Goal: Task Accomplishment & Management: Complete application form

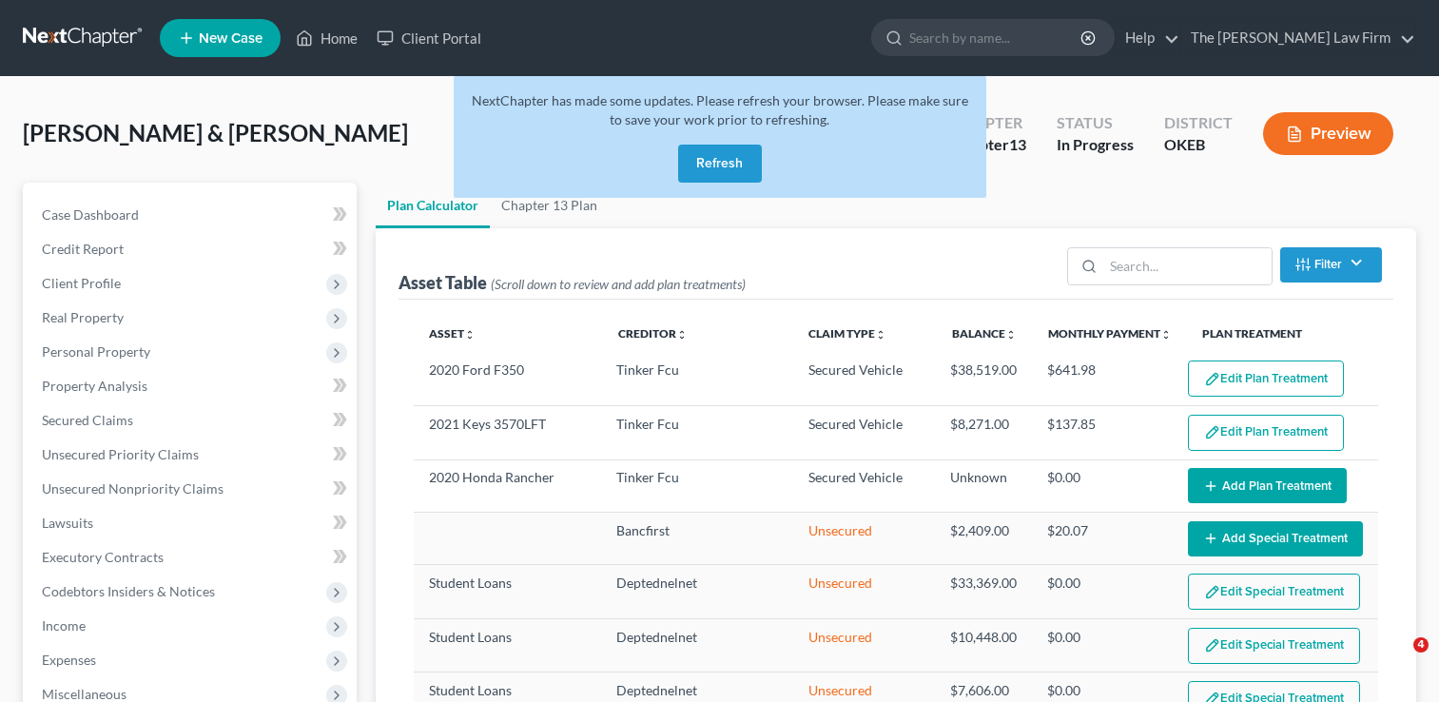
select select "59"
click at [61, 36] on link at bounding box center [84, 38] width 122 height 34
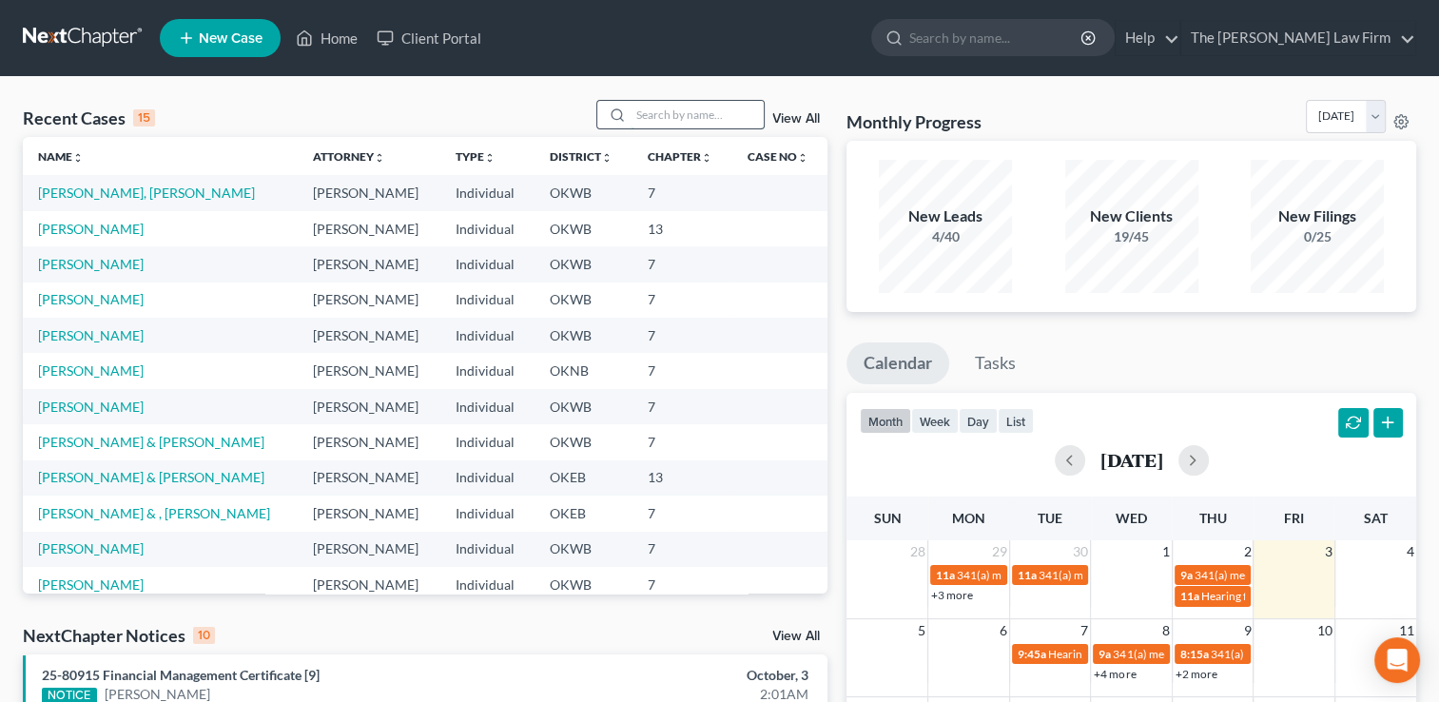
click at [707, 108] on input "search" at bounding box center [696, 115] width 133 height 28
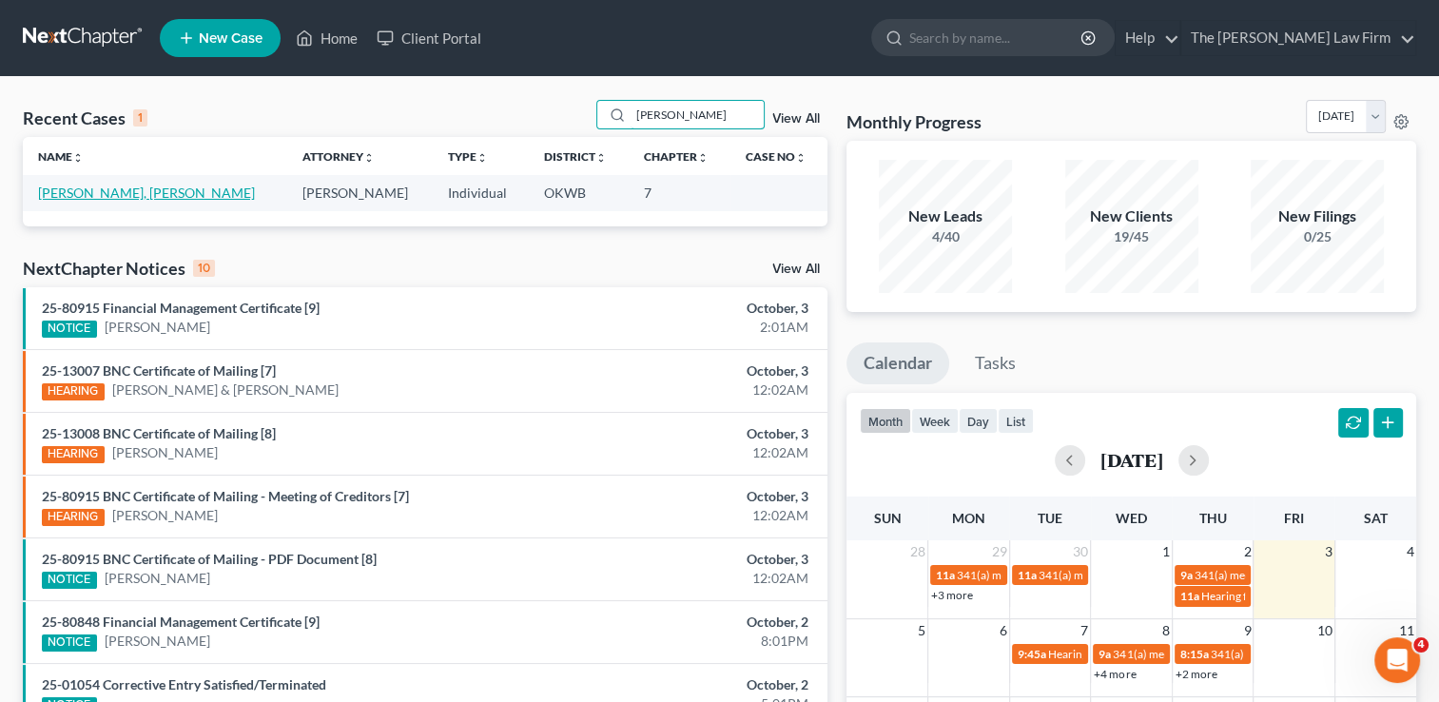
type input "holley"
click at [137, 188] on link "[PERSON_NAME], [PERSON_NAME]" at bounding box center [146, 192] width 217 height 16
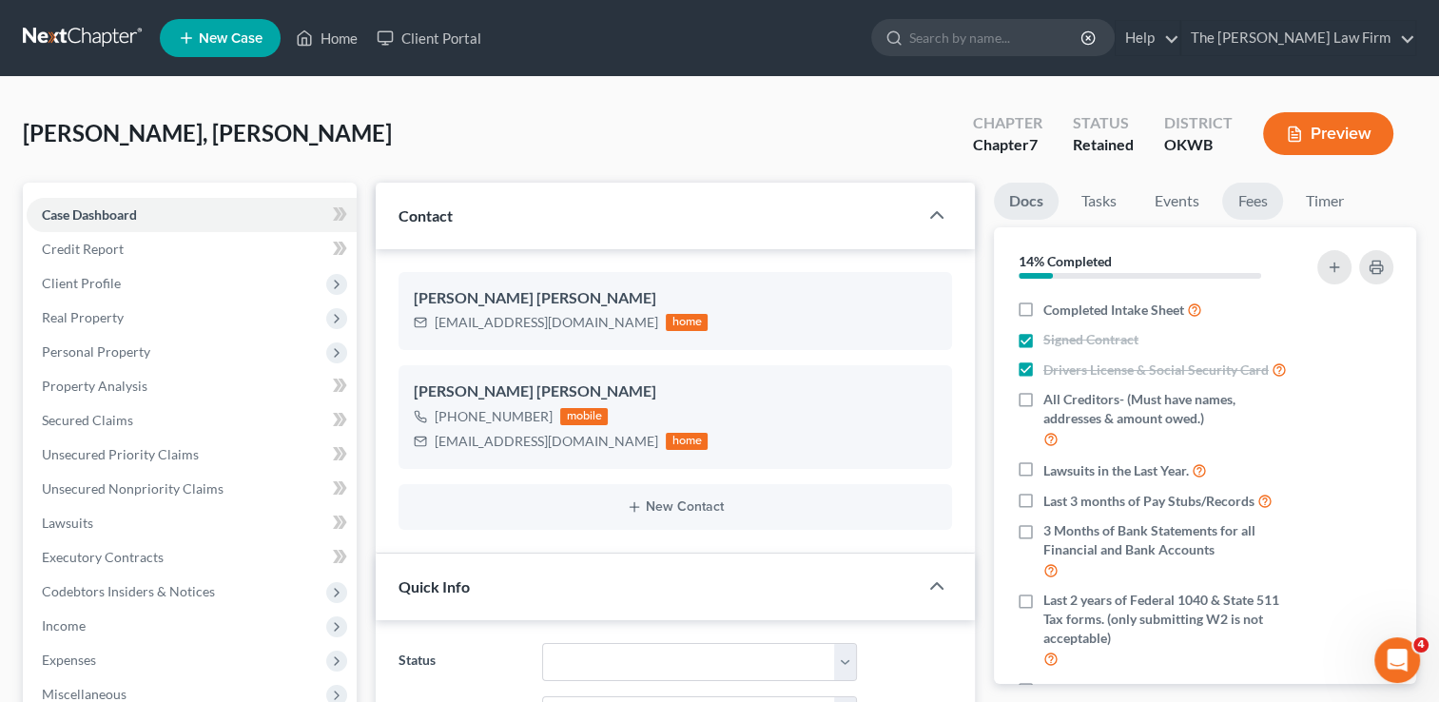
scroll to position [857, 0]
click at [1253, 200] on link "Fees" at bounding box center [1252, 201] width 61 height 37
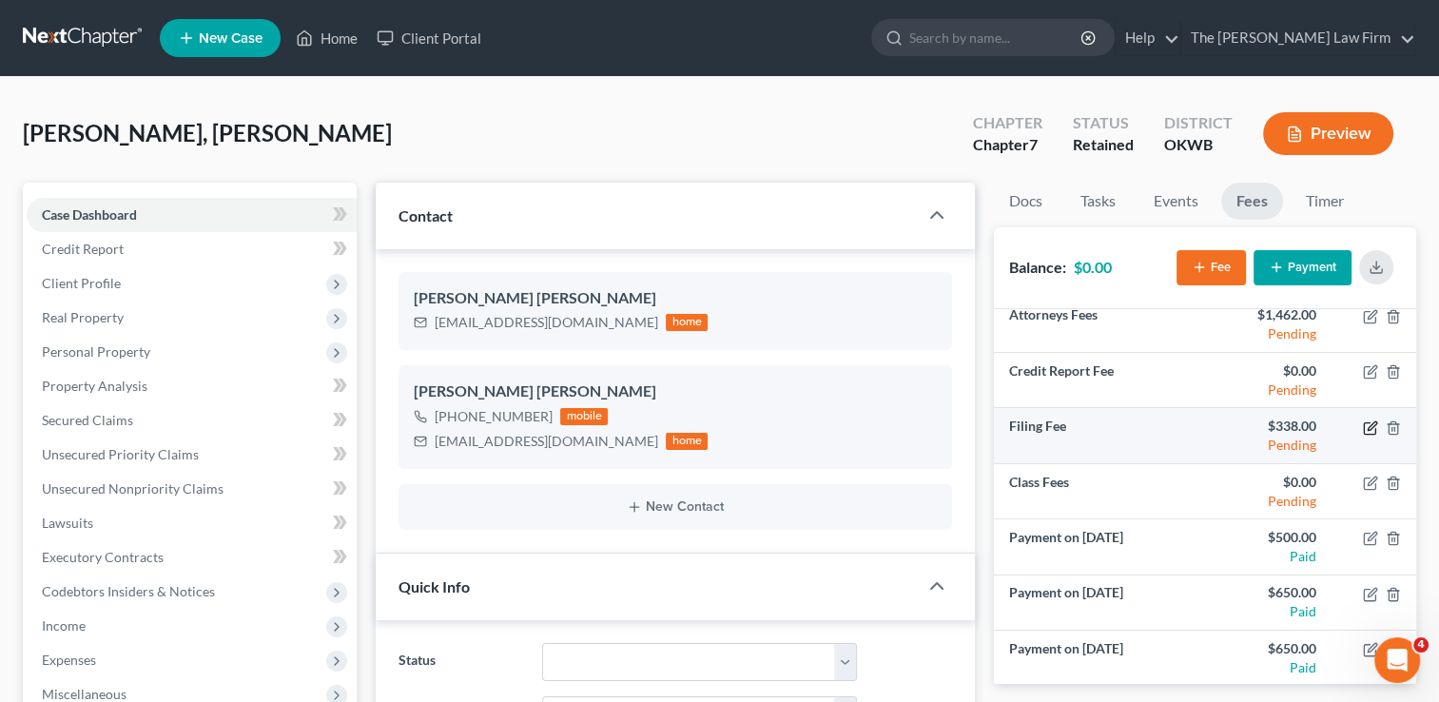
scroll to position [0, 0]
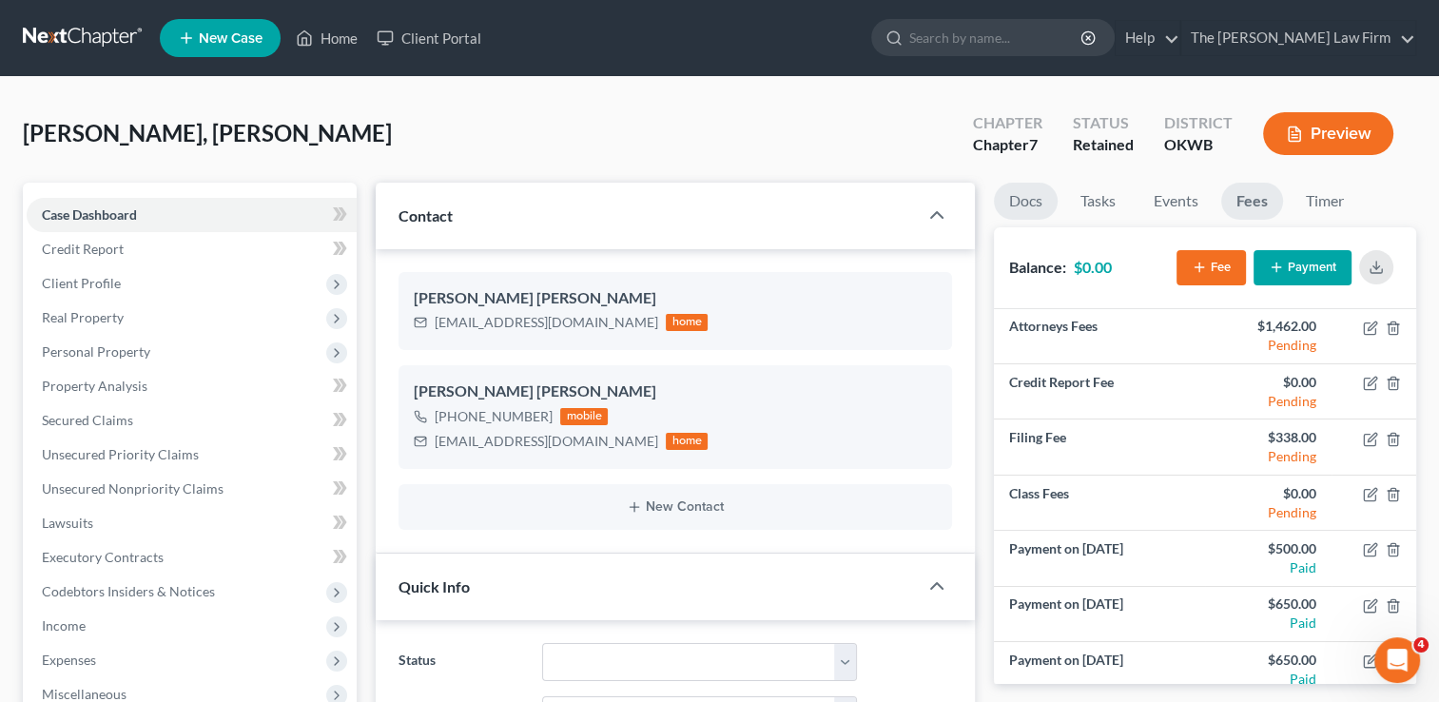
click at [1016, 205] on link "Docs" at bounding box center [1026, 201] width 64 height 37
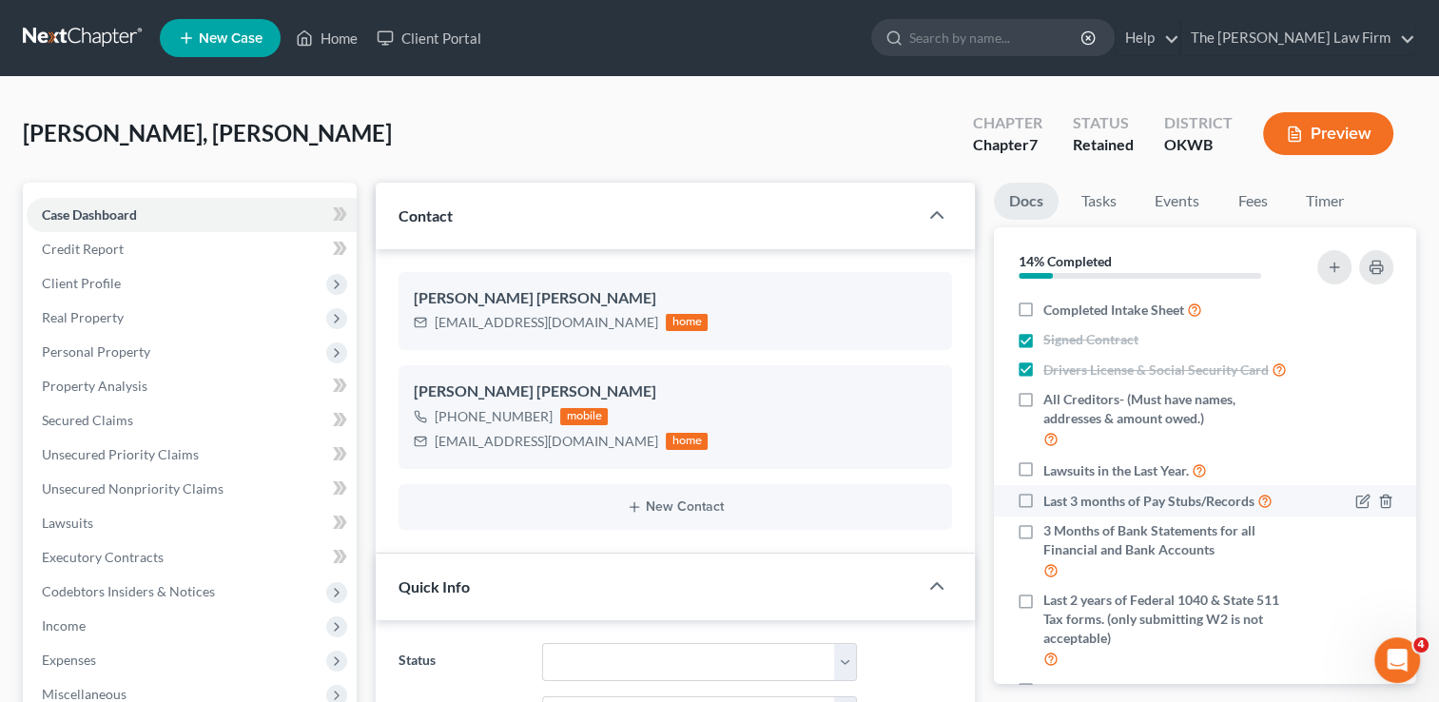
scroll to position [312, 0]
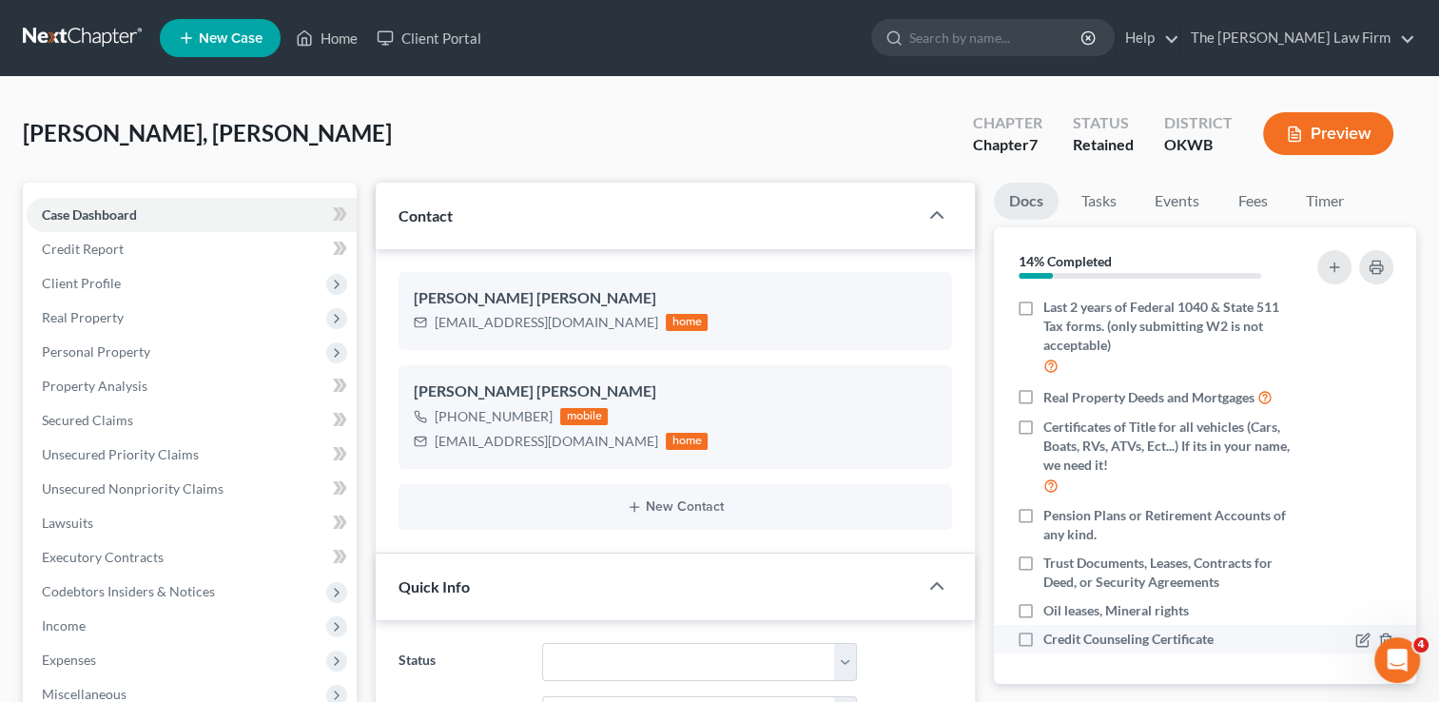
click at [1043, 638] on label "Credit Counseling Certificate" at bounding box center [1128, 638] width 170 height 19
click at [1051, 638] on input "Credit Counseling Certificate" at bounding box center [1057, 635] width 12 height 12
checkbox input "true"
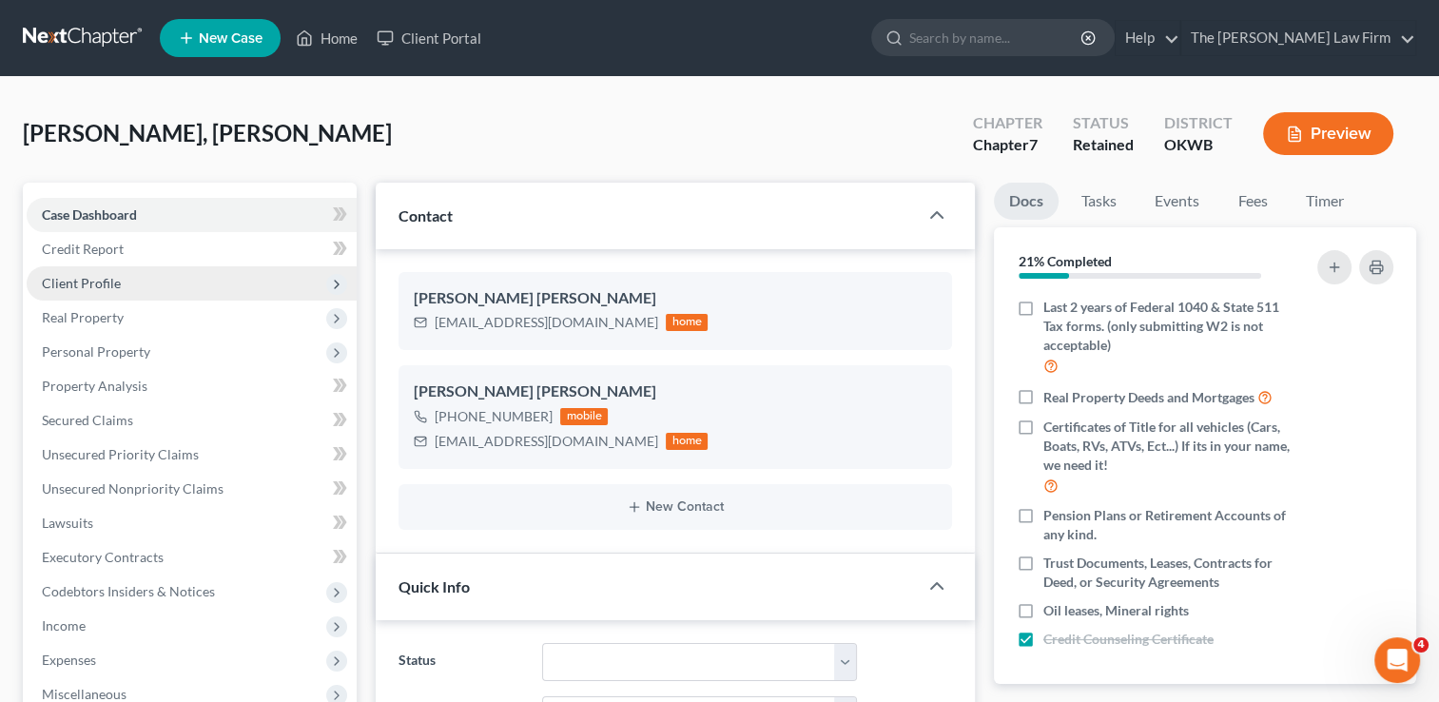
click at [97, 282] on span "Client Profile" at bounding box center [81, 283] width 79 height 16
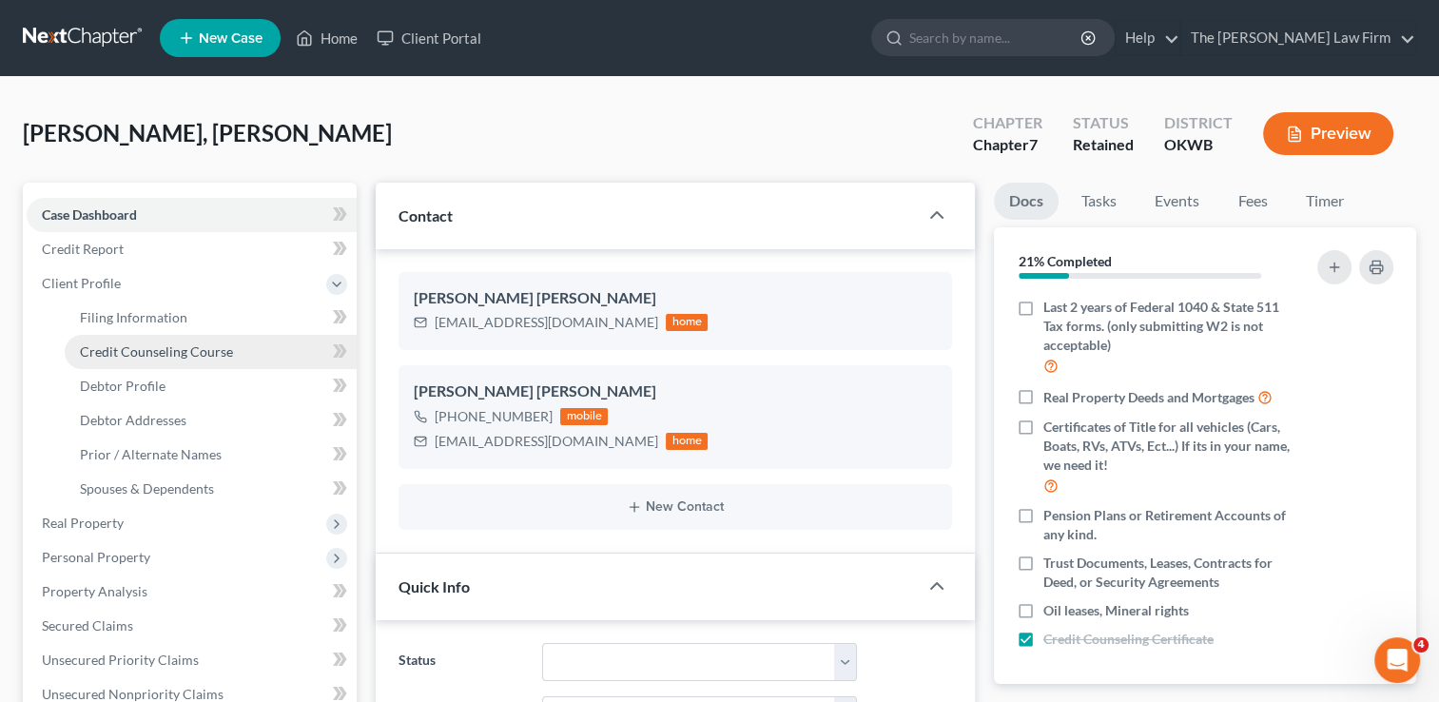
click at [175, 355] on span "Credit Counseling Course" at bounding box center [156, 351] width 153 height 16
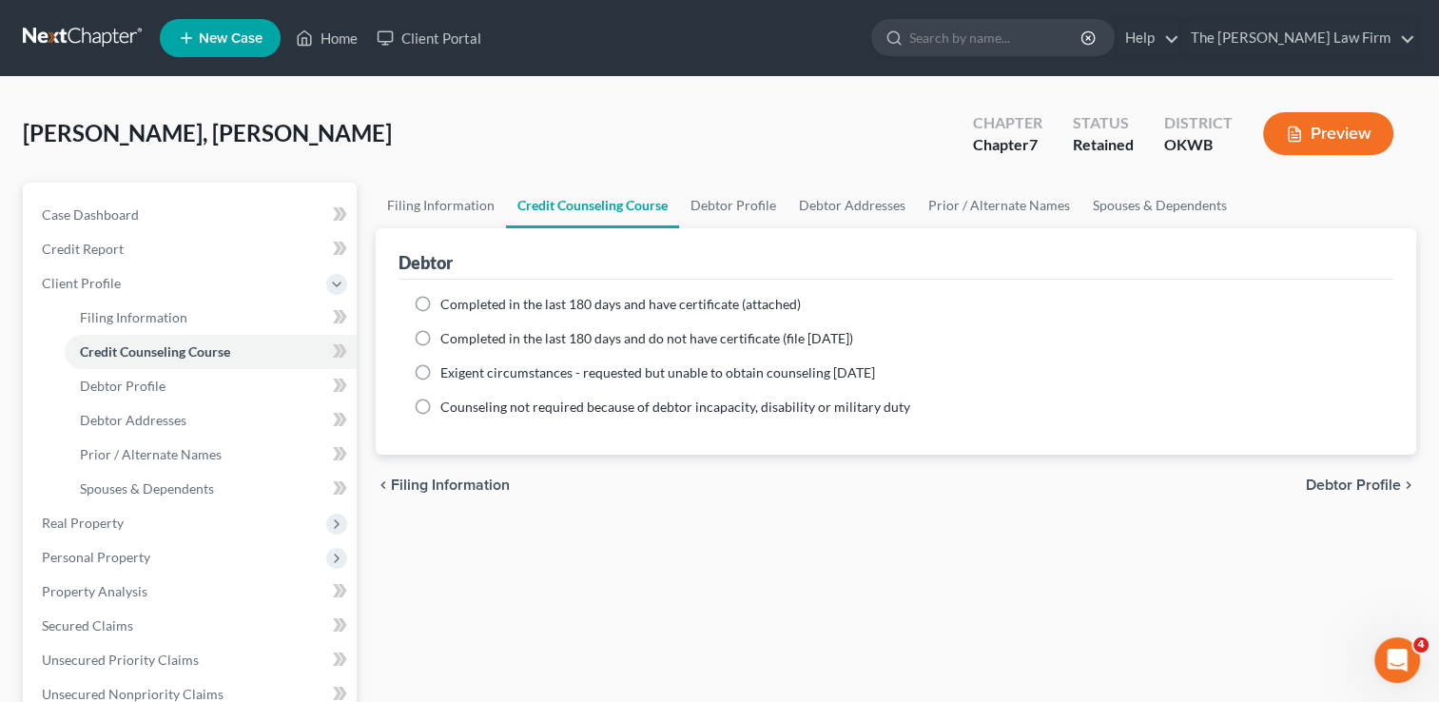
click at [461, 302] on span "Completed in the last 180 days and have certificate (attached)" at bounding box center [620, 304] width 360 height 16
click at [460, 302] on input "Completed in the last 180 days and have certificate (attached)" at bounding box center [454, 301] width 12 height 12
radio input "true"
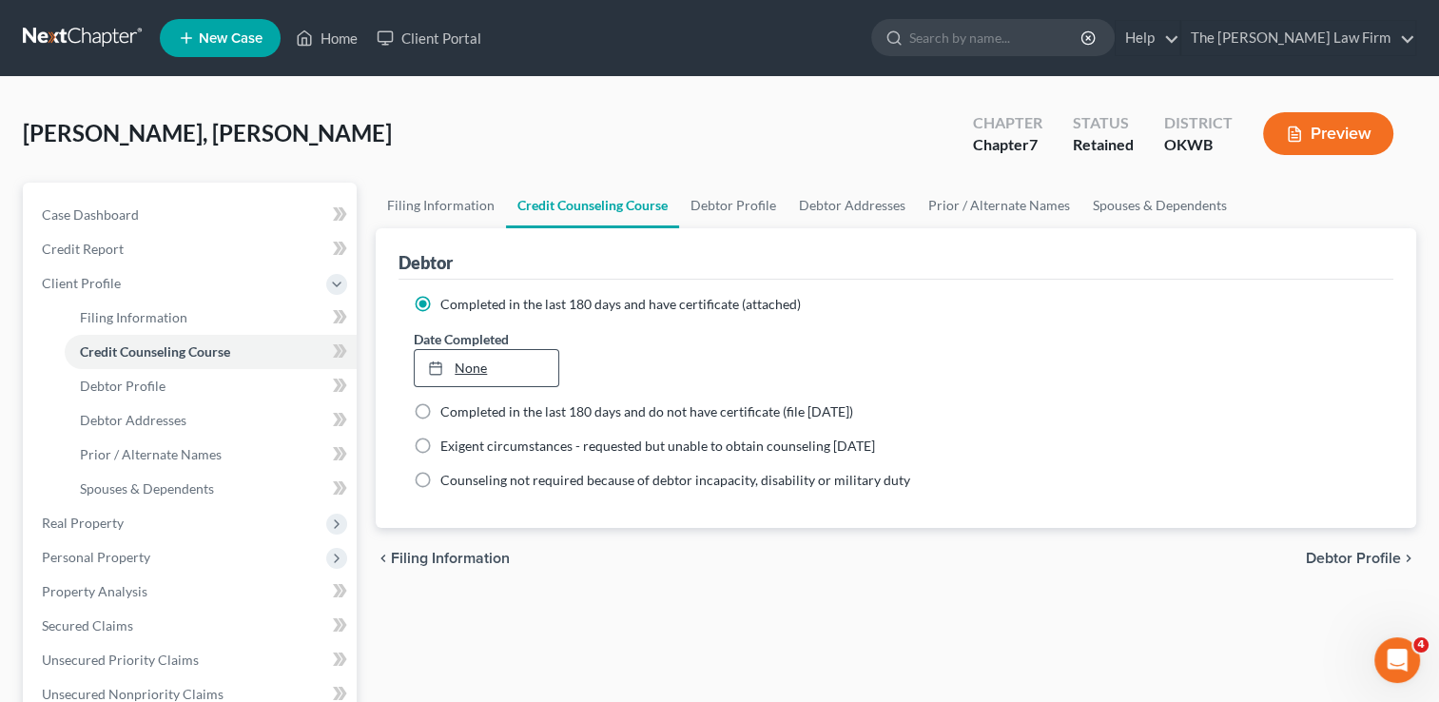
click at [477, 359] on link "None" at bounding box center [486, 368] width 143 height 36
type input "10/3/2025"
click at [624, 575] on div "chevron_left Filing Information Debtor Profile chevron_right" at bounding box center [896, 558] width 1040 height 61
click at [68, 29] on link at bounding box center [84, 38] width 122 height 34
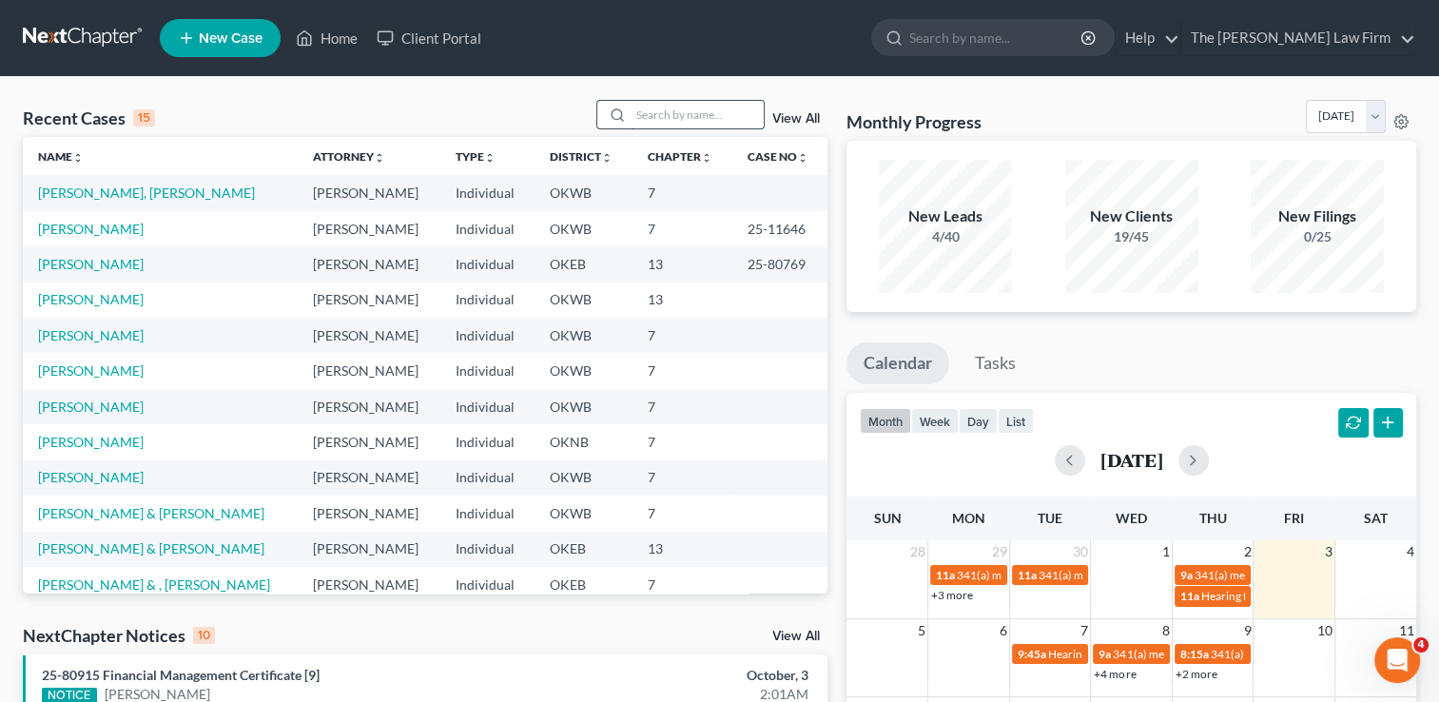
click at [678, 112] on input "search" at bounding box center [696, 115] width 133 height 28
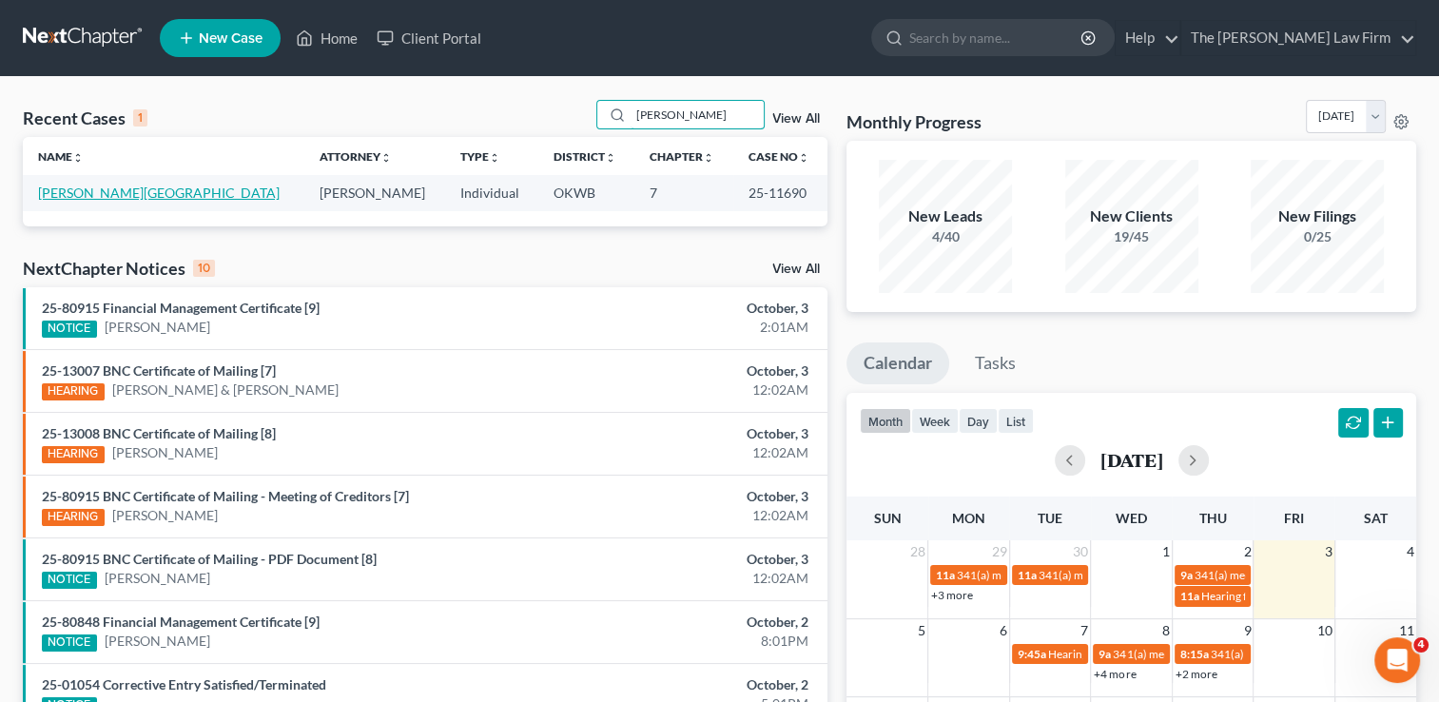
type input "lanham"
click at [105, 187] on link "Lanham, Nakole" at bounding box center [159, 192] width 242 height 16
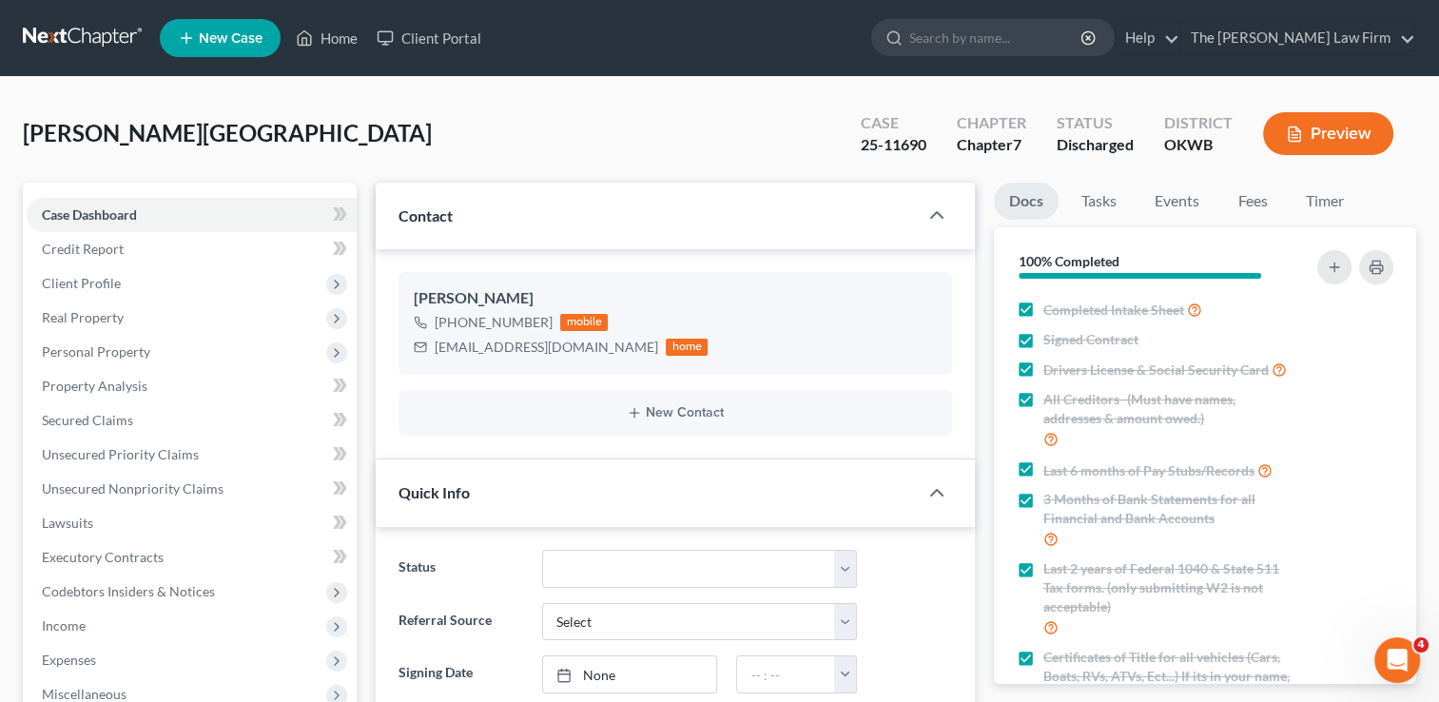
scroll to position [1094, 0]
click at [57, 36] on link at bounding box center [84, 38] width 122 height 34
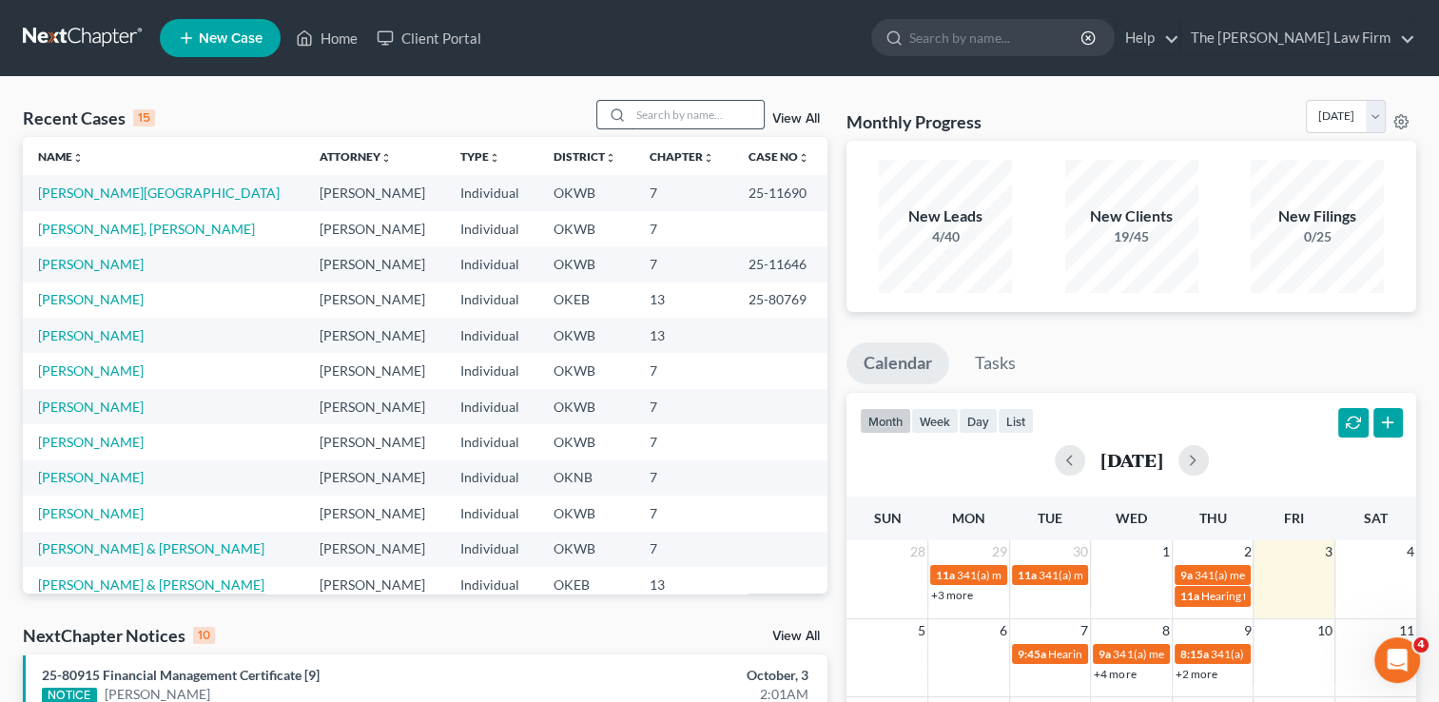
drag, startPoint x: 738, startPoint y: 108, endPoint x: 713, endPoint y: 123, distance: 28.5
click at [738, 108] on input "search" at bounding box center [696, 115] width 133 height 28
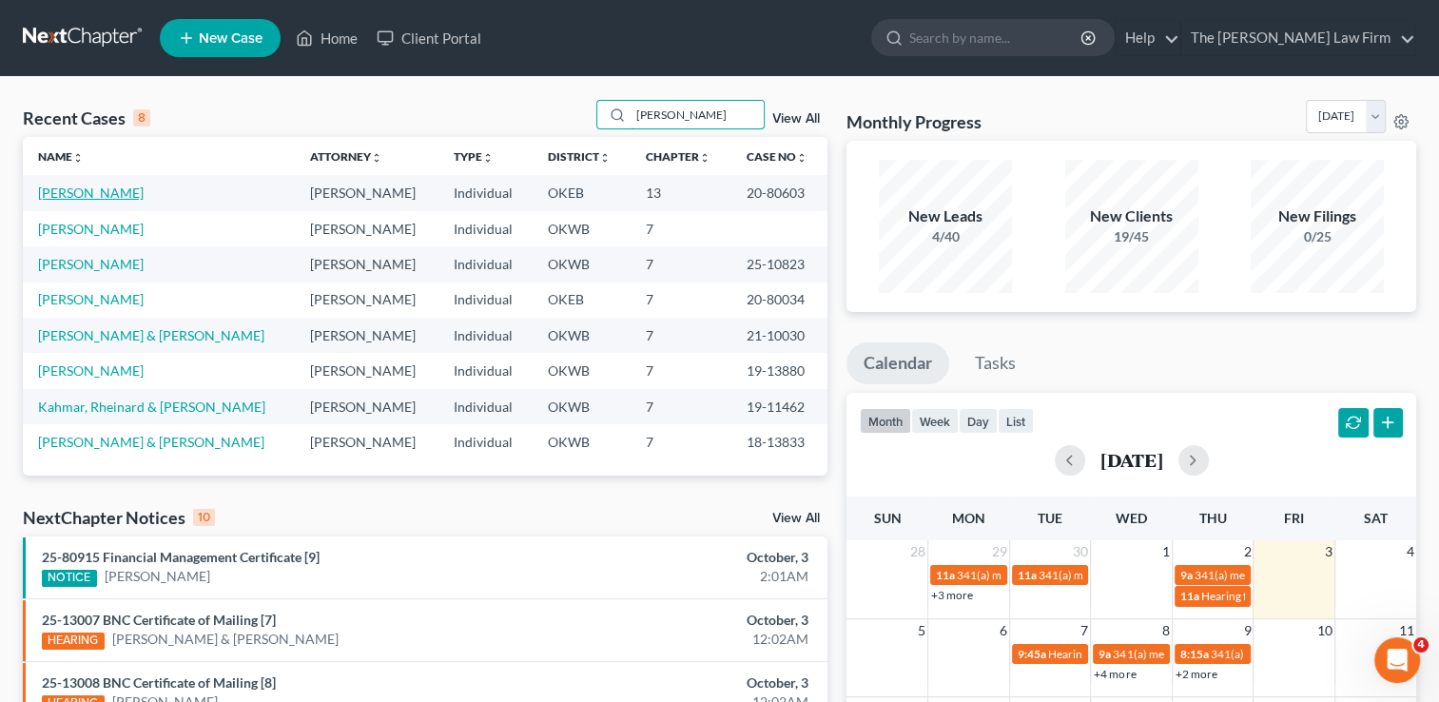
type input "george"
click at [90, 192] on link "George, Kristi" at bounding box center [91, 192] width 106 height 16
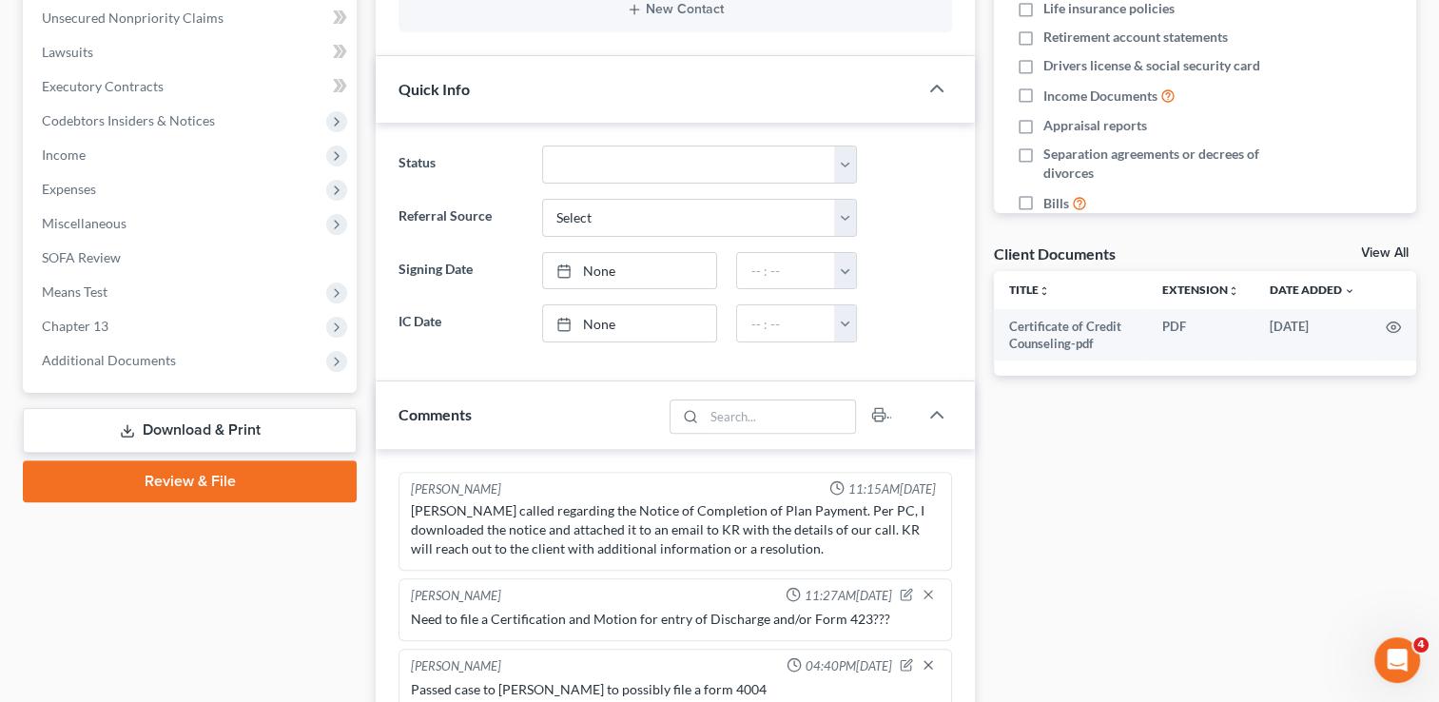
scroll to position [475, 0]
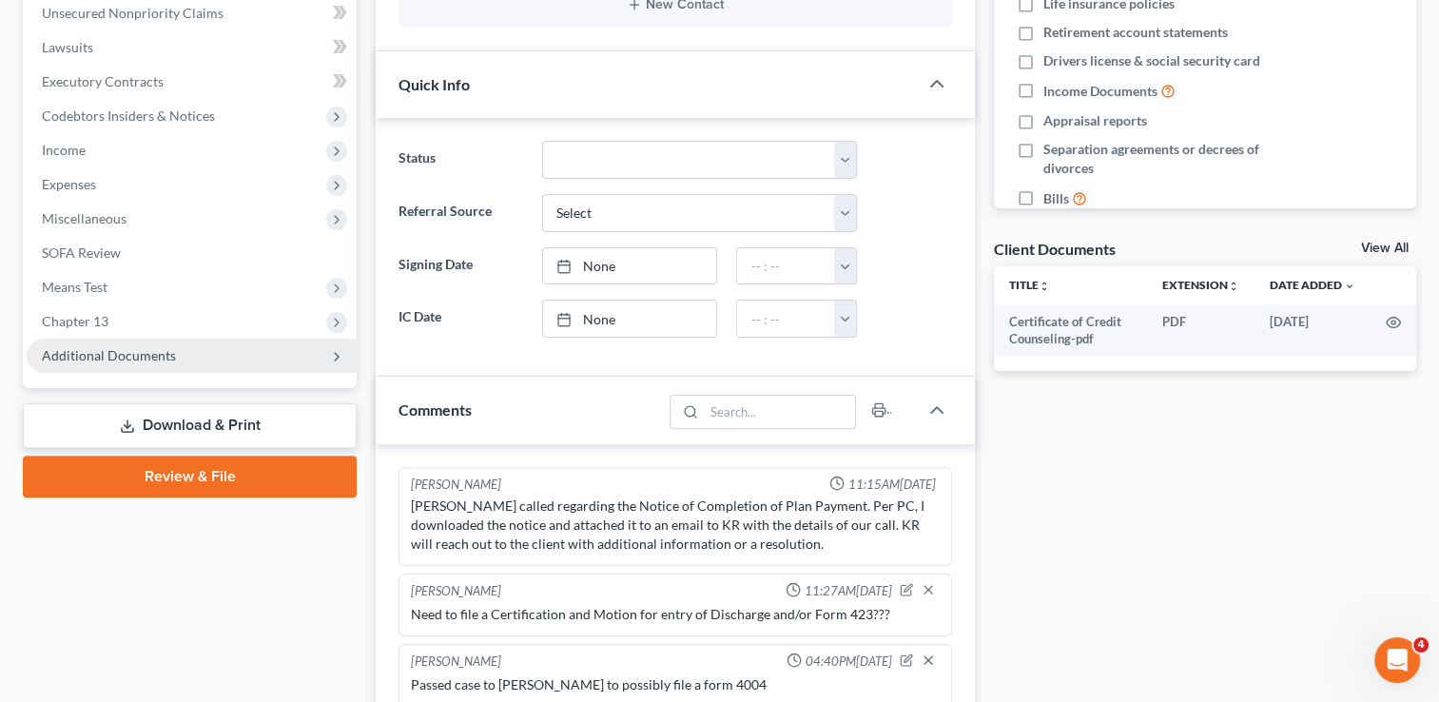
click at [126, 347] on span "Additional Documents" at bounding box center [109, 355] width 134 height 16
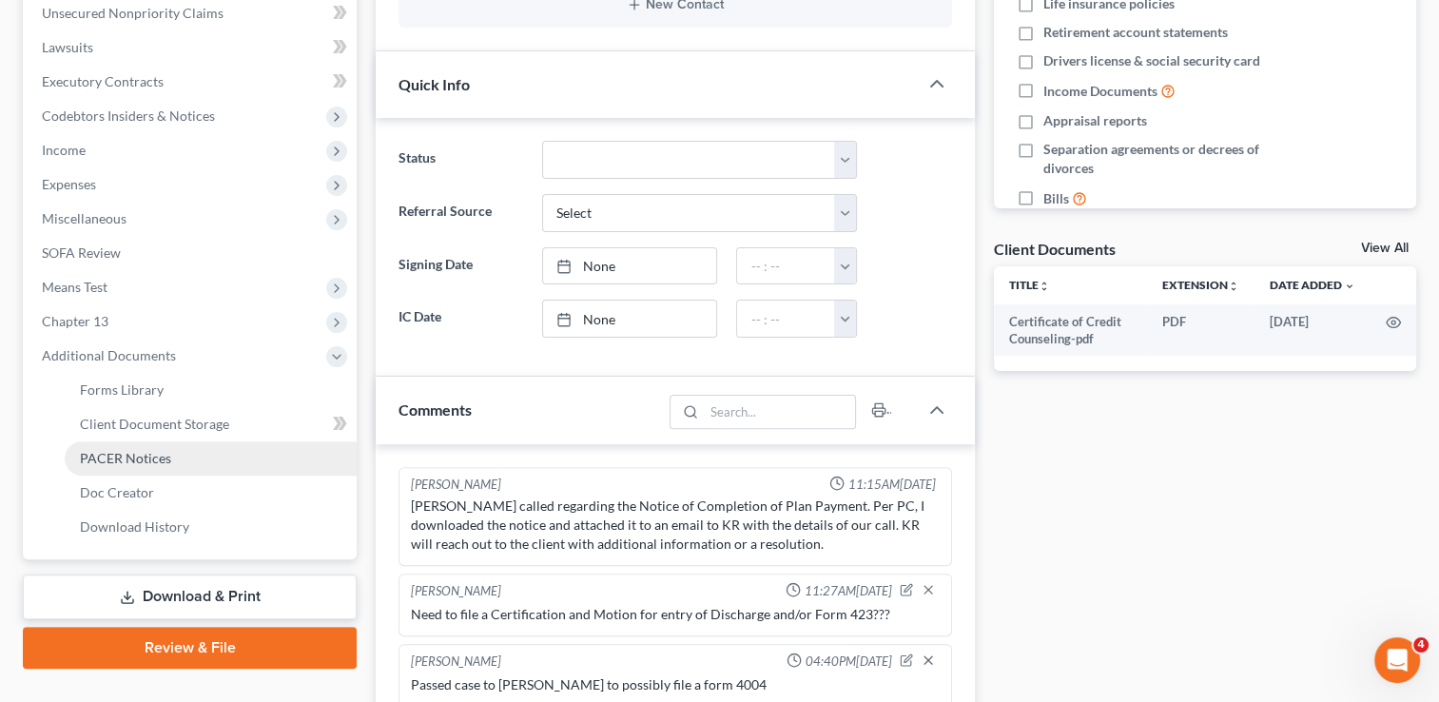
click at [122, 455] on span "PACER Notices" at bounding box center [125, 458] width 91 height 16
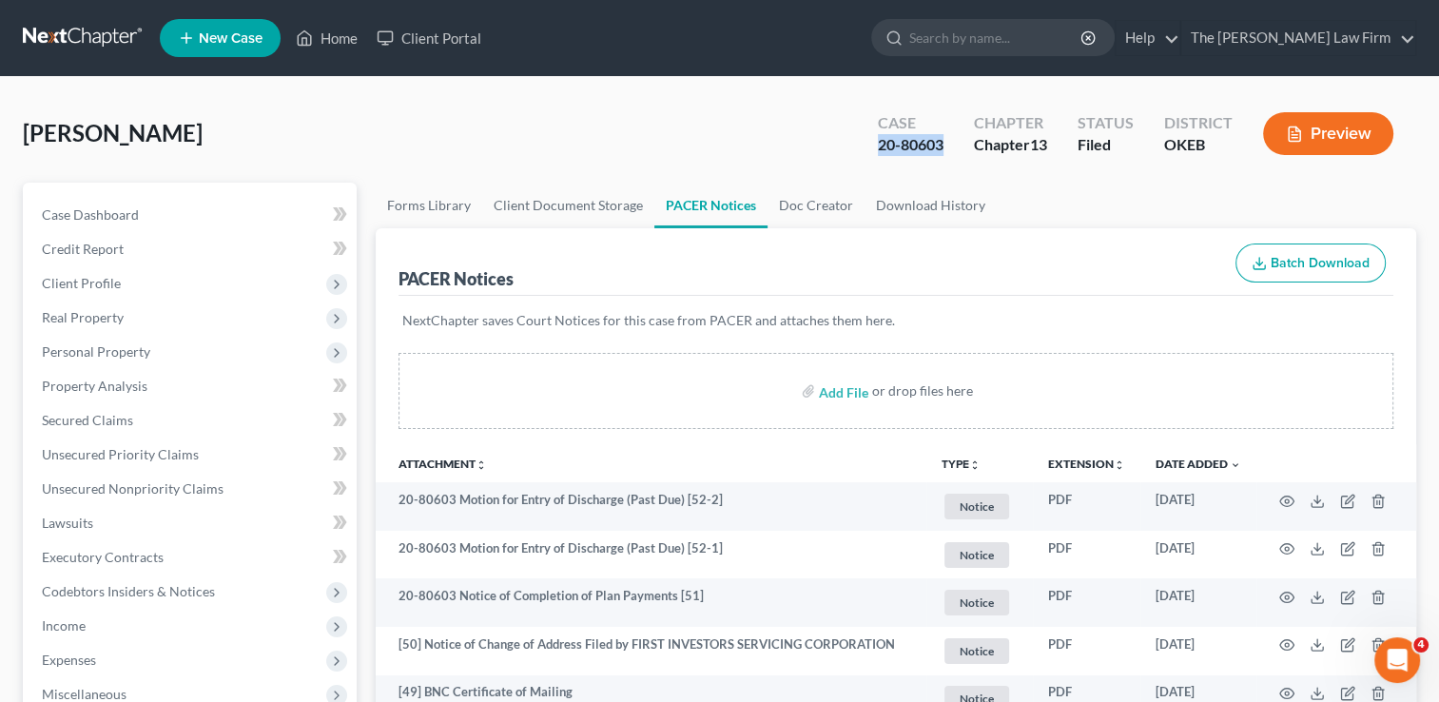
drag, startPoint x: 875, startPoint y: 144, endPoint x: 944, endPoint y: 147, distance: 69.5
click at [944, 147] on div "Case 20-80603" at bounding box center [910, 135] width 96 height 56
drag, startPoint x: 944, startPoint y: 147, endPoint x: 927, endPoint y: 146, distance: 17.1
copy div "20-80603"
click at [103, 287] on span "Client Profile" at bounding box center [81, 283] width 79 height 16
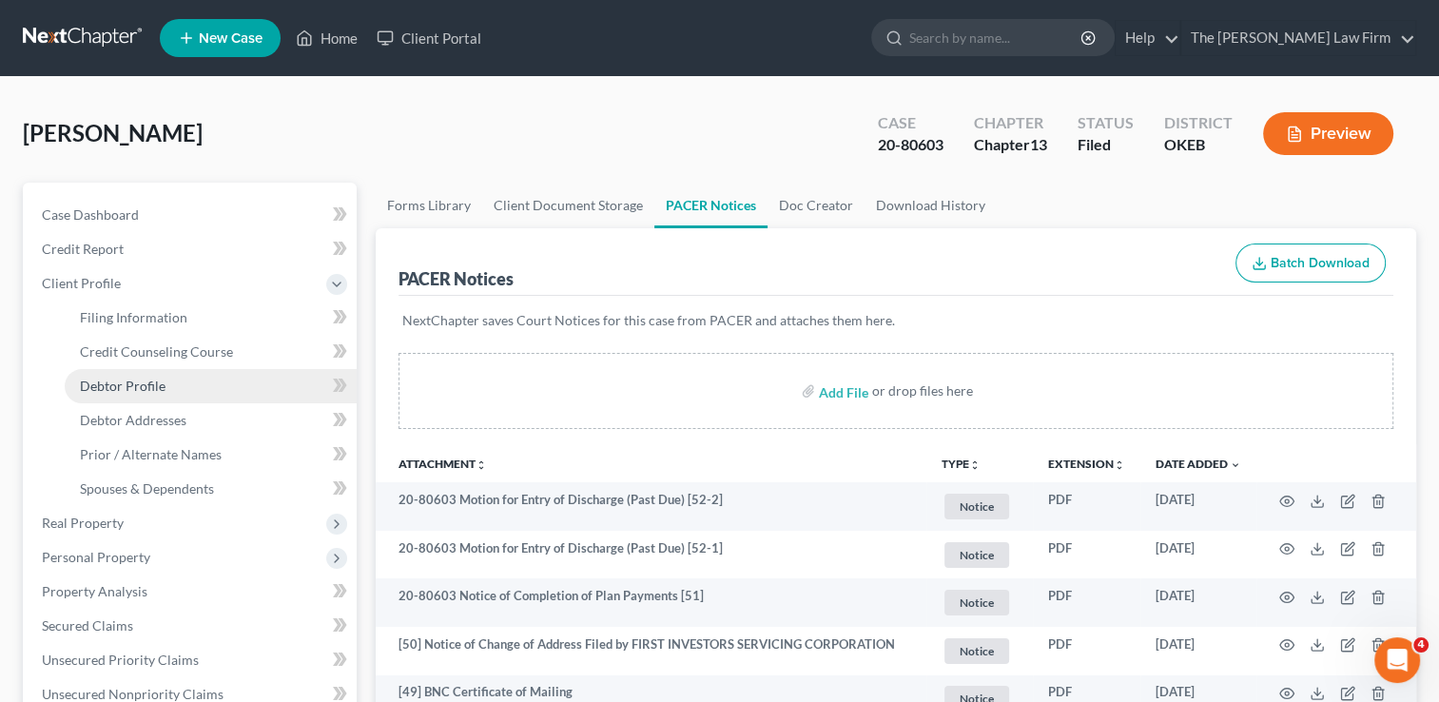
click at [137, 393] on link "Debtor Profile" at bounding box center [211, 386] width 292 height 34
select select "3"
select select "1"
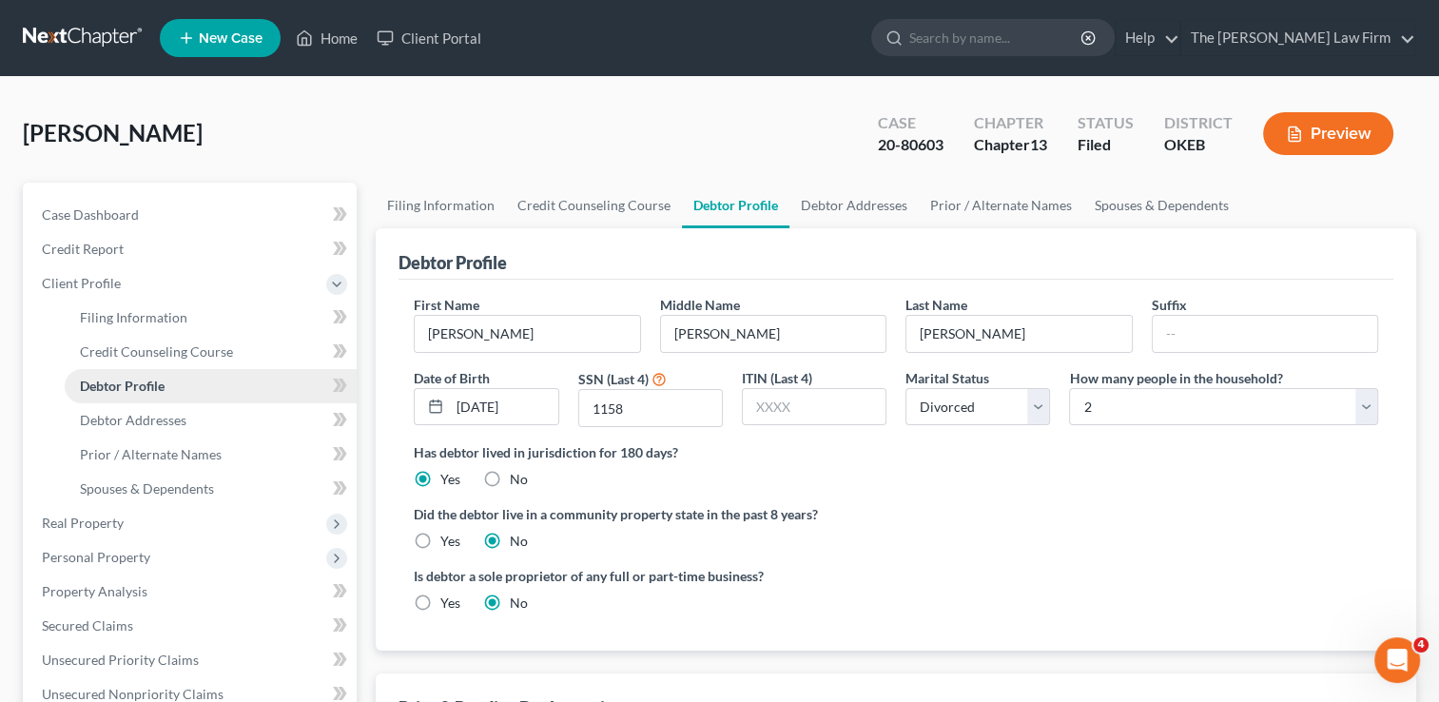
radio input "true"
click at [59, 38] on link at bounding box center [84, 38] width 122 height 34
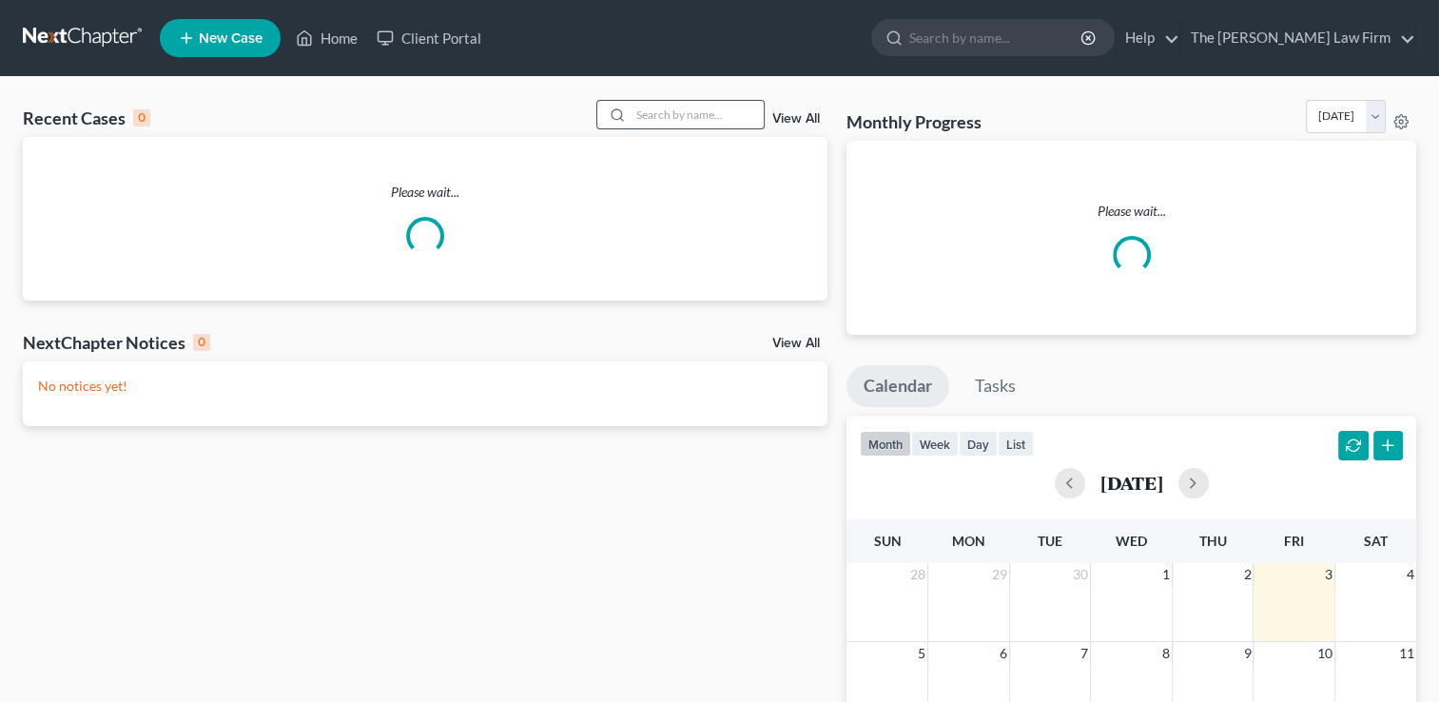
click at [671, 109] on input "search" at bounding box center [696, 115] width 133 height 28
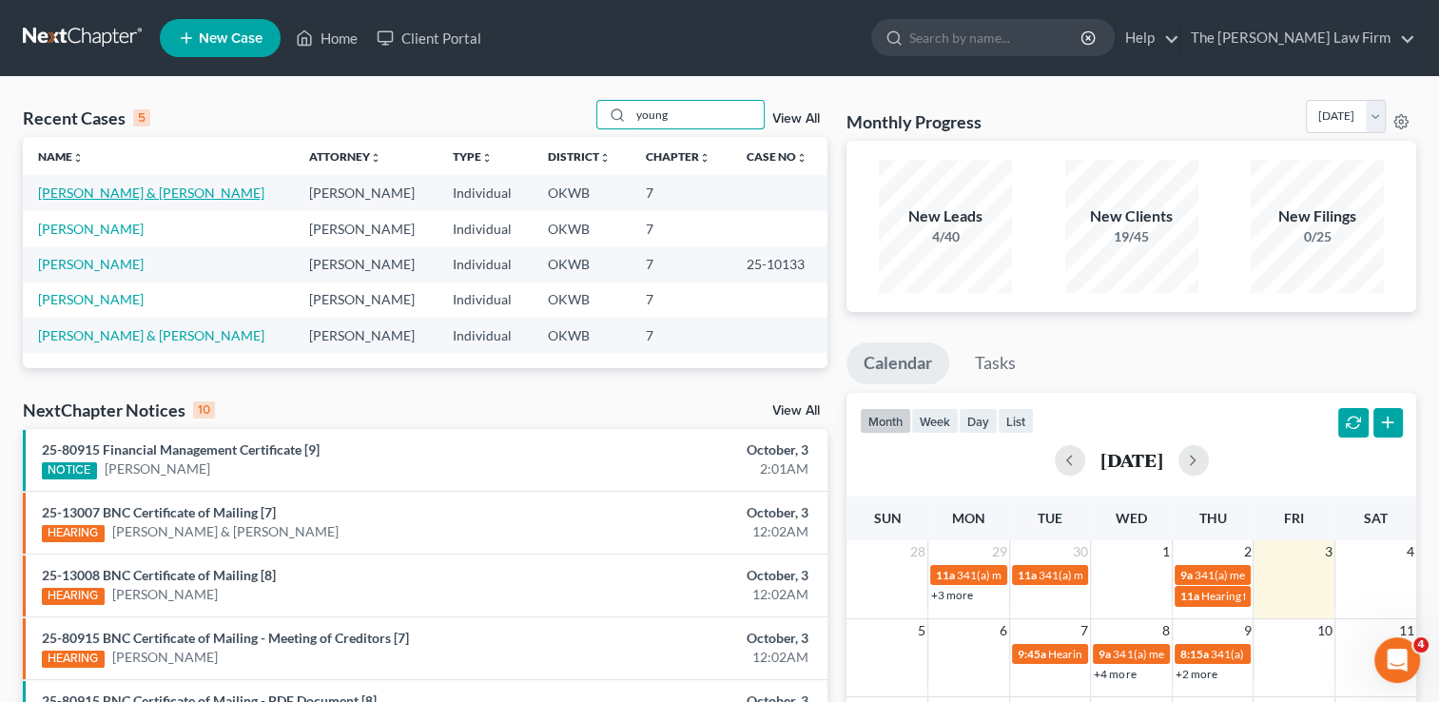
type input "young"
click at [107, 196] on link "[PERSON_NAME] & [PERSON_NAME]" at bounding box center [151, 192] width 226 height 16
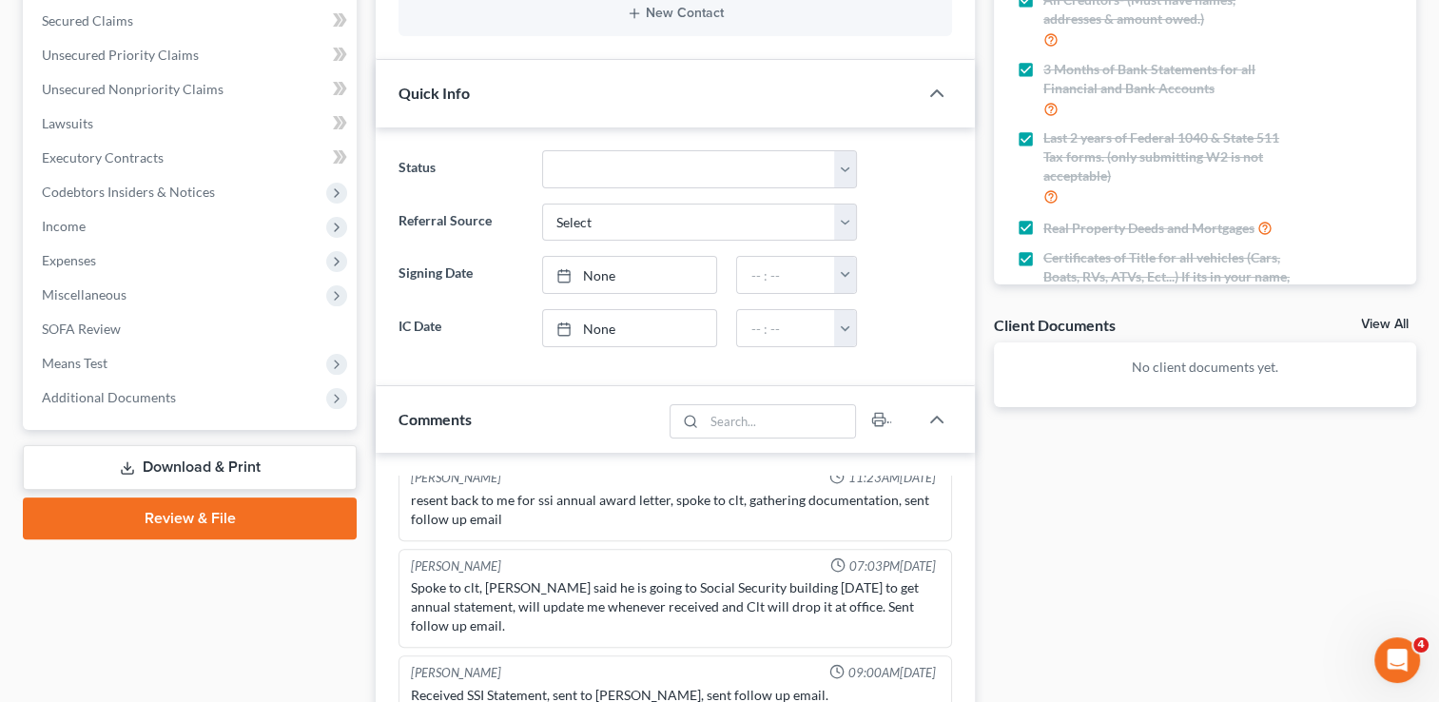
scroll to position [380, 0]
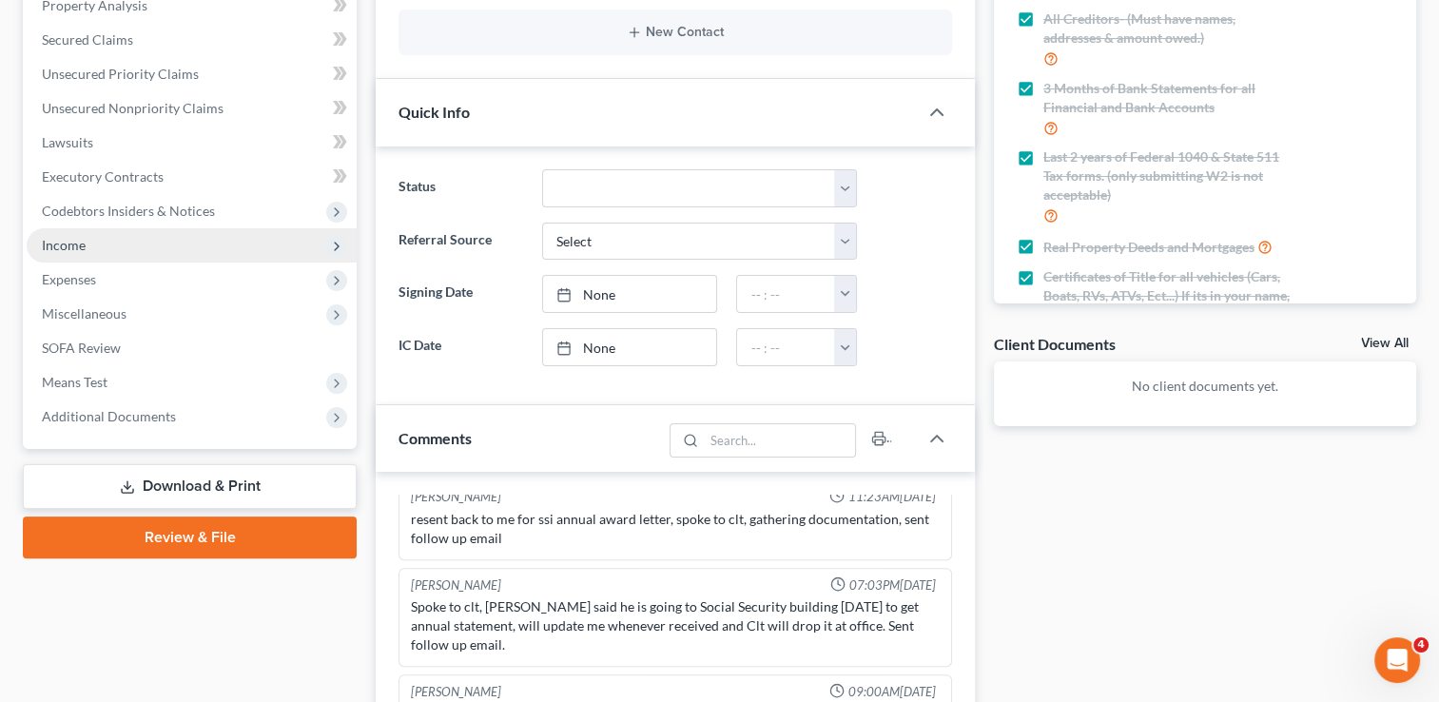
click at [78, 243] on span "Income" at bounding box center [64, 245] width 44 height 16
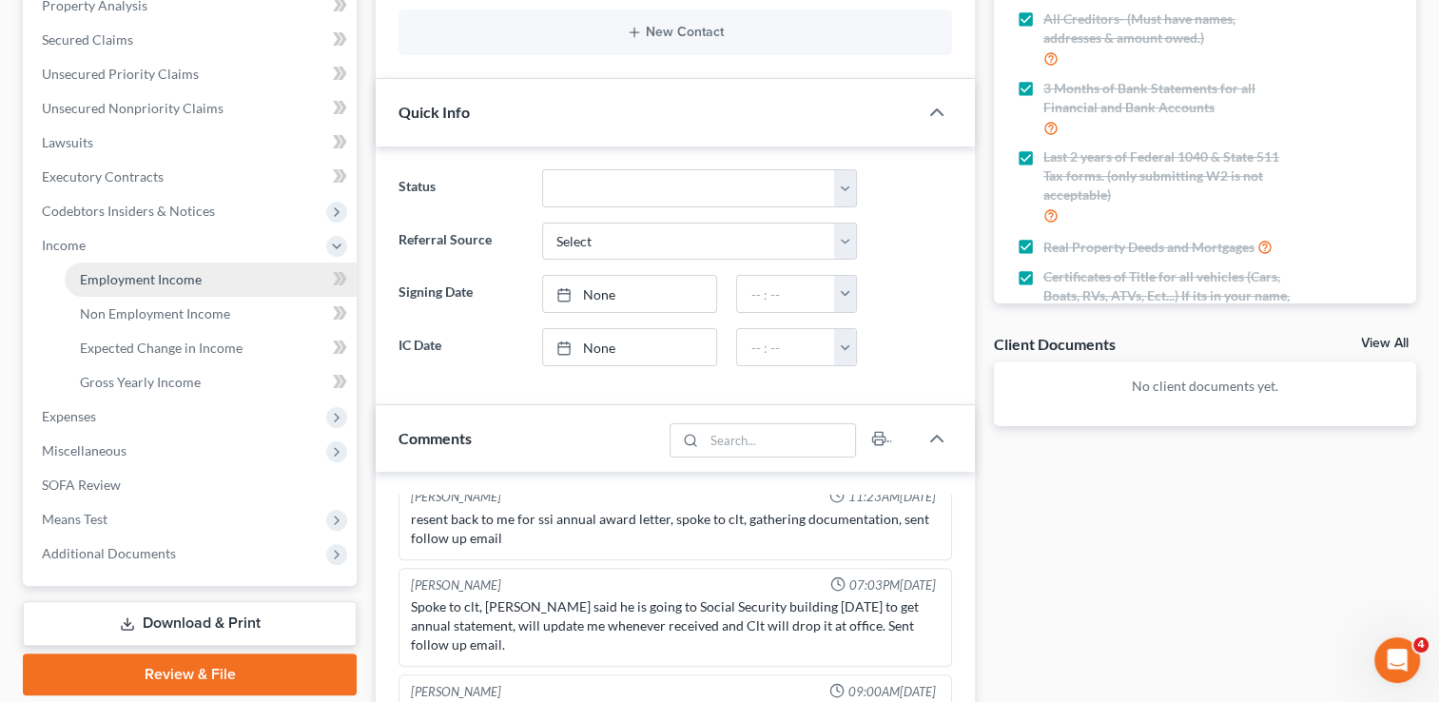
click at [170, 273] on span "Employment Income" at bounding box center [141, 279] width 122 height 16
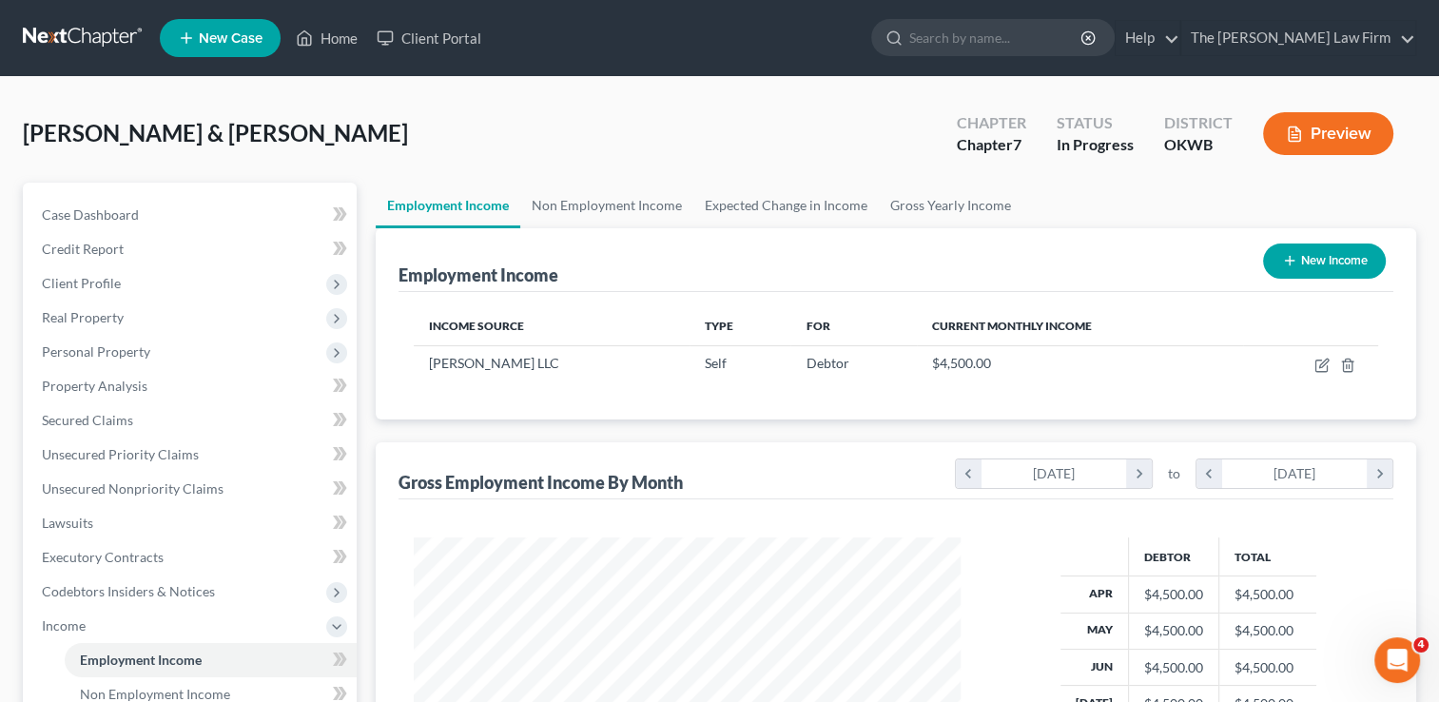
scroll to position [339, 585]
click at [621, 206] on link "Non Employment Income" at bounding box center [606, 206] width 173 height 46
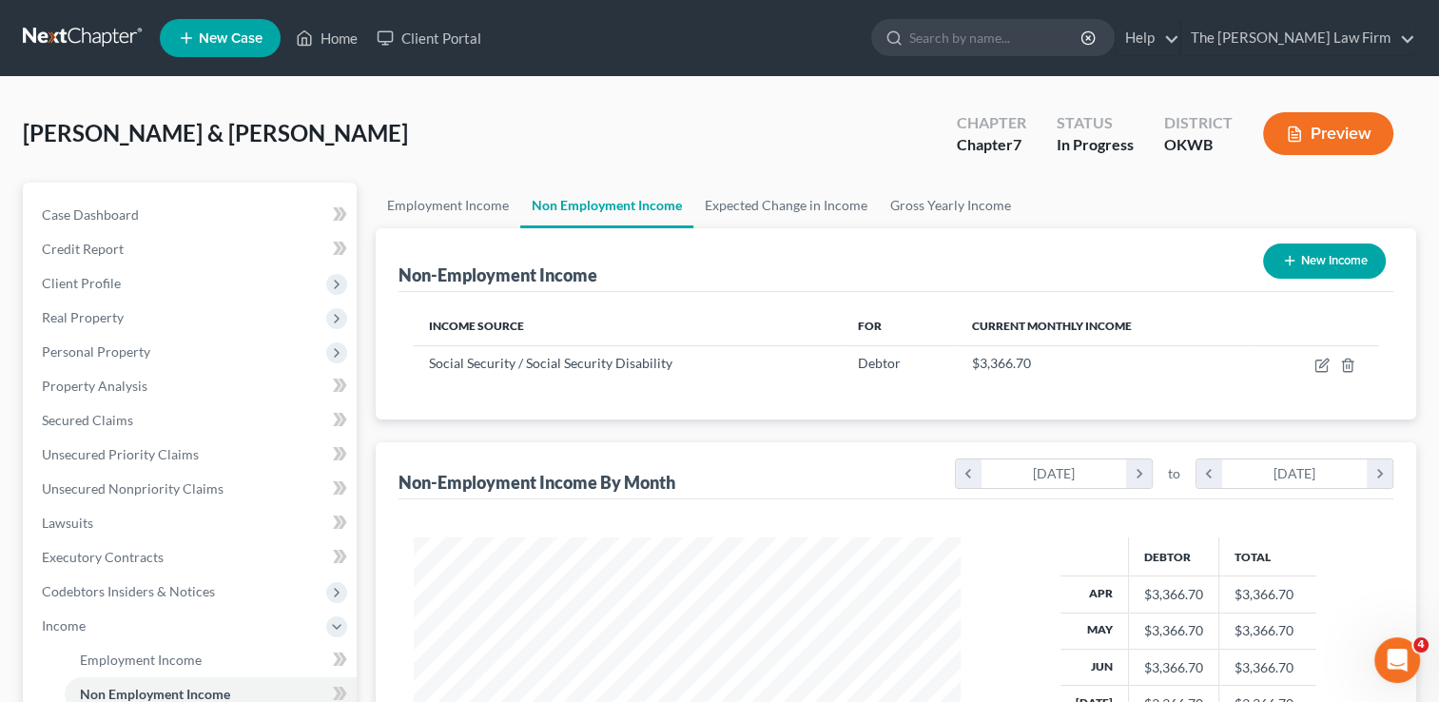
scroll to position [339, 585]
click at [476, 204] on link "Employment Income" at bounding box center [448, 206] width 145 height 46
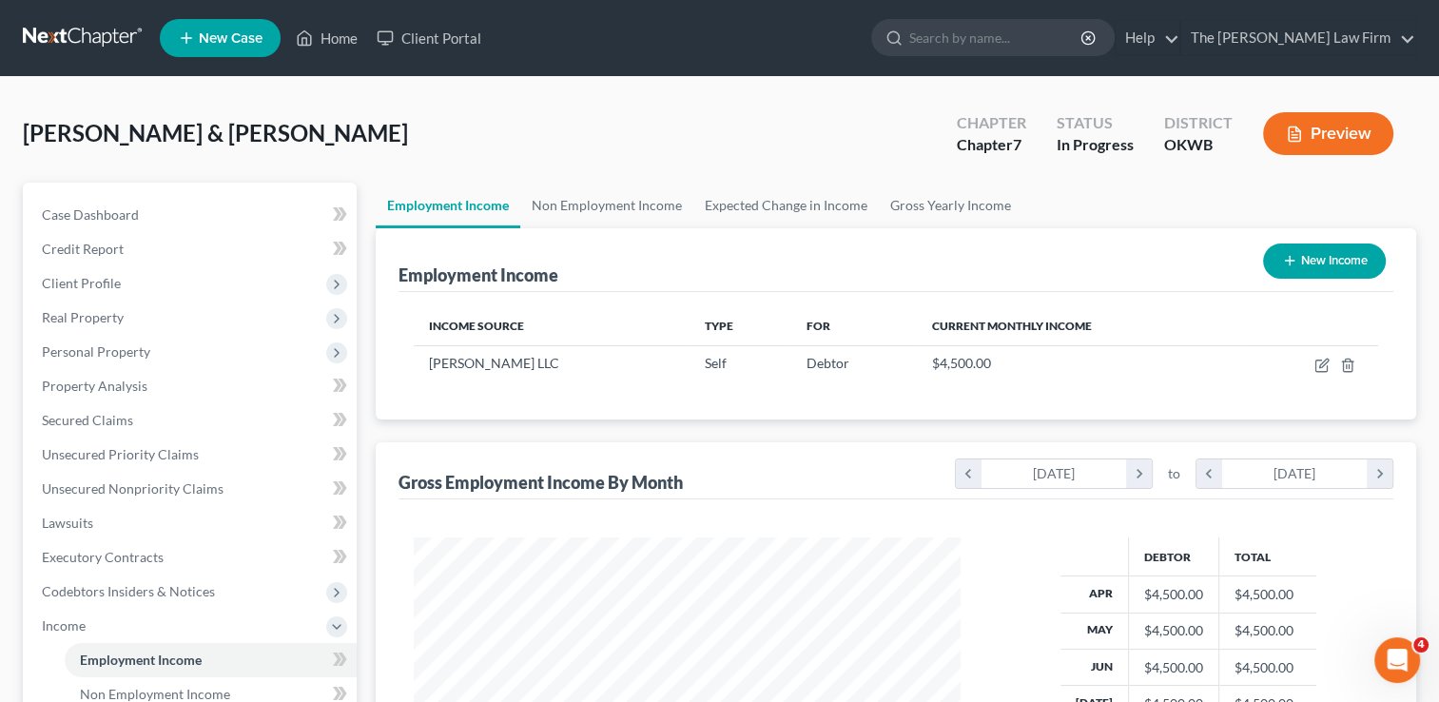
scroll to position [339, 585]
click at [591, 209] on link "Non Employment Income" at bounding box center [606, 206] width 173 height 46
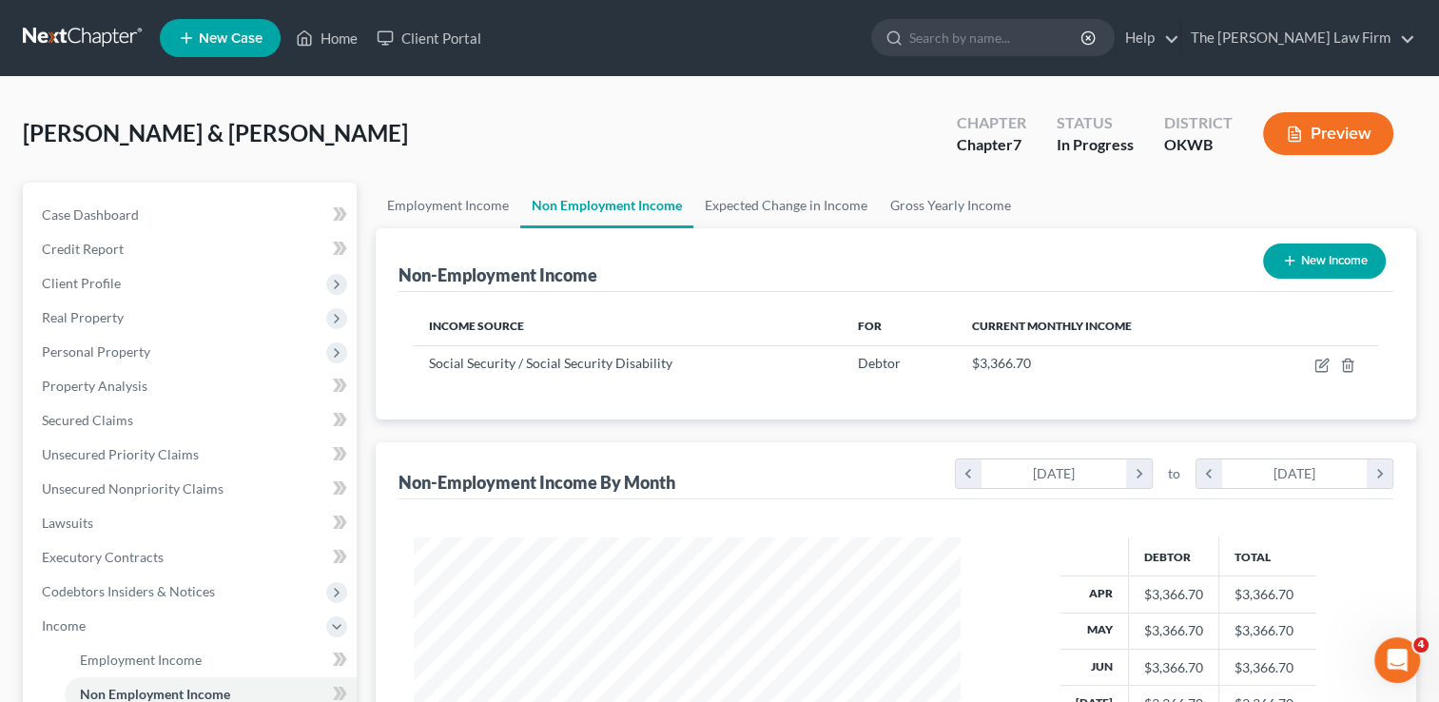
scroll to position [339, 585]
click at [442, 203] on link "Employment Income" at bounding box center [448, 206] width 145 height 46
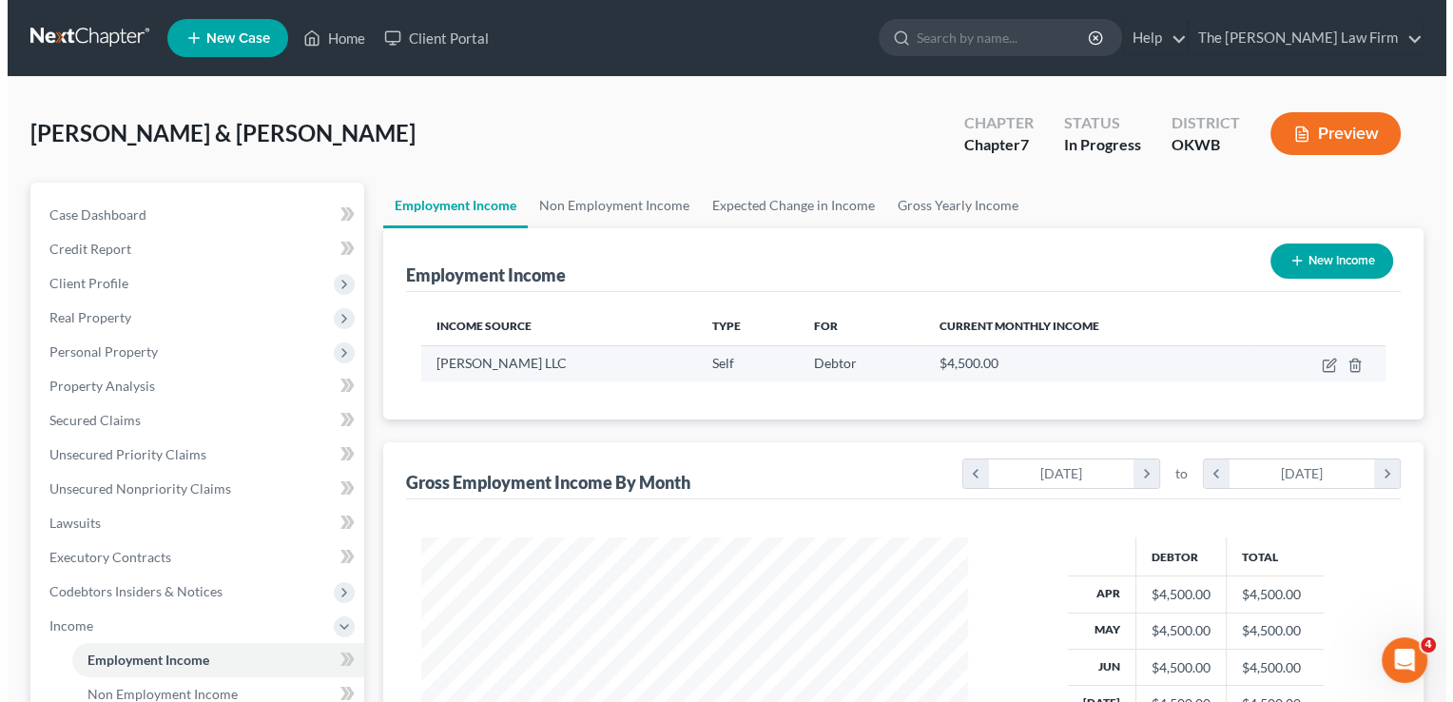
scroll to position [339, 585]
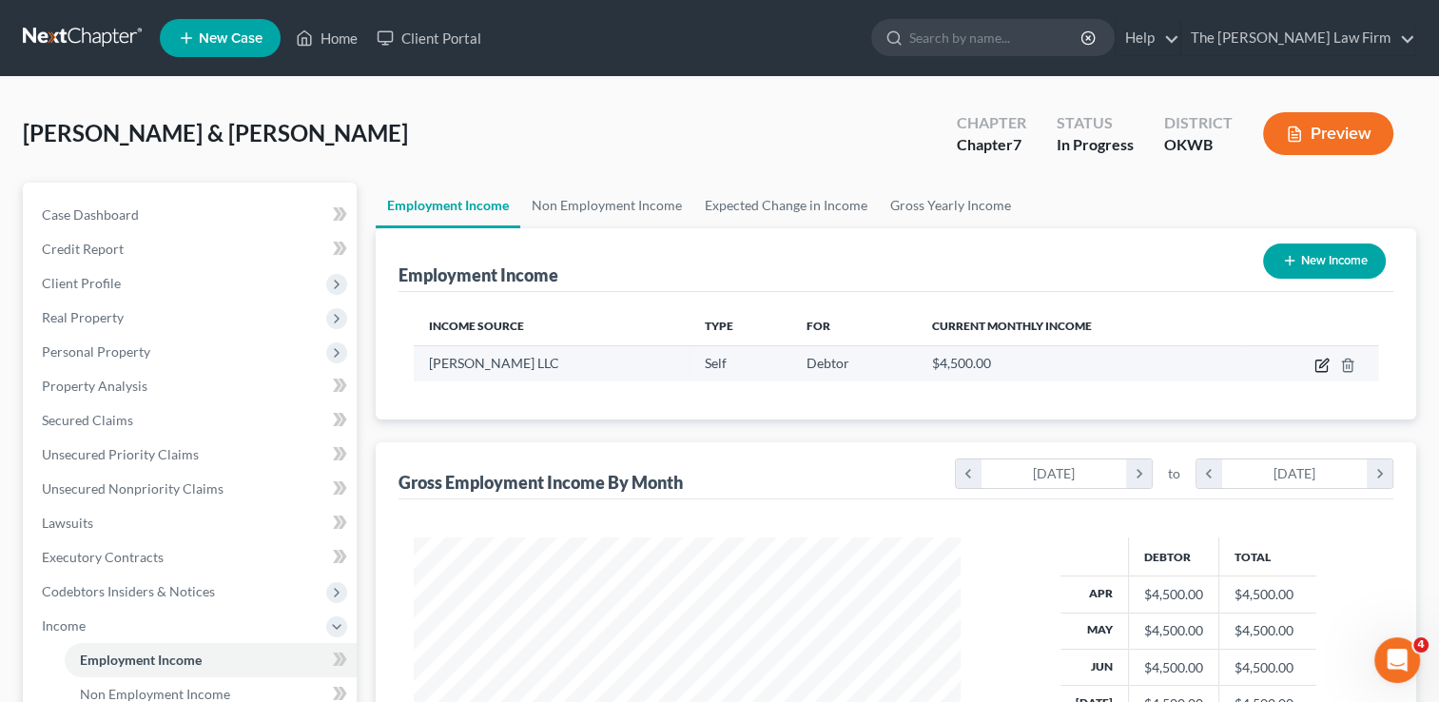
click at [1323, 363] on icon "button" at bounding box center [1321, 365] width 15 height 15
select select "1"
select select "37"
select select "0"
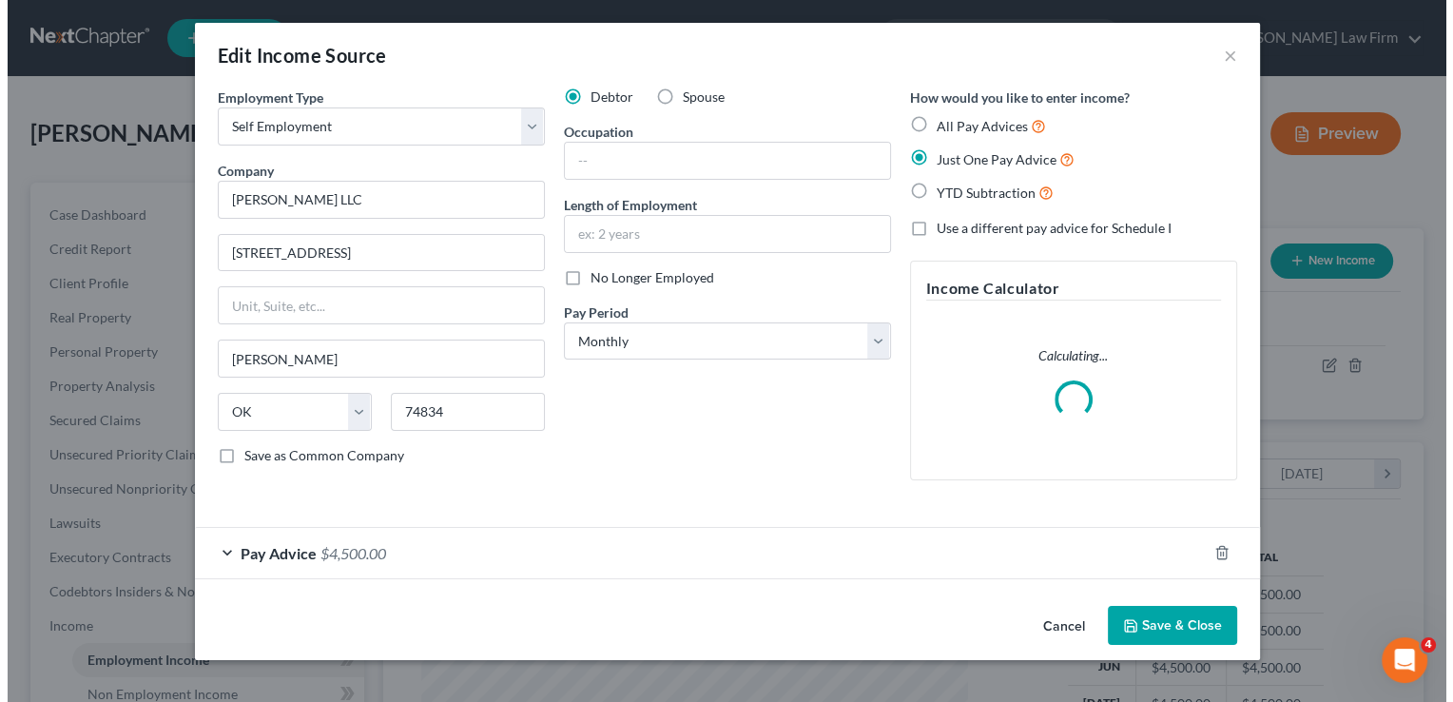
scroll to position [339, 590]
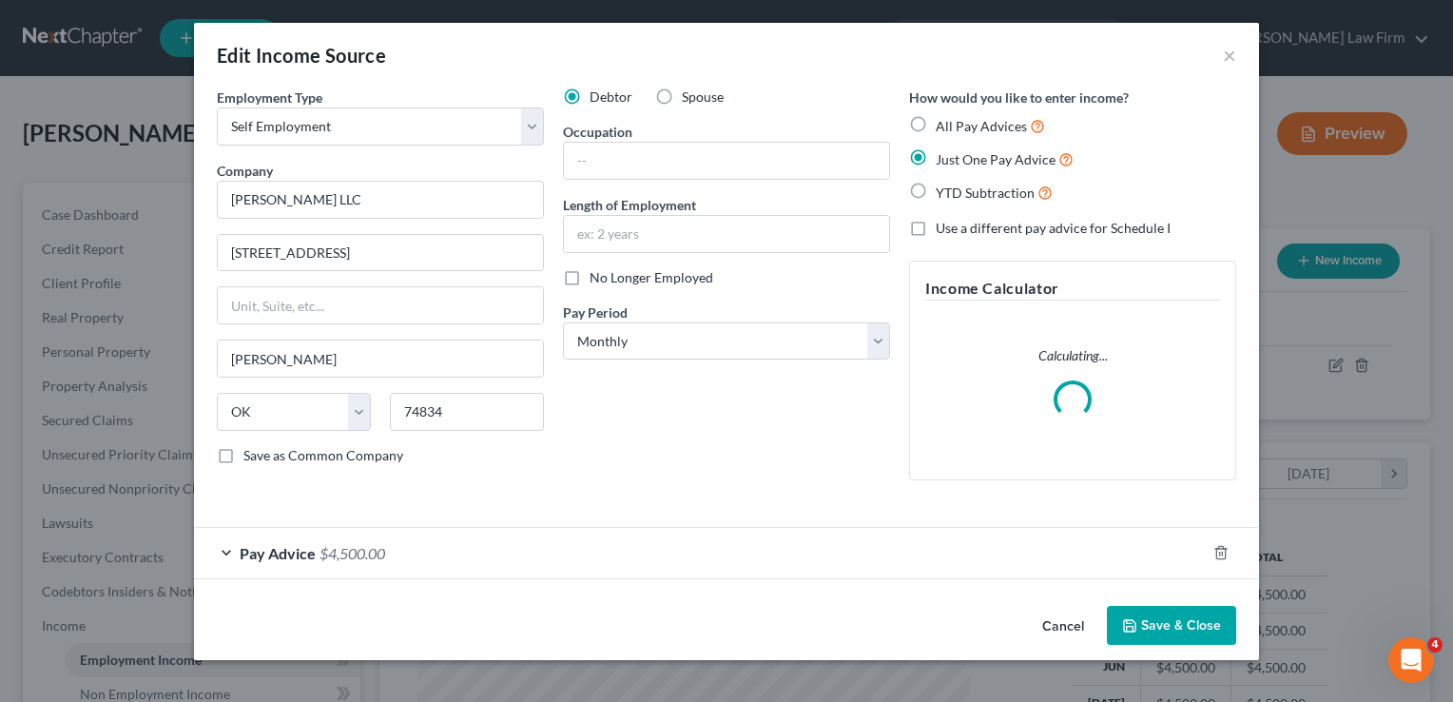
click at [936, 124] on label "All Pay Advices" at bounding box center [990, 126] width 109 height 22
click at [943, 124] on input "All Pay Advices" at bounding box center [949, 121] width 12 height 12
radio input "true"
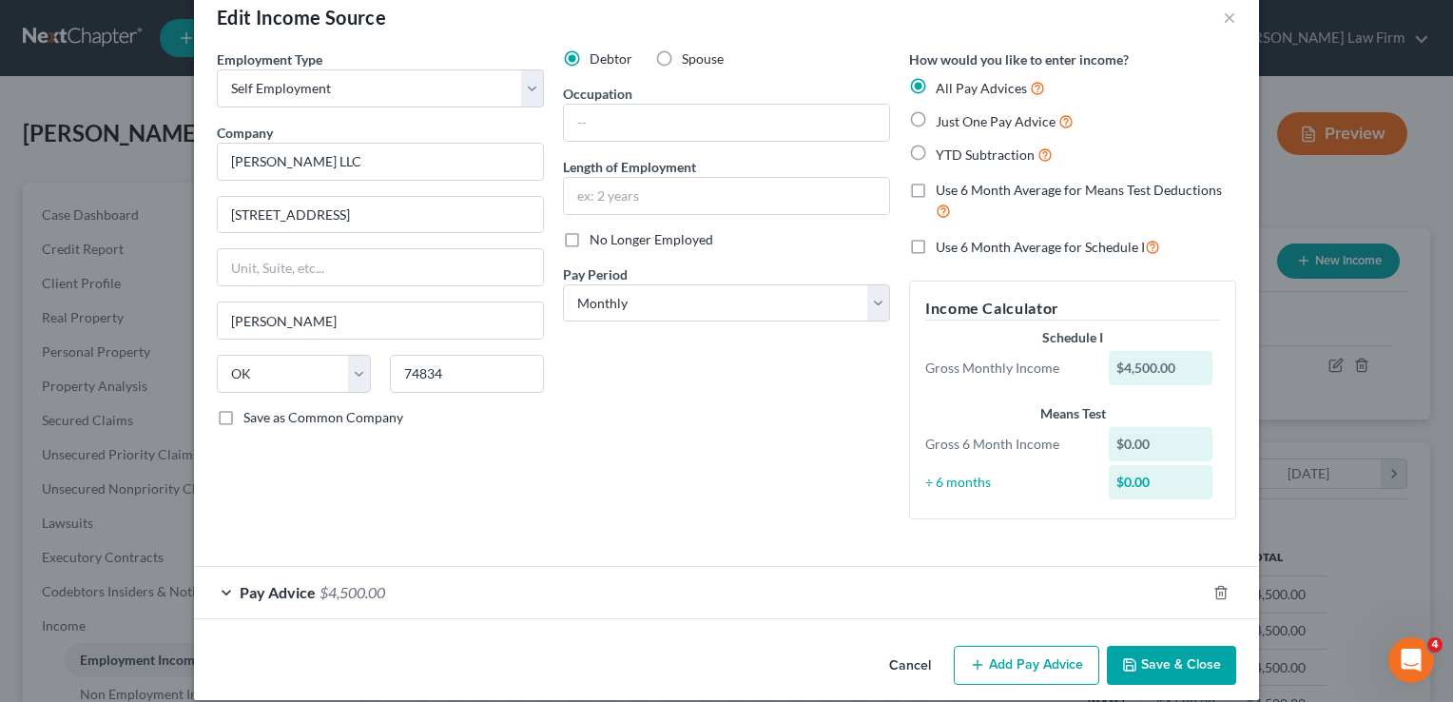
scroll to position [57, 0]
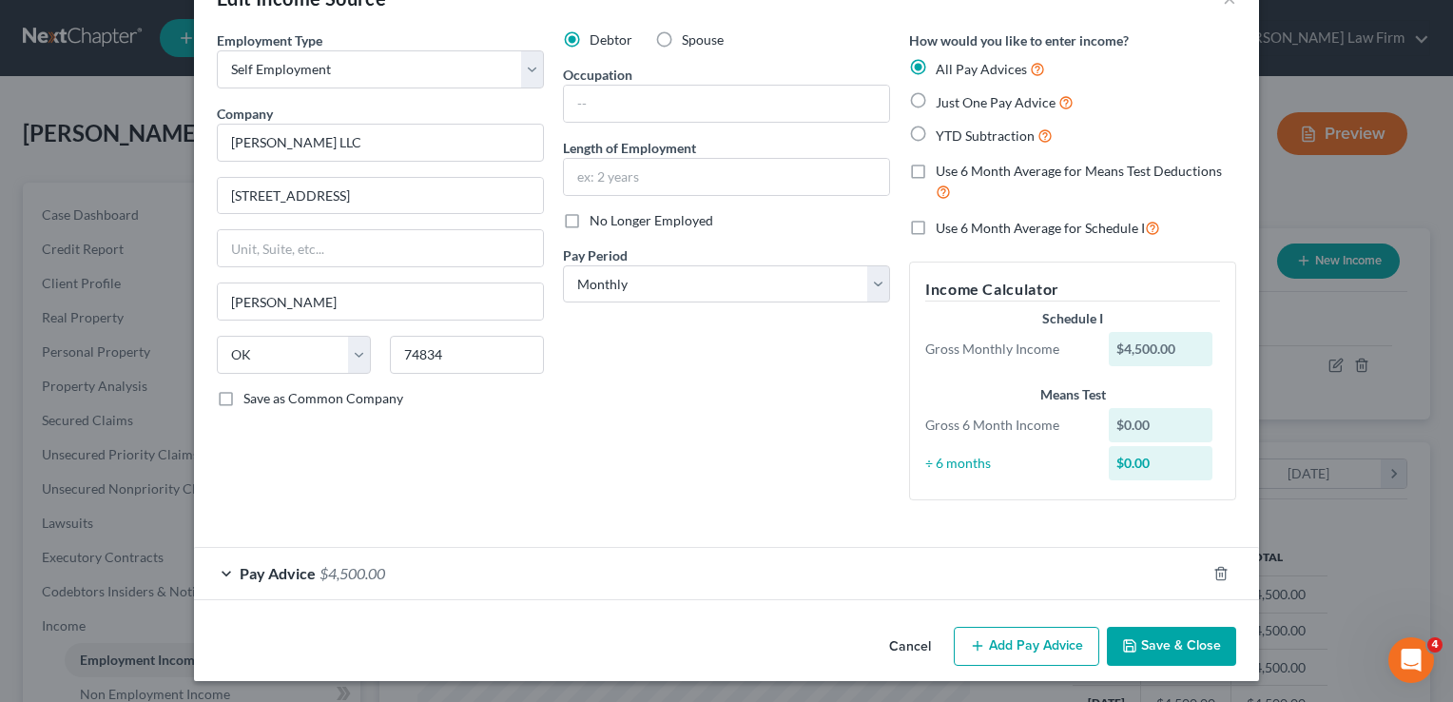
click at [561, 569] on div "Pay Advice $4,500.00" at bounding box center [700, 573] width 1012 height 50
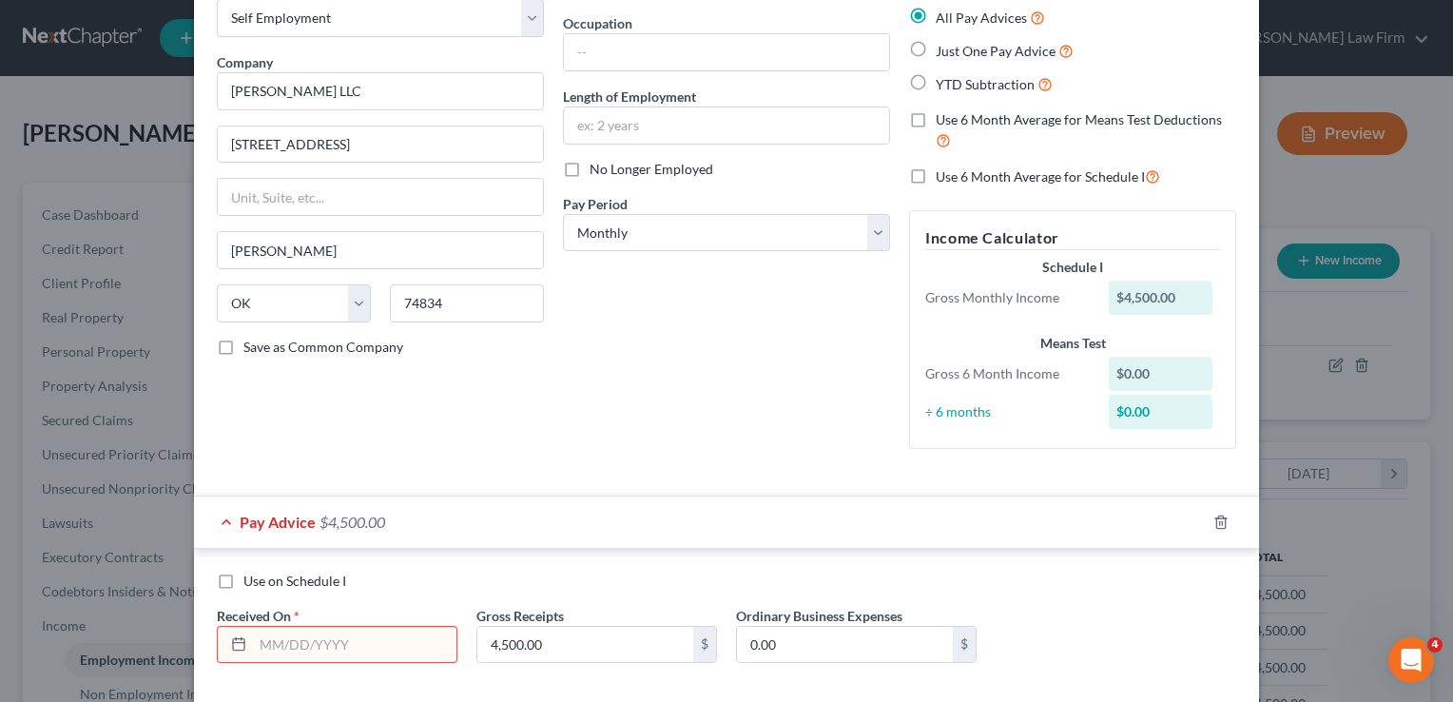
scroll to position [202, 0]
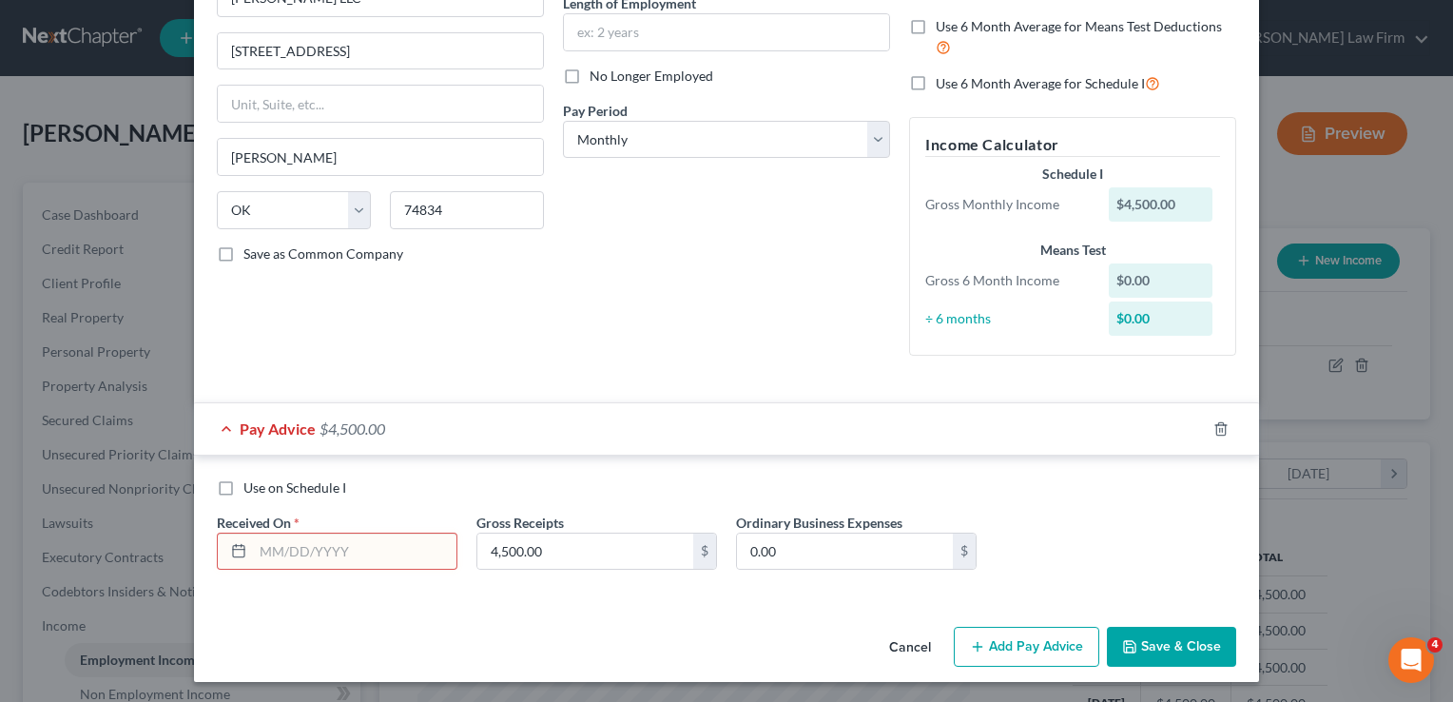
click at [357, 548] on input "text" at bounding box center [354, 551] width 203 height 36
type input "03/25/2025"
click at [578, 542] on input "4,500.00" at bounding box center [585, 551] width 216 height 36
type input "6,517"
click at [817, 550] on input "0.00" at bounding box center [845, 551] width 216 height 36
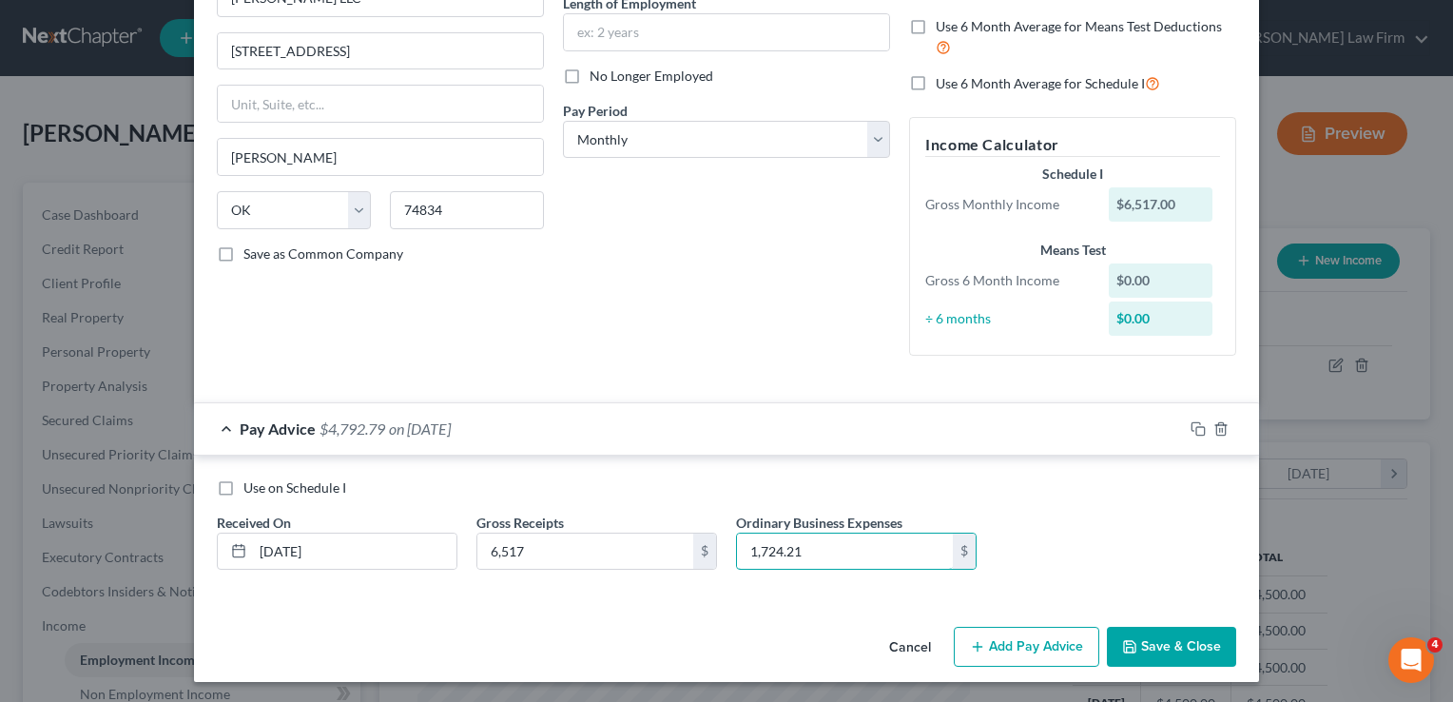
drag, startPoint x: 825, startPoint y: 552, endPoint x: 704, endPoint y: 580, distance: 124.8
click at [701, 558] on div "Use on Schedule I Received On * 03/25/2025 Gross Receipts 6,517 $ Ordinary Busi…" at bounding box center [726, 531] width 1038 height 107
type input "2,433.54"
click at [1191, 428] on icon "button" at bounding box center [1198, 428] width 15 height 15
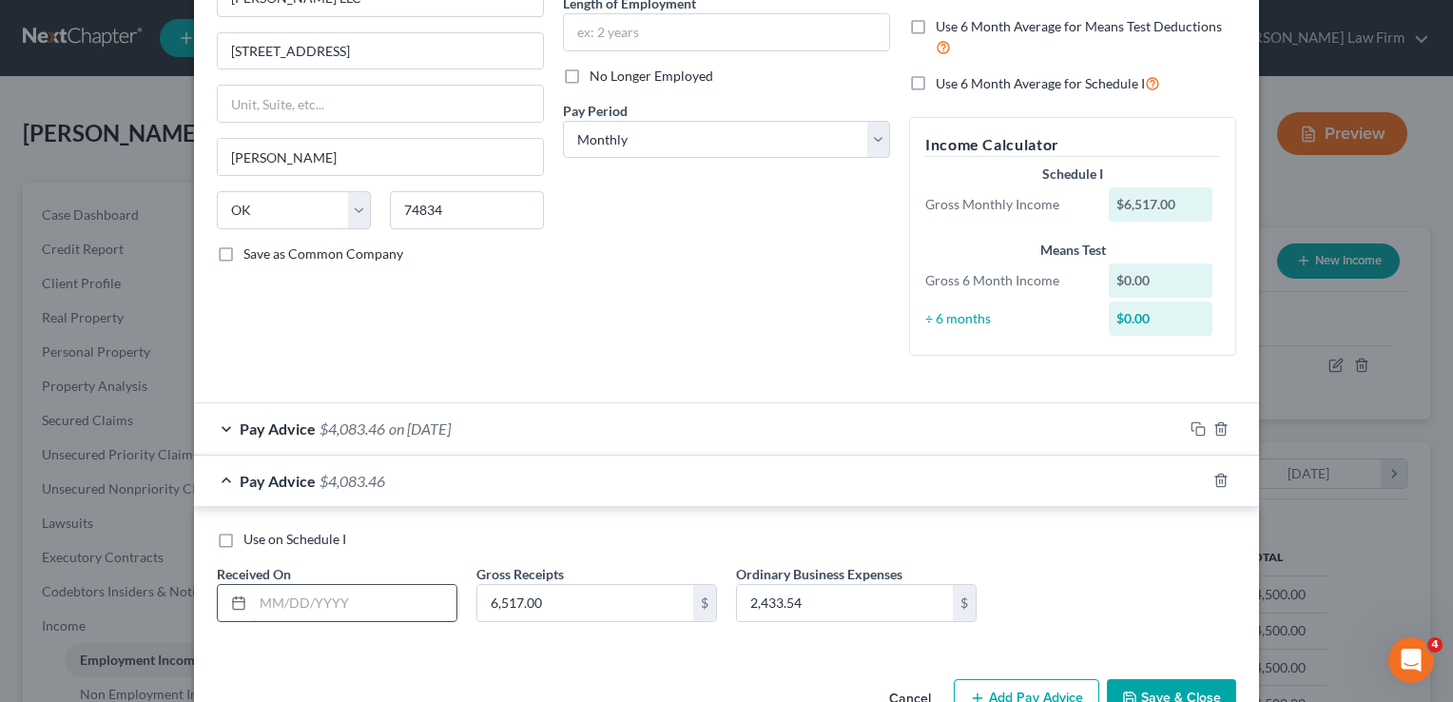
click at [367, 601] on input "text" at bounding box center [354, 603] width 203 height 36
type input "04/25/2025"
type input "6,620.70"
click at [822, 605] on input "2,433.54" at bounding box center [845, 603] width 216 height 36
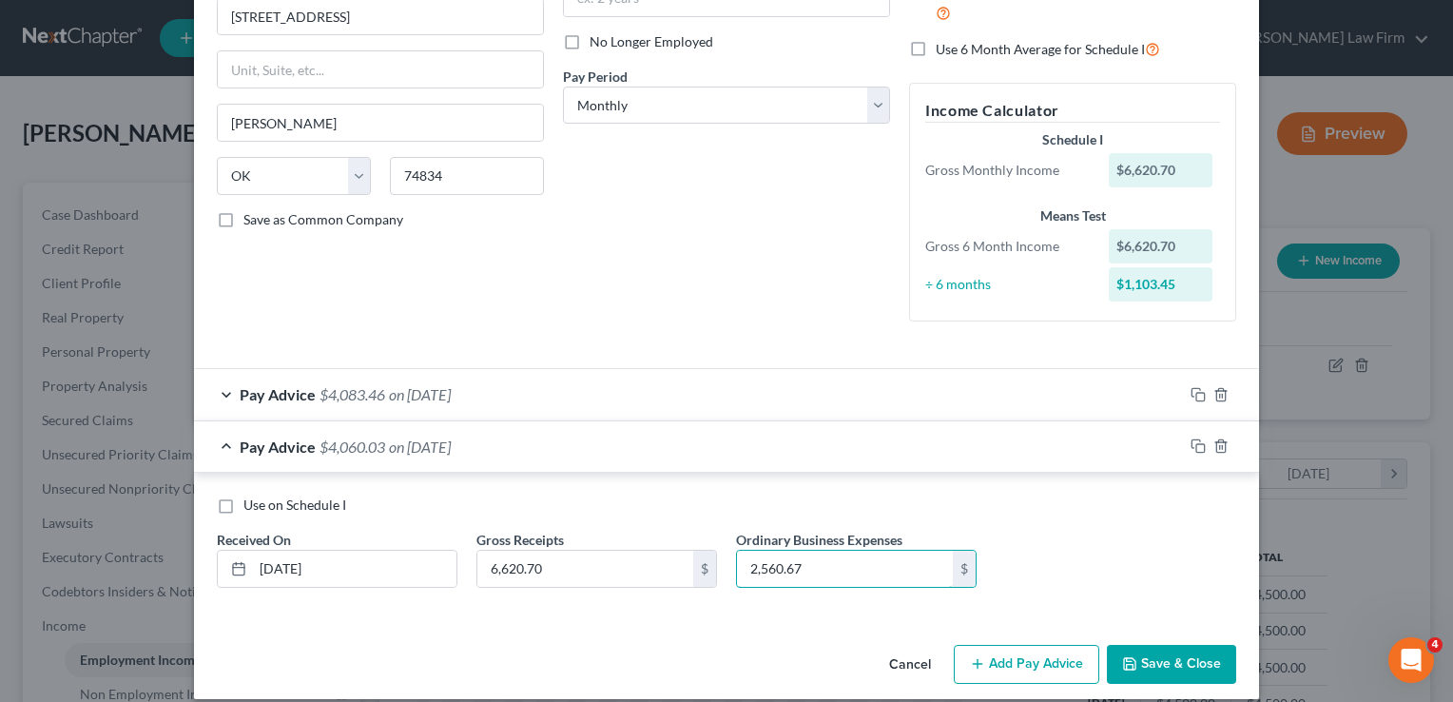
scroll to position [254, 0]
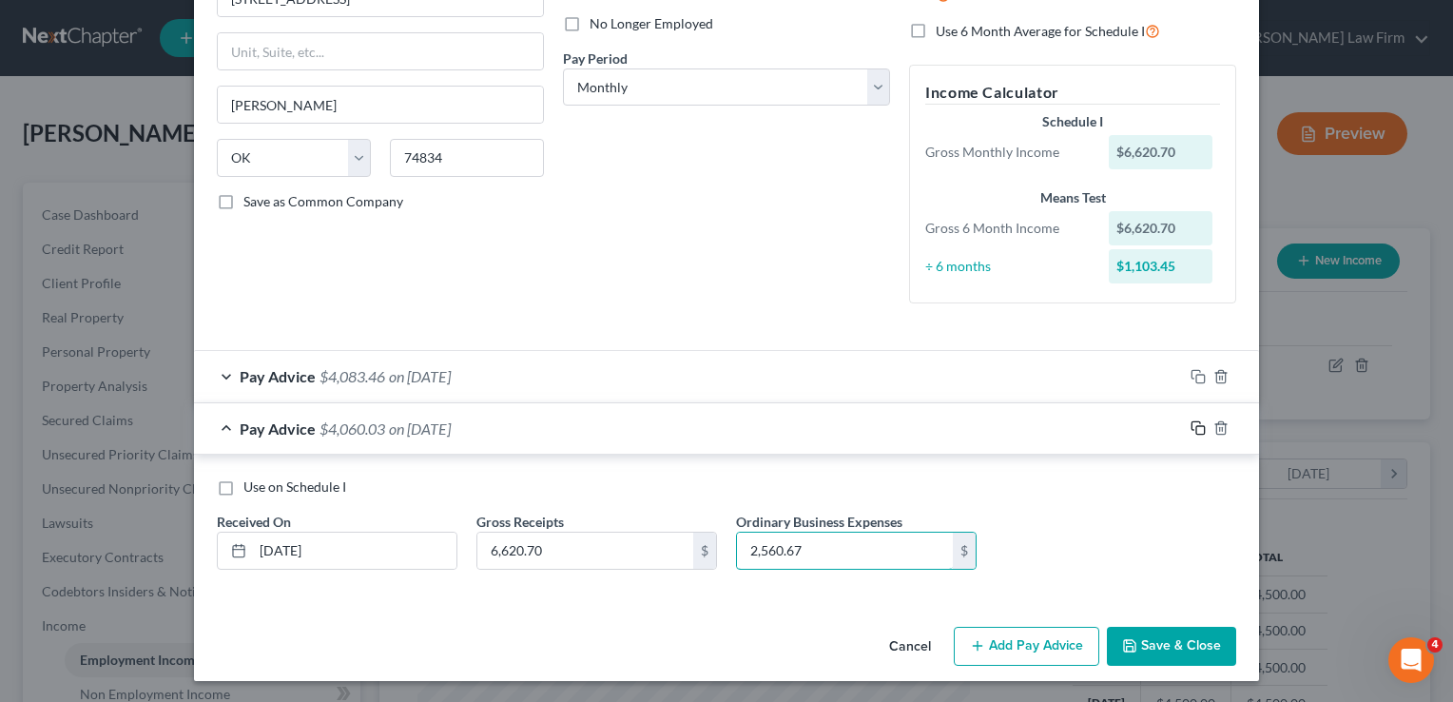
type input "2,560.67"
click at [1196, 426] on rect "button" at bounding box center [1200, 430] width 9 height 9
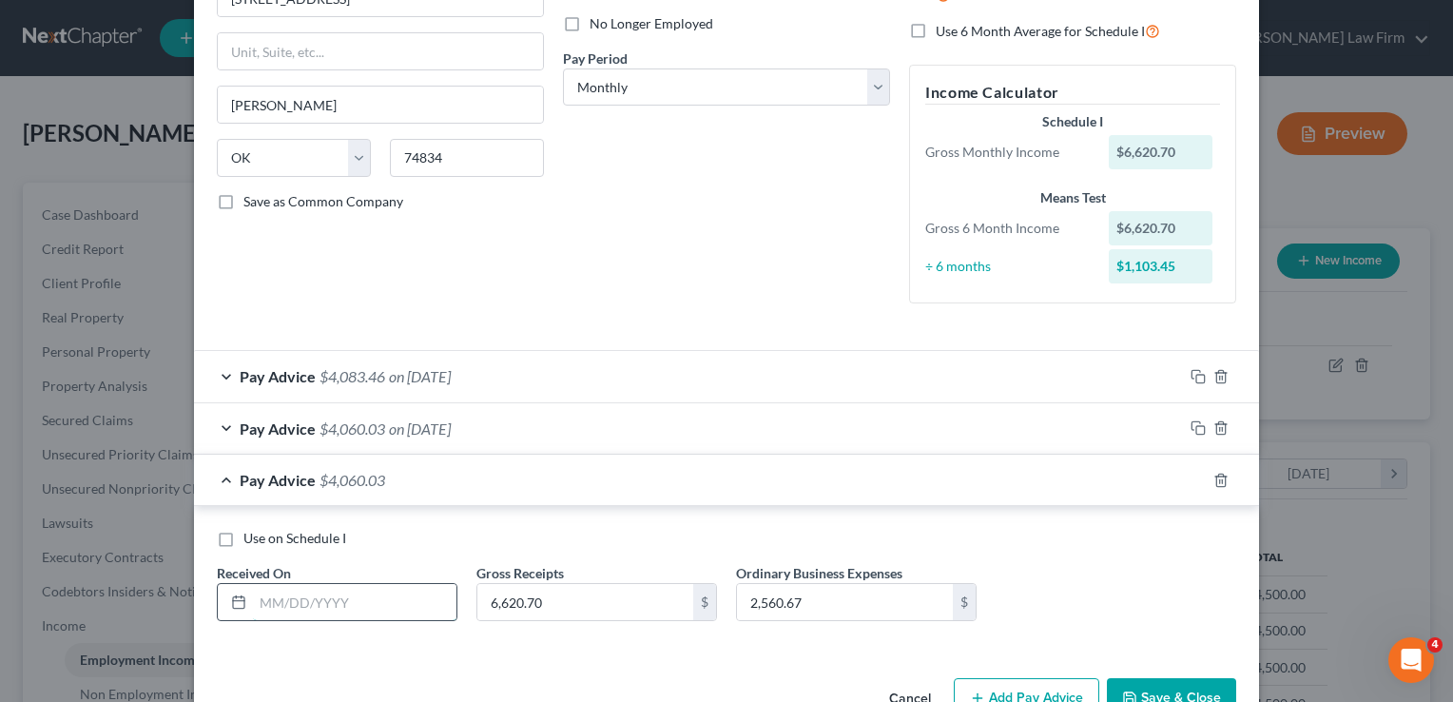
click at [367, 605] on input "text" at bounding box center [354, 602] width 203 height 36
type input "05/25/2025"
click at [549, 606] on input "6,620.70" at bounding box center [585, 602] width 216 height 36
type input "4,900"
click at [847, 595] on input "2,560.67" at bounding box center [845, 602] width 216 height 36
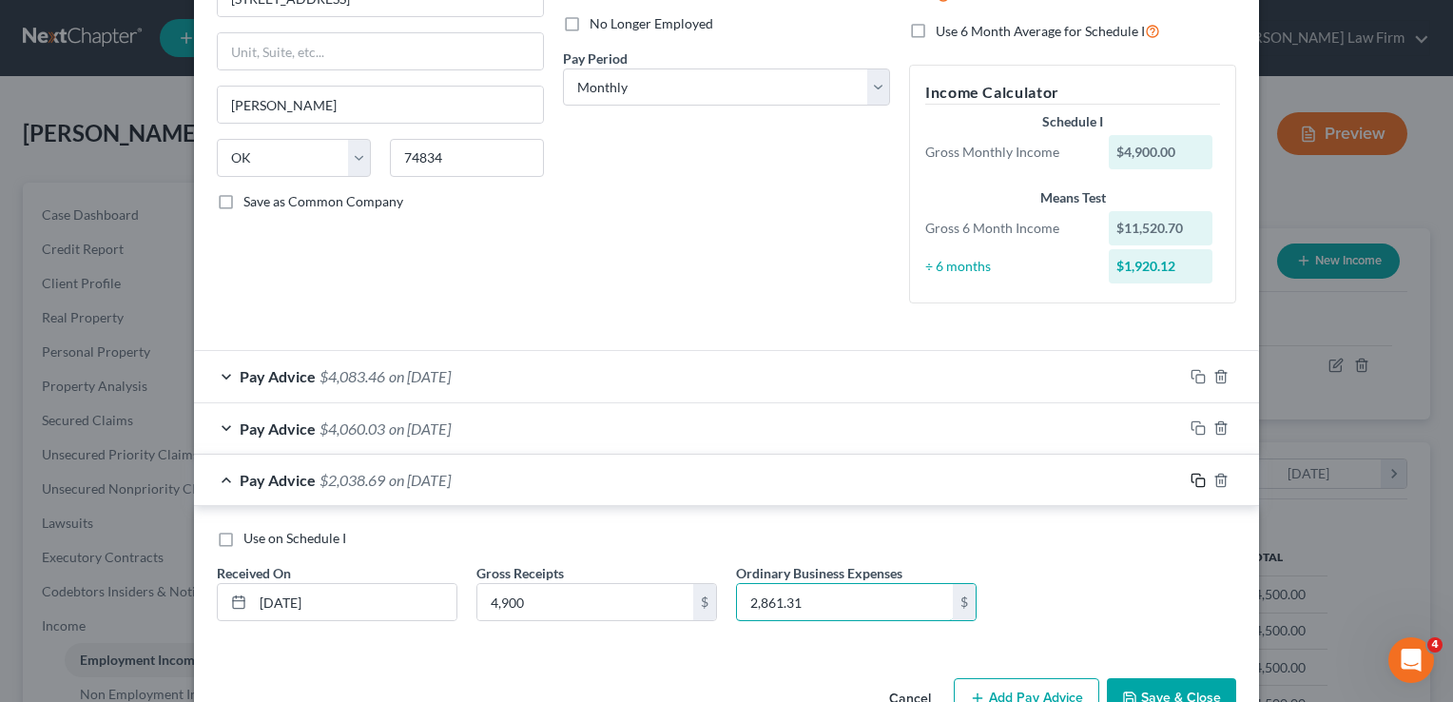
type input "2,861.31"
click at [1191, 477] on icon "button" at bounding box center [1198, 480] width 15 height 15
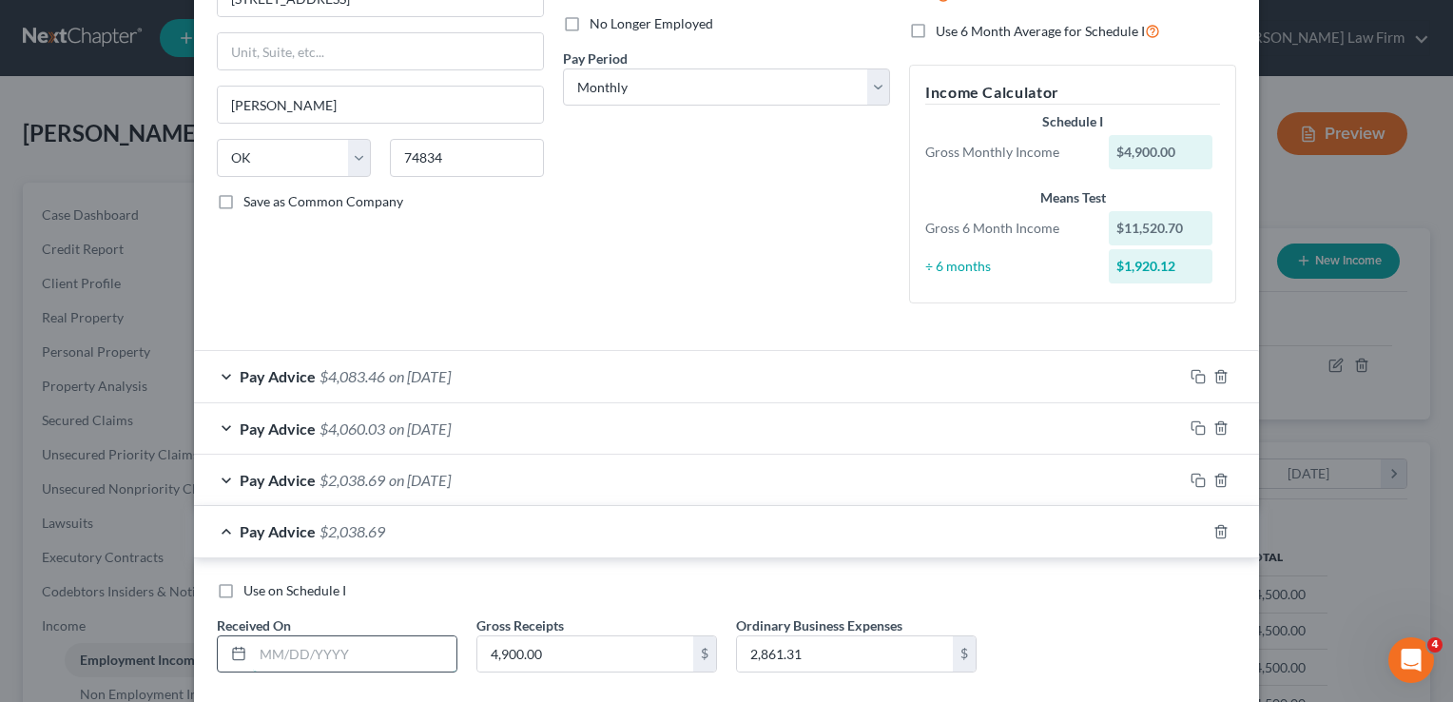
click at [377, 650] on input "text" at bounding box center [354, 654] width 203 height 36
type input "06/25/2025"
click at [557, 656] on input "4,900.00" at bounding box center [585, 654] width 216 height 36
type input "5,600"
click at [859, 655] on input "2,861.31" at bounding box center [845, 654] width 216 height 36
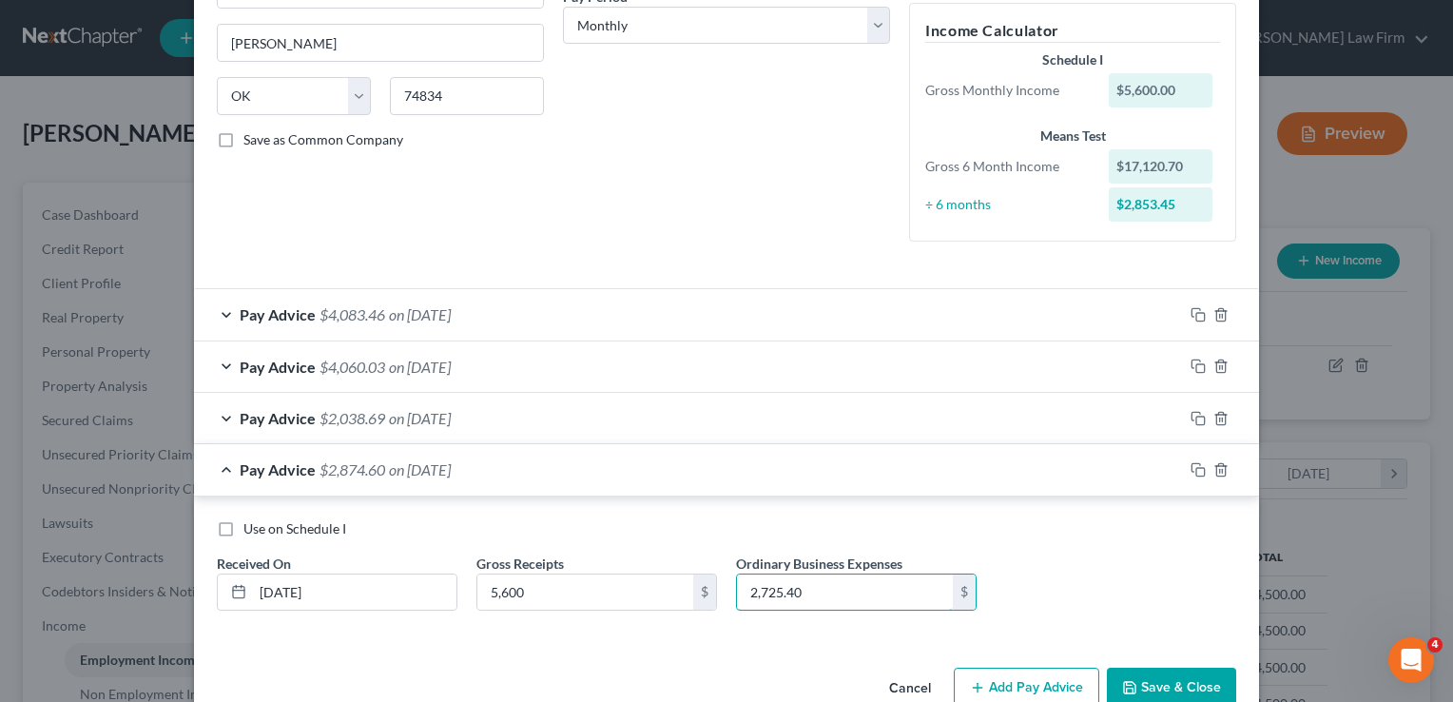
scroll to position [357, 0]
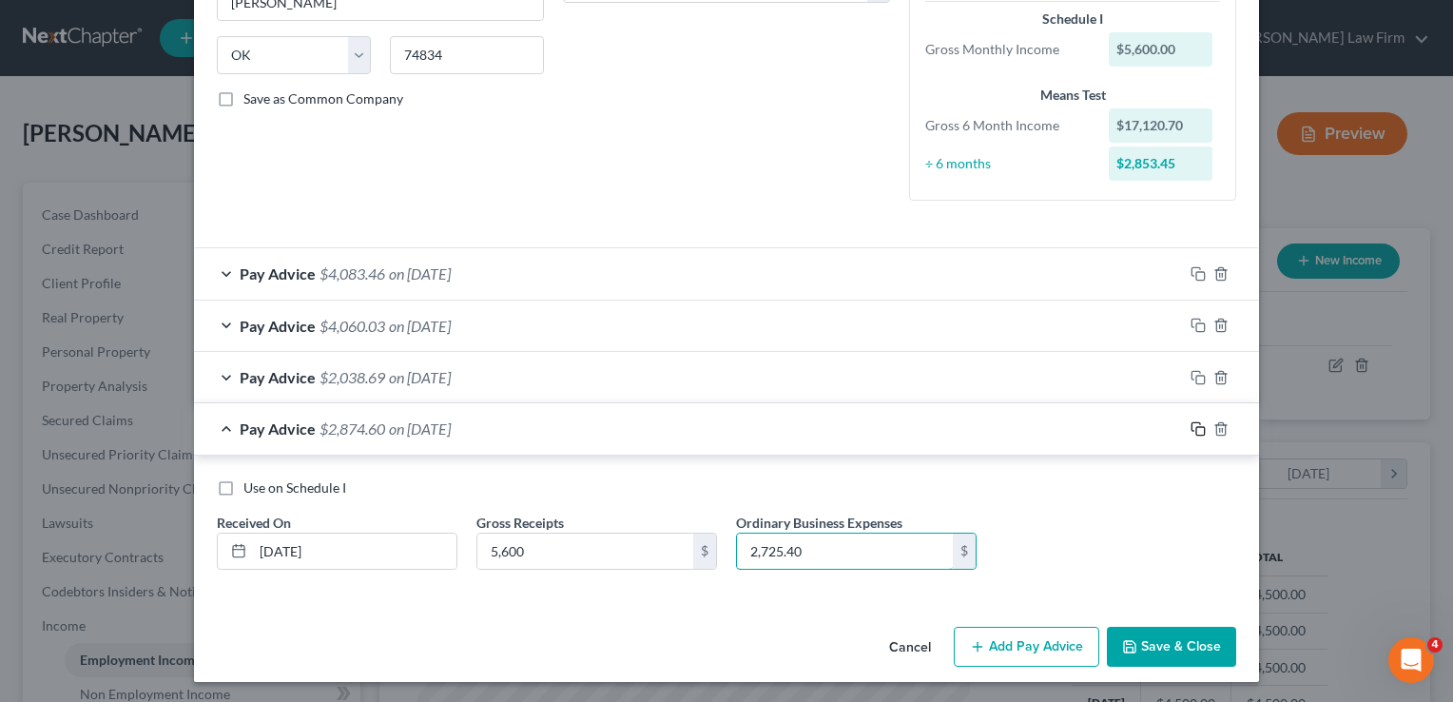
type input "2,725.40"
click at [1191, 429] on icon "button" at bounding box center [1198, 428] width 15 height 15
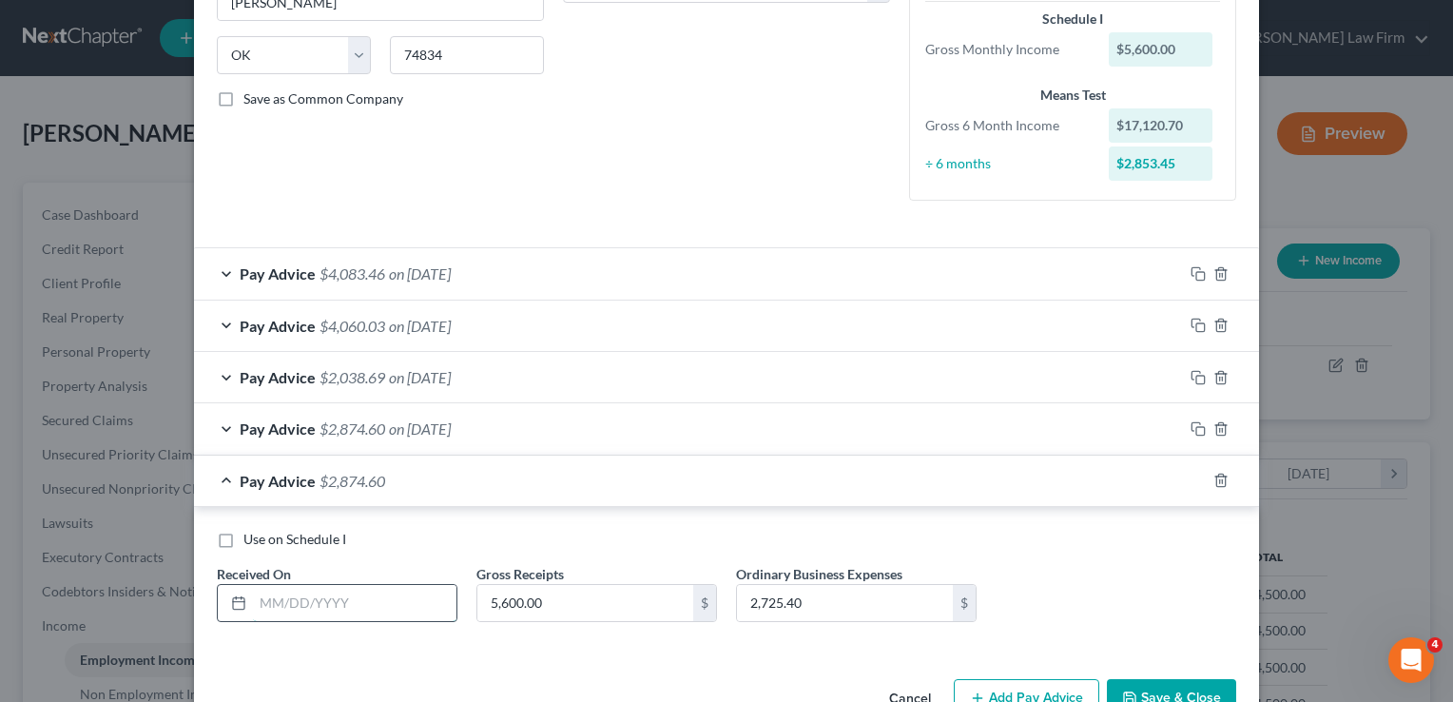
click at [354, 600] on input "text" at bounding box center [354, 603] width 203 height 36
type input "07/25/2025"
click at [609, 606] on input "5,600.00" at bounding box center [585, 603] width 216 height 36
type input "5,889"
click at [837, 589] on input "2,725.40" at bounding box center [845, 603] width 216 height 36
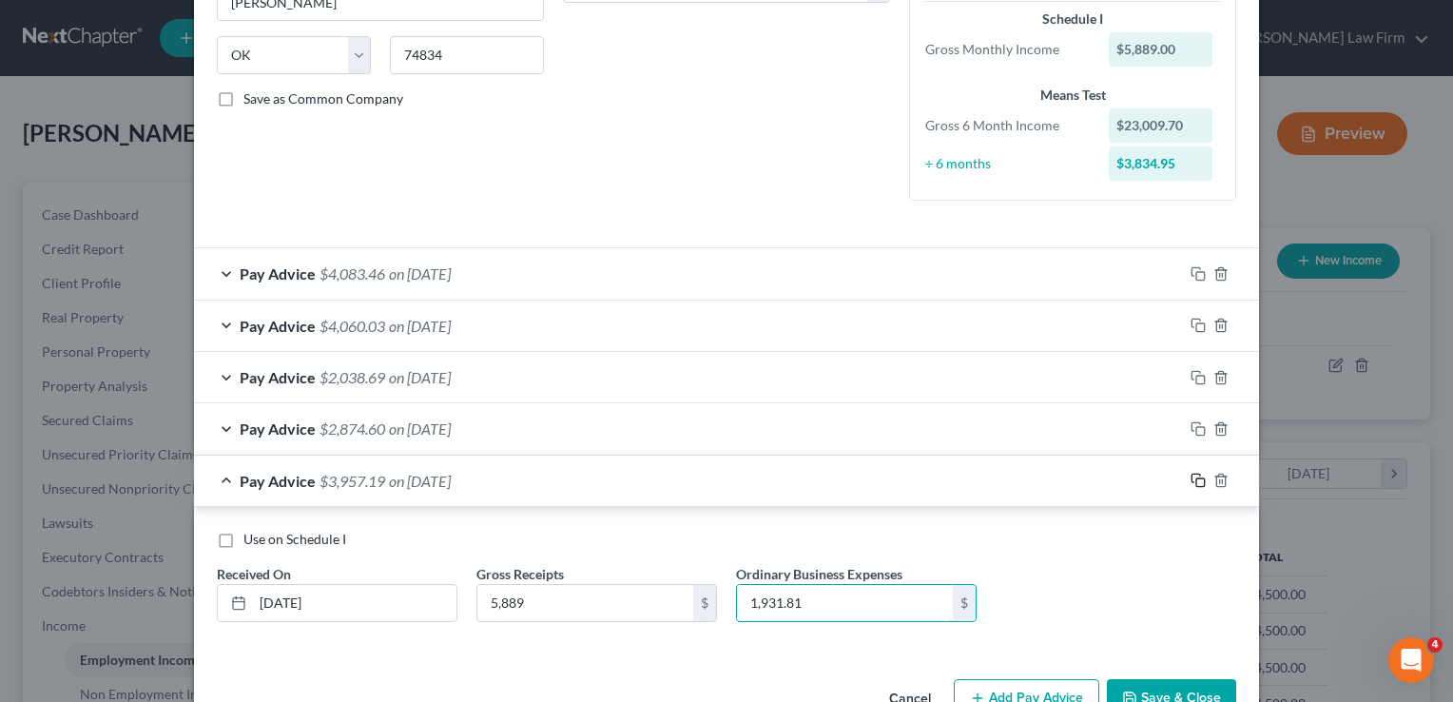
type input "1,931.81"
click at [1191, 481] on icon "button" at bounding box center [1198, 480] width 15 height 15
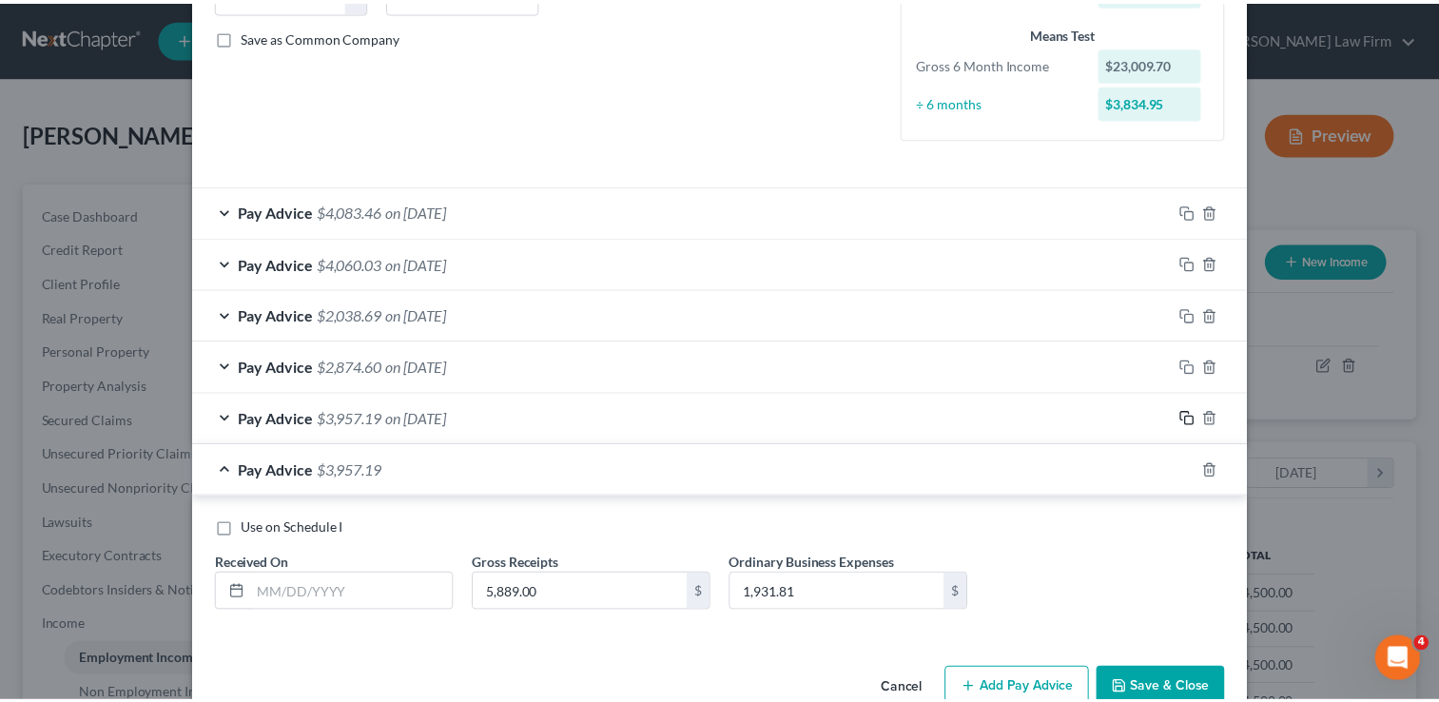
scroll to position [452, 0]
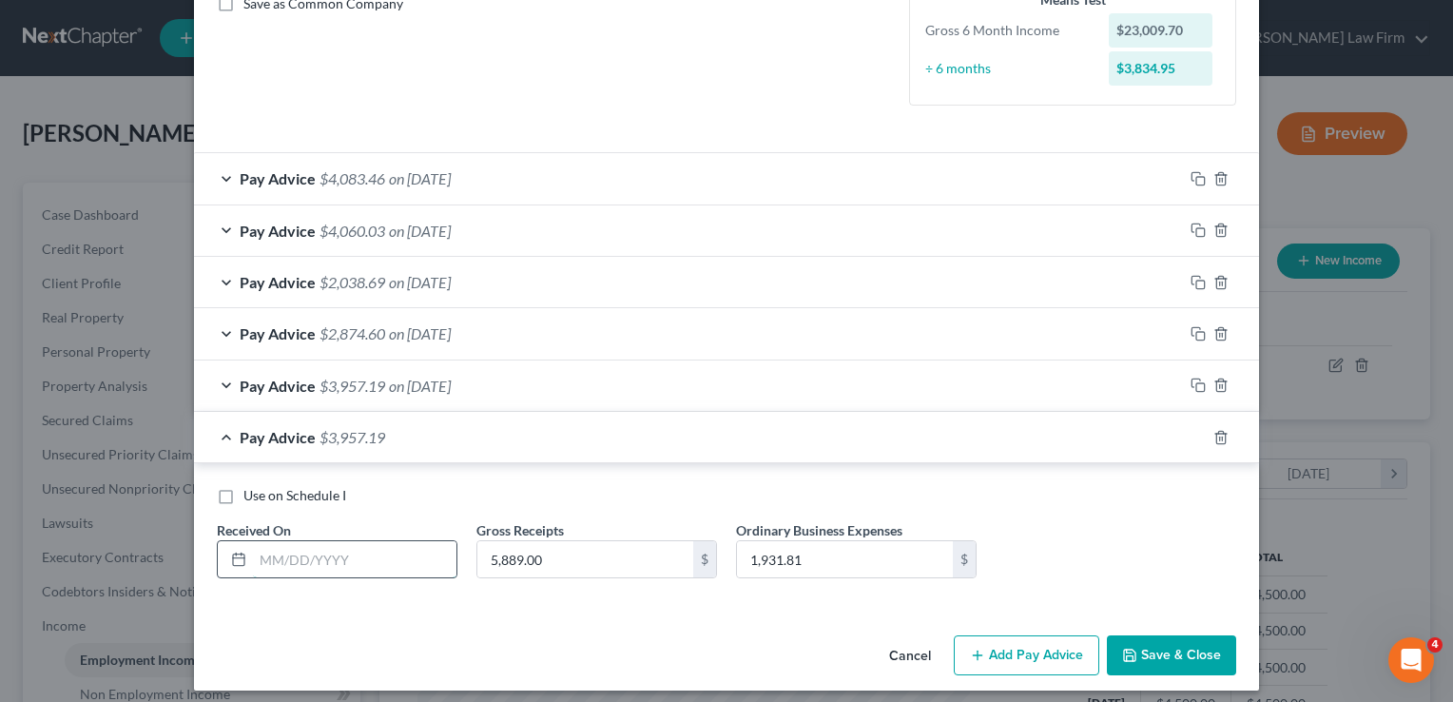
click at [335, 557] on input "text" at bounding box center [354, 559] width 203 height 36
type input "08/25/2025"
click at [560, 553] on input "5,889.00" at bounding box center [585, 559] width 216 height 36
type input "4,900"
click at [837, 551] on input "1,931.81" at bounding box center [845, 559] width 216 height 36
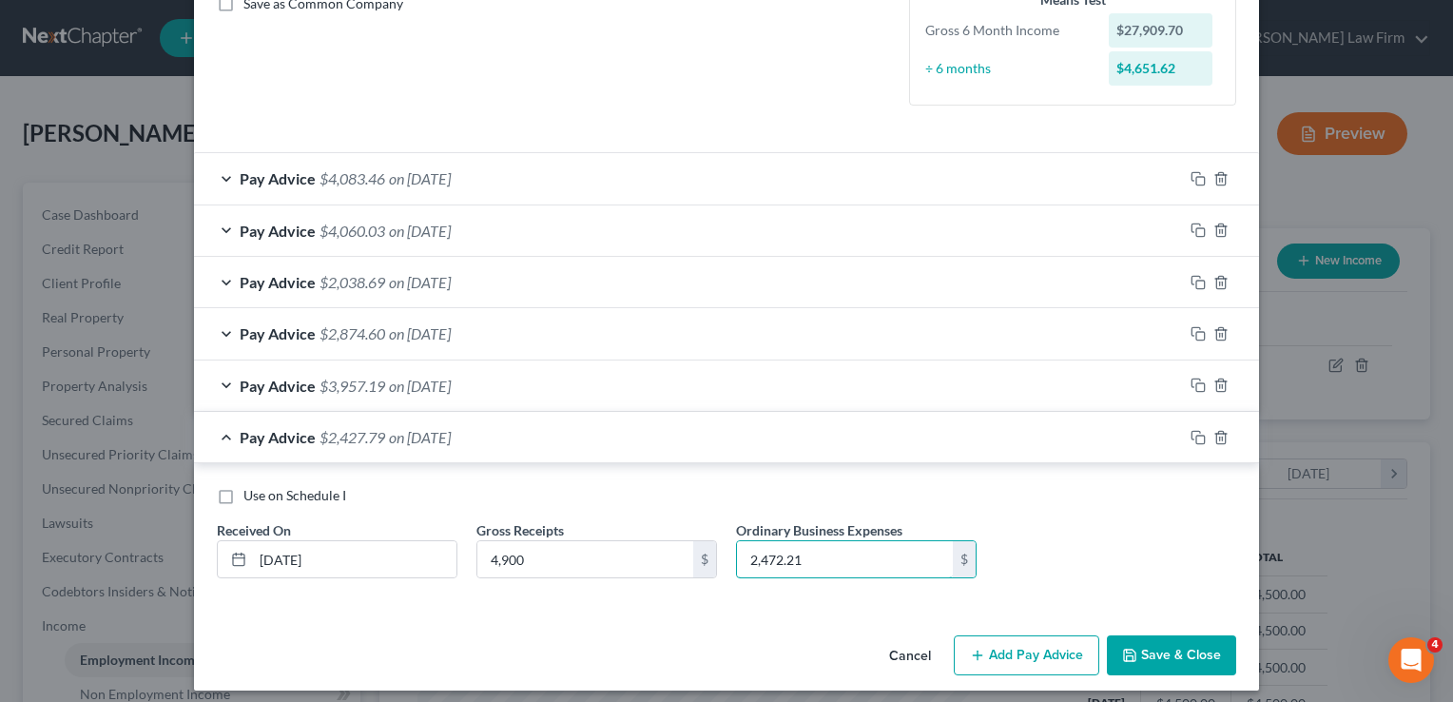
type input "2,472.21"
click at [1187, 649] on button "Save & Close" at bounding box center [1171, 655] width 129 height 40
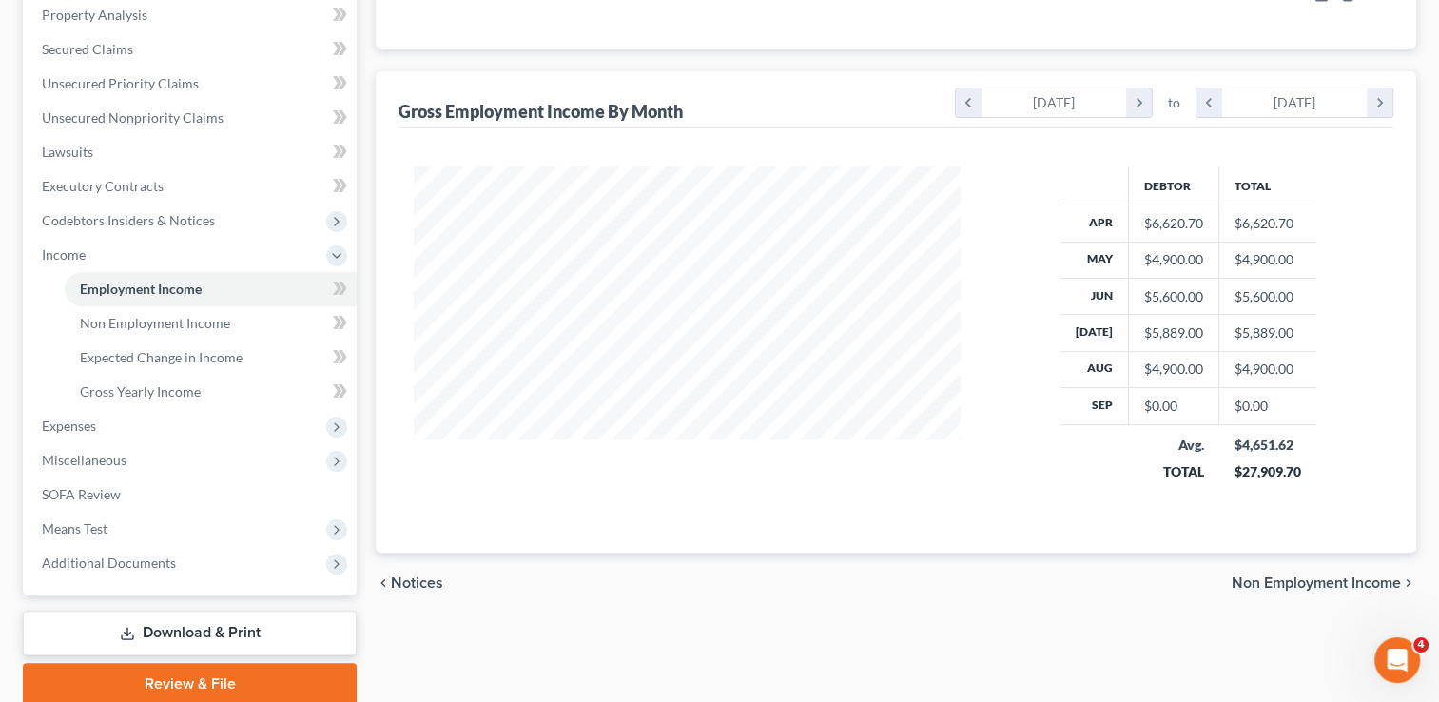
scroll to position [380, 0]
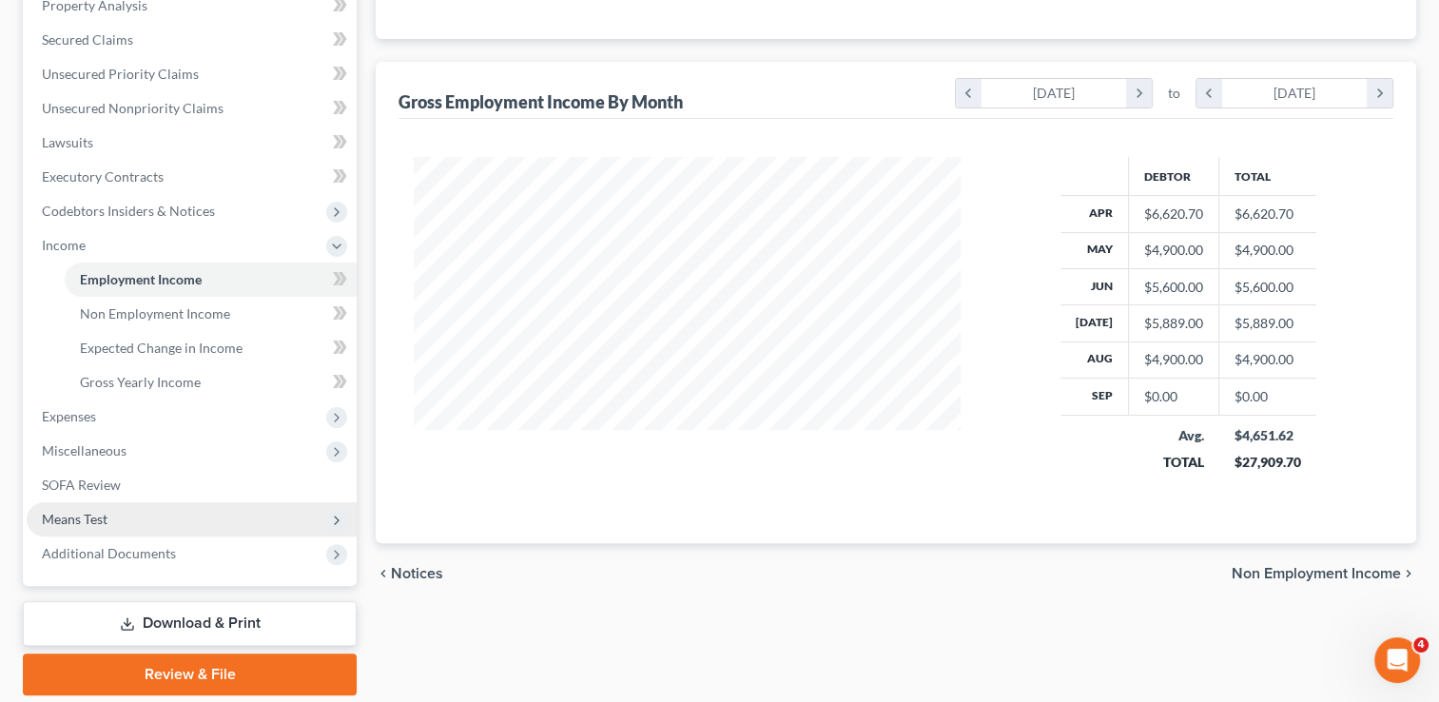
click at [70, 517] on span "Means Test" at bounding box center [75, 519] width 66 height 16
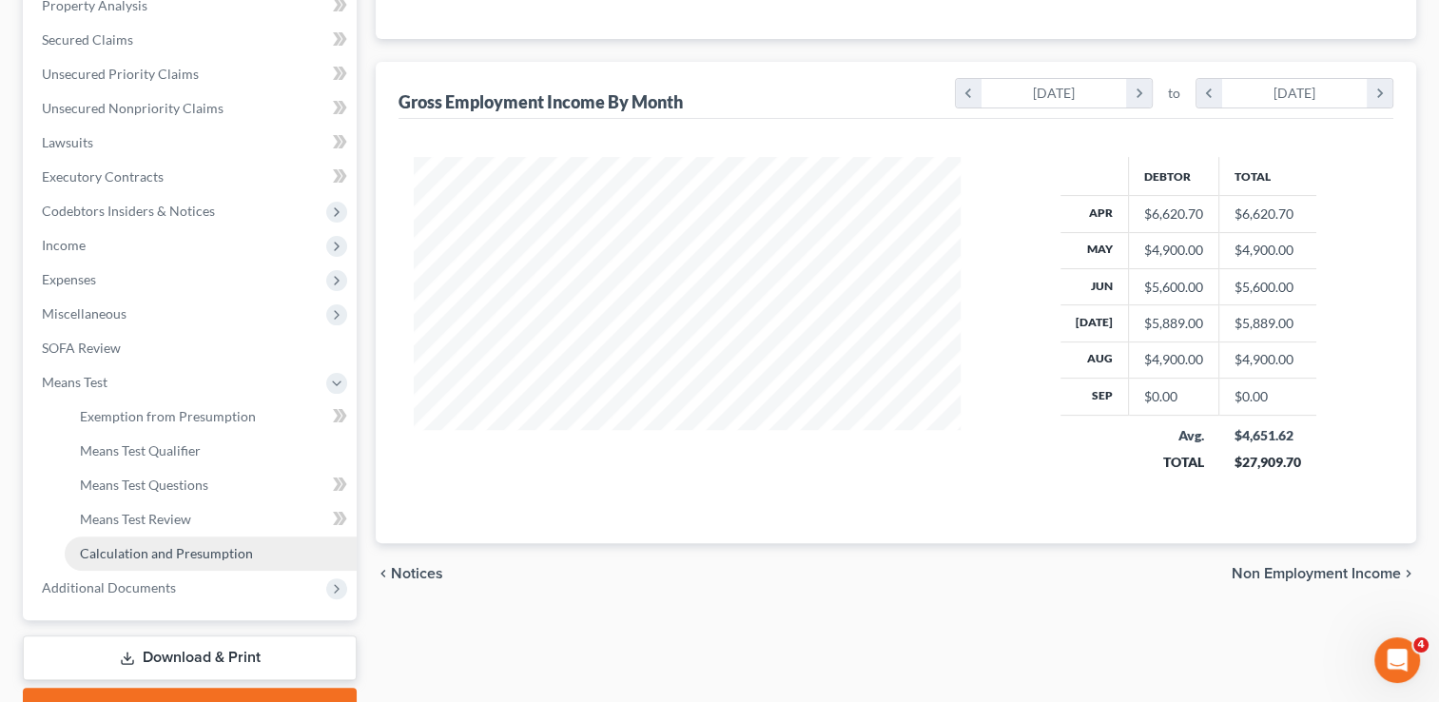
click at [161, 548] on span "Calculation and Presumption" at bounding box center [166, 553] width 173 height 16
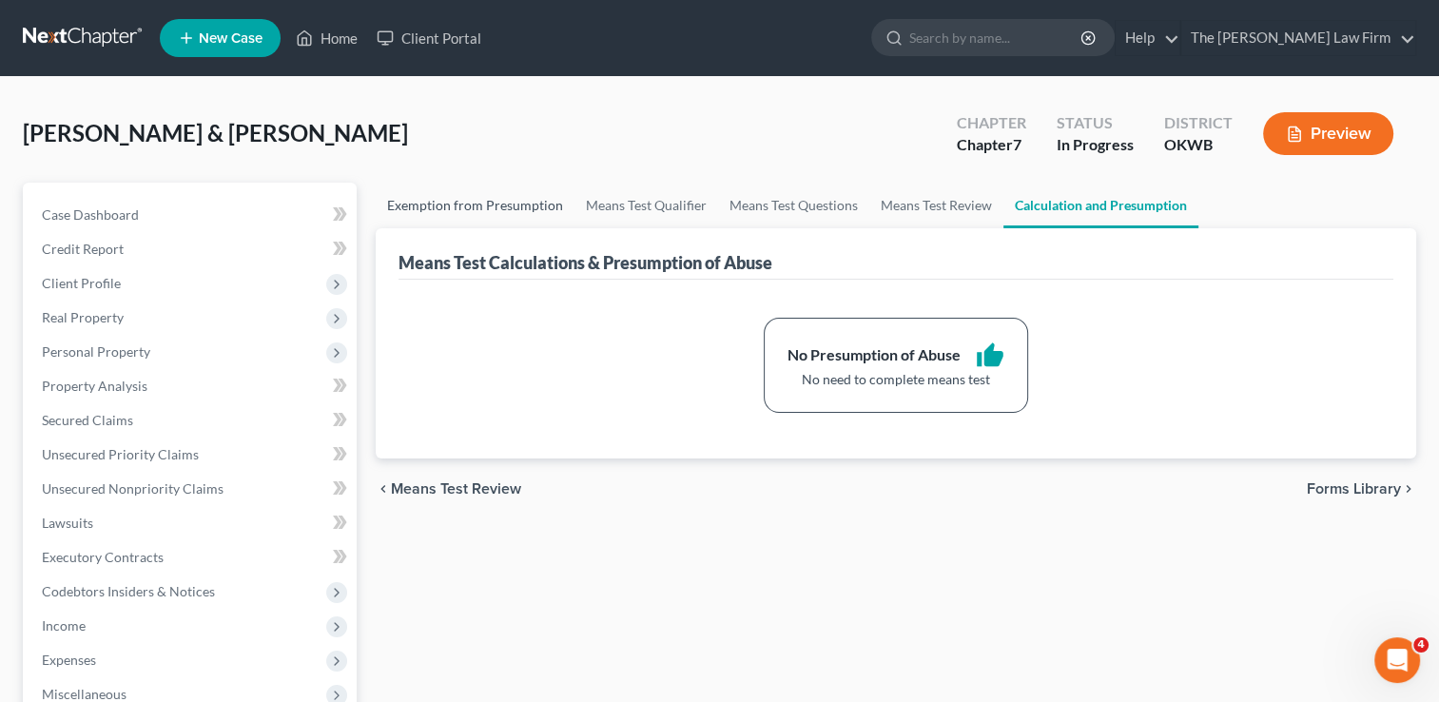
click at [491, 199] on link "Exemption from Presumption" at bounding box center [475, 206] width 199 height 46
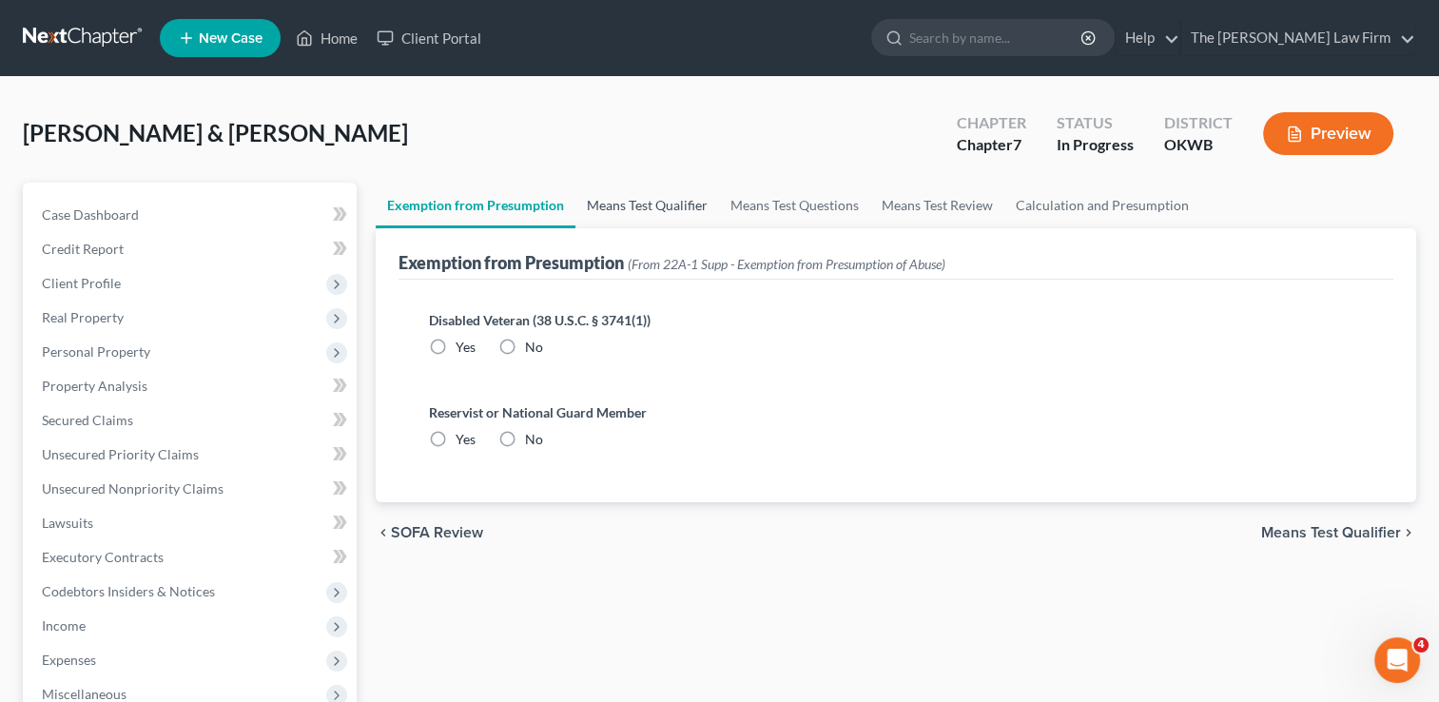
click at [657, 203] on link "Means Test Qualifier" at bounding box center [647, 206] width 144 height 46
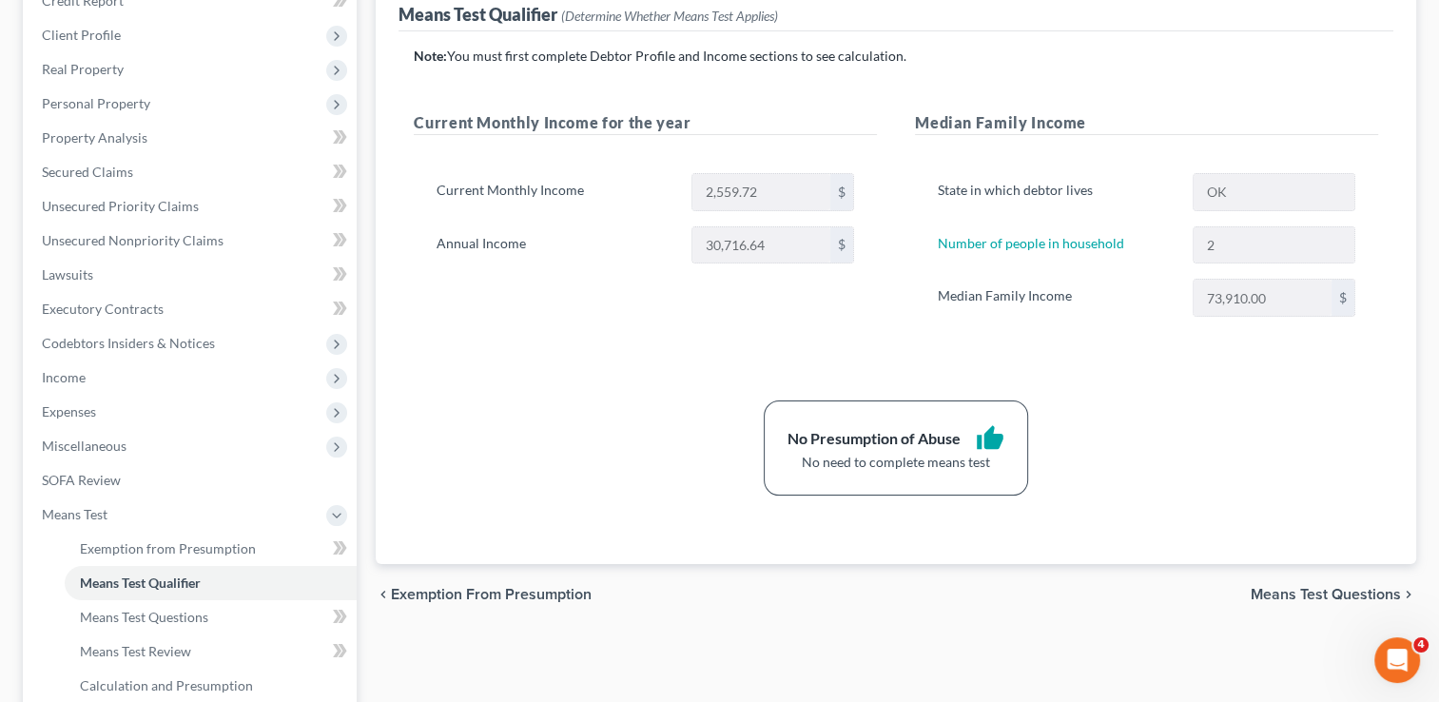
scroll to position [285, 0]
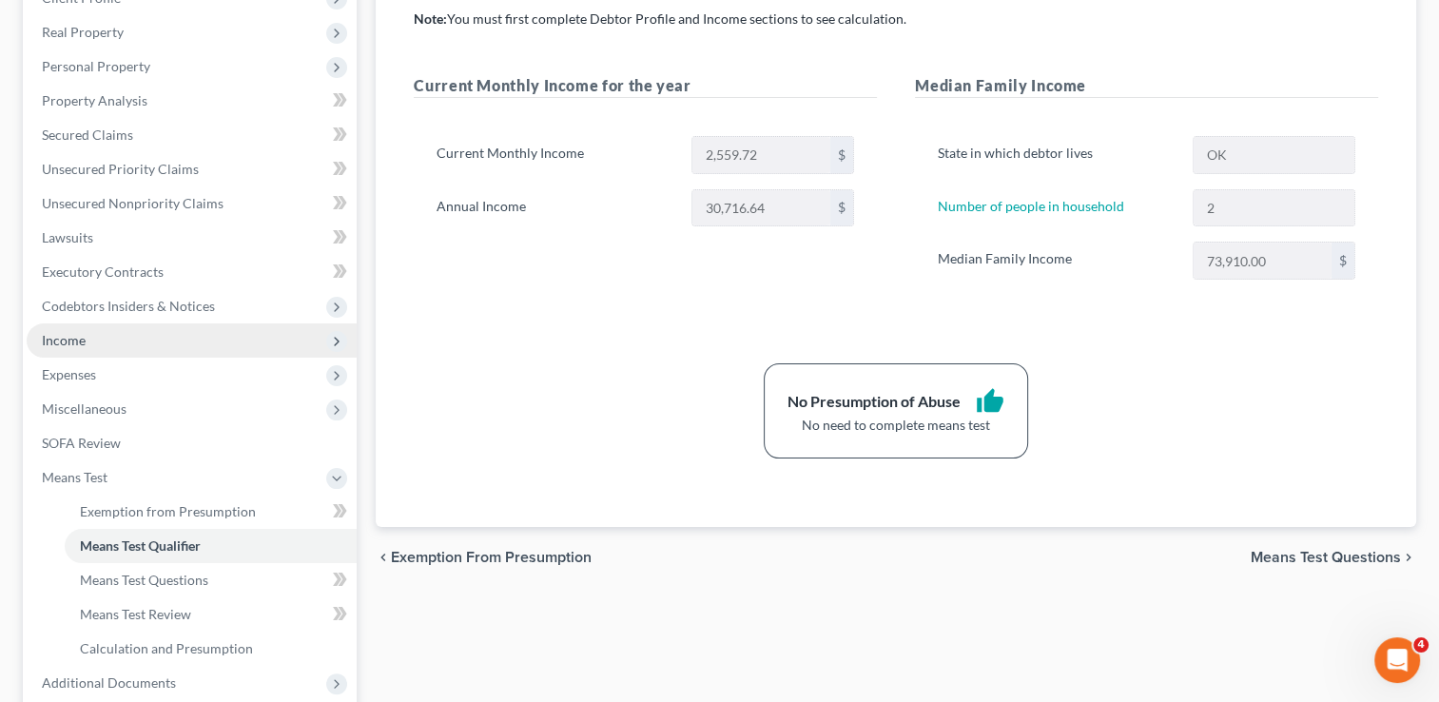
click at [84, 344] on span "Income" at bounding box center [64, 340] width 44 height 16
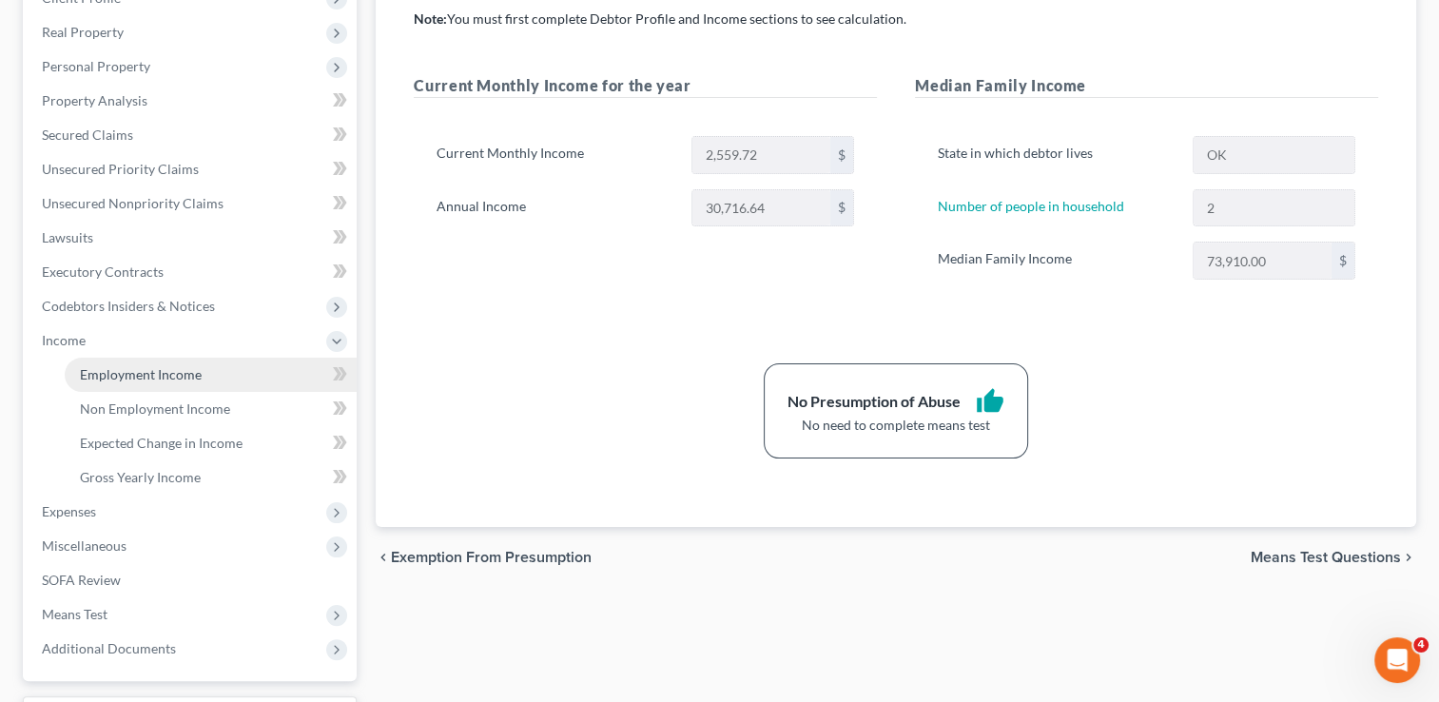
click at [141, 374] on span "Employment Income" at bounding box center [141, 374] width 122 height 16
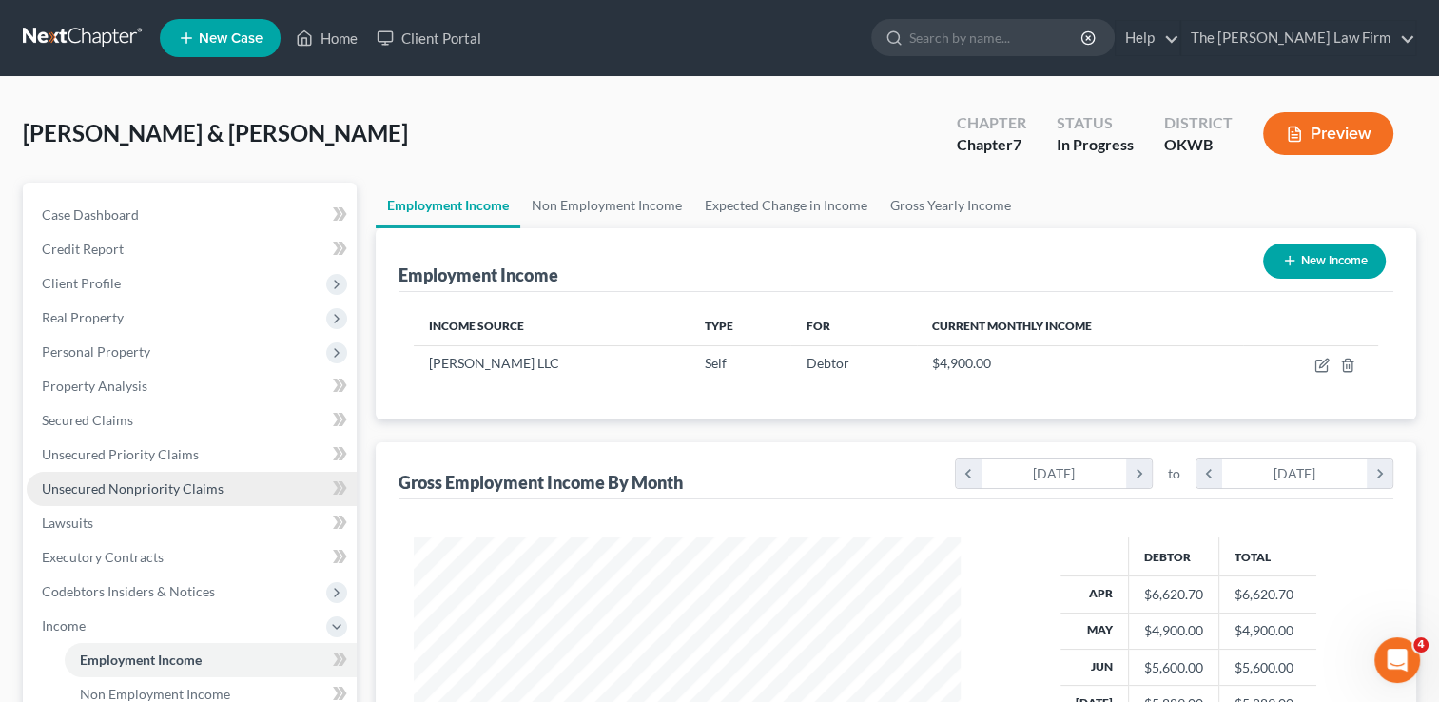
scroll to position [339, 585]
click at [920, 200] on link "Gross Yearly Income" at bounding box center [951, 206] width 144 height 46
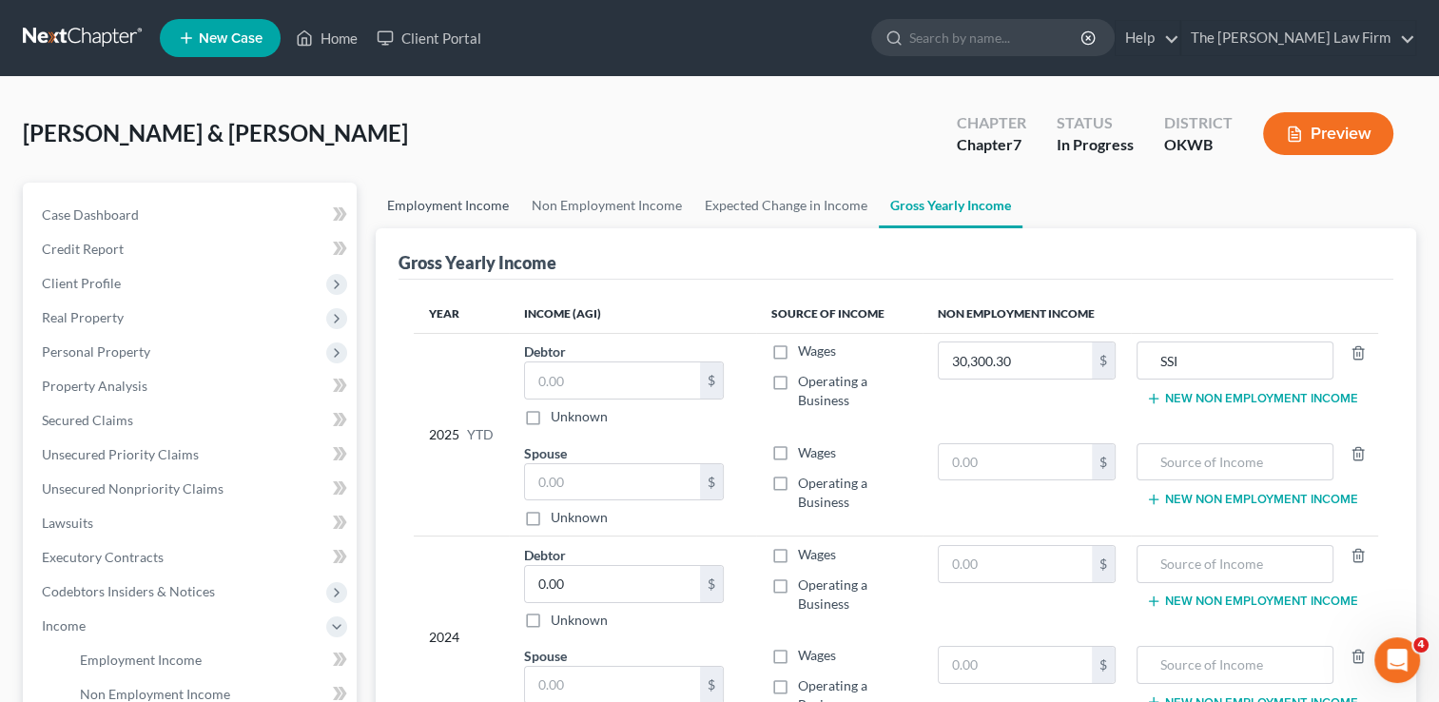
click at [473, 205] on link "Employment Income" at bounding box center [448, 206] width 145 height 46
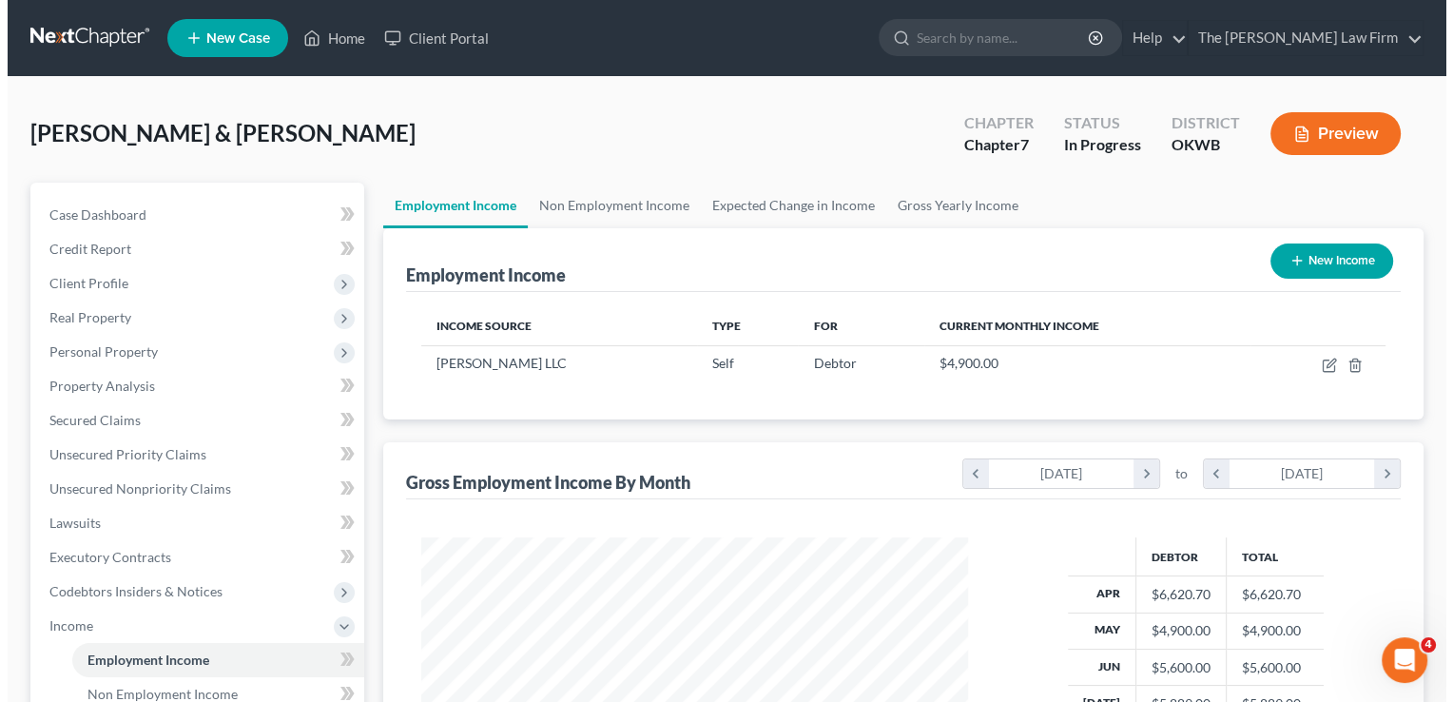
scroll to position [339, 585]
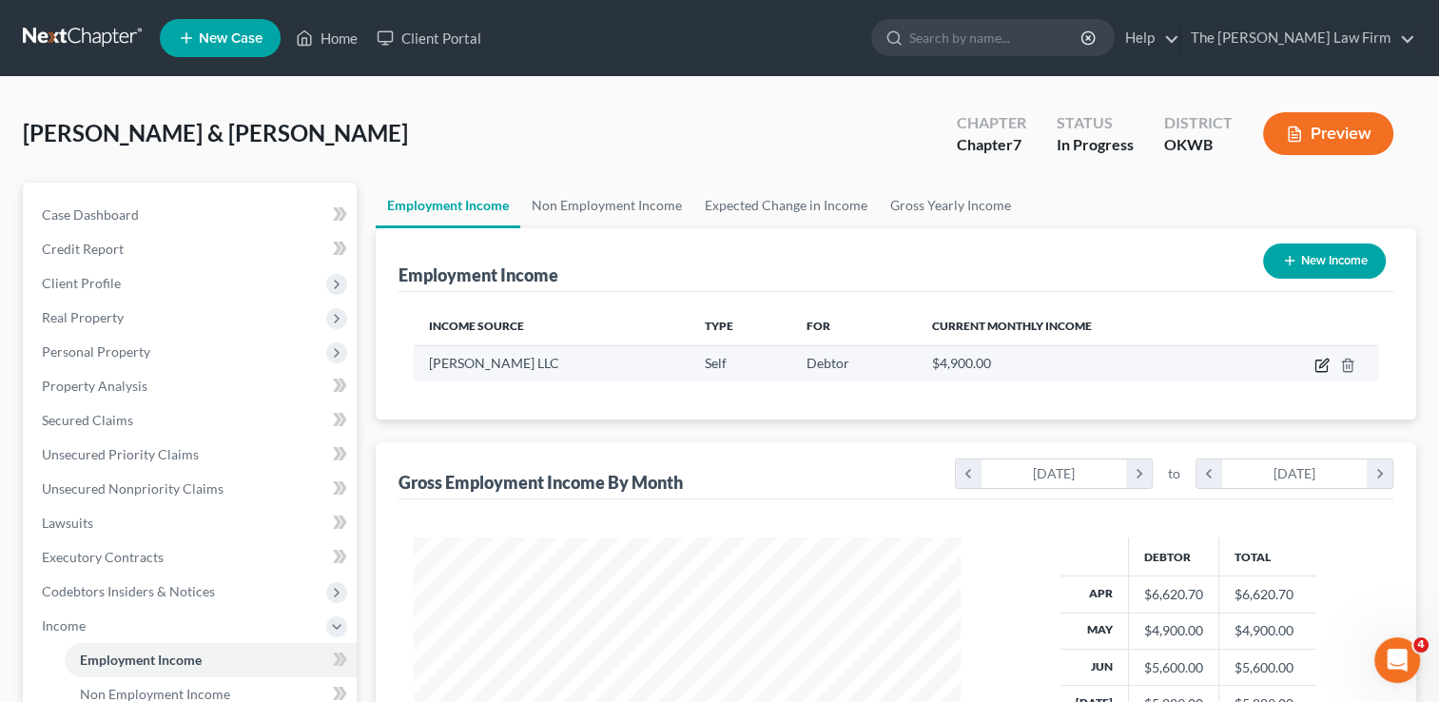
click at [1320, 363] on icon "button" at bounding box center [1323, 362] width 9 height 9
select select "1"
select select "37"
select select "0"
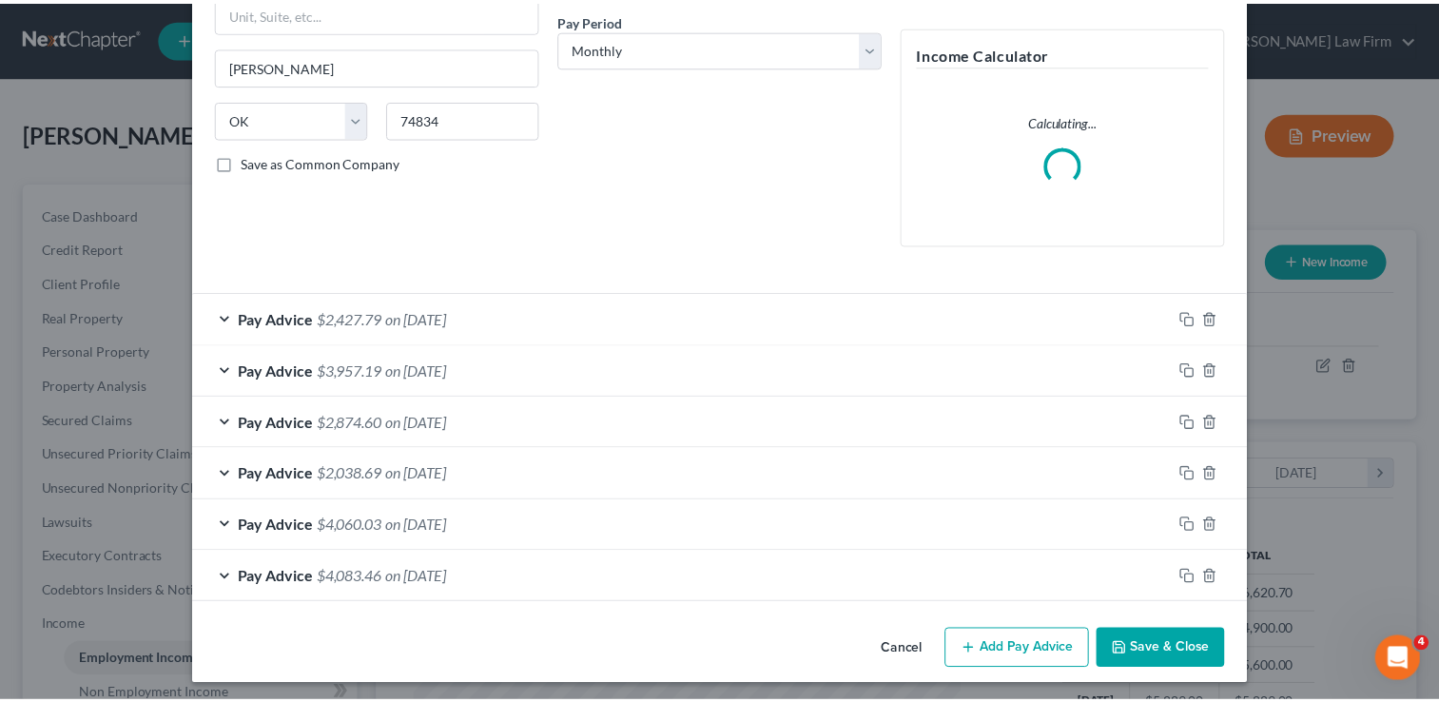
scroll to position [296, 0]
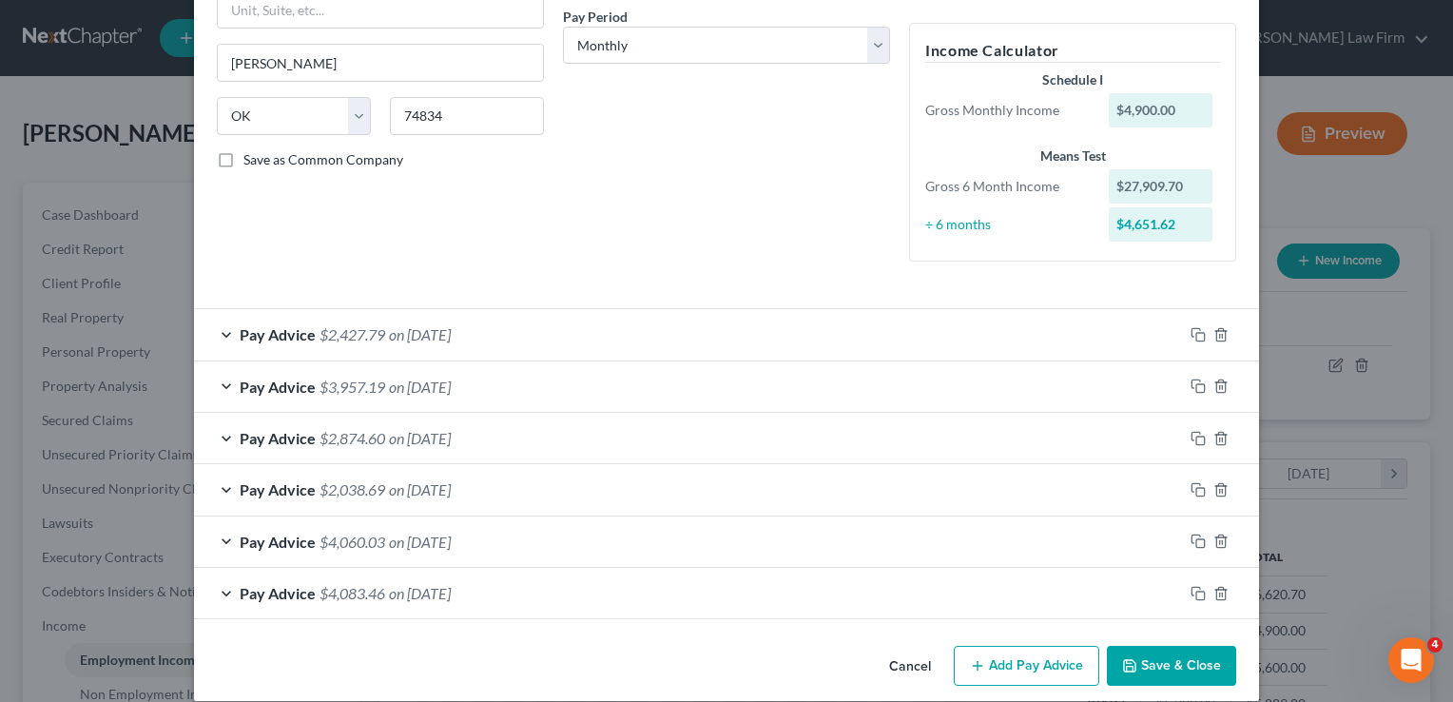
click at [907, 667] on button "Cancel" at bounding box center [910, 667] width 72 height 38
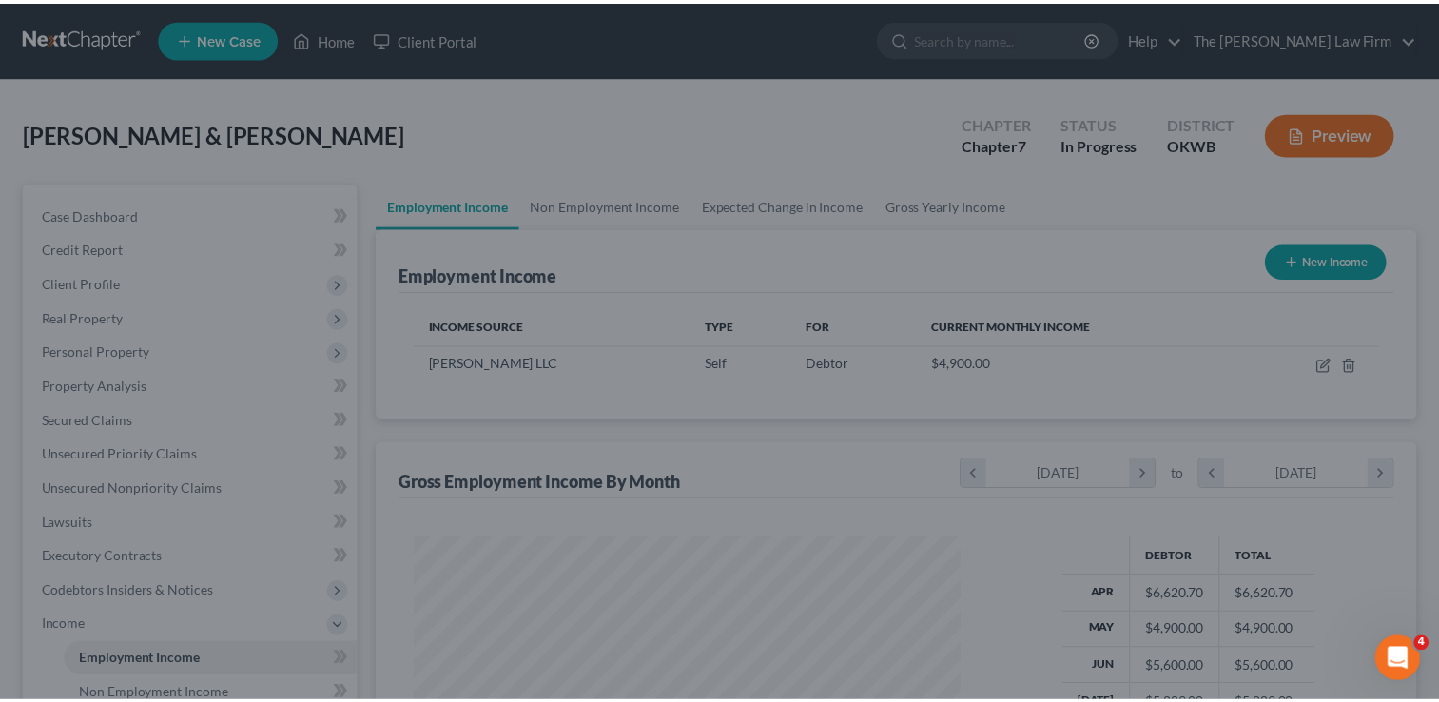
scroll to position [950563, 950318]
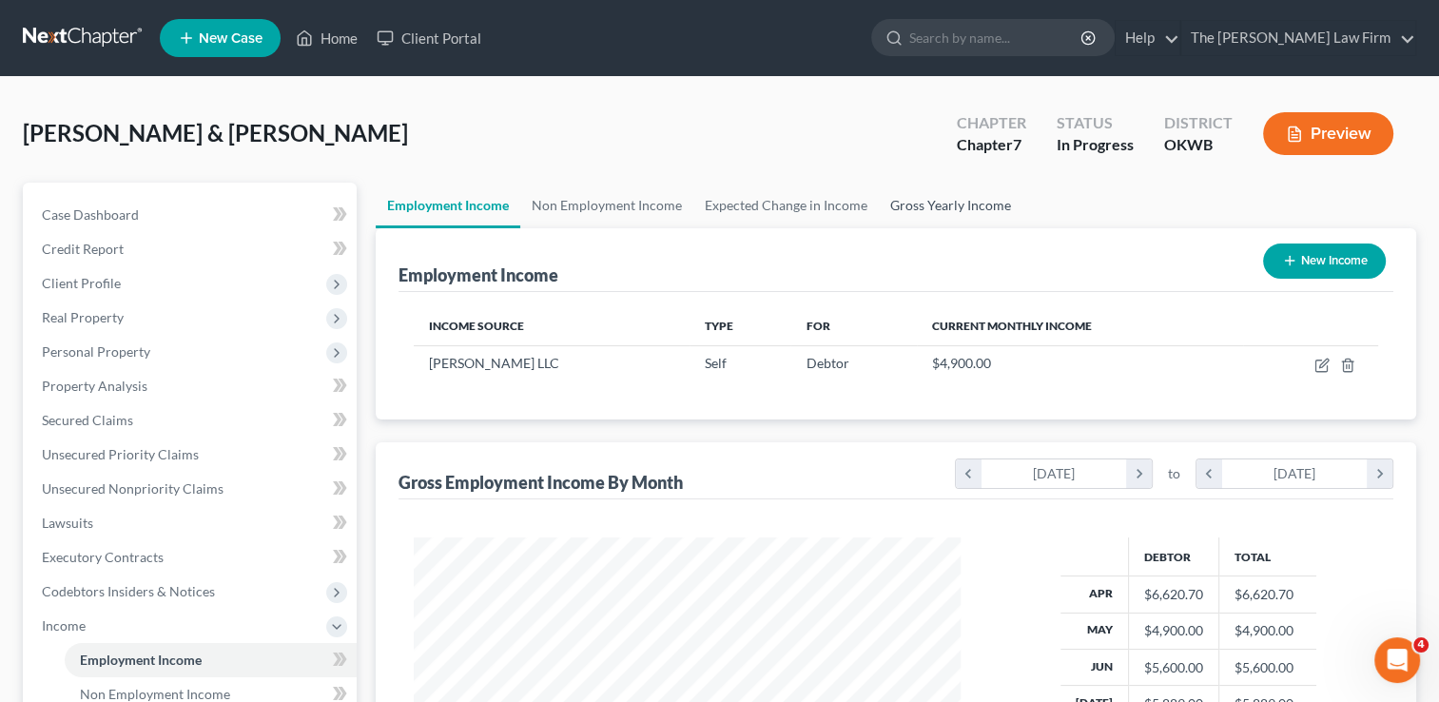
click at [953, 200] on link "Gross Yearly Income" at bounding box center [951, 206] width 144 height 46
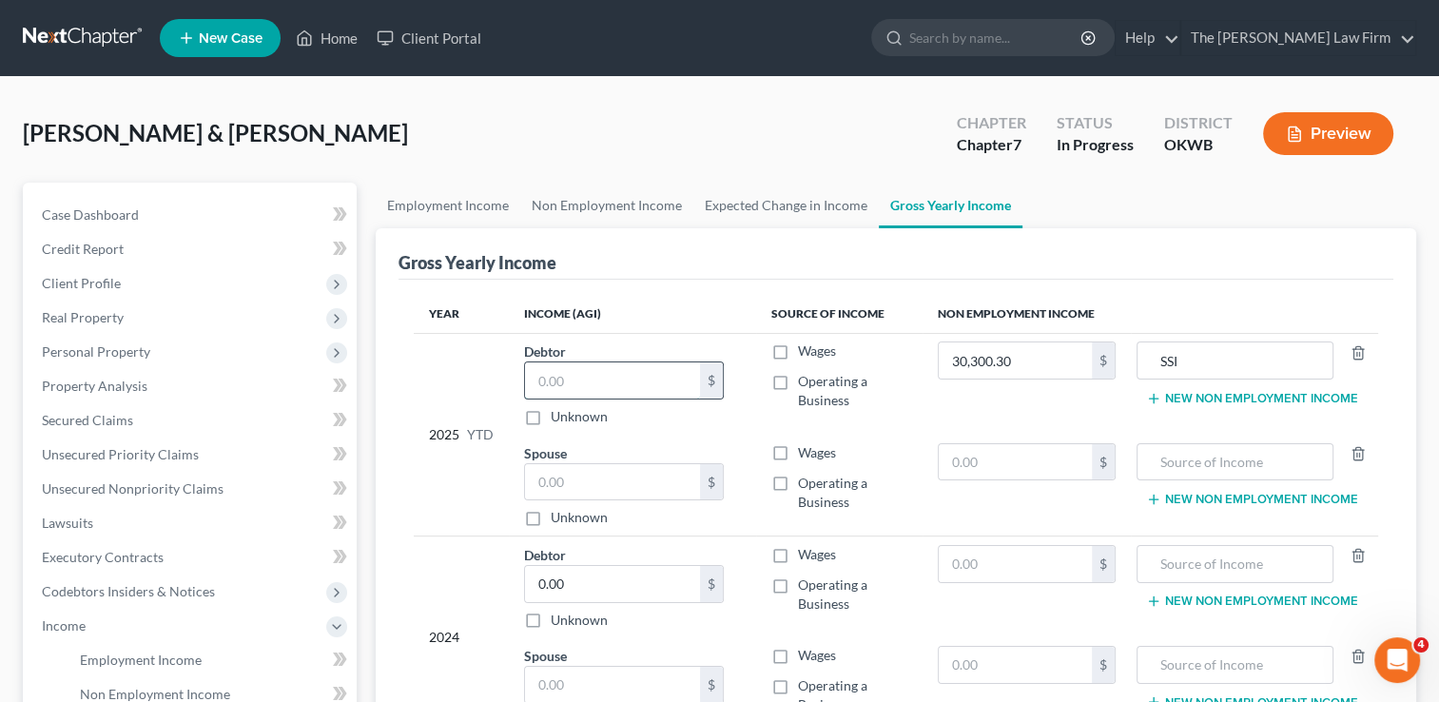
click at [590, 373] on input "text" at bounding box center [612, 380] width 175 height 36
click at [798, 383] on label "Operating a Business" at bounding box center [852, 391] width 109 height 38
click at [805, 383] on input "Operating a Business" at bounding box center [811, 378] width 12 height 12
checkbox input "true"
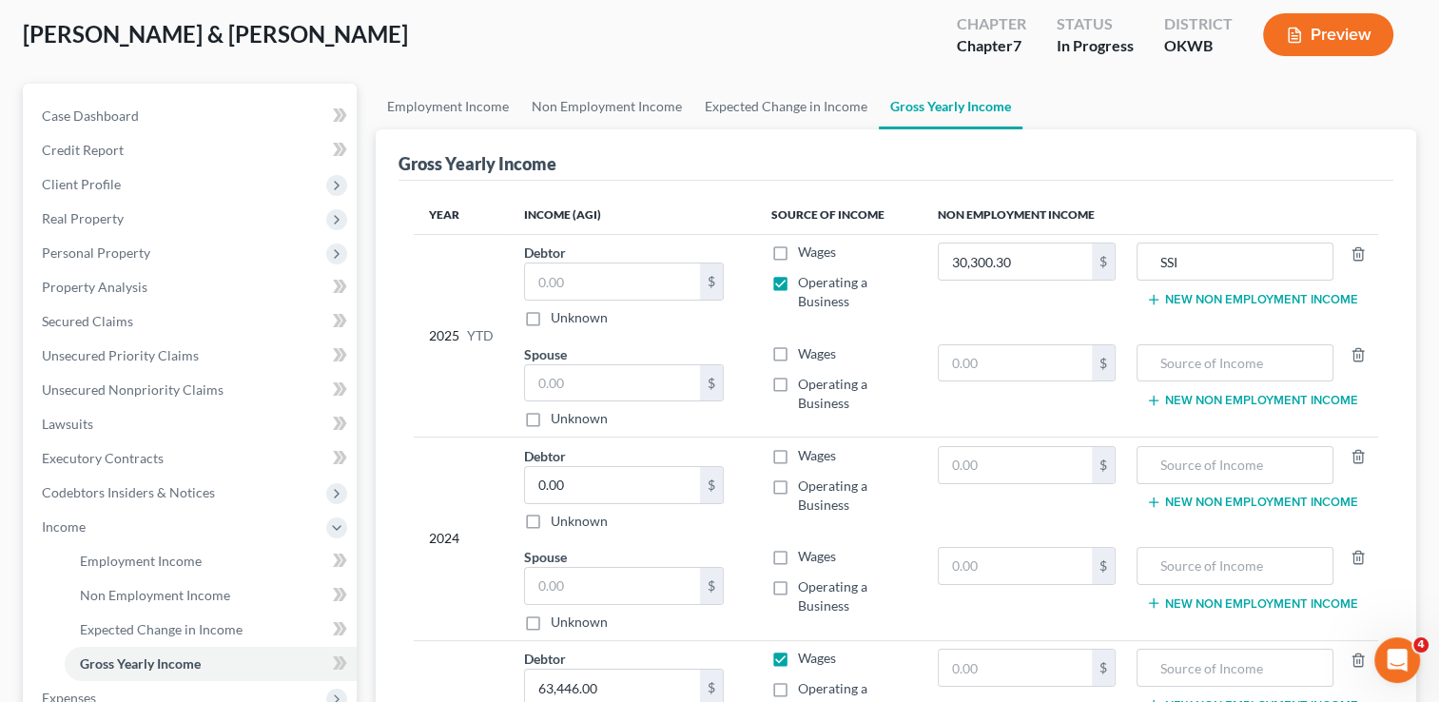
scroll to position [95, 0]
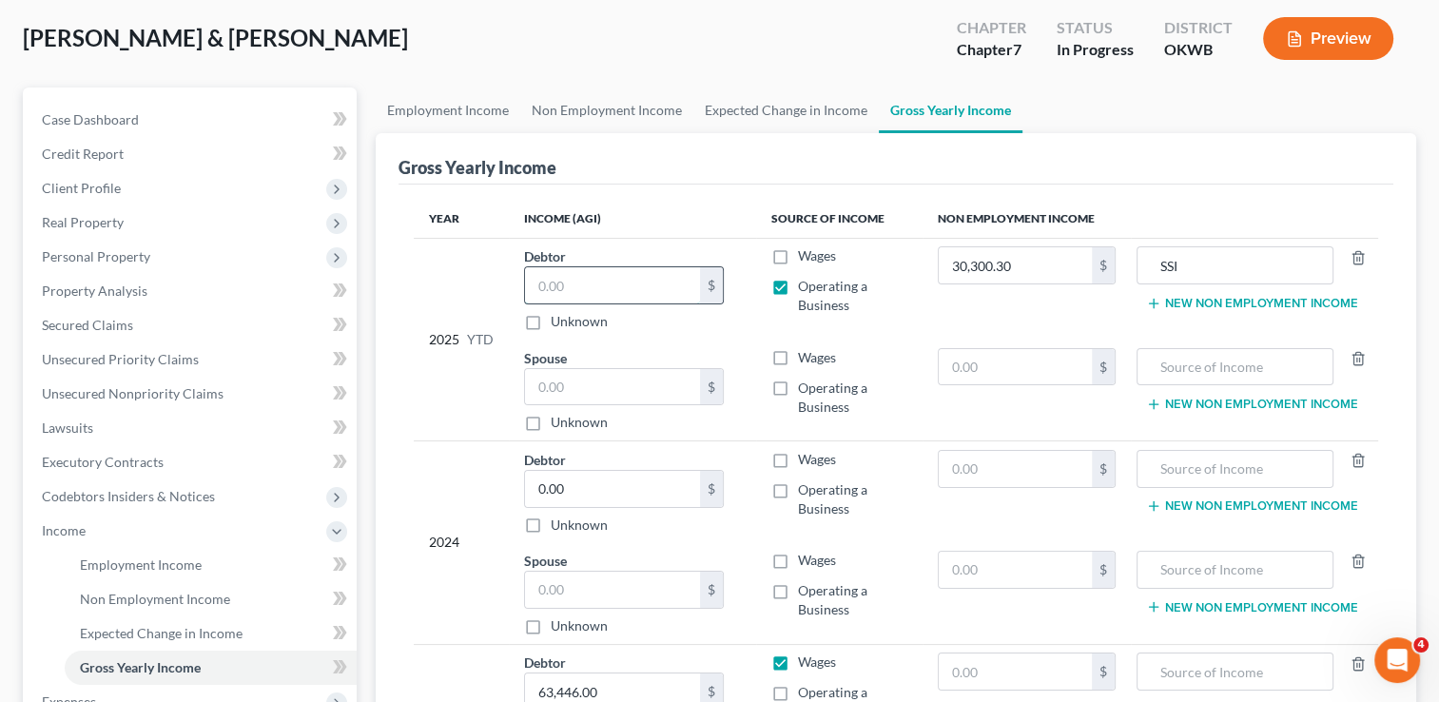
click at [593, 283] on input "text" at bounding box center [612, 285] width 175 height 36
type input "19,441.76"
click at [457, 113] on link "Employment Income" at bounding box center [448, 110] width 145 height 46
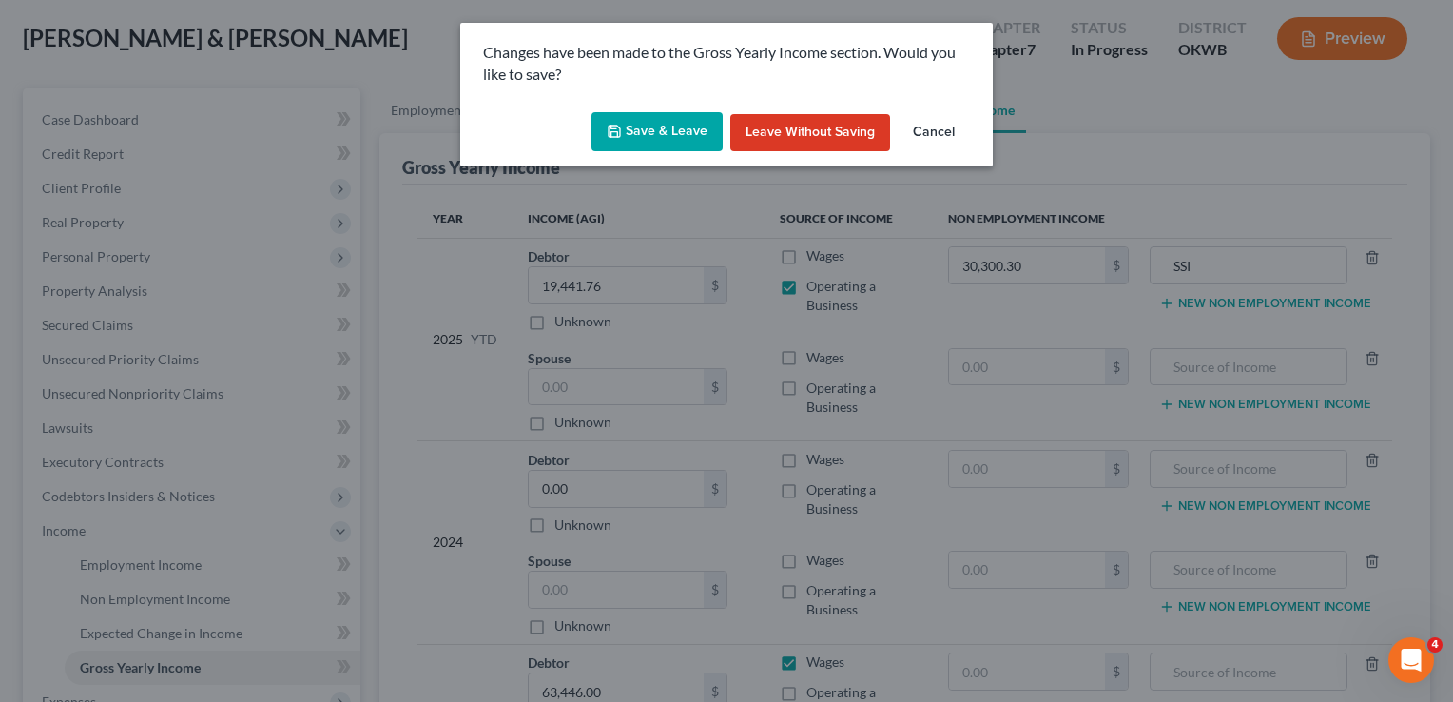
click at [695, 131] on button "Save & Leave" at bounding box center [656, 132] width 131 height 40
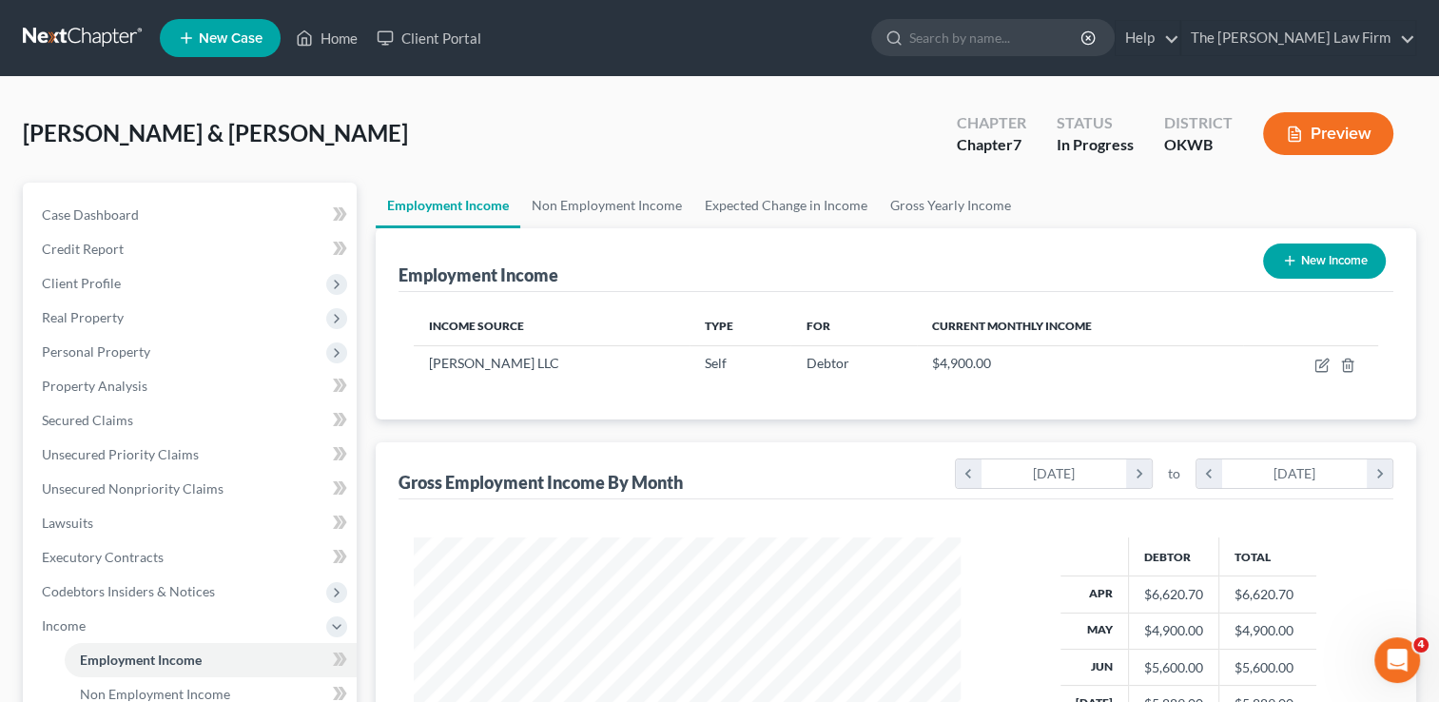
scroll to position [339, 585]
drag, startPoint x: 147, startPoint y: 217, endPoint x: 569, endPoint y: 150, distance: 426.5
click at [147, 216] on link "Case Dashboard" at bounding box center [192, 215] width 330 height 34
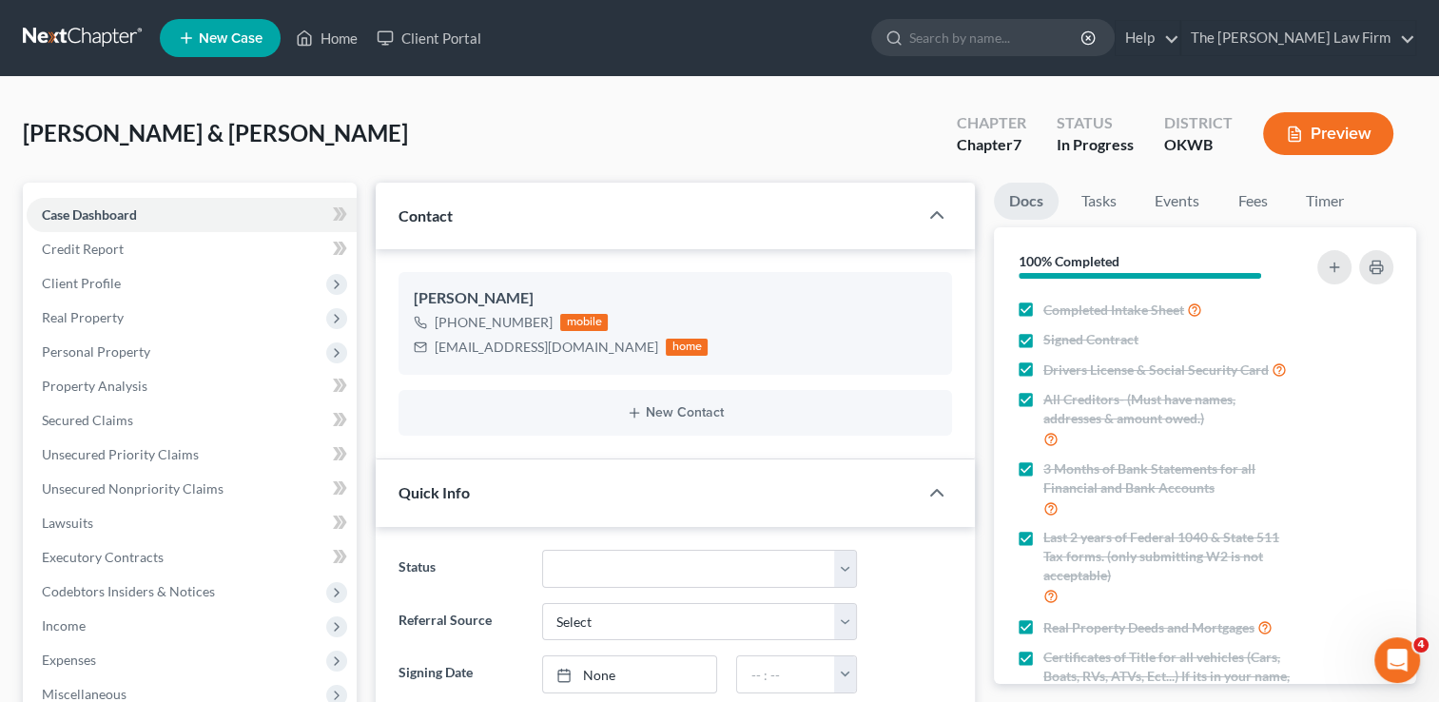
scroll to position [1095, 0]
click at [88, 34] on link at bounding box center [84, 38] width 122 height 34
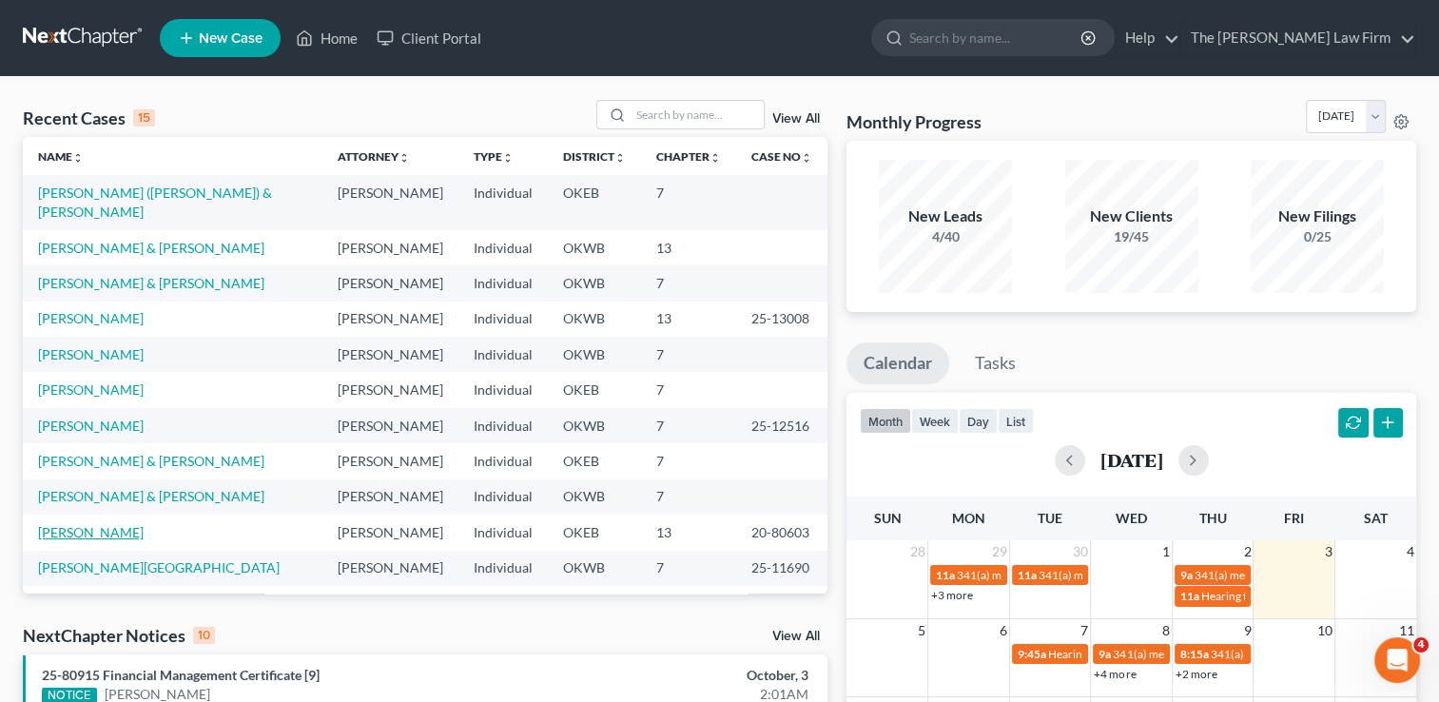
click at [79, 524] on link "[PERSON_NAME]" at bounding box center [91, 532] width 106 height 16
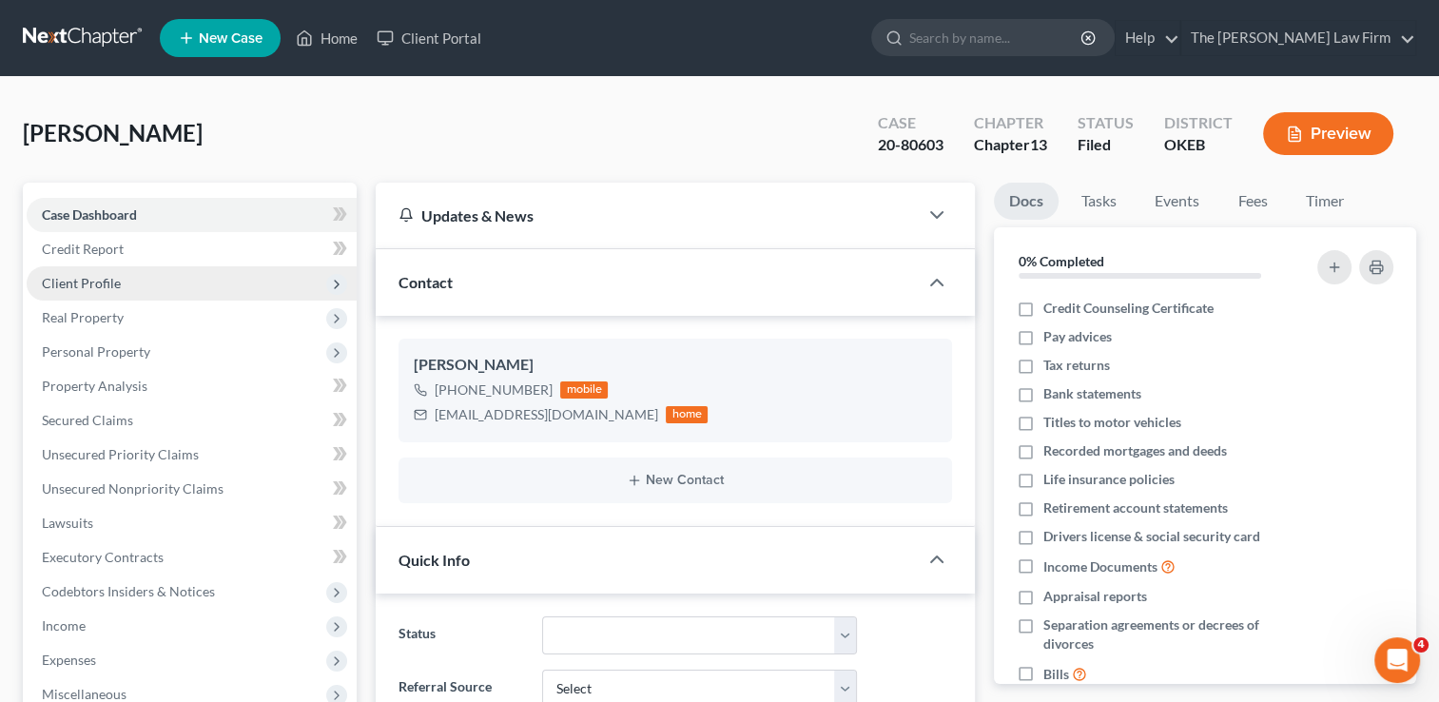
click at [104, 280] on span "Client Profile" at bounding box center [81, 283] width 79 height 16
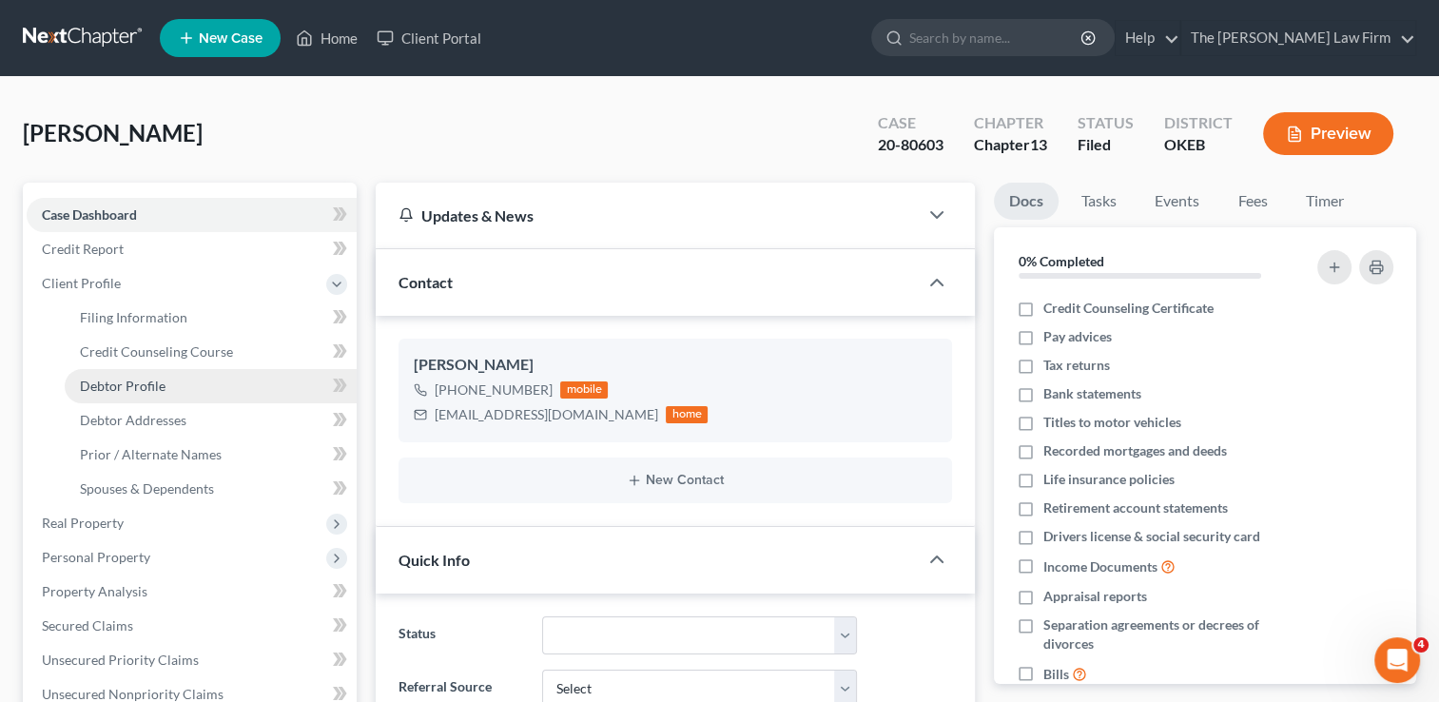
click at [137, 380] on span "Debtor Profile" at bounding box center [123, 386] width 86 height 16
select select "3"
select select "1"
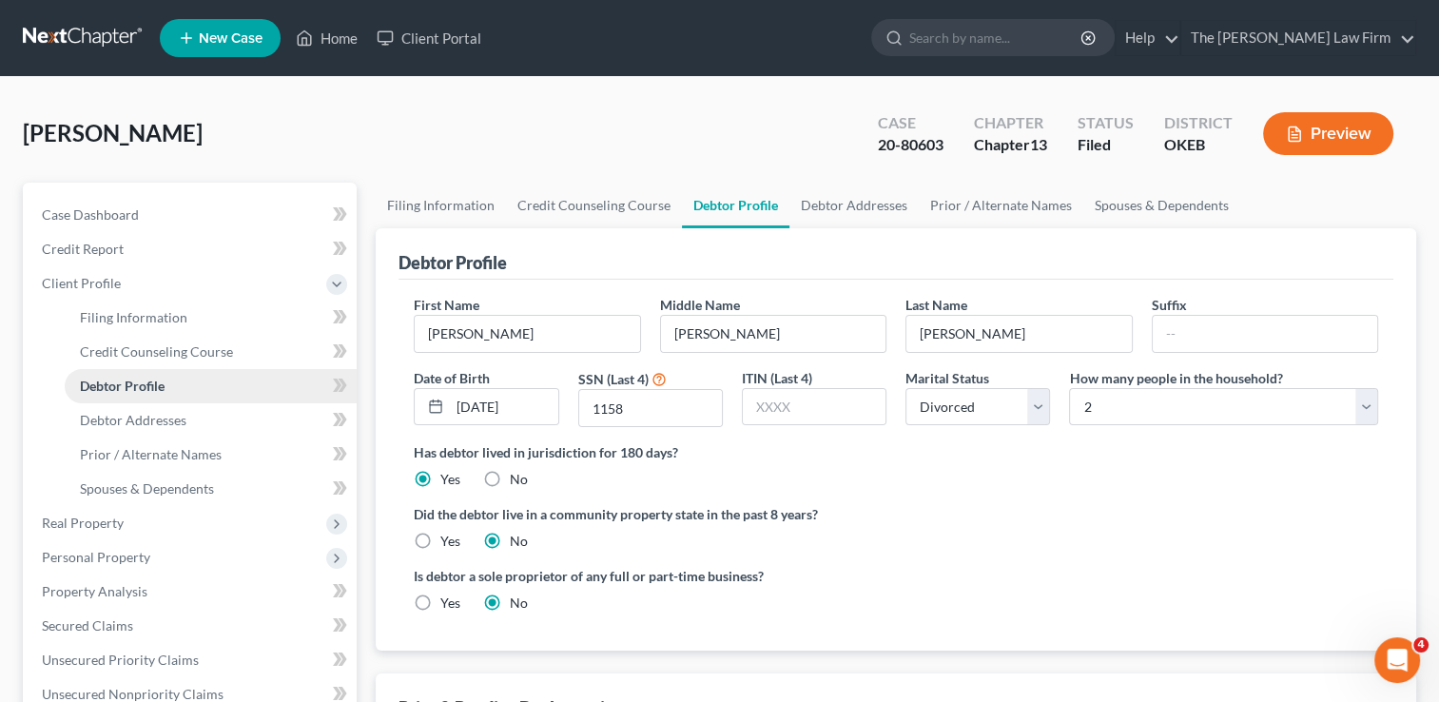
radio input "true"
click at [71, 32] on link at bounding box center [84, 38] width 122 height 34
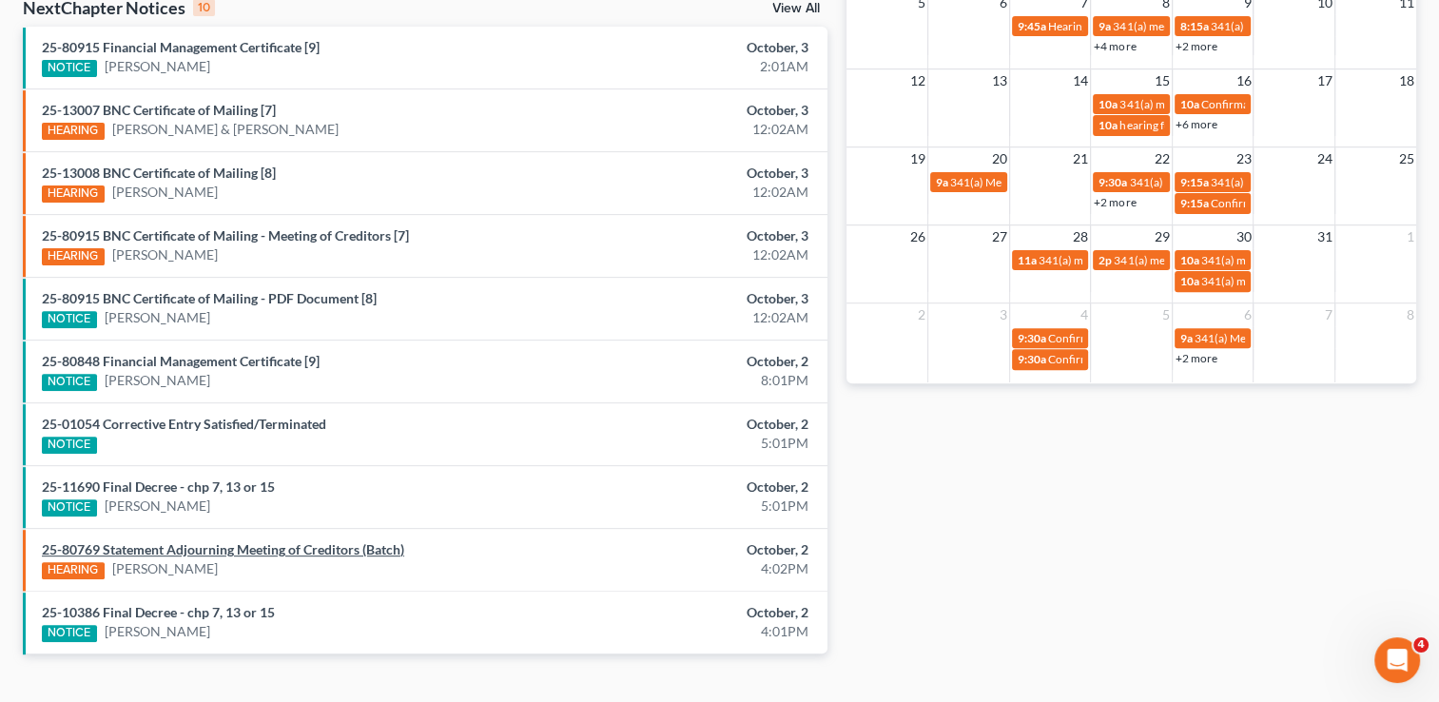
scroll to position [658, 0]
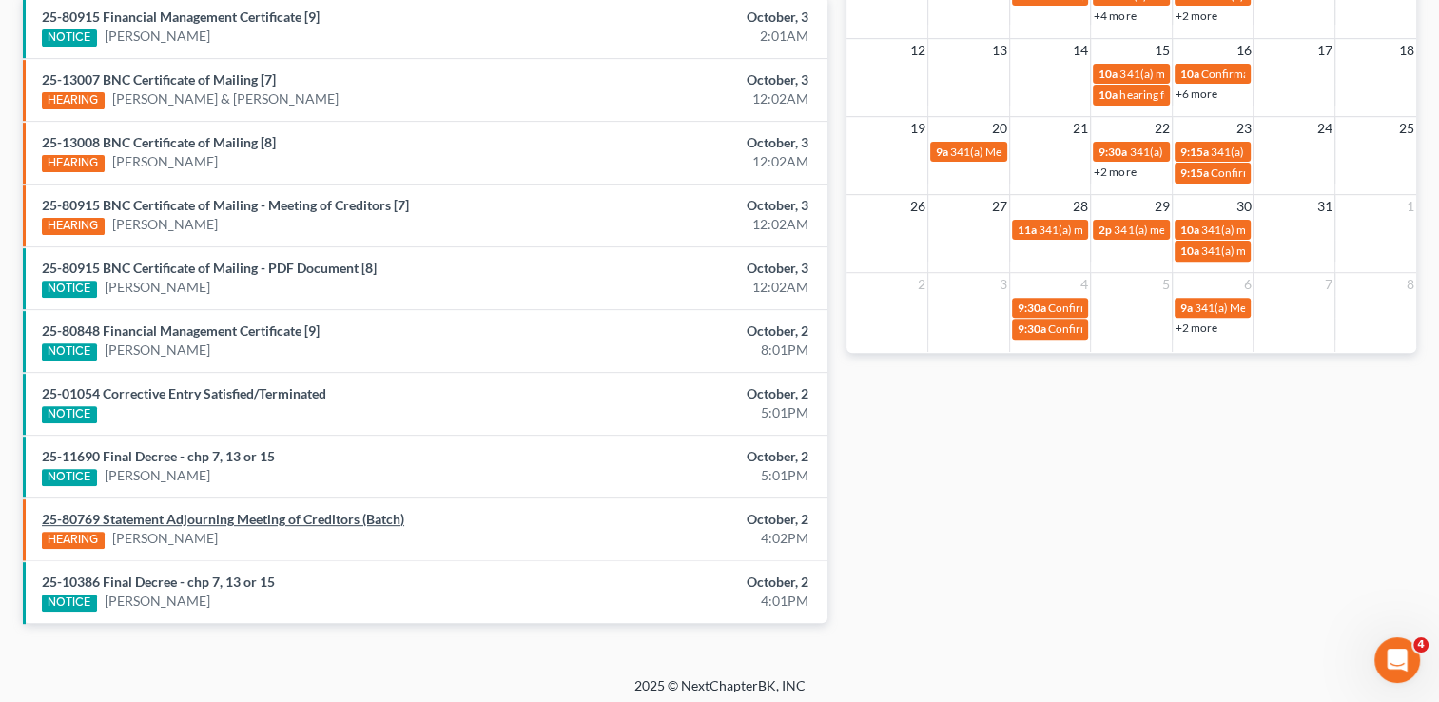
click at [309, 512] on link "25-80769 Statement Adjourning Meeting of Creditors (Batch)" at bounding box center [223, 519] width 362 height 16
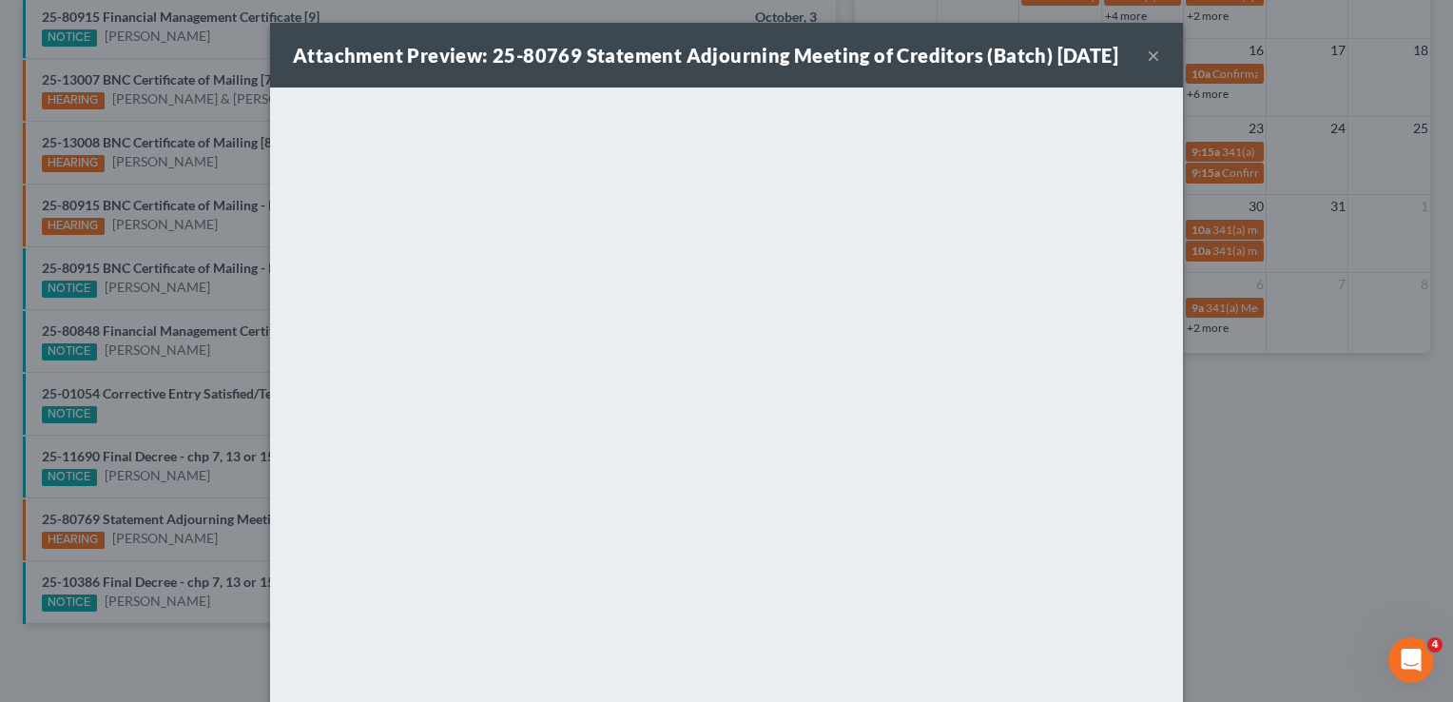
click at [1147, 67] on button "×" at bounding box center [1153, 55] width 13 height 23
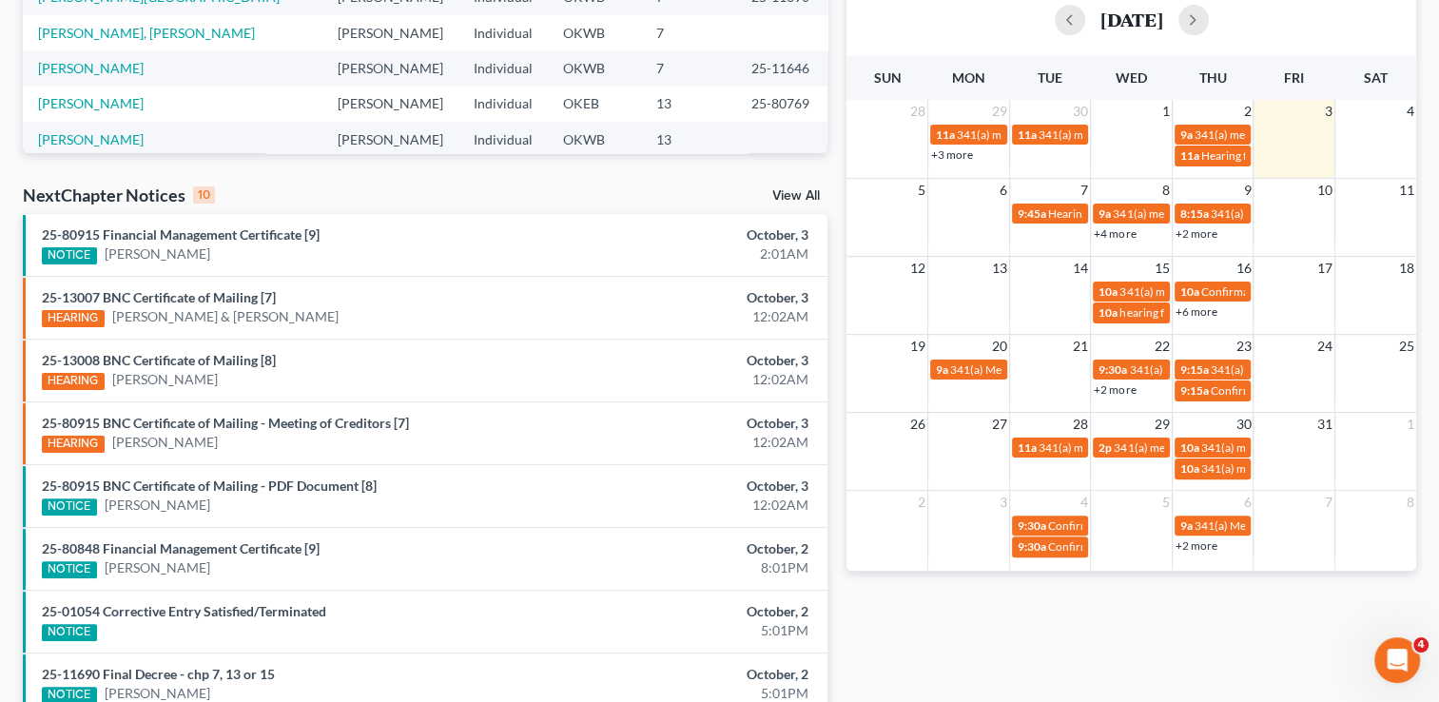
scroll to position [0, 0]
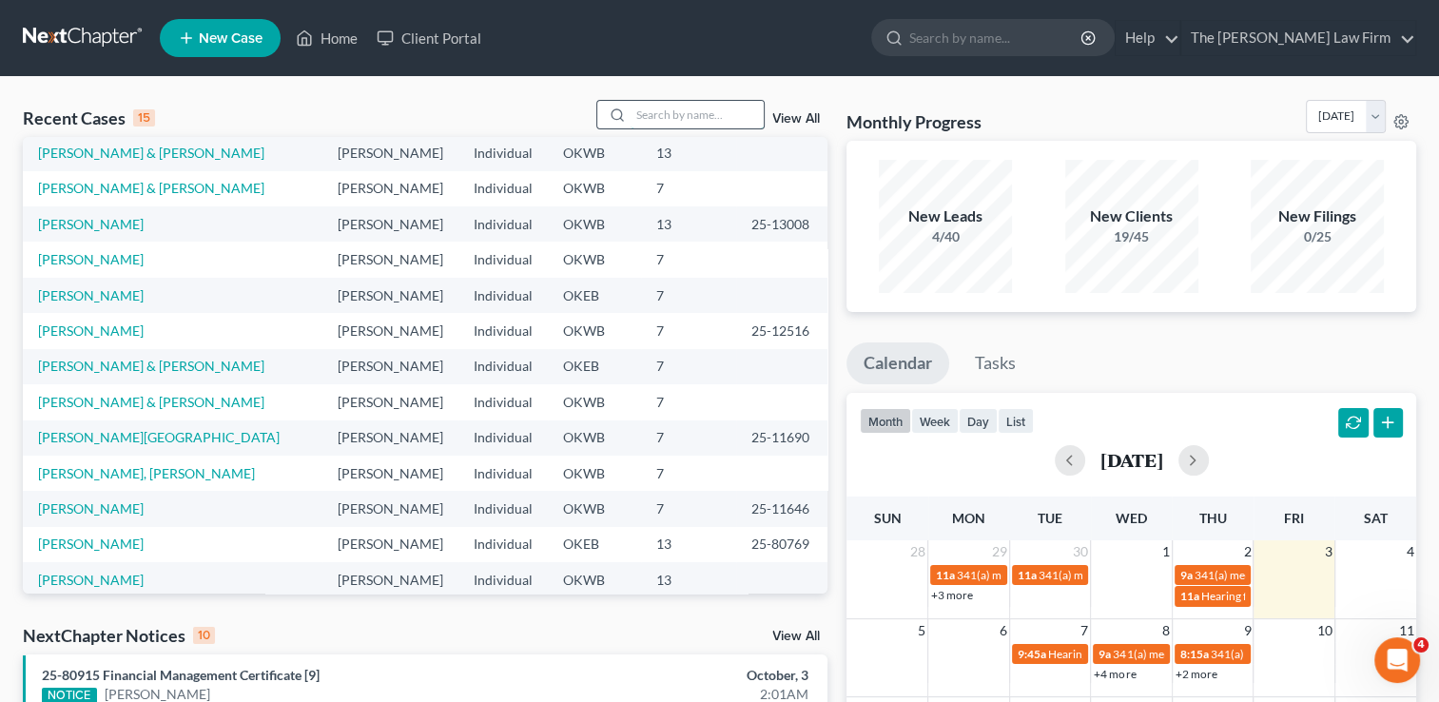
click at [723, 110] on input "search" at bounding box center [696, 115] width 133 height 28
click at [153, 180] on link "[PERSON_NAME] & [PERSON_NAME]" at bounding box center [151, 188] width 226 height 16
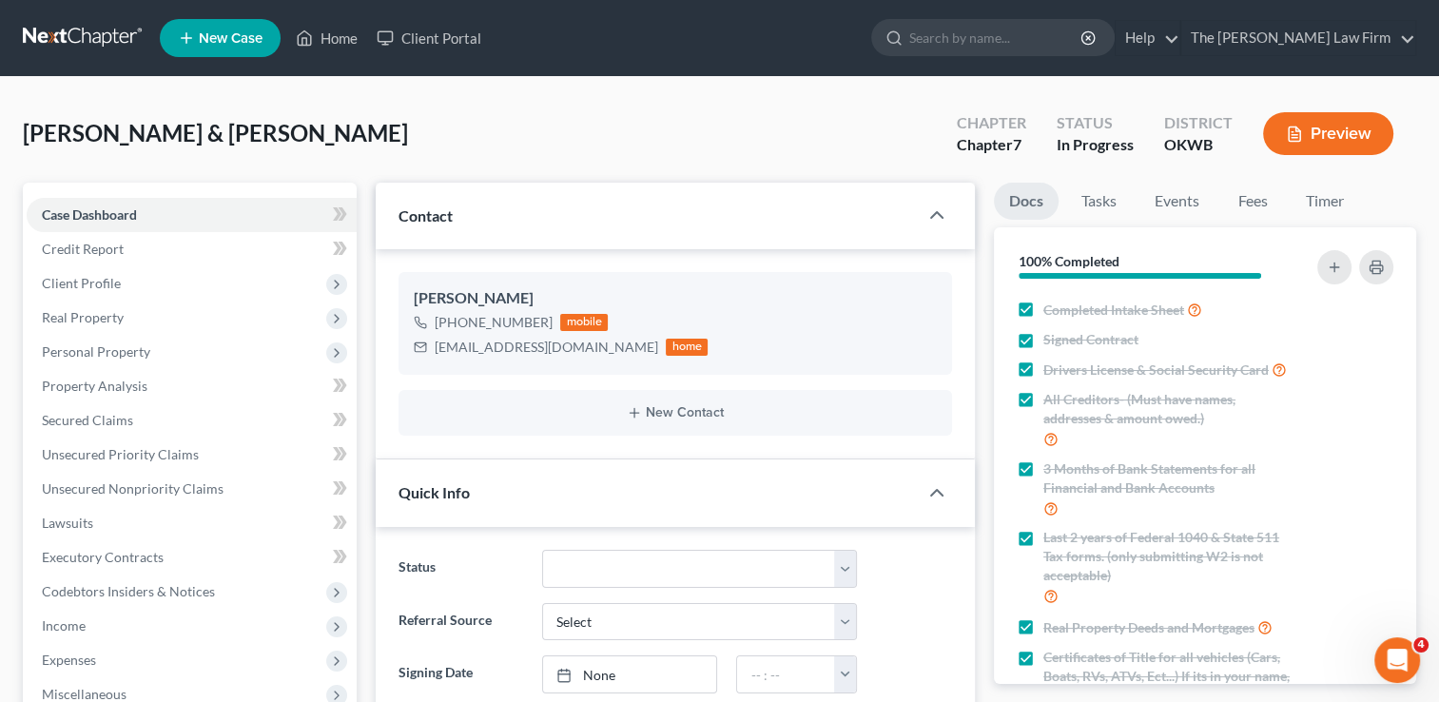
scroll to position [1095, 0]
click at [115, 279] on span "Client Profile" at bounding box center [81, 283] width 79 height 16
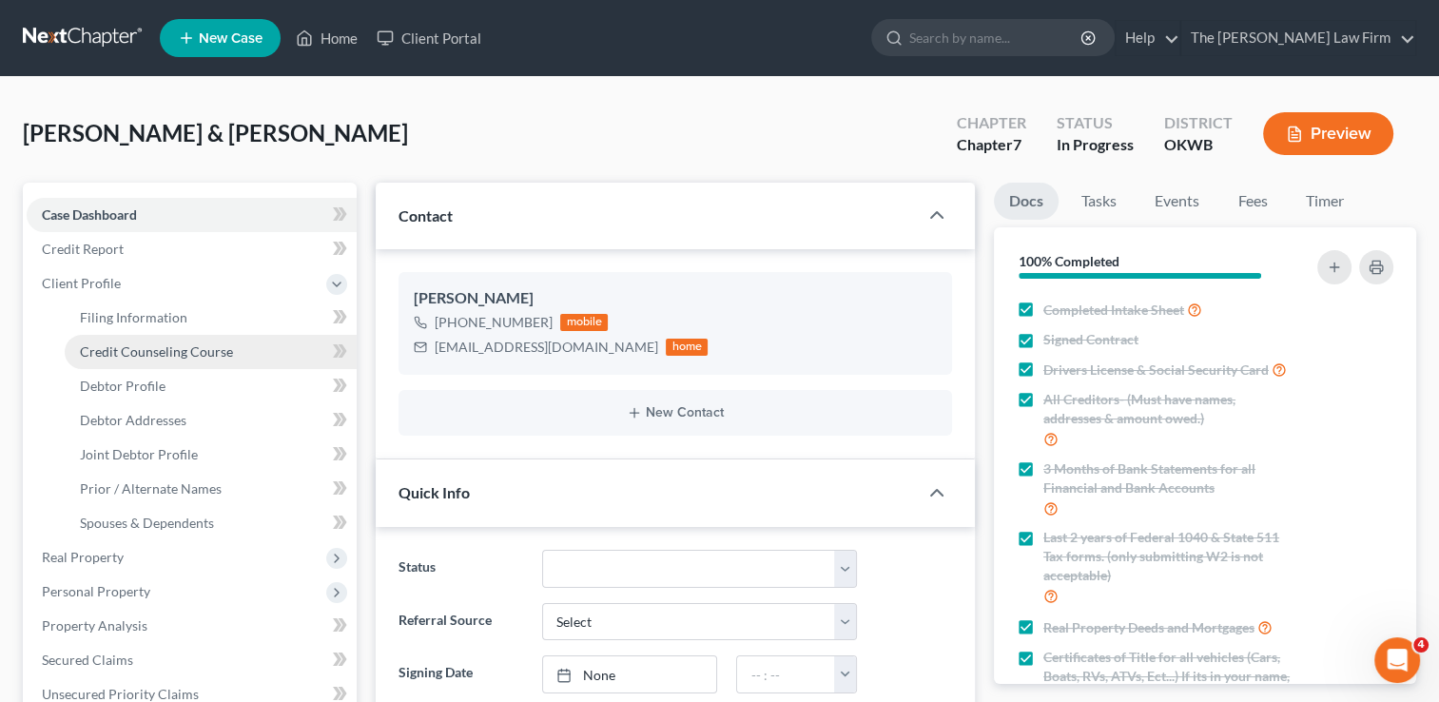
click at [150, 352] on span "Credit Counseling Course" at bounding box center [156, 351] width 153 height 16
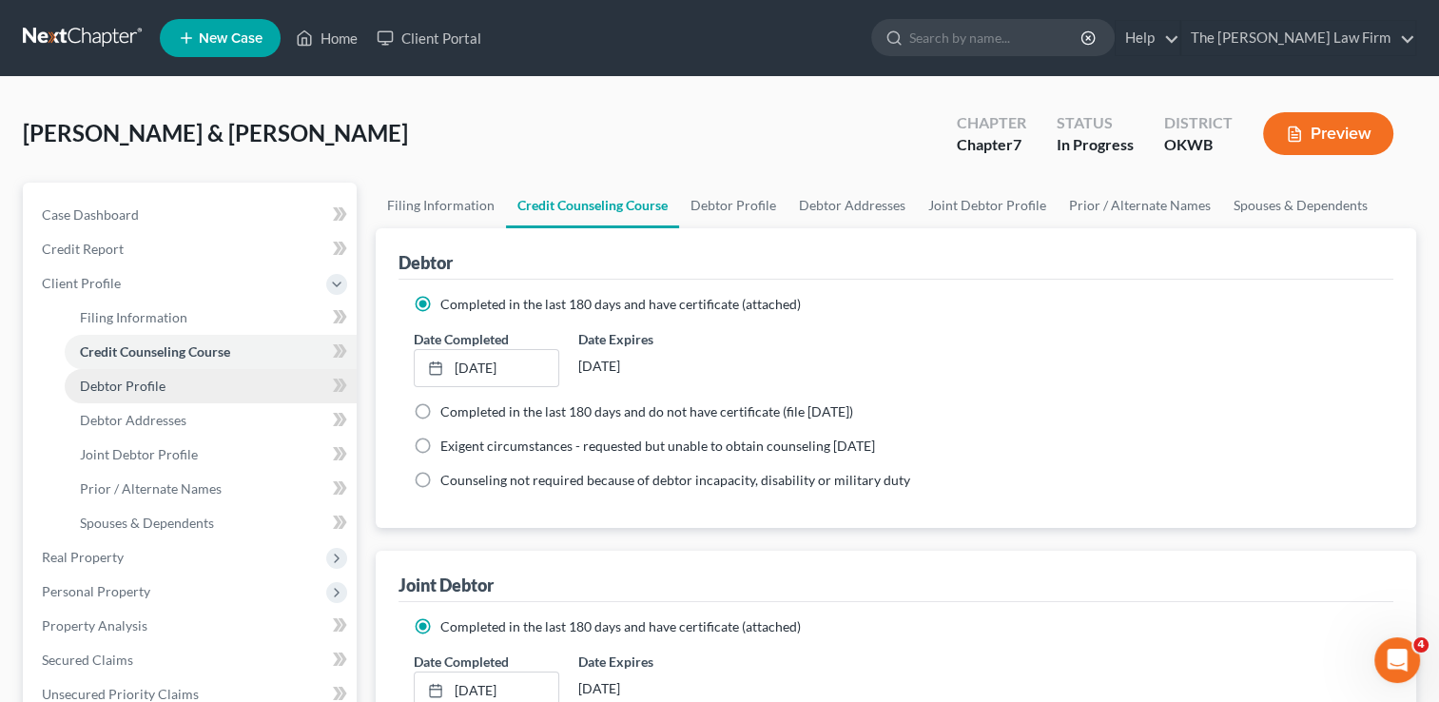
click at [189, 382] on link "Debtor Profile" at bounding box center [211, 386] width 292 height 34
select select "1"
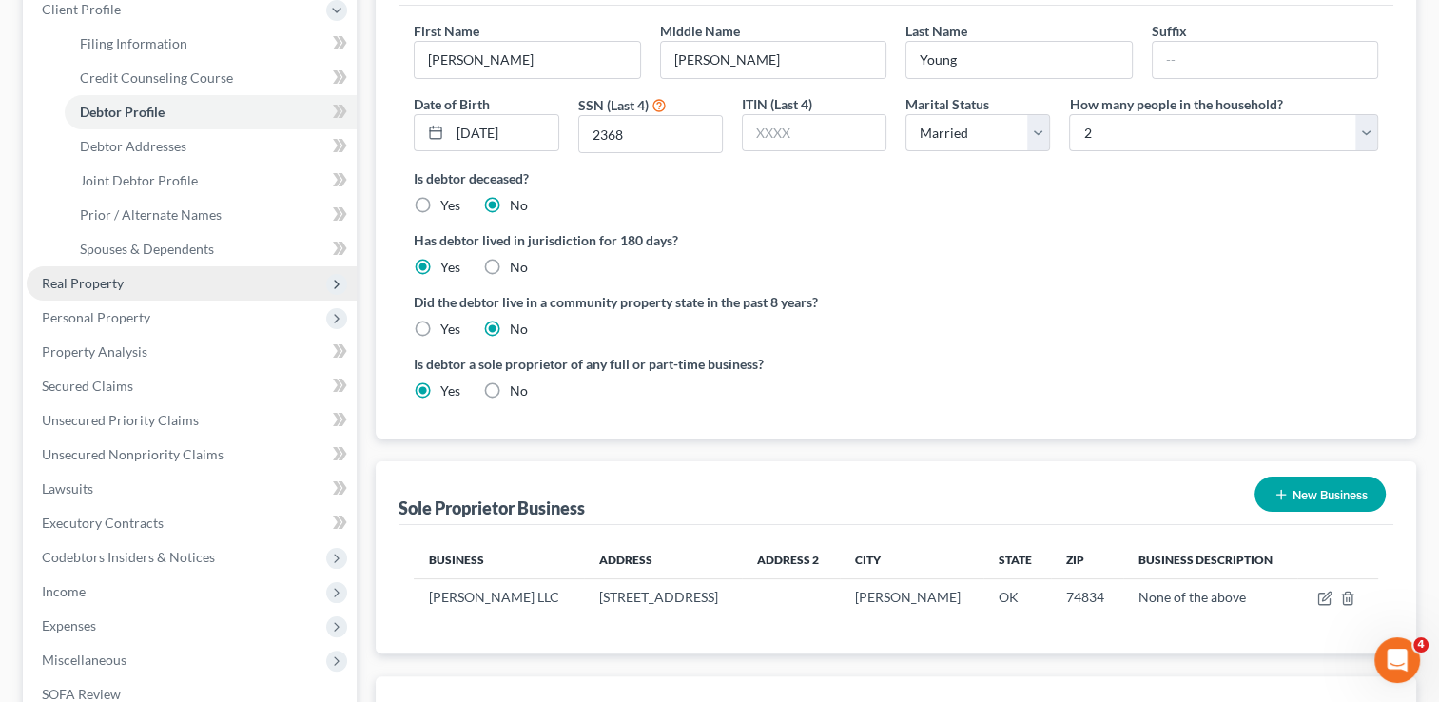
scroll to position [261, 0]
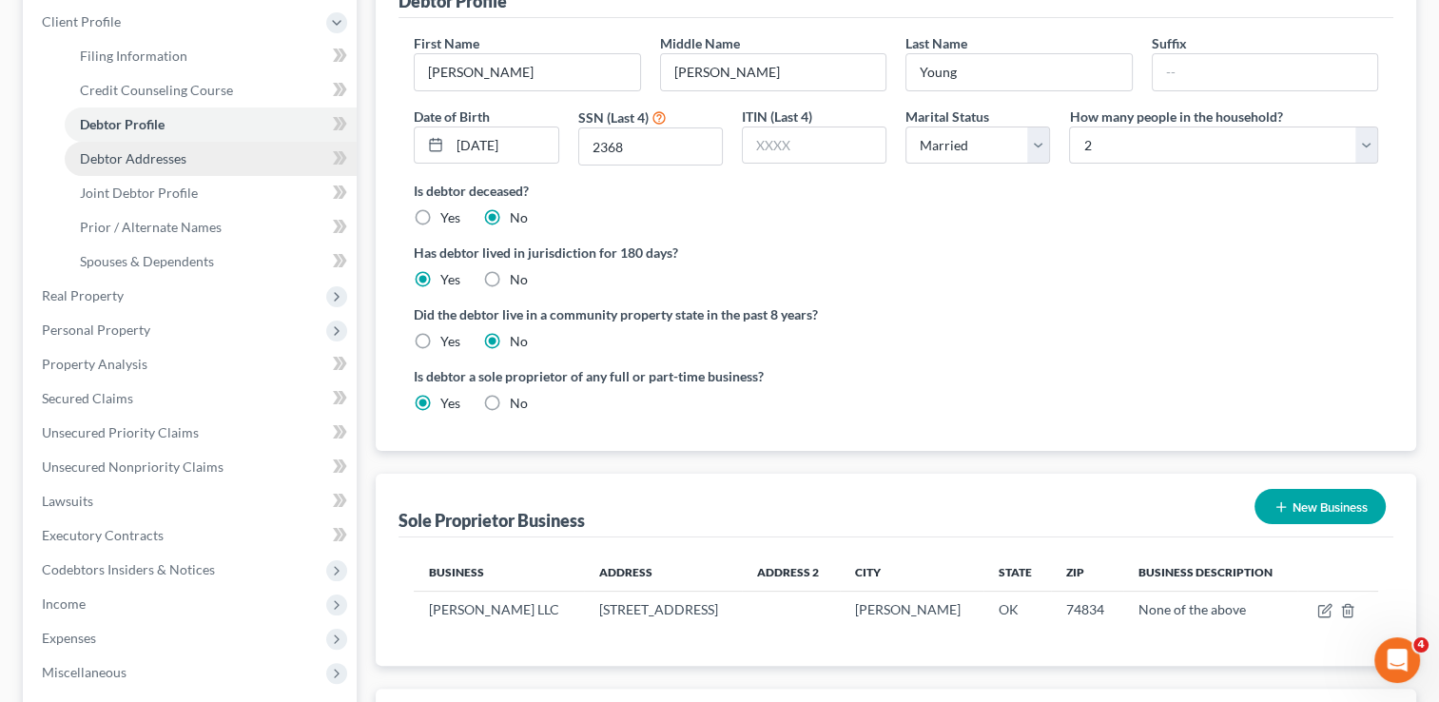
click at [187, 162] on link "Debtor Addresses" at bounding box center [211, 159] width 292 height 34
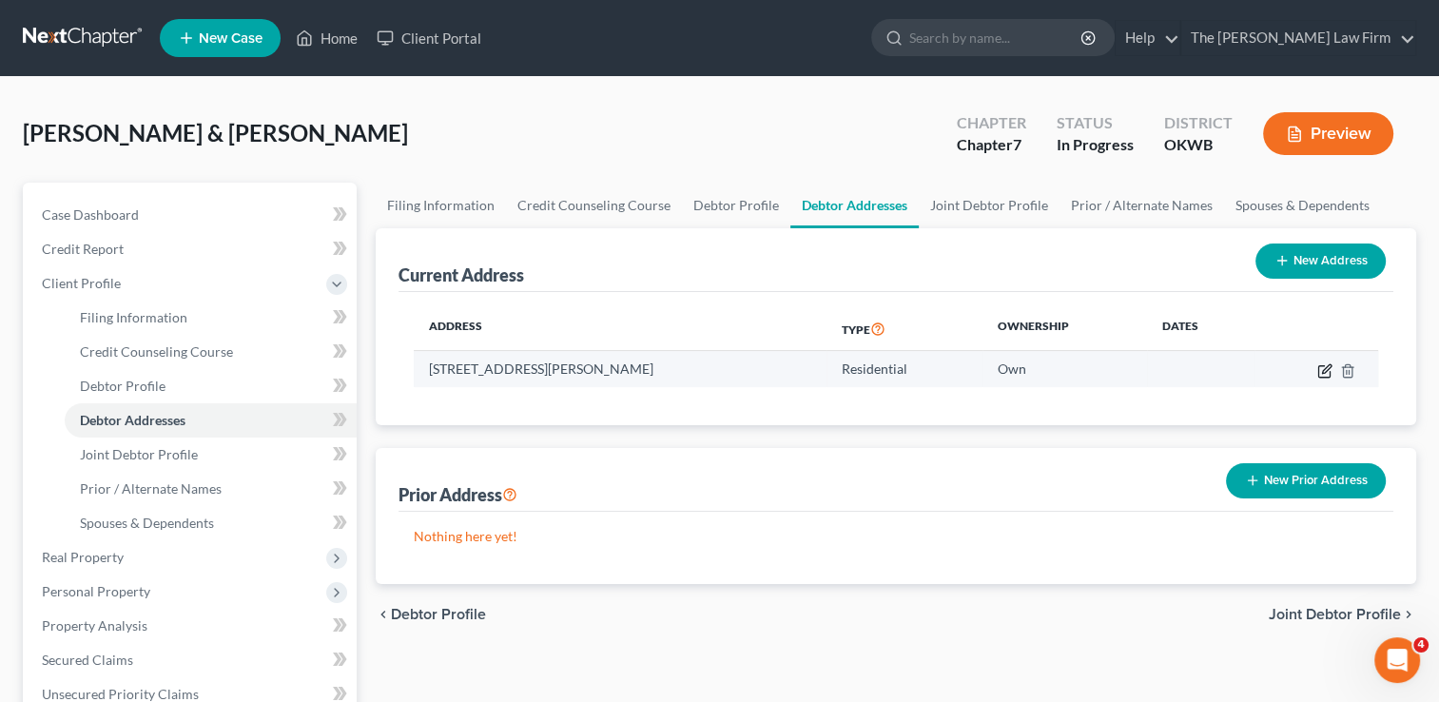
click at [1322, 370] on icon "button" at bounding box center [1326, 368] width 9 height 9
select select "37"
select select "0"
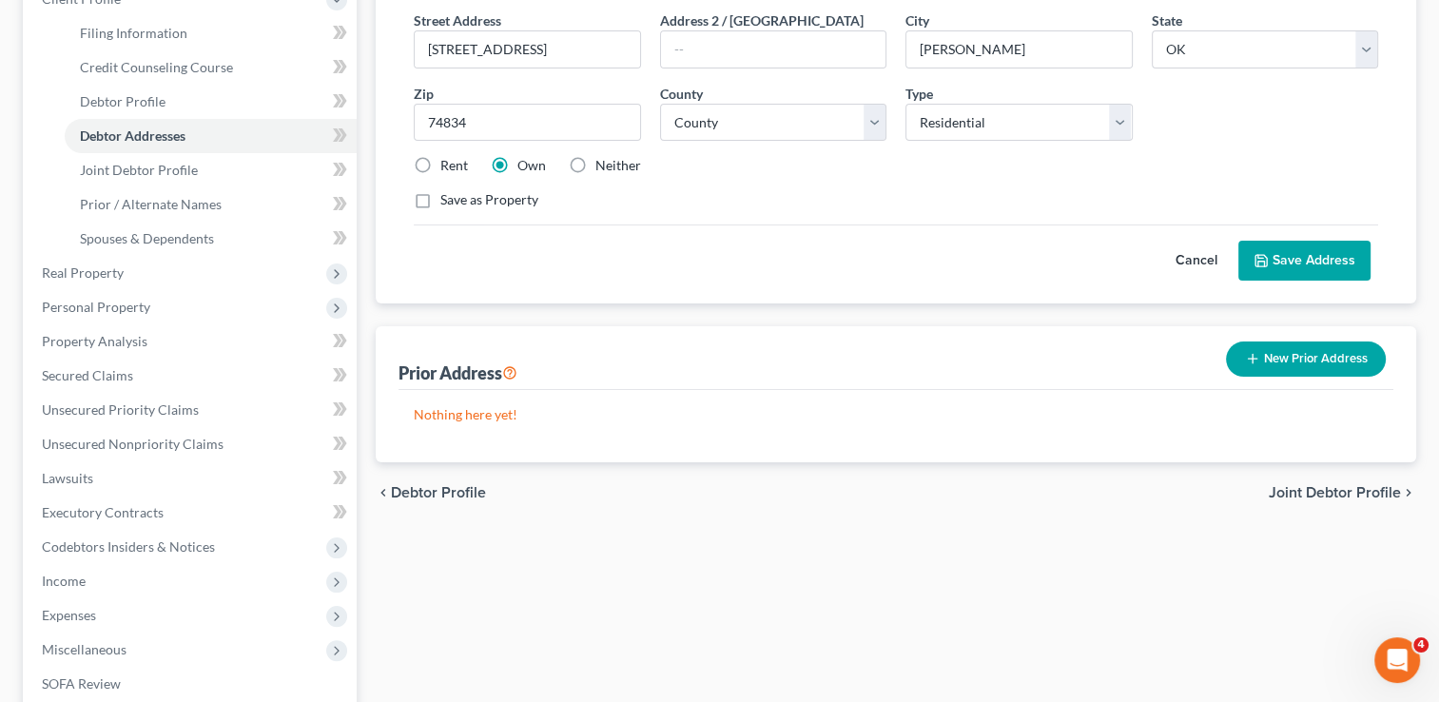
scroll to position [285, 0]
click at [1299, 261] on button "Save Address" at bounding box center [1304, 260] width 132 height 40
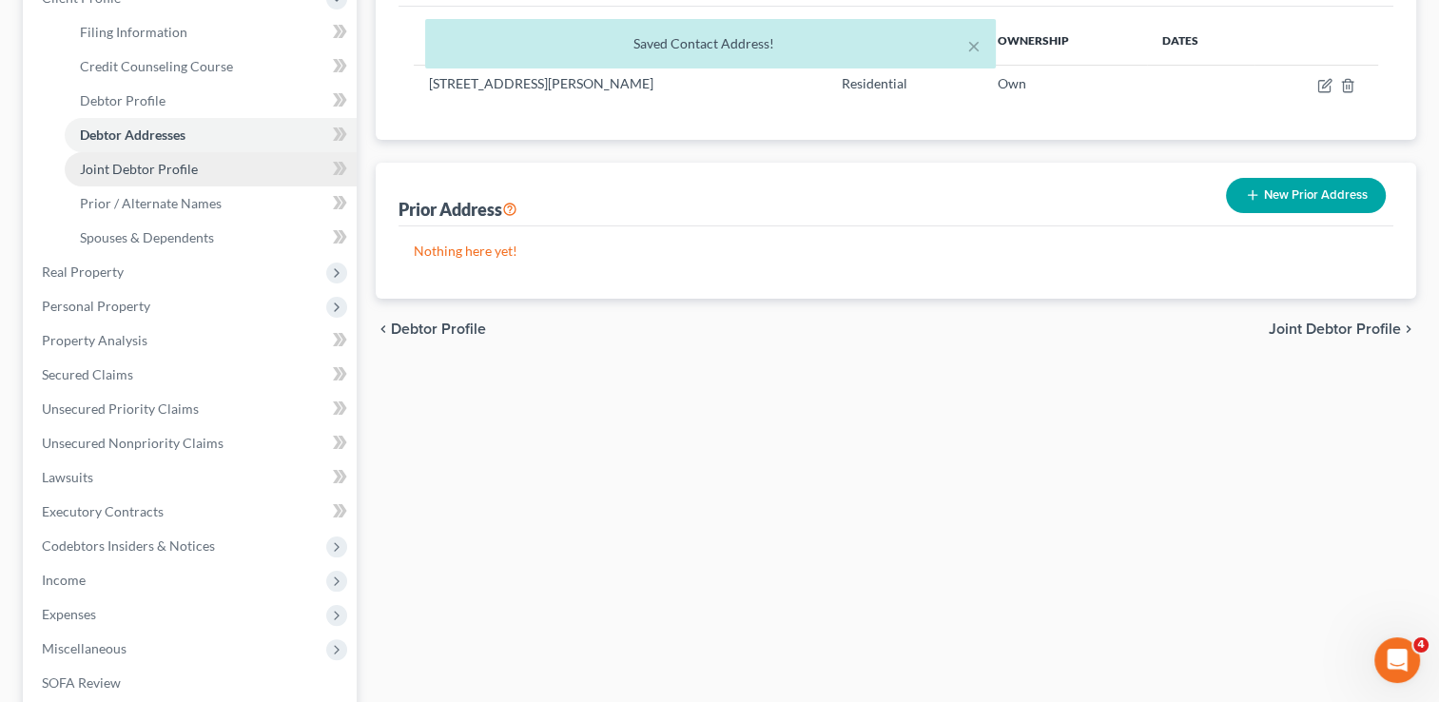
click at [151, 165] on span "Joint Debtor Profile" at bounding box center [139, 169] width 118 height 16
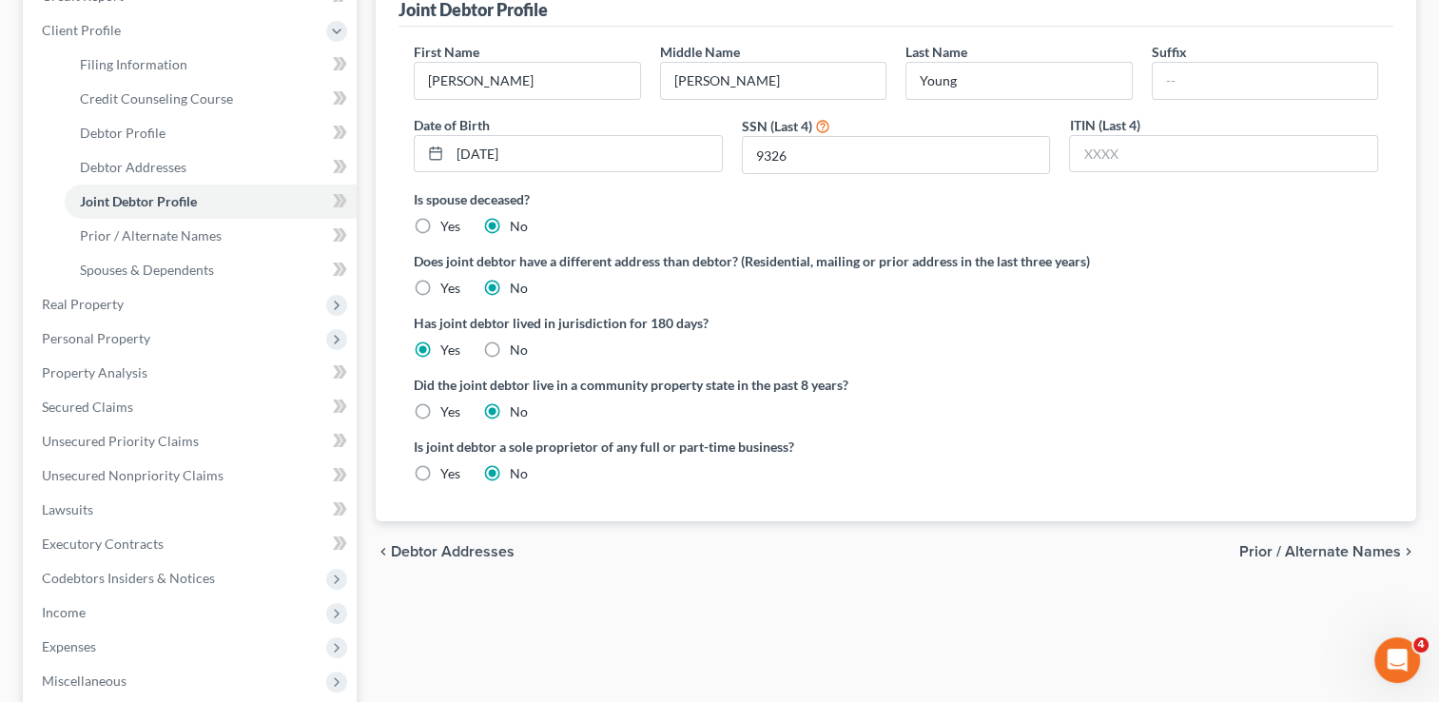
scroll to position [285, 0]
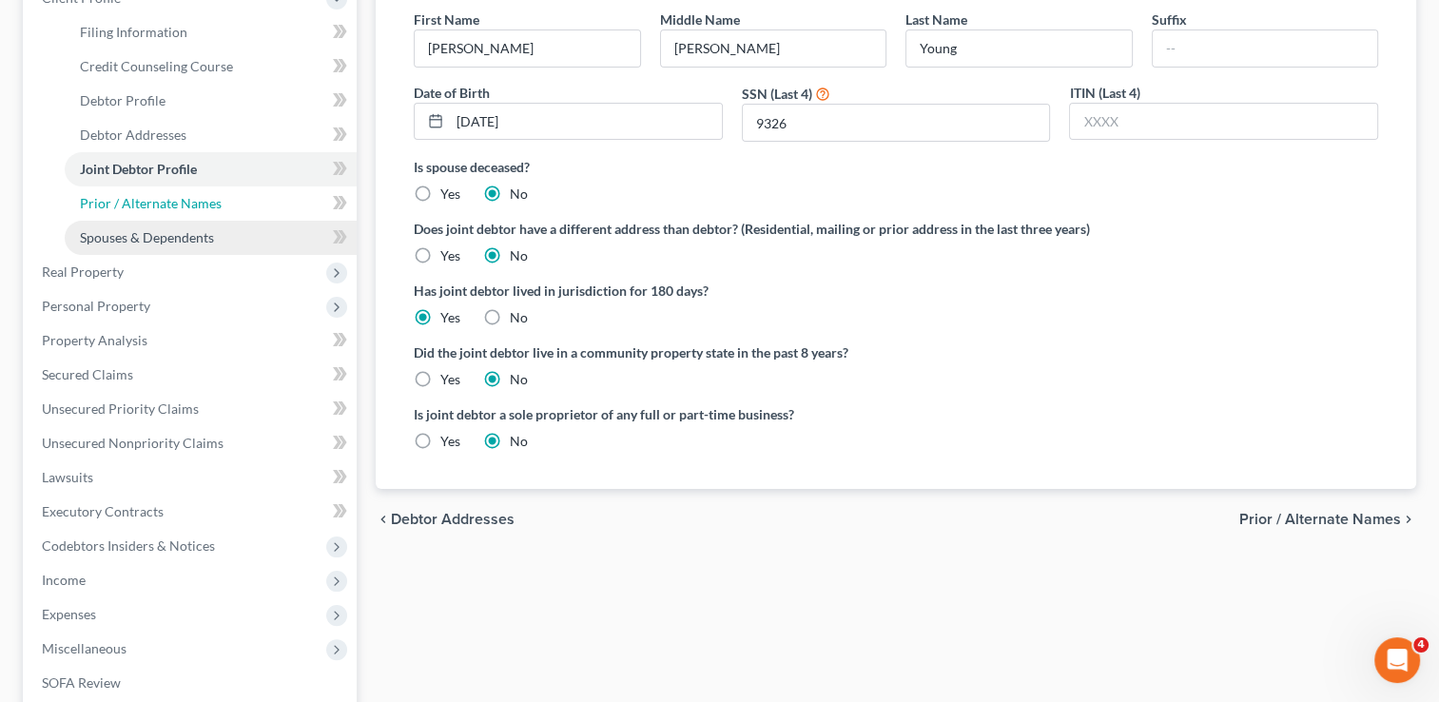
drag, startPoint x: 219, startPoint y: 201, endPoint x: 289, endPoint y: 230, distance: 76.3
click at [219, 200] on link "Prior / Alternate Names" at bounding box center [211, 203] width 292 height 34
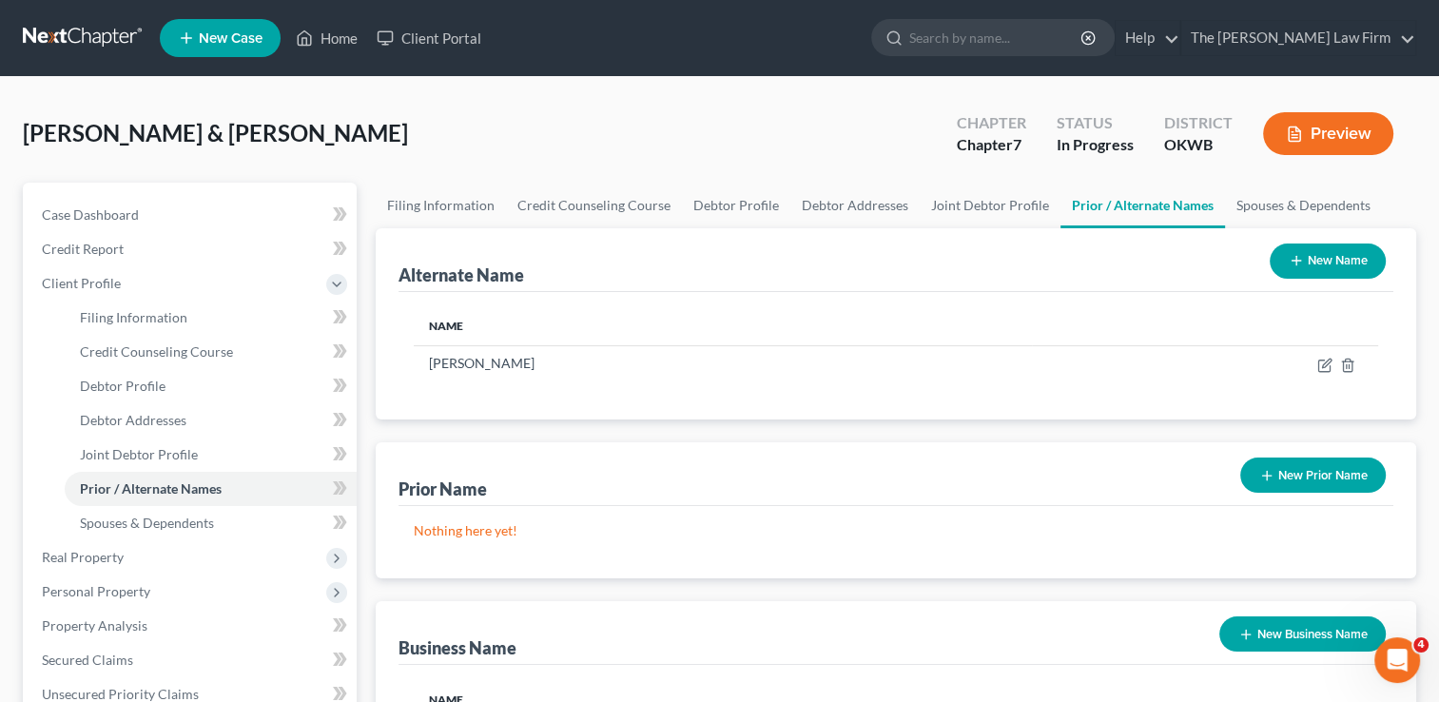
click at [1324, 256] on button "New Name" at bounding box center [1327, 260] width 116 height 35
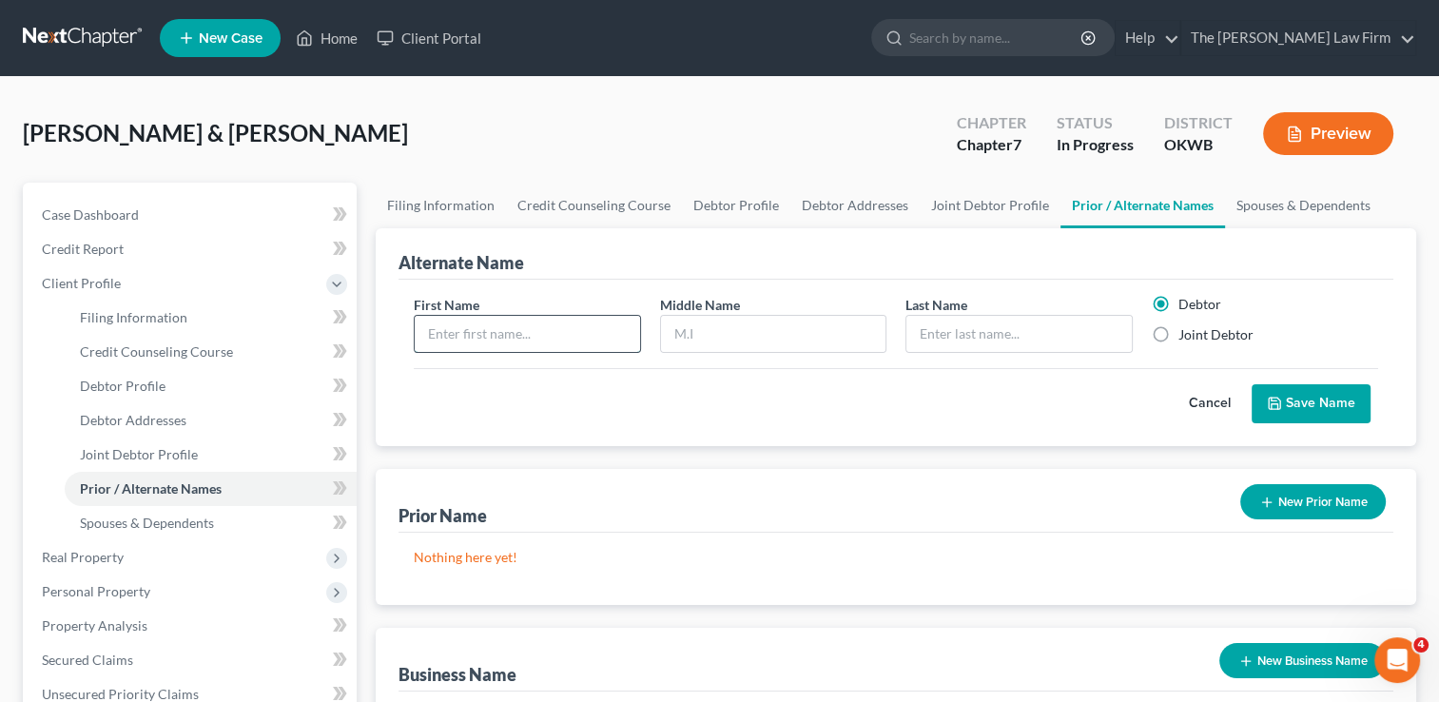
click at [558, 334] on input "text" at bounding box center [527, 334] width 224 height 36
type input "Pat"
click at [1178, 331] on label "Joint Debtor" at bounding box center [1215, 334] width 75 height 19
click at [1186, 331] on input "Joint Debtor" at bounding box center [1192, 331] width 12 height 12
radio input "true"
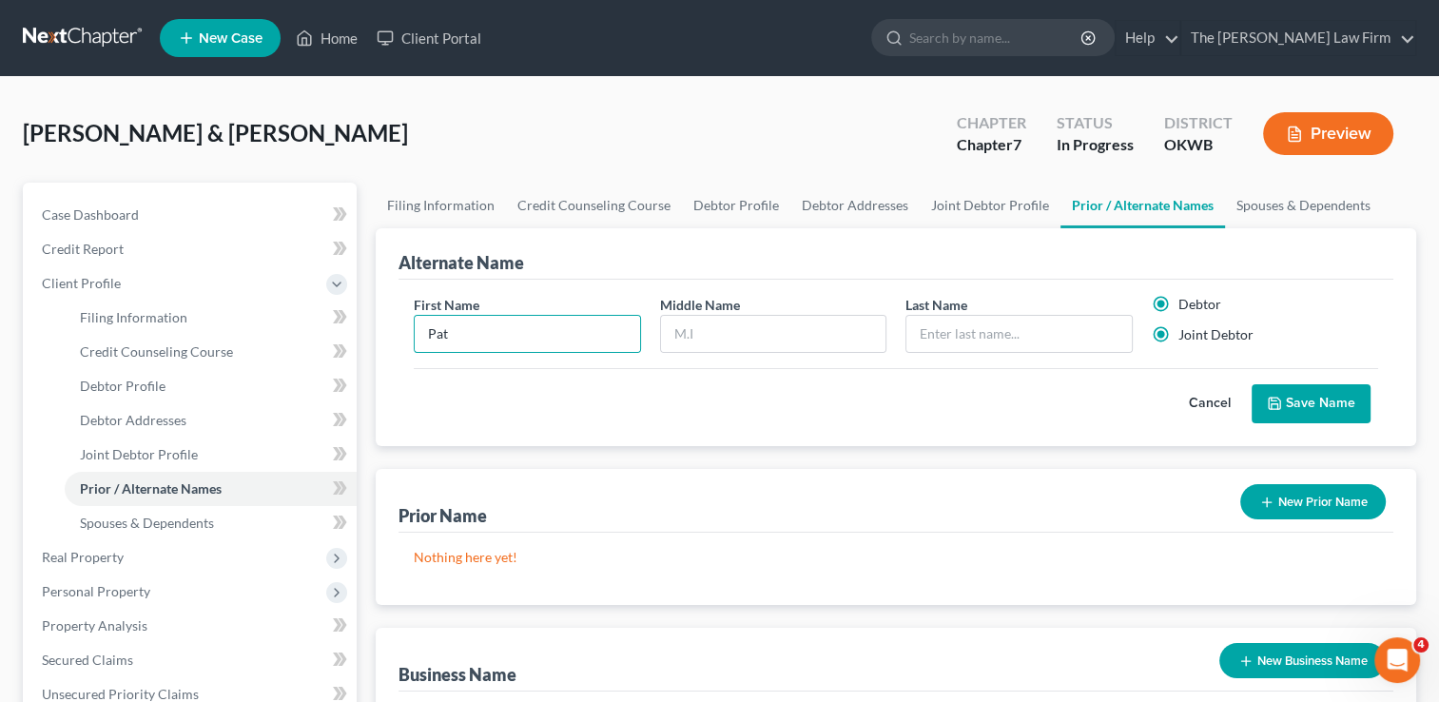
radio input "false"
click at [987, 335] on input "text" at bounding box center [1018, 334] width 224 height 36
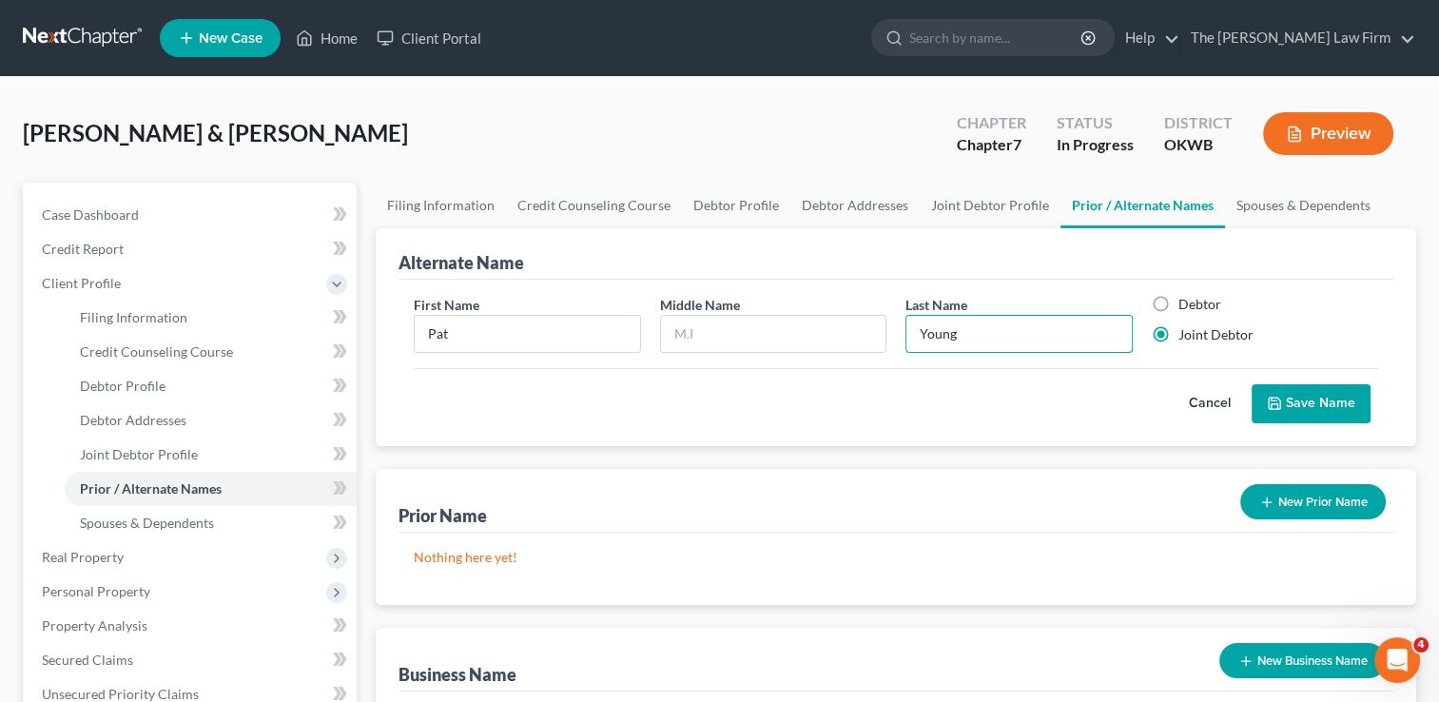
type input "Young"
click at [1353, 408] on button "Save Name" at bounding box center [1310, 404] width 119 height 40
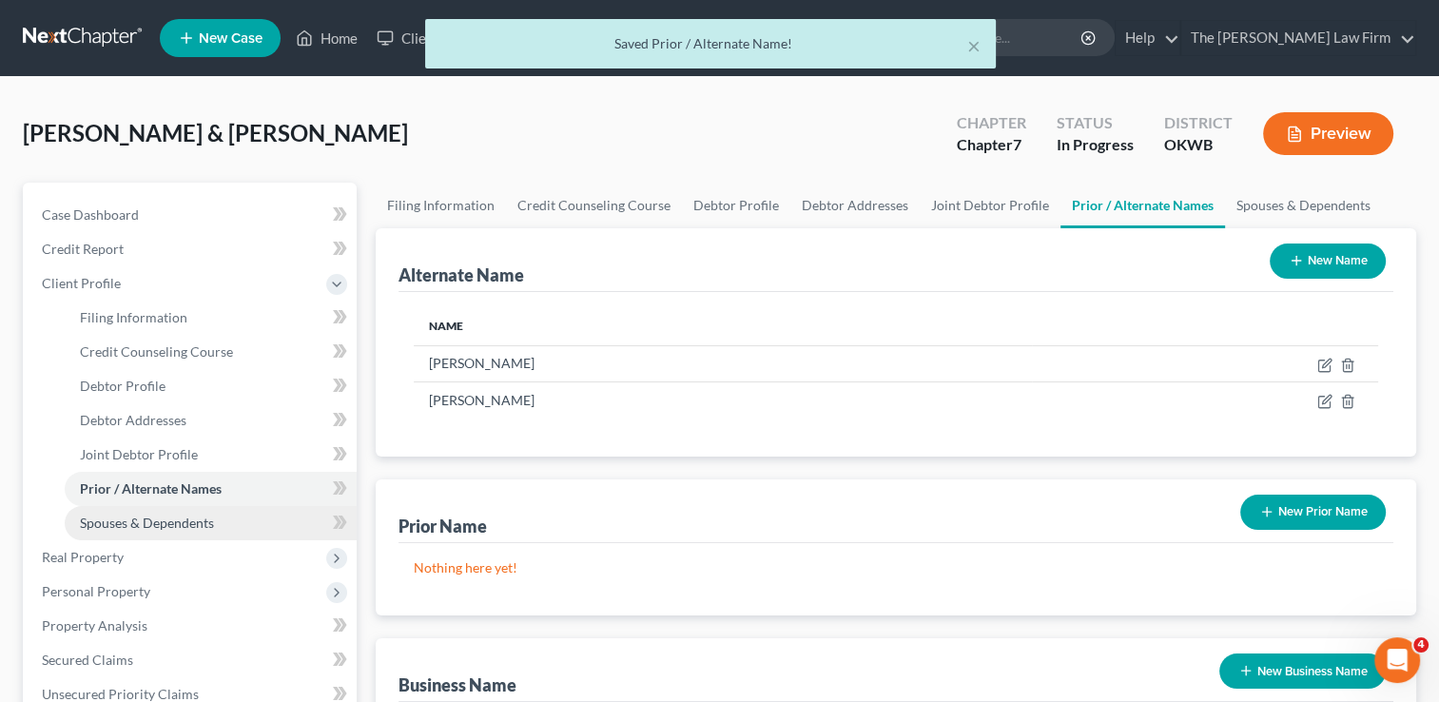
click at [156, 519] on span "Spouses & Dependents" at bounding box center [147, 522] width 134 height 16
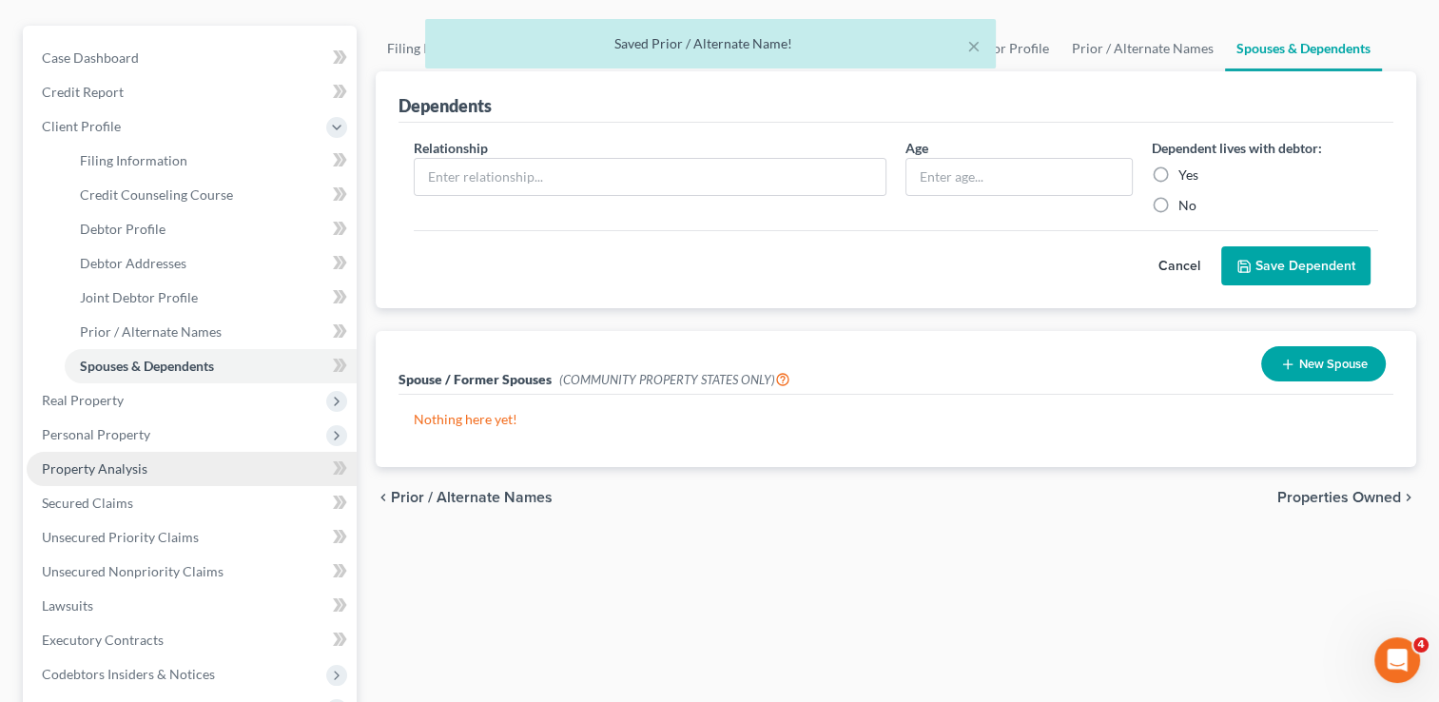
scroll to position [190, 0]
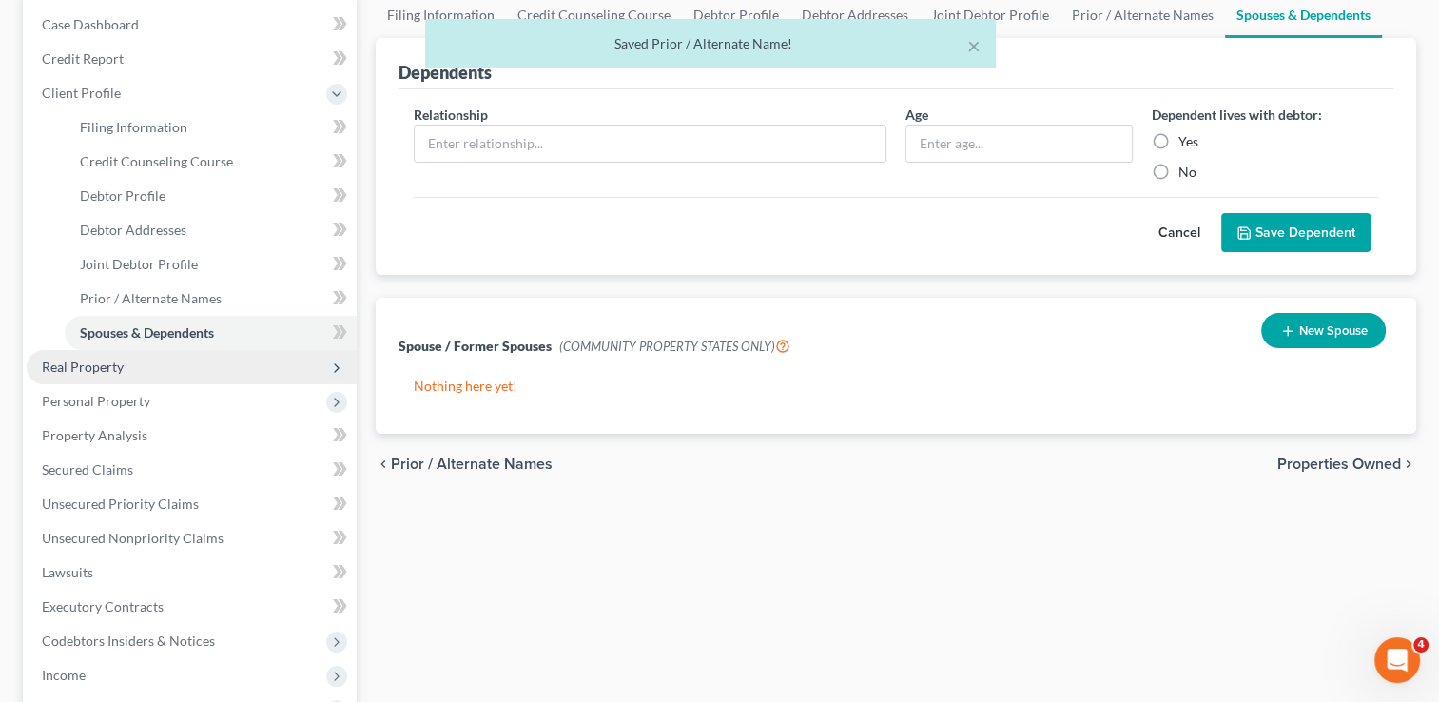
click at [131, 363] on span "Real Property" at bounding box center [192, 367] width 330 height 34
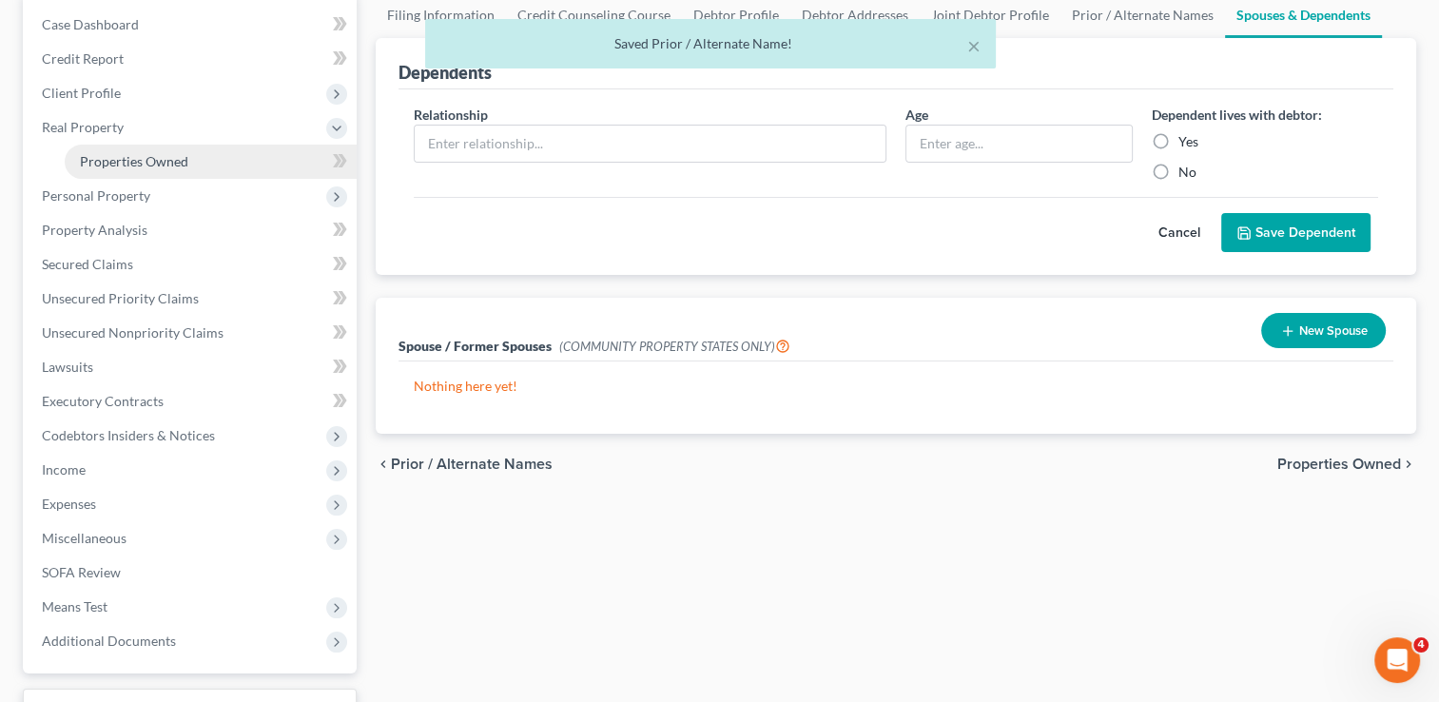
click at [187, 165] on link "Properties Owned" at bounding box center [211, 162] width 292 height 34
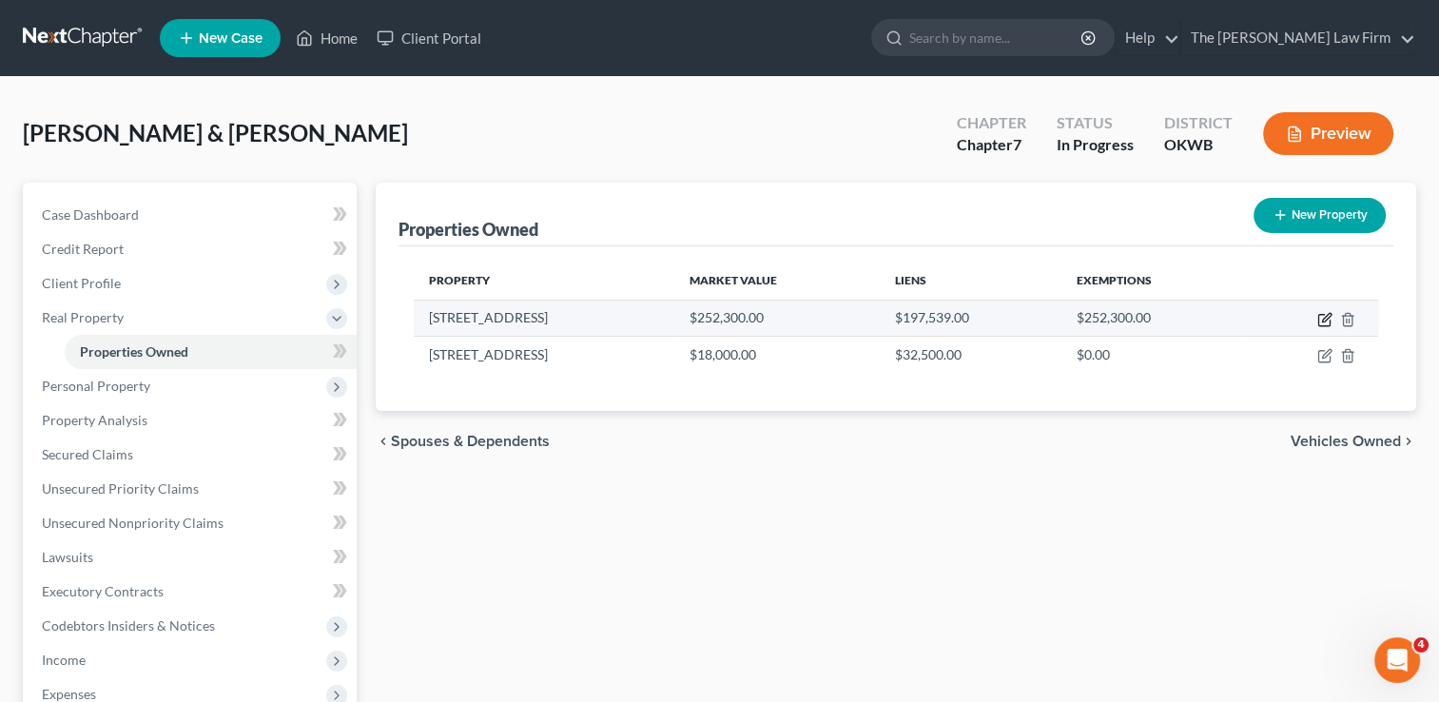
click at [1321, 316] on icon "button" at bounding box center [1324, 319] width 15 height 15
select select "37"
select select "40"
select select "2"
select select "23"
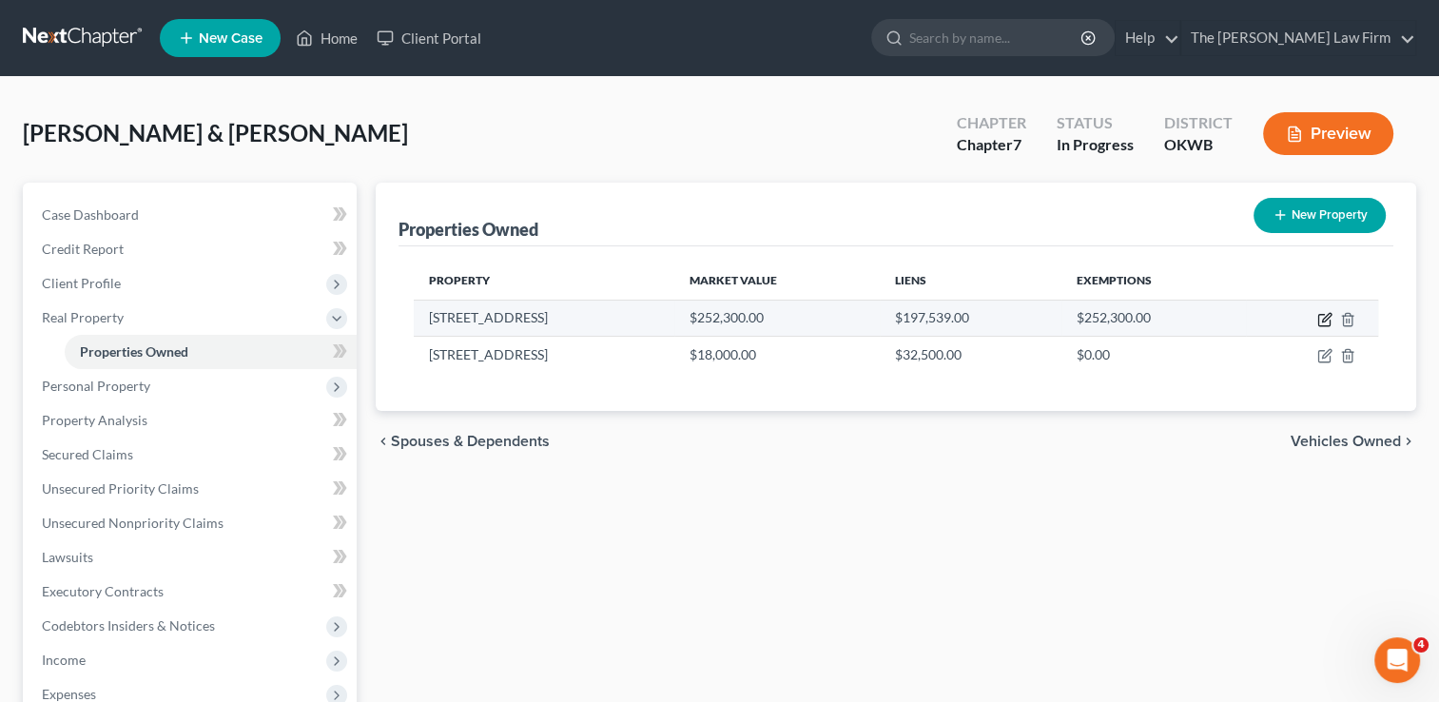
select select "2"
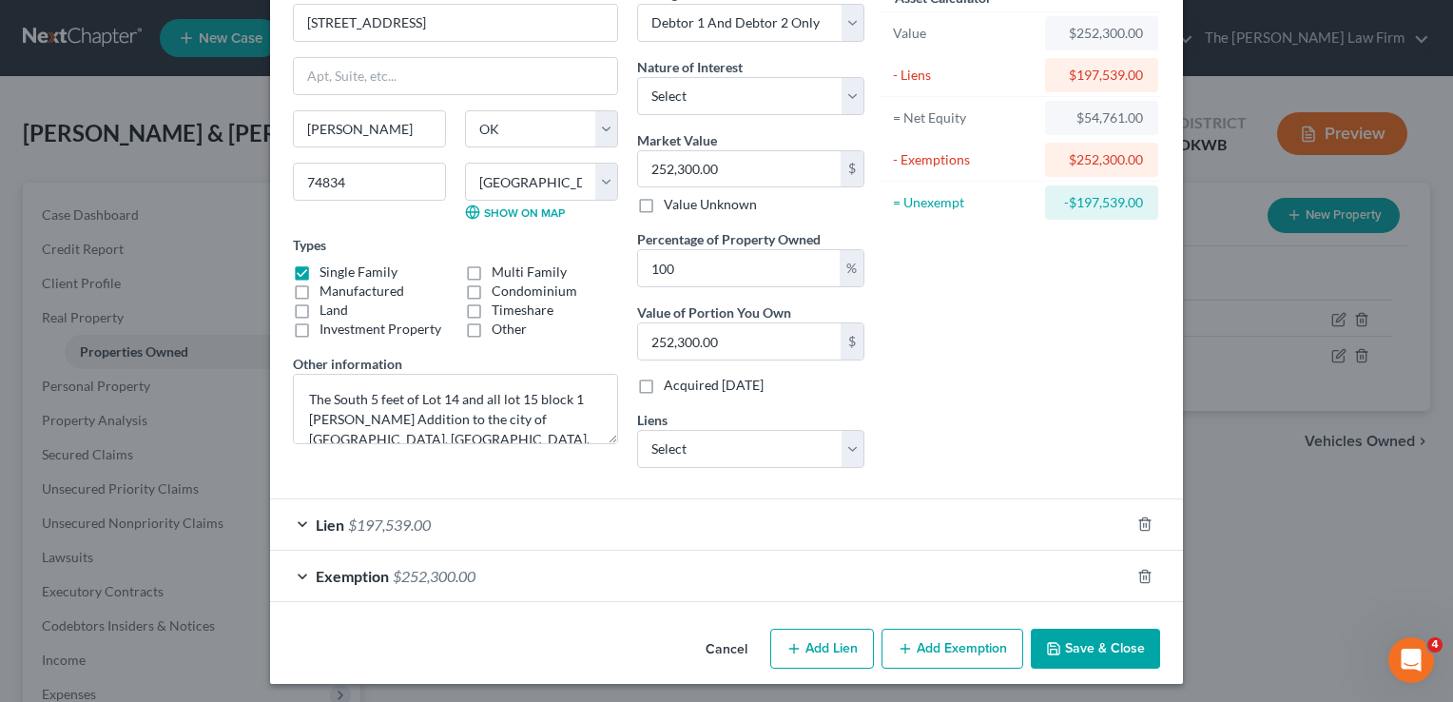
scroll to position [105, 0]
click at [487, 514] on div "Lien $197,539.00" at bounding box center [700, 523] width 860 height 50
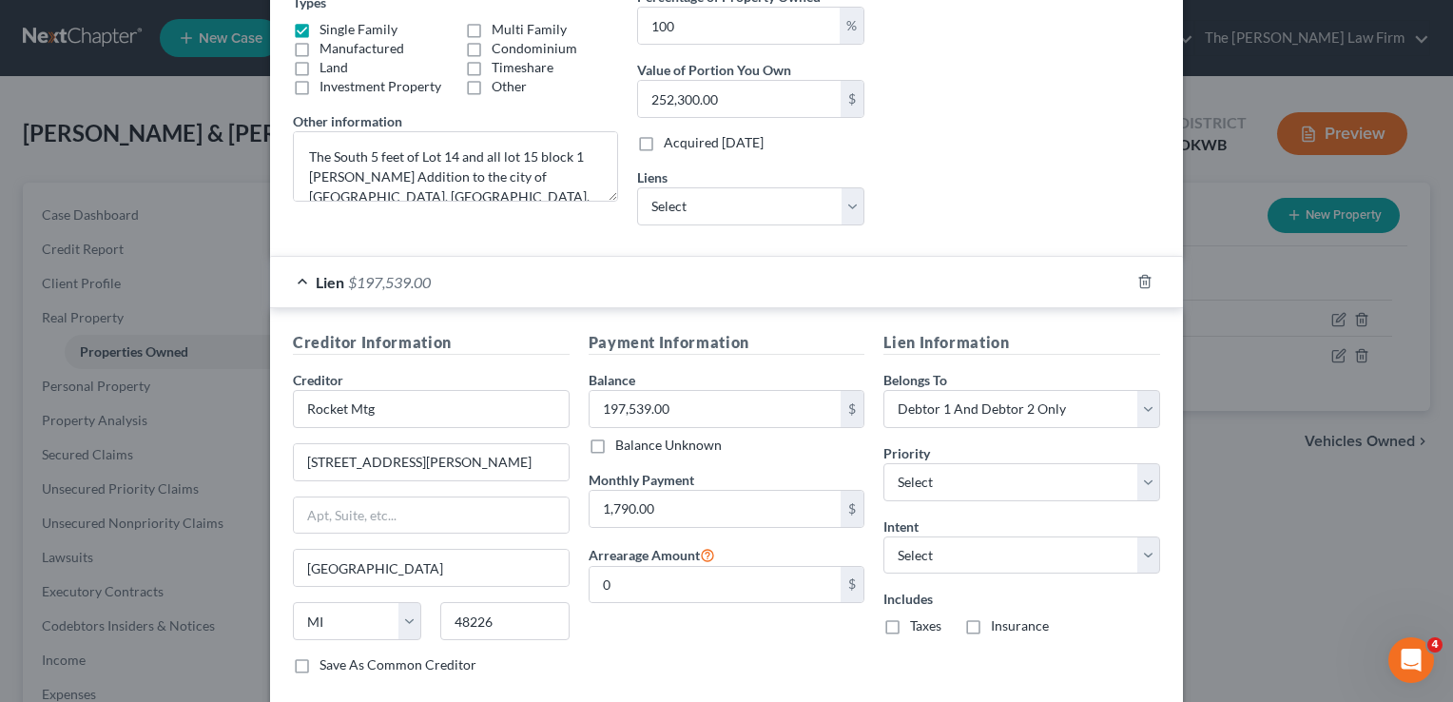
scroll to position [390, 0]
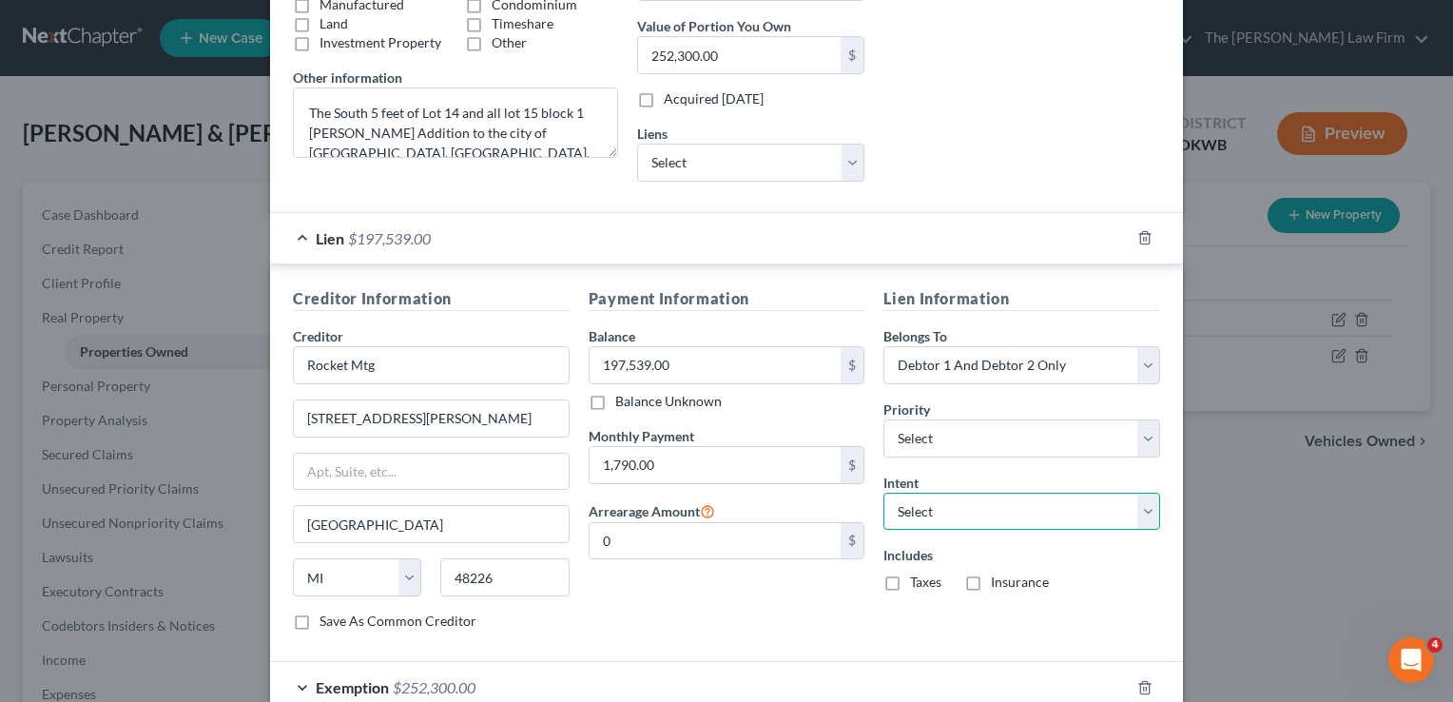
click at [1036, 512] on select "Select Surrender Redeem Reaffirm Avoid Other" at bounding box center [1021, 512] width 277 height 38
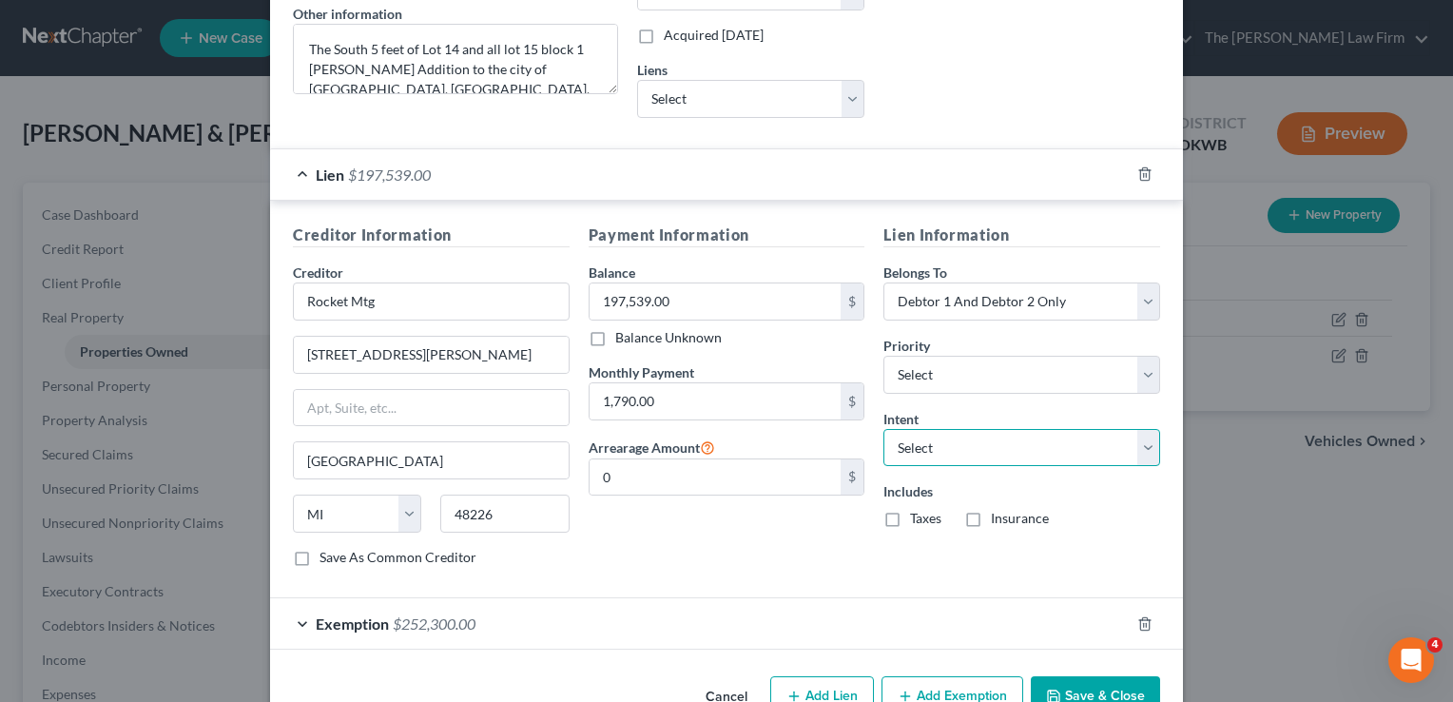
scroll to position [485, 0]
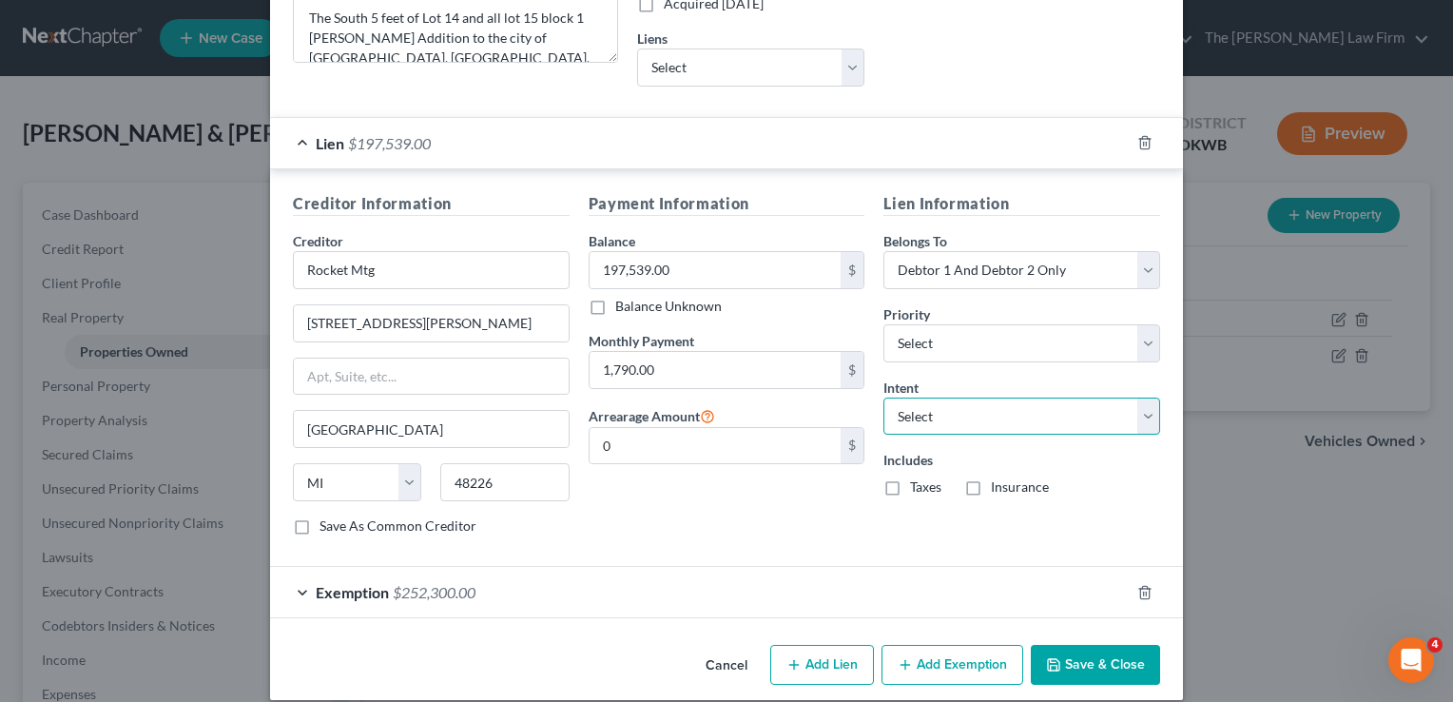
click at [980, 412] on select "Select Surrender Redeem Reaffirm Avoid Other" at bounding box center [1021, 416] width 277 height 38
select select "2"
click at [883, 397] on select "Select Surrender Redeem Reaffirm Avoid Other" at bounding box center [1021, 416] width 277 height 38
click at [1091, 660] on button "Save & Close" at bounding box center [1095, 665] width 129 height 40
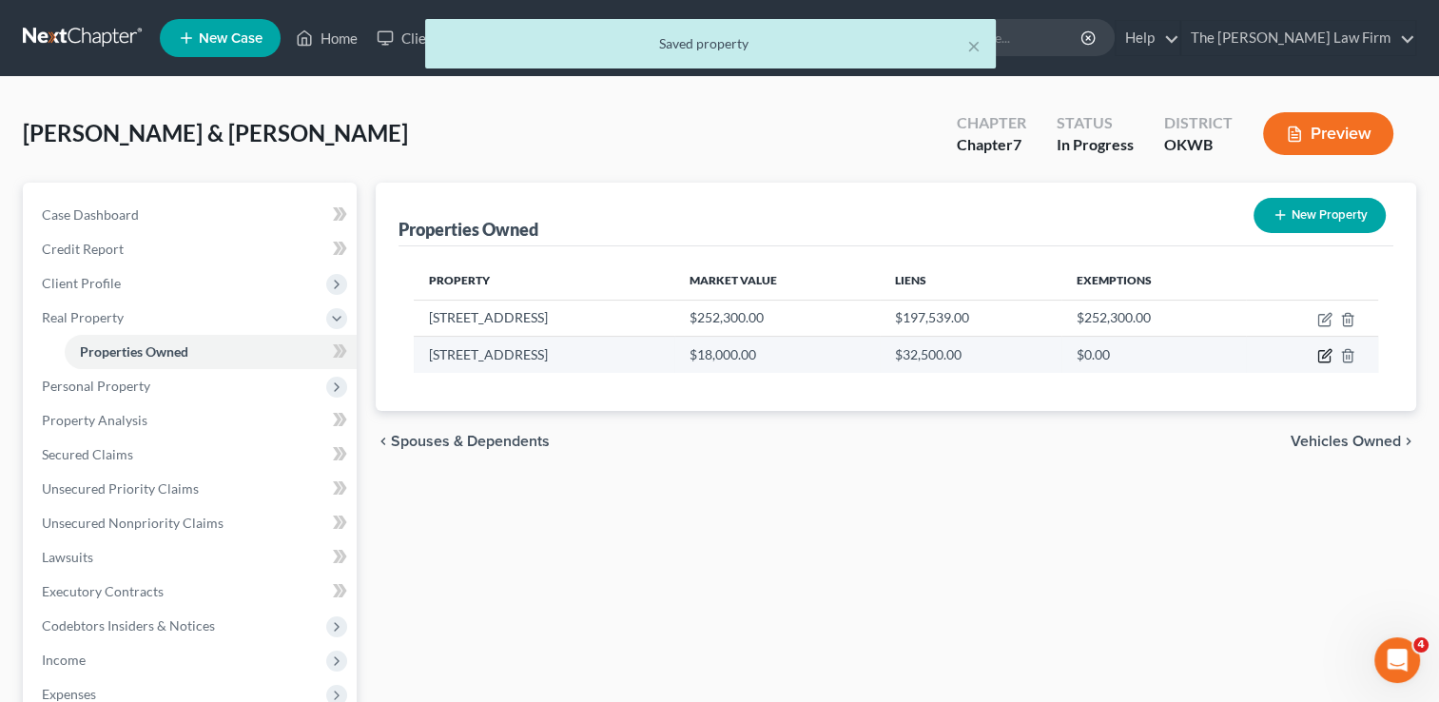
click at [1322, 354] on icon "button" at bounding box center [1324, 355] width 15 height 15
select select "37"
select select "40"
select select "2"
select select "0"
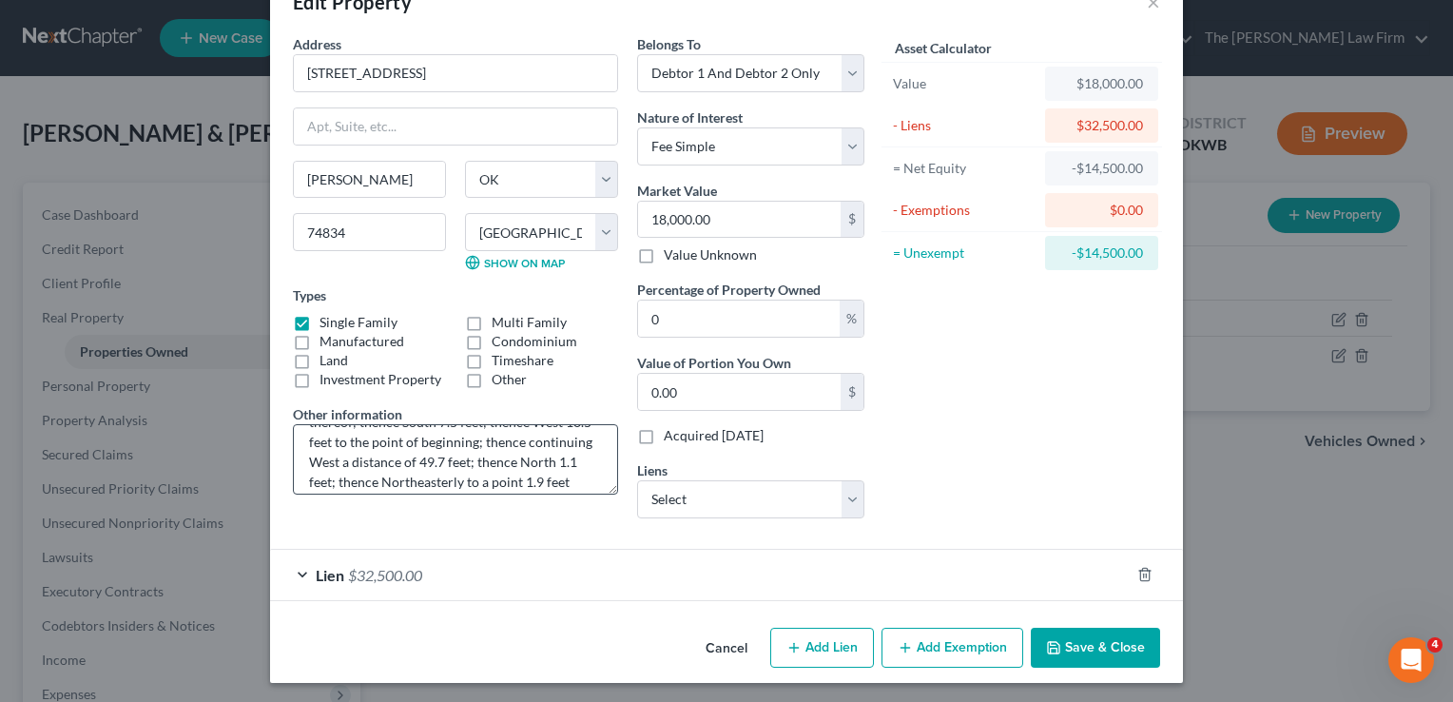
scroll to position [320, 0]
click at [498, 570] on div "Lien $32,500.00" at bounding box center [700, 575] width 860 height 50
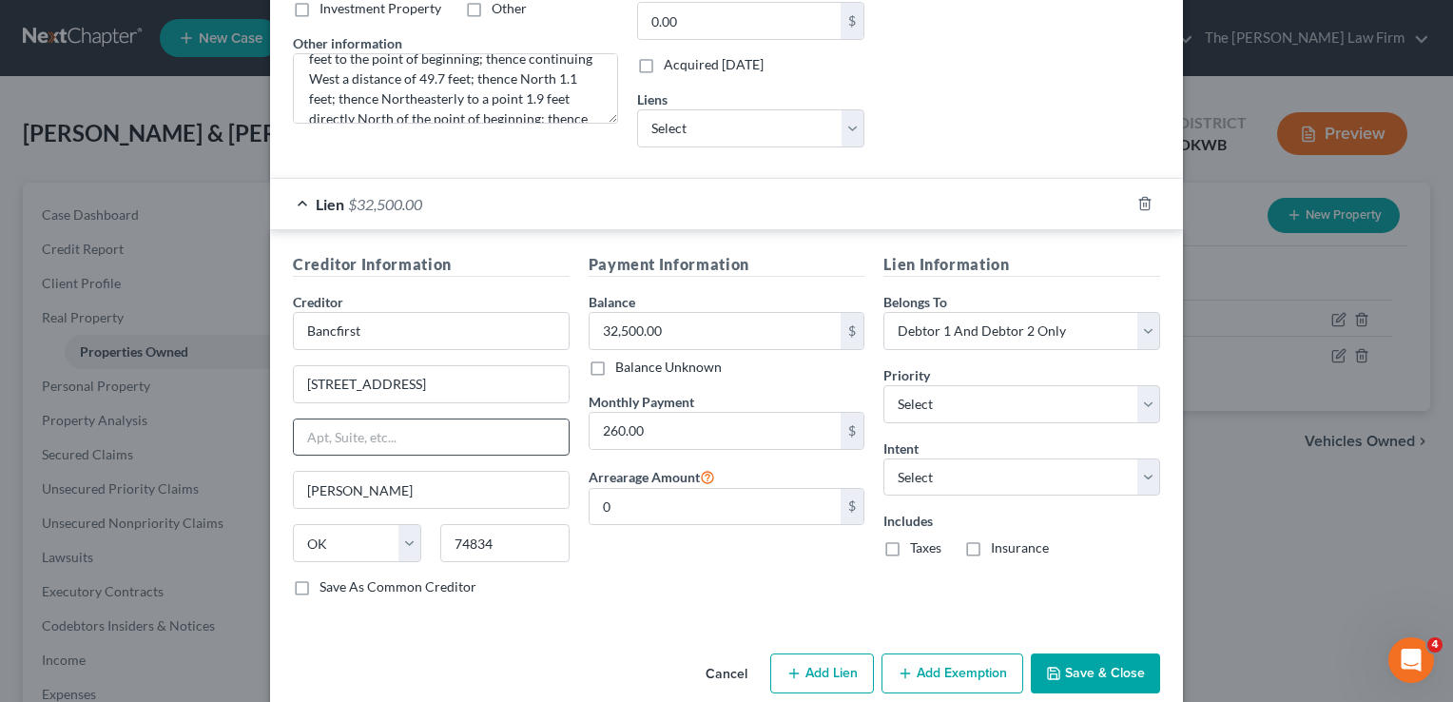
scroll to position [434, 0]
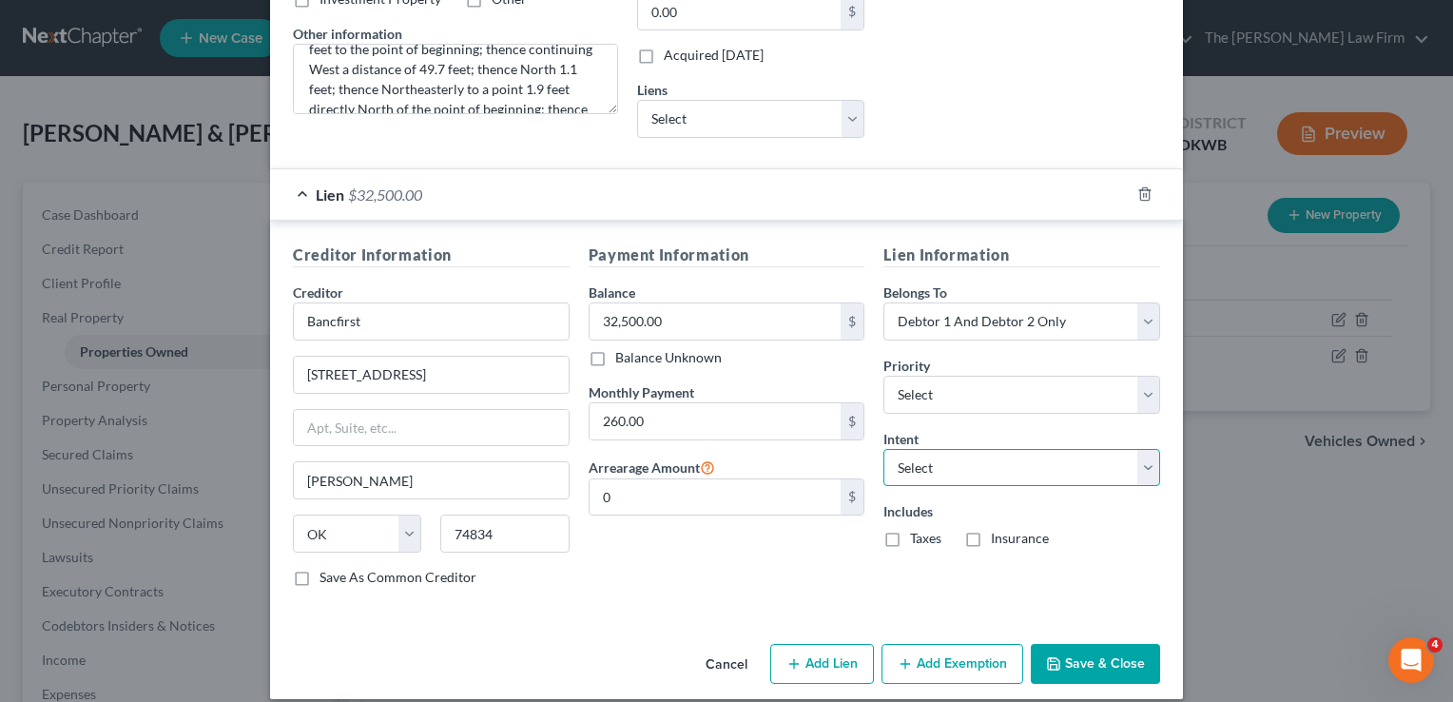
click at [965, 462] on select "Select Surrender Redeem Reaffirm Avoid Other" at bounding box center [1021, 468] width 277 height 38
select select "2"
click at [883, 449] on select "Select Surrender Redeem Reaffirm Avoid Other" at bounding box center [1021, 468] width 277 height 38
click at [1103, 650] on button "Save & Close" at bounding box center [1095, 664] width 129 height 40
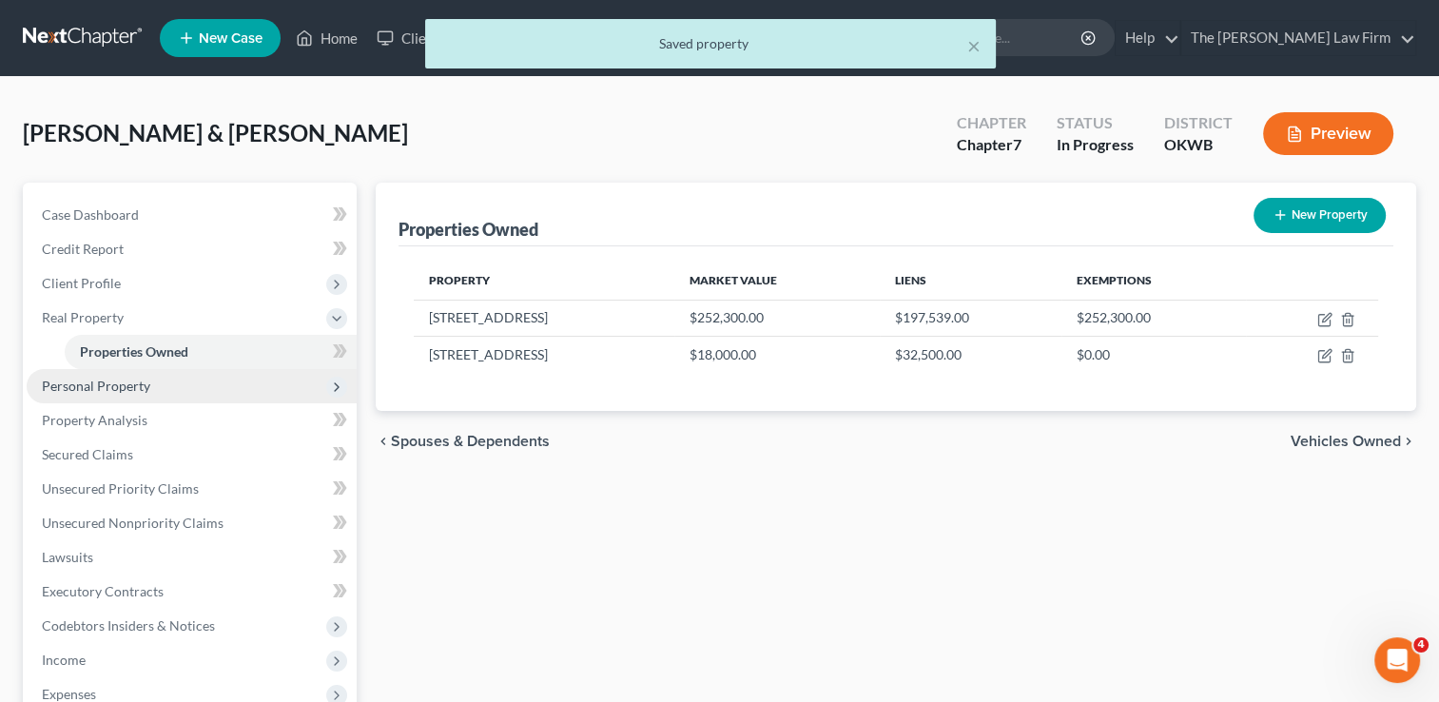
click at [117, 385] on span "Personal Property" at bounding box center [96, 386] width 108 height 16
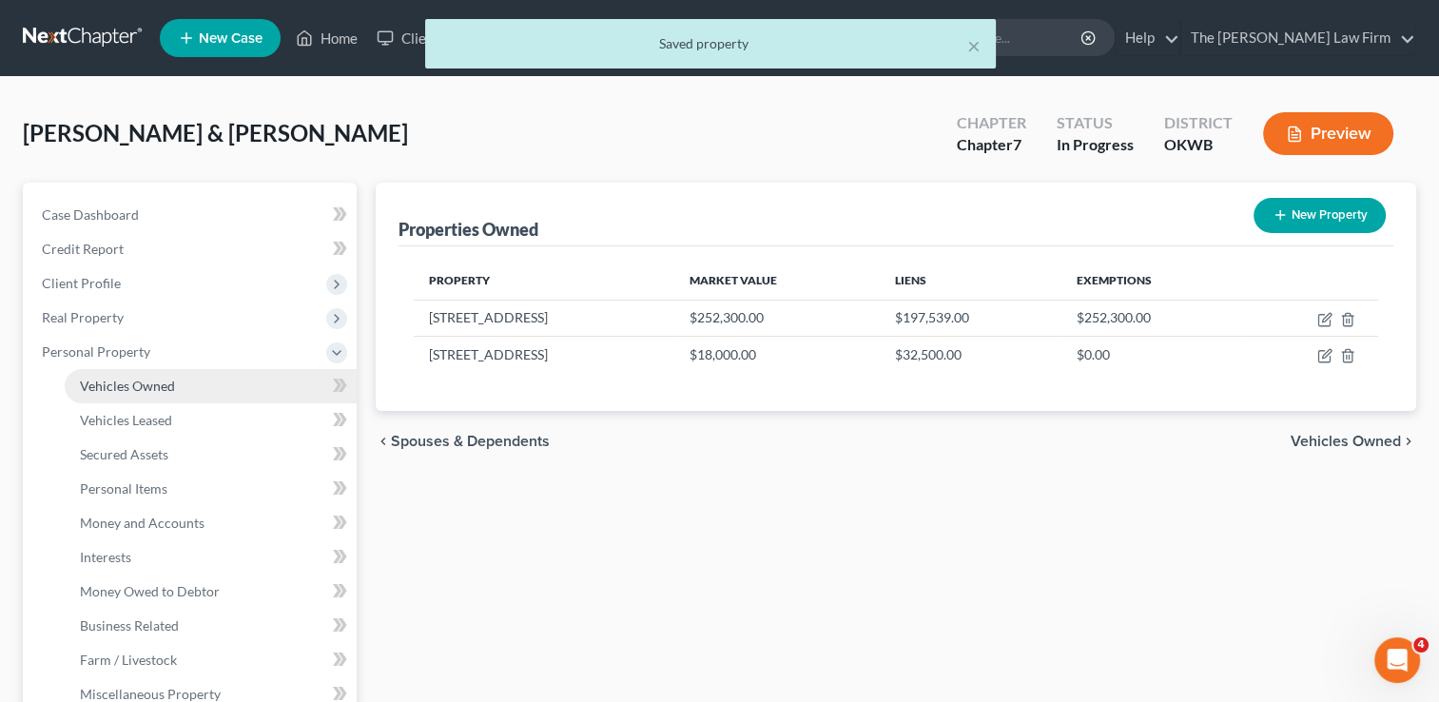
click at [160, 389] on span "Vehicles Owned" at bounding box center [127, 386] width 95 height 16
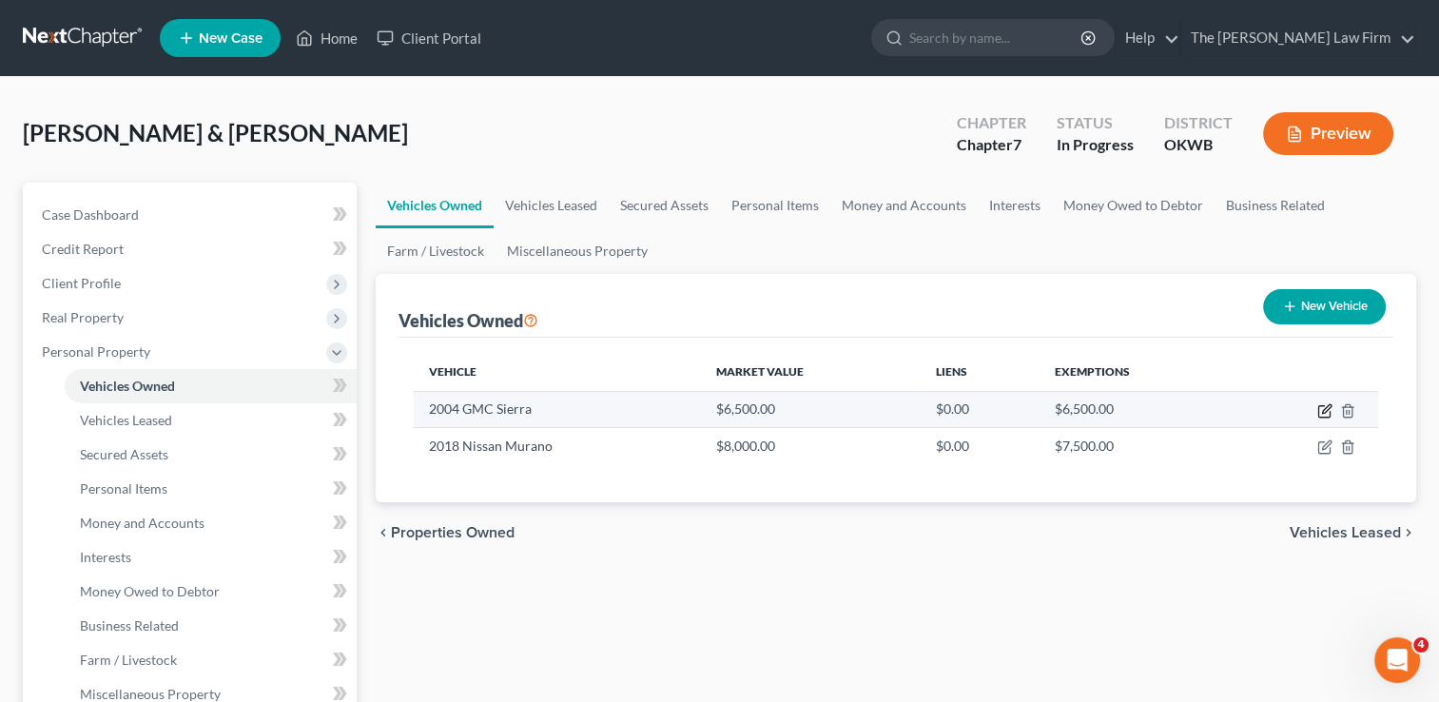
click at [1317, 410] on icon "button" at bounding box center [1324, 410] width 15 height 15
select select "0"
select select "22"
select select "2"
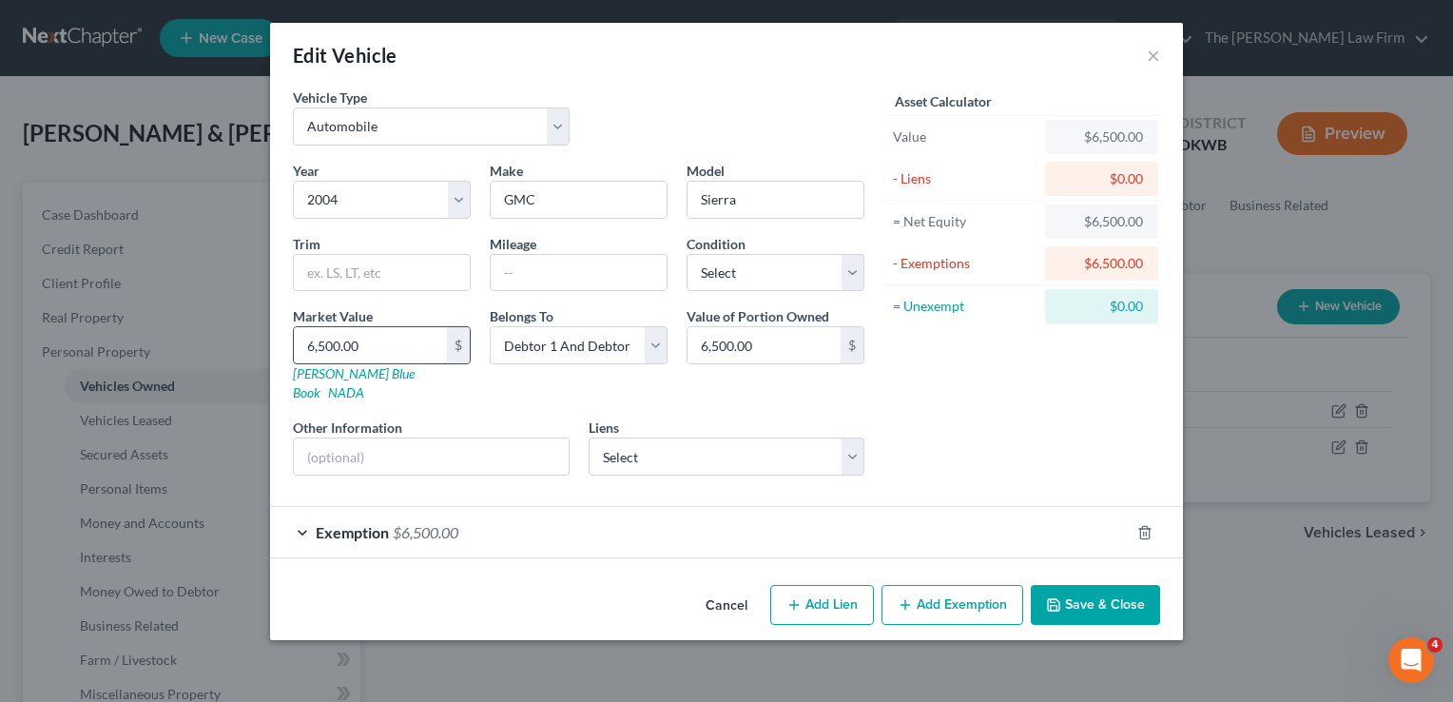
click at [363, 344] on input "6,500.00" at bounding box center [370, 345] width 153 height 36
click at [432, 438] on input "text" at bounding box center [431, 456] width 275 height 36
type input "Damaged from a wreck"
click at [383, 344] on input "6,500.00" at bounding box center [370, 345] width 153 height 36
type input "1"
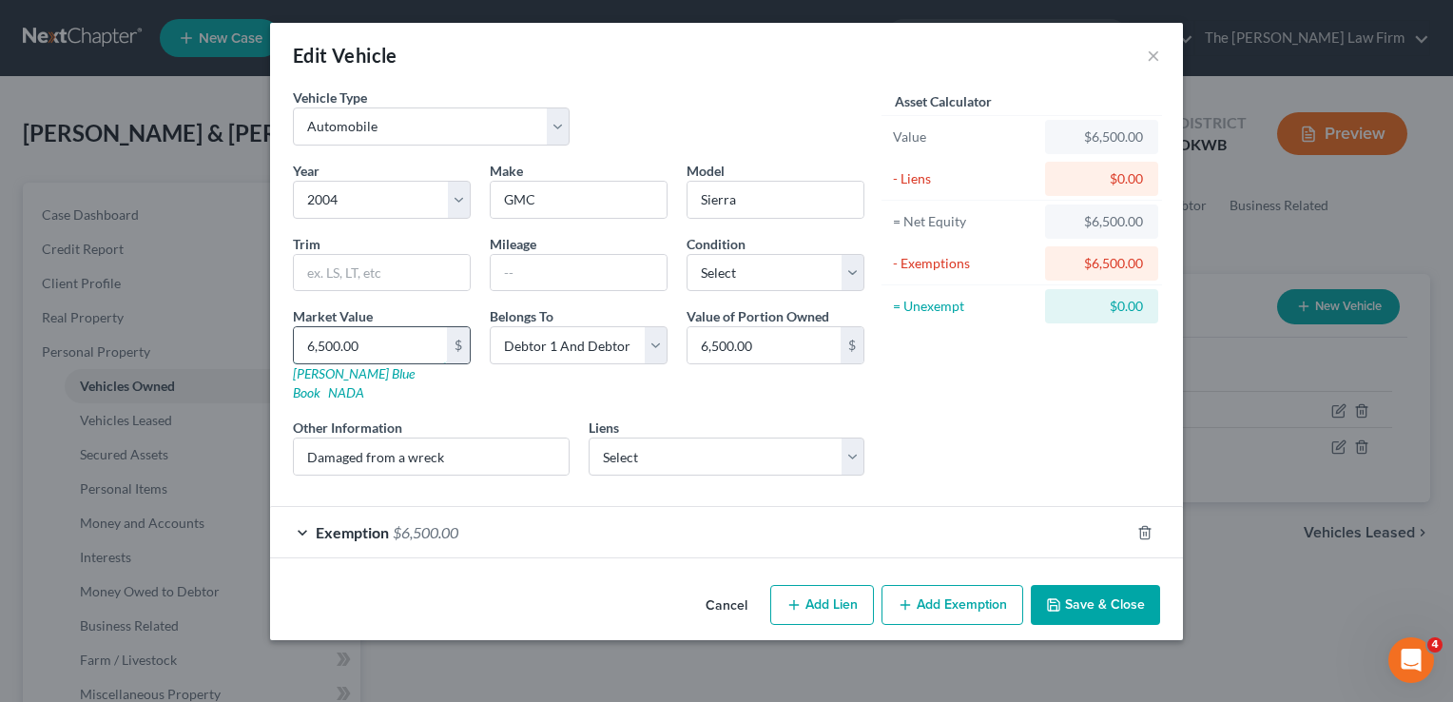
type input "1.00"
type input "10"
type input "10.00"
type input "100"
type input "100.00"
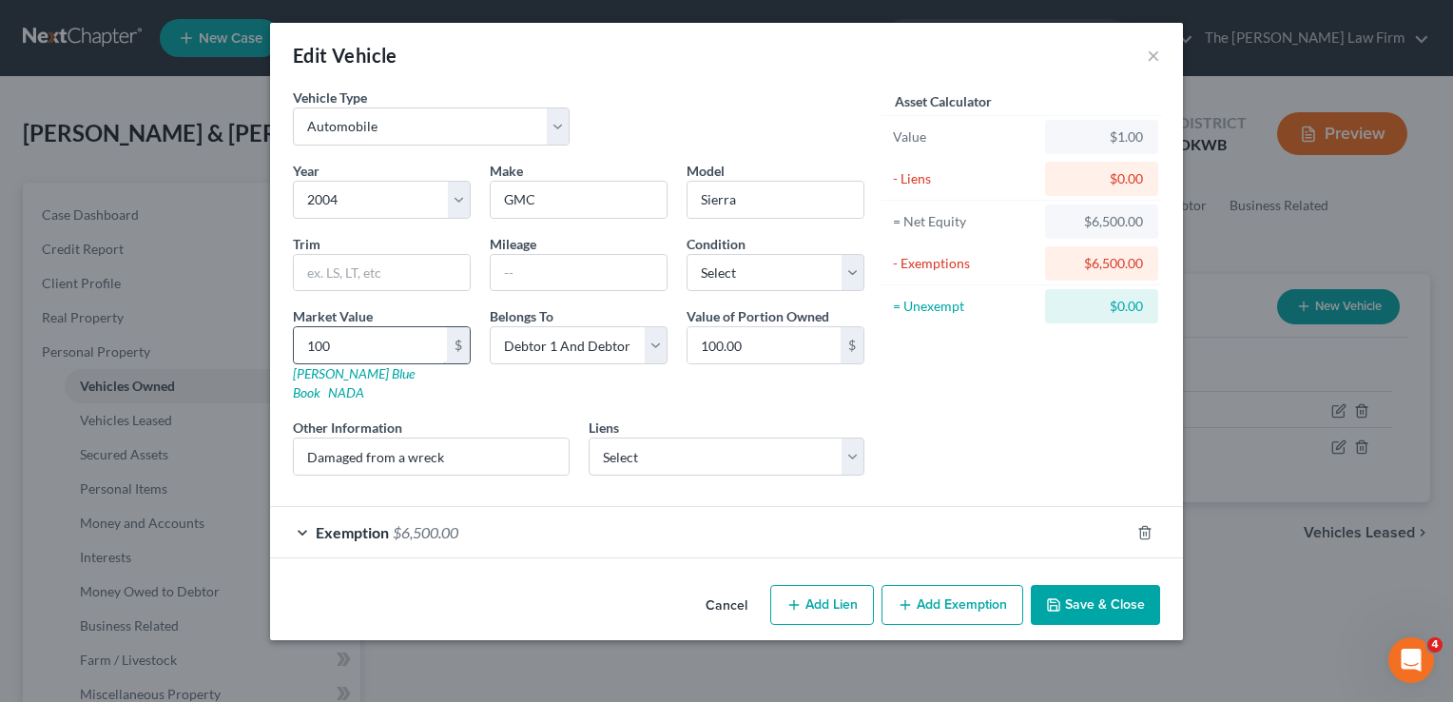
type input "1000"
type input "1,000.00"
type input "1,000"
click at [570, 510] on div "Exemption $6,500.00" at bounding box center [700, 532] width 860 height 50
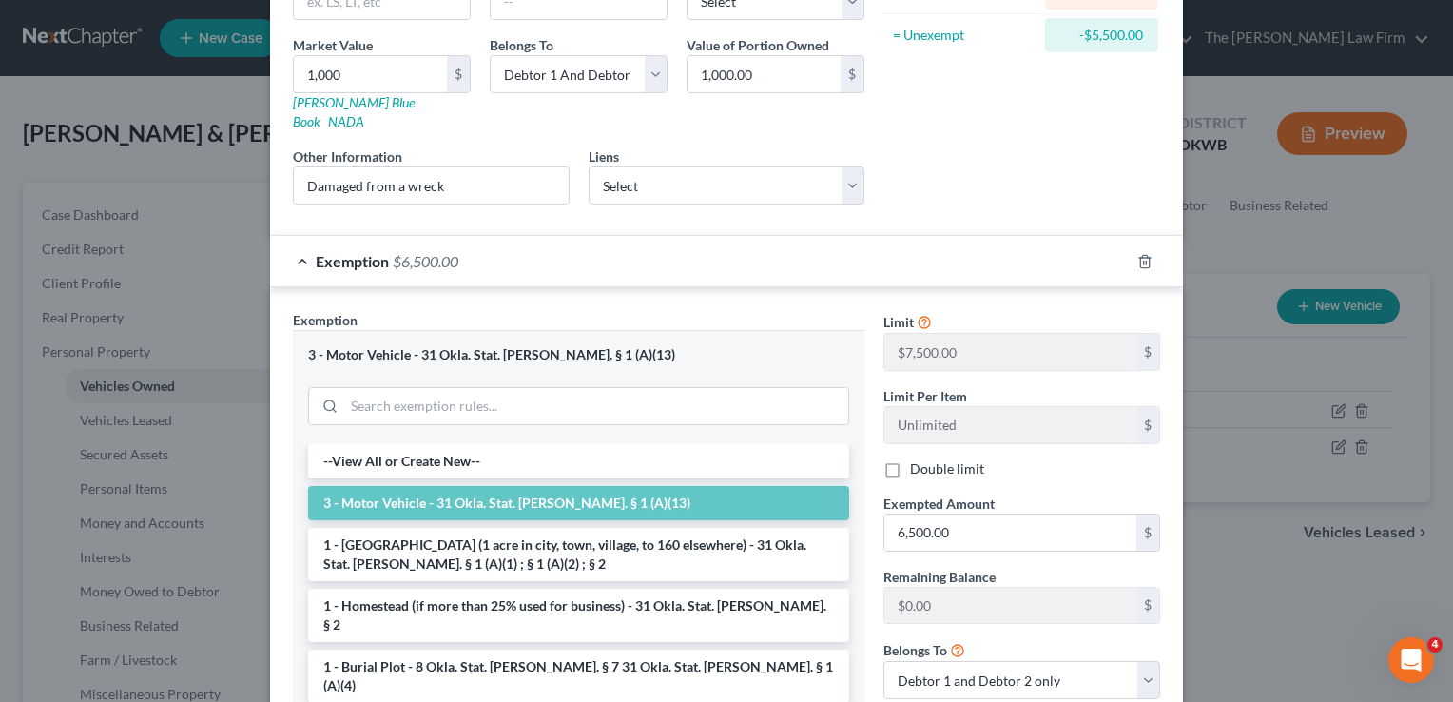
scroll to position [285, 0]
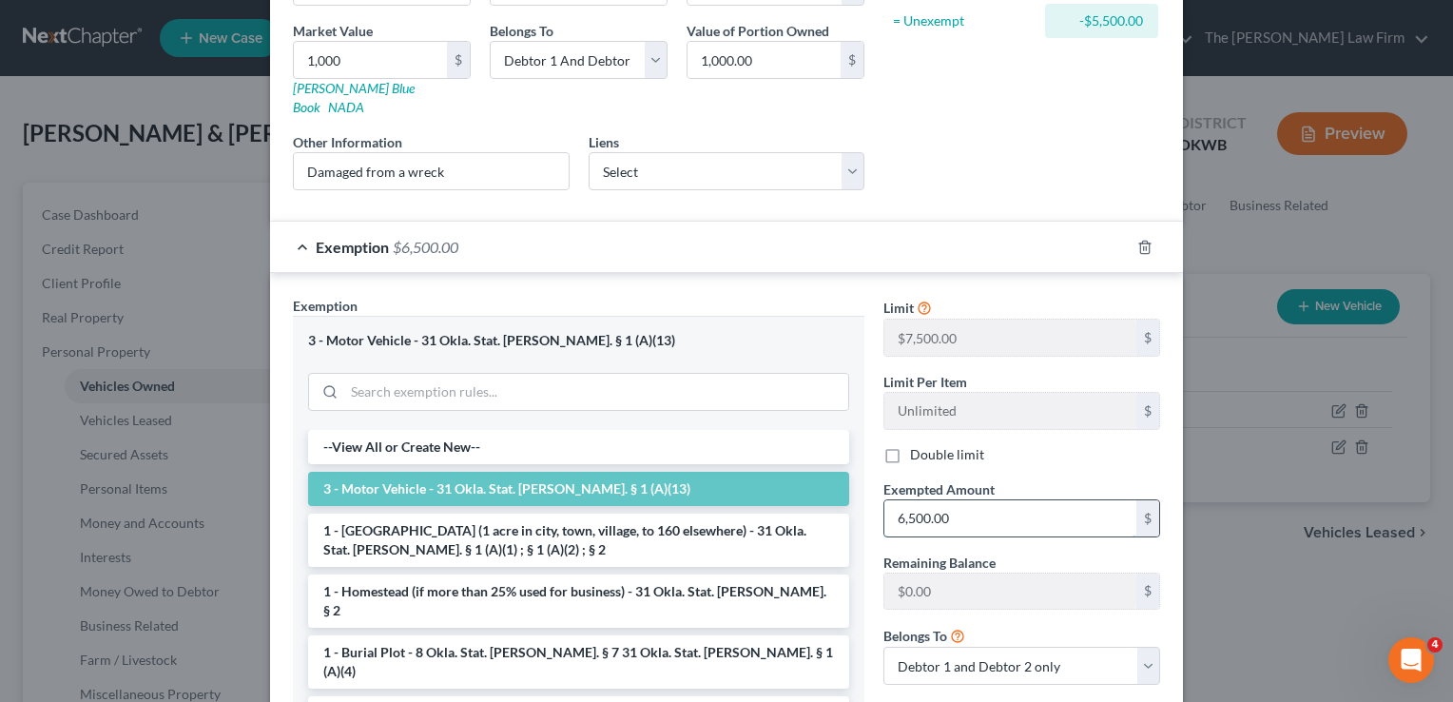
click at [955, 500] on input "6,500.00" at bounding box center [1010, 518] width 252 height 36
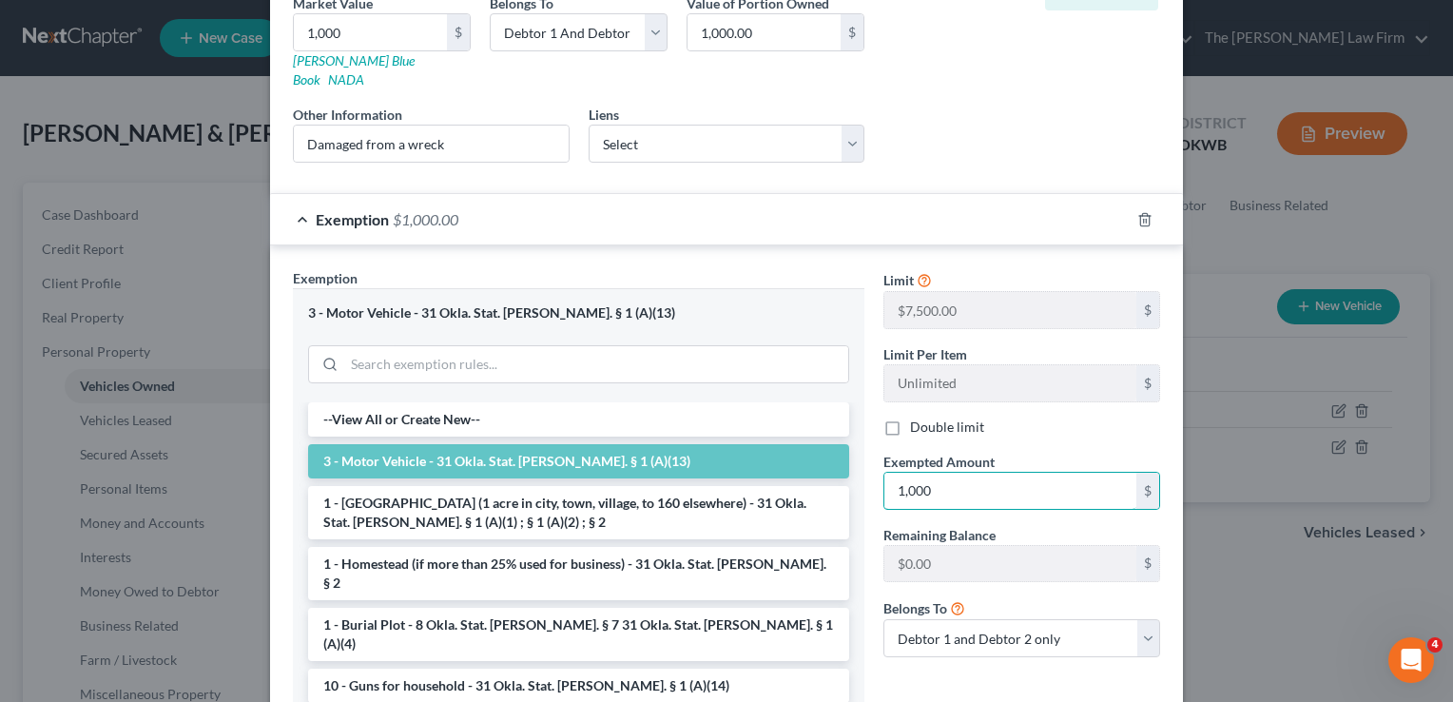
scroll to position [430, 0]
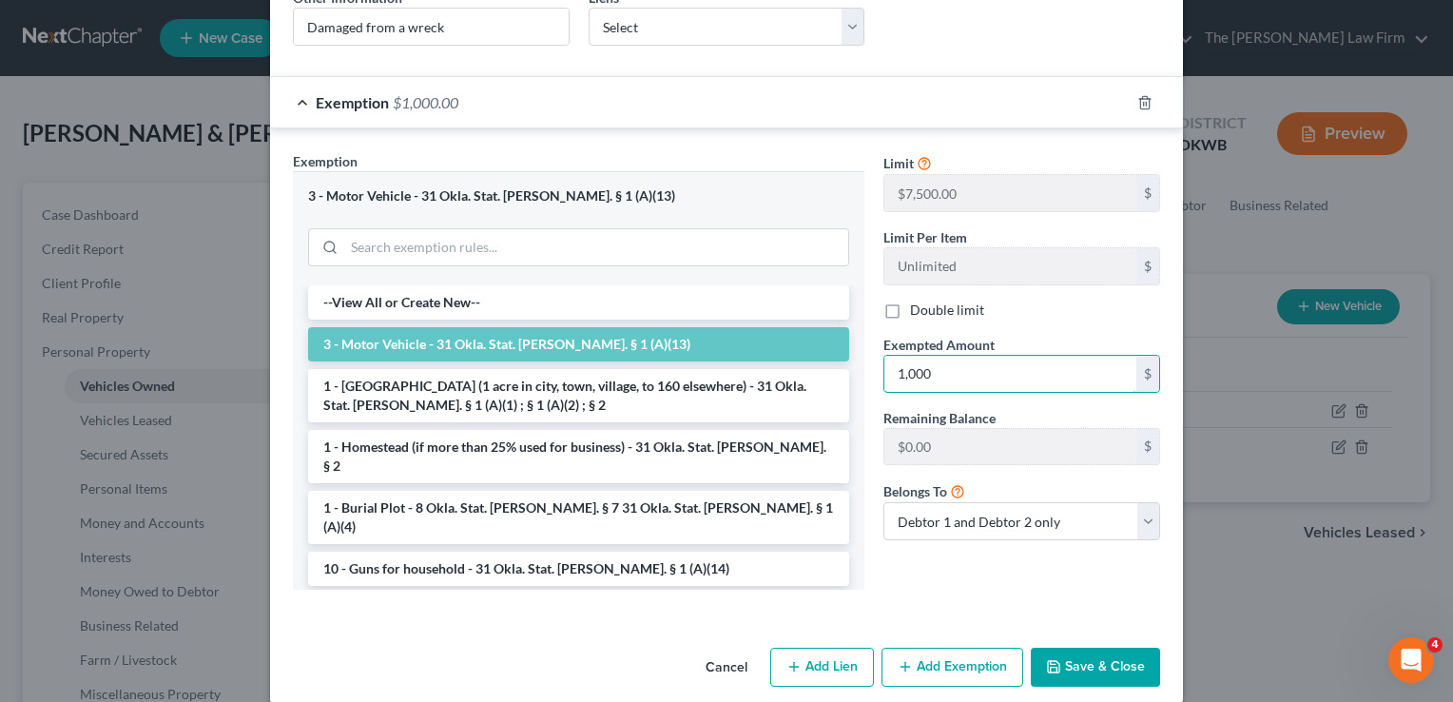
type input "1,000"
click at [1070, 648] on button "Save & Close" at bounding box center [1095, 668] width 129 height 40
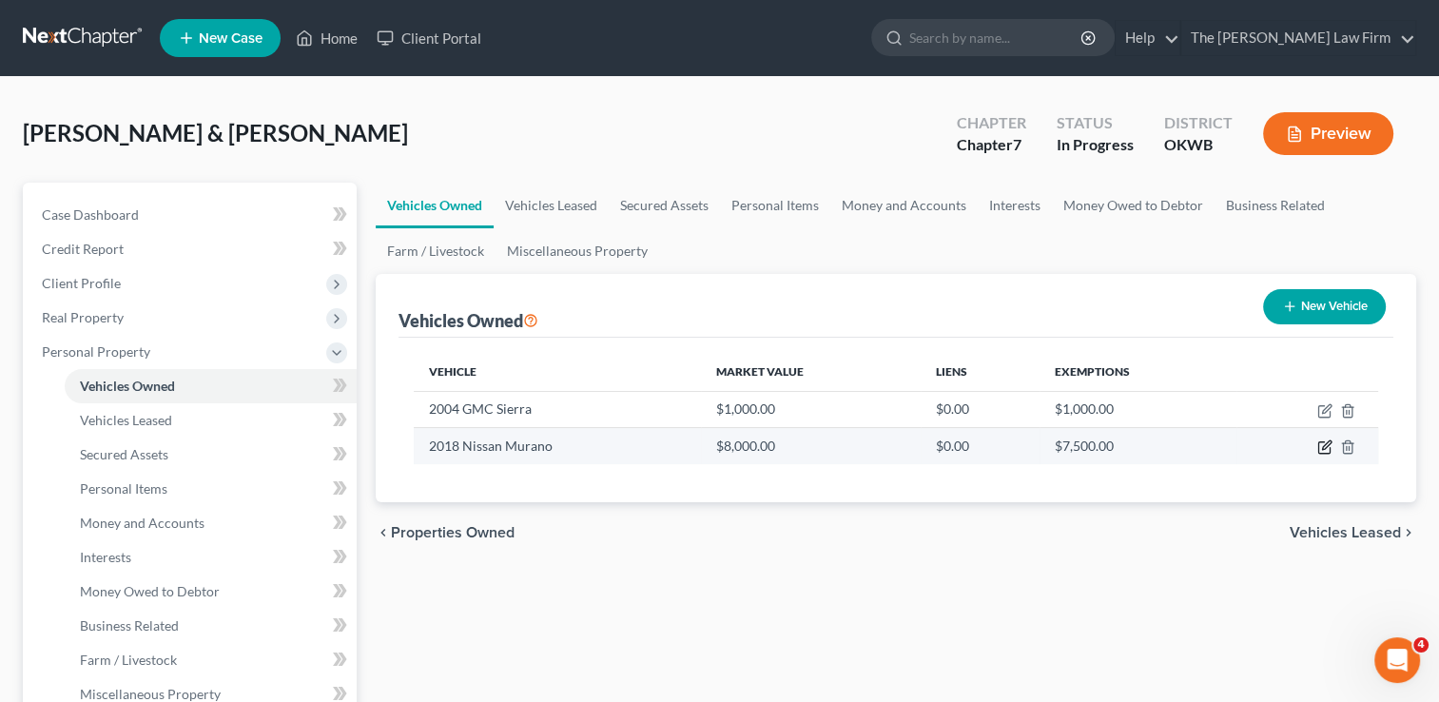
click at [1321, 447] on icon "button" at bounding box center [1324, 446] width 15 height 15
select select "0"
select select "8"
select select "3"
select select "2"
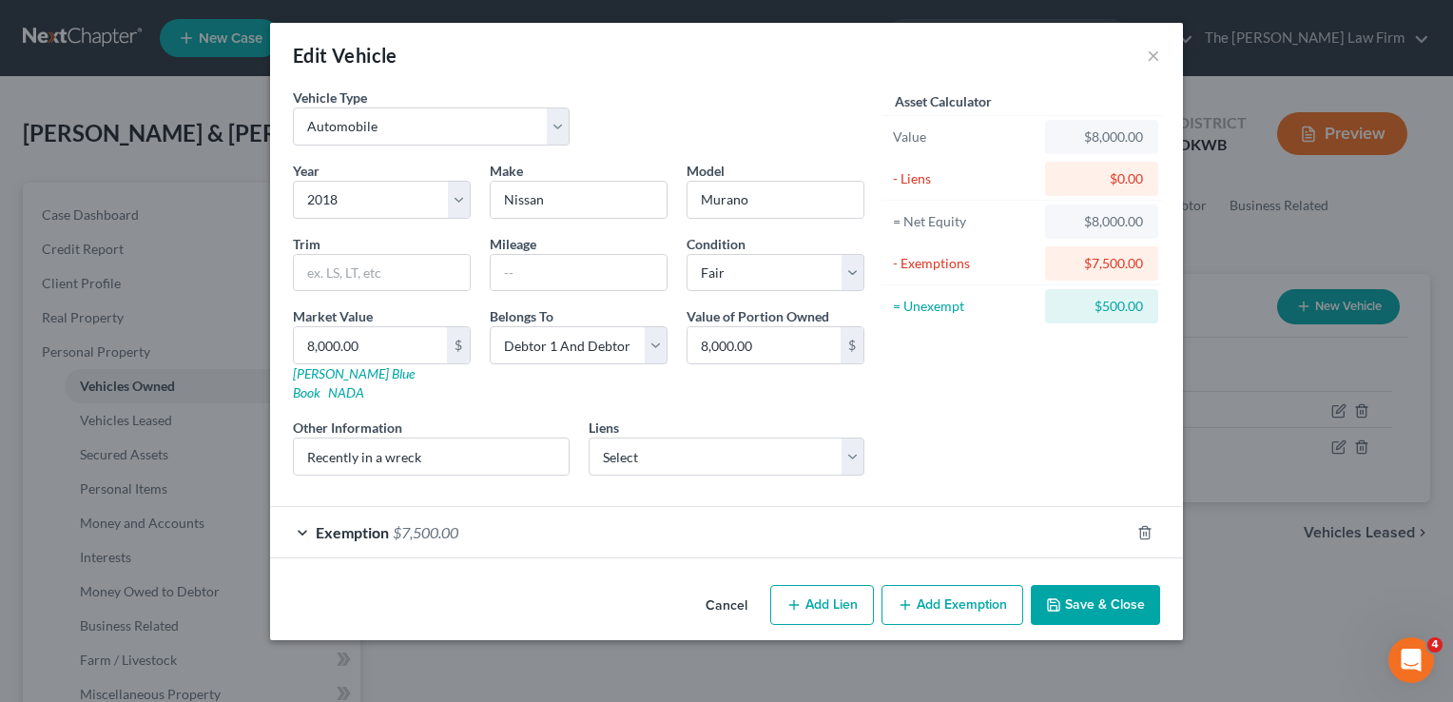
click at [529, 518] on div "Exemption $7,500.00" at bounding box center [700, 532] width 860 height 50
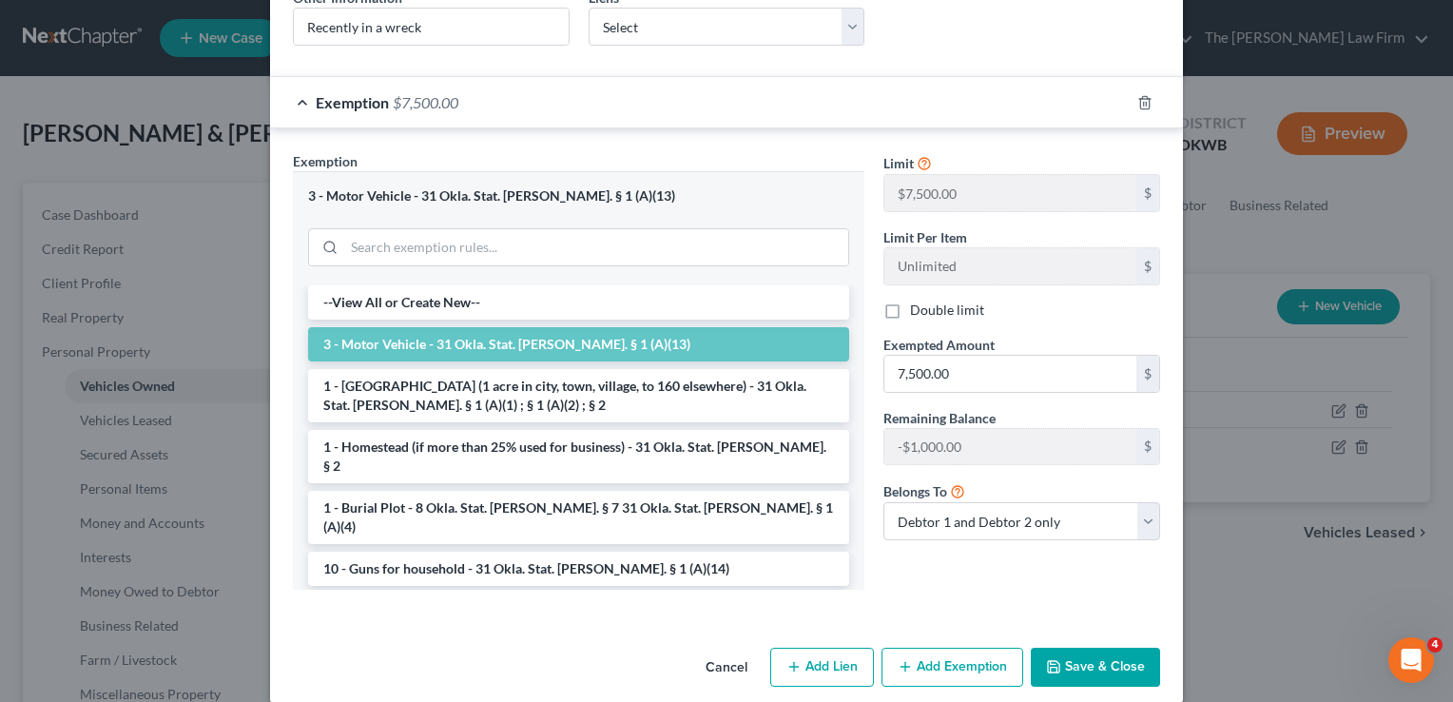
click at [1081, 648] on button "Save & Close" at bounding box center [1095, 668] width 129 height 40
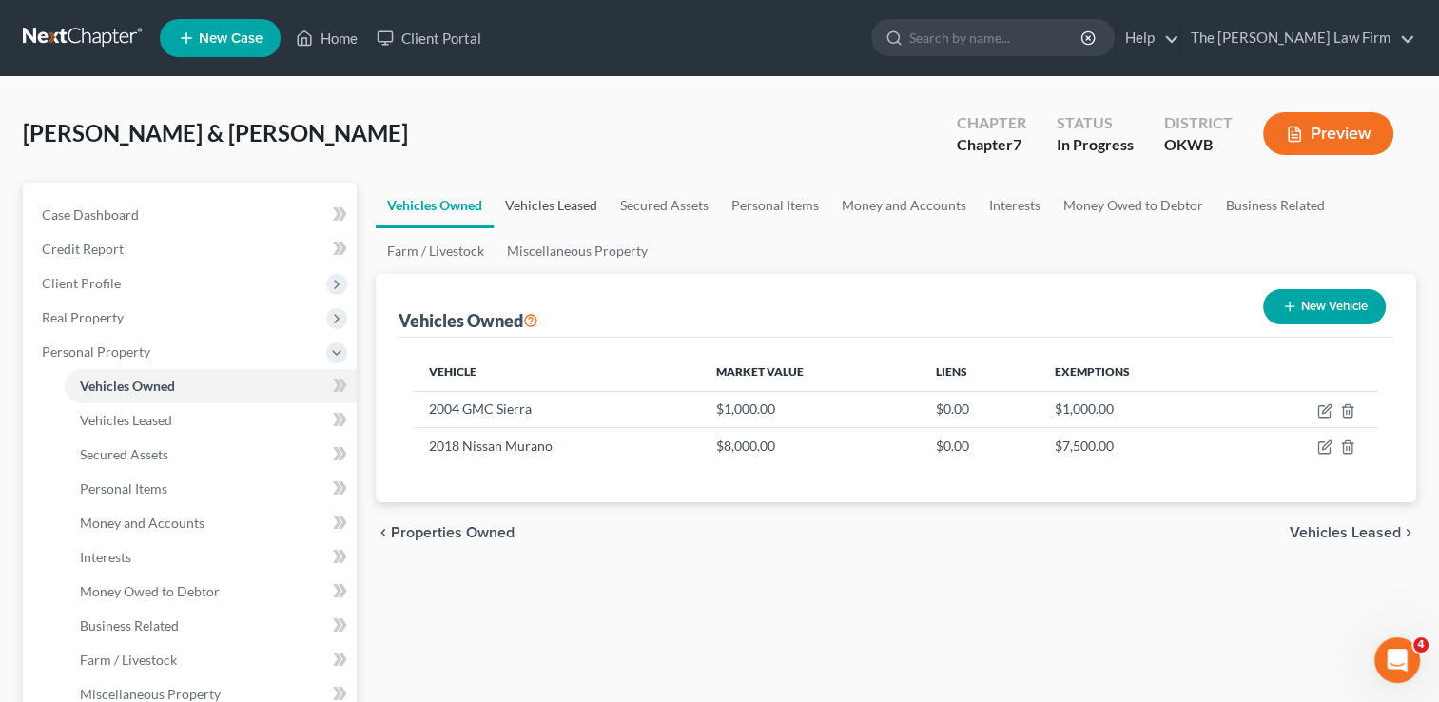
click at [533, 208] on link "Vehicles Leased" at bounding box center [551, 206] width 115 height 46
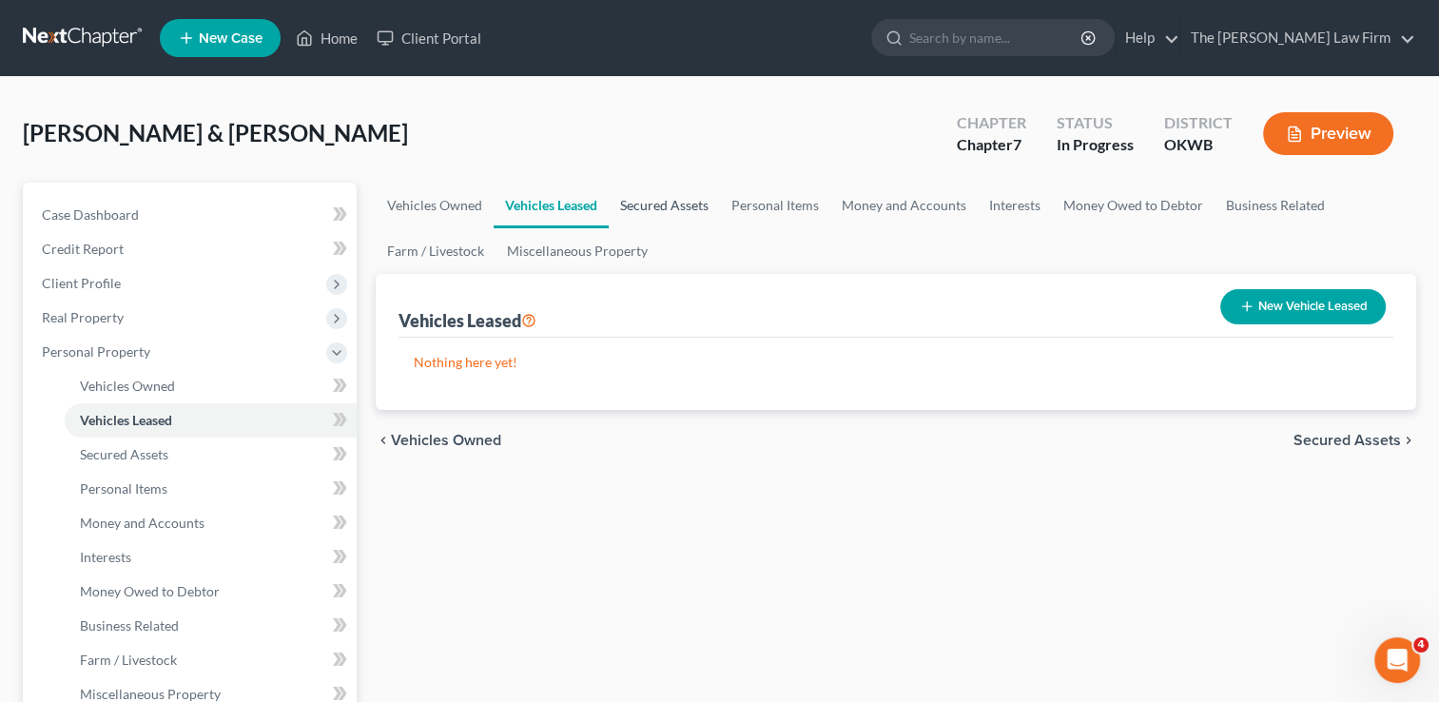
click at [665, 205] on link "Secured Assets" at bounding box center [664, 206] width 111 height 46
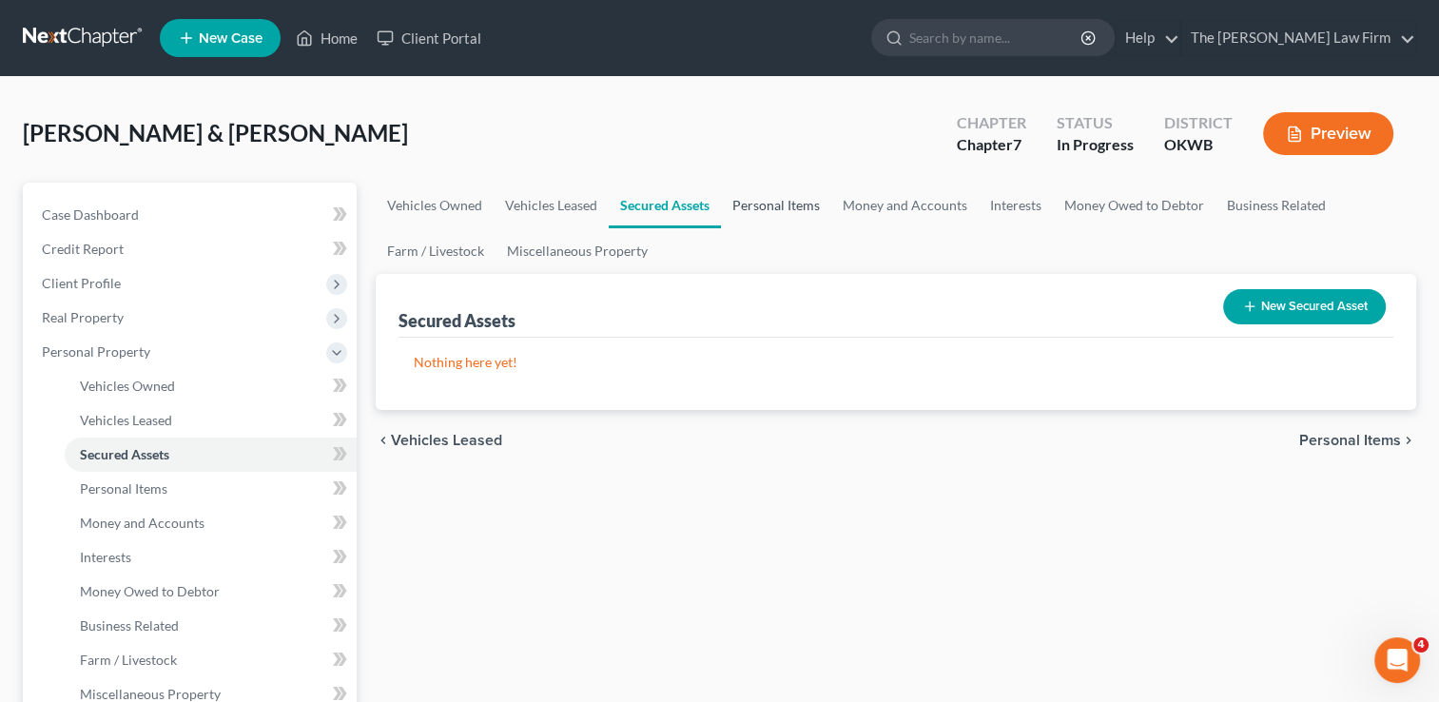
click at [791, 203] on link "Personal Items" at bounding box center [776, 206] width 110 height 46
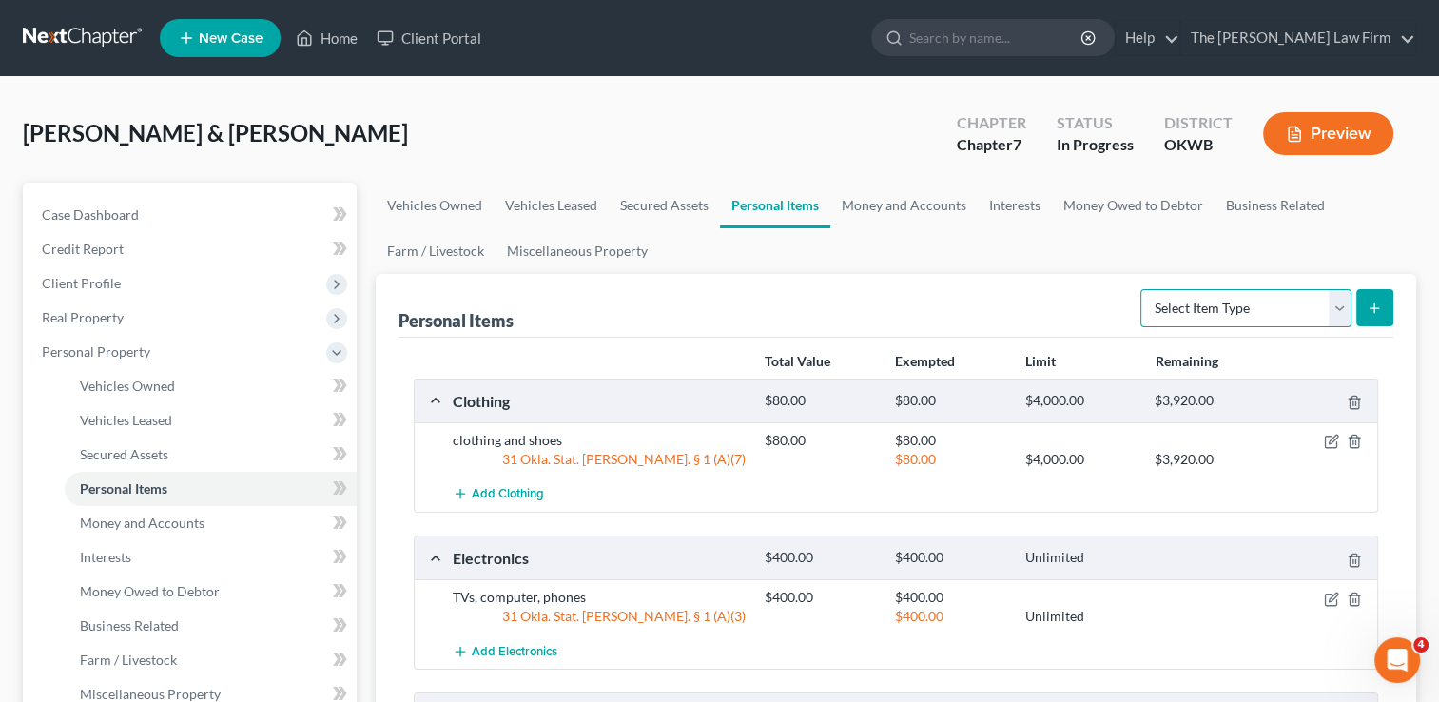
click at [1342, 305] on select "Select Item Type Clothing Collectibles Of Value Electronics Firearms Household …" at bounding box center [1245, 308] width 211 height 38
select select "firearms"
click at [1142, 289] on select "Select Item Type Clothing Collectibles Of Value Electronics Firearms Household …" at bounding box center [1245, 308] width 211 height 38
click at [932, 203] on link "Money and Accounts" at bounding box center [903, 206] width 147 height 46
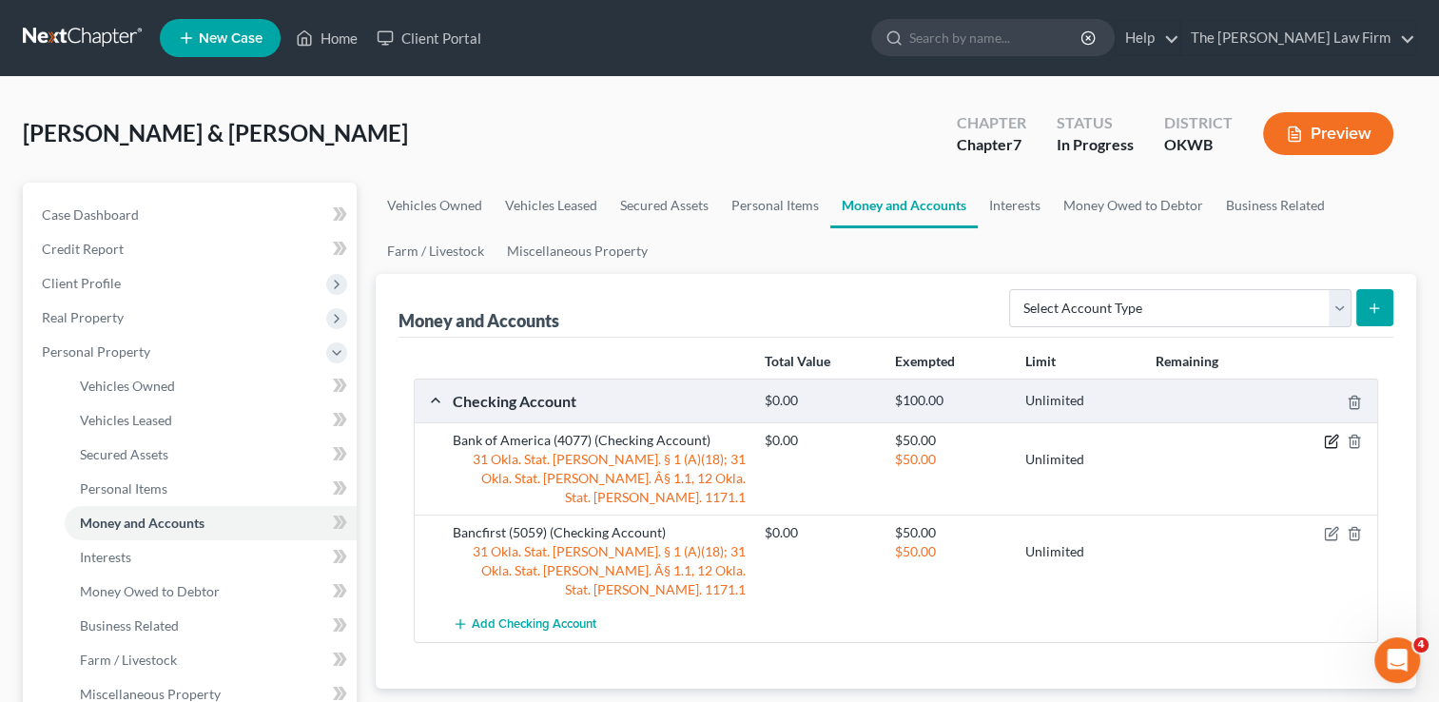
click at [1330, 438] on icon "button" at bounding box center [1332, 440] width 9 height 9
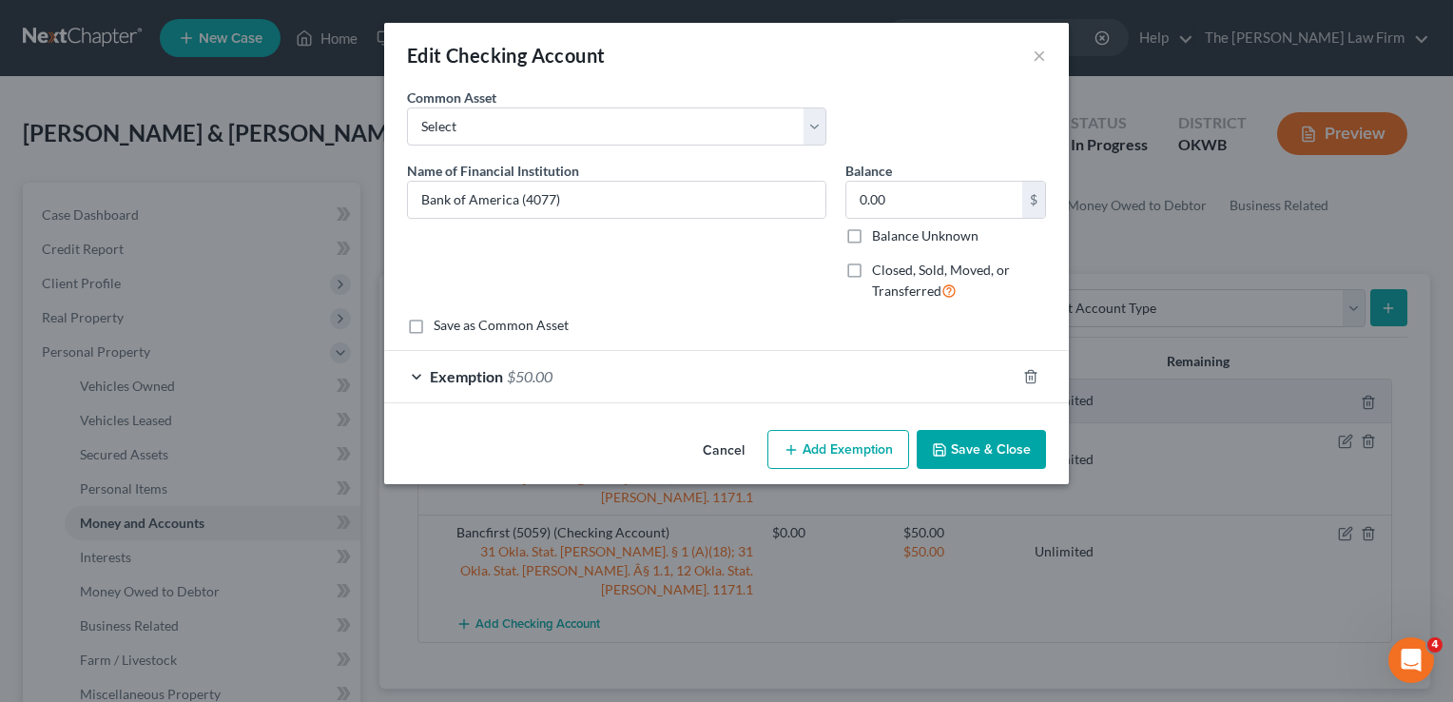
click at [576, 378] on div "Exemption $50.00" at bounding box center [699, 376] width 631 height 50
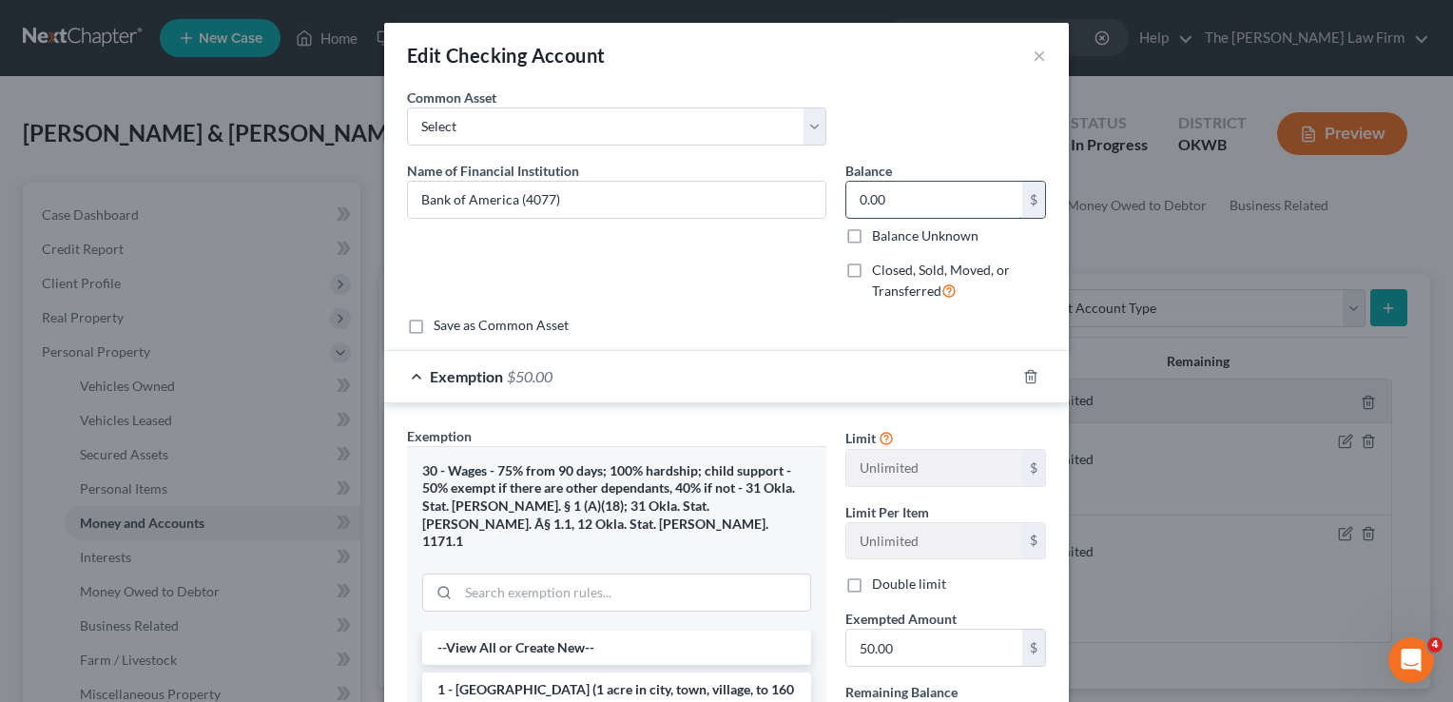
click at [909, 192] on input "0.00" at bounding box center [934, 200] width 176 height 36
type input "500.00"
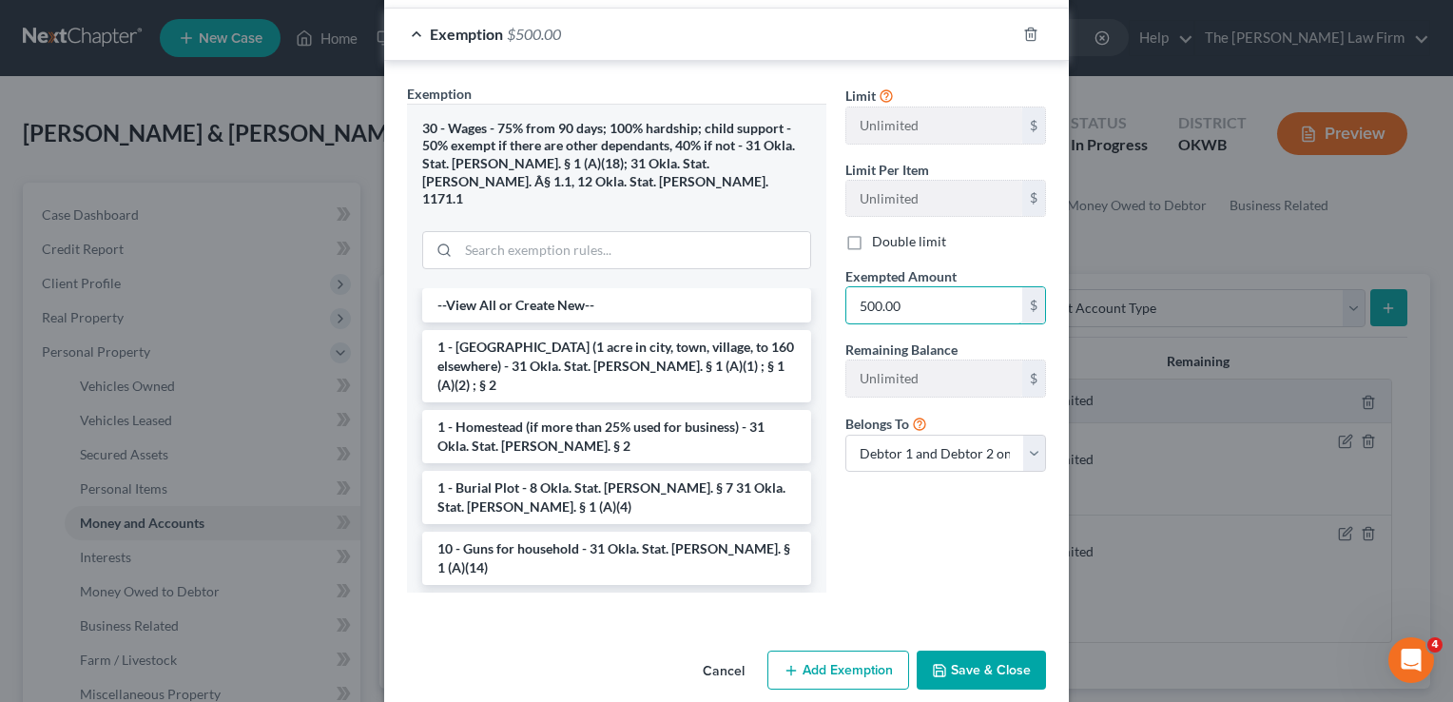
scroll to position [348, 0]
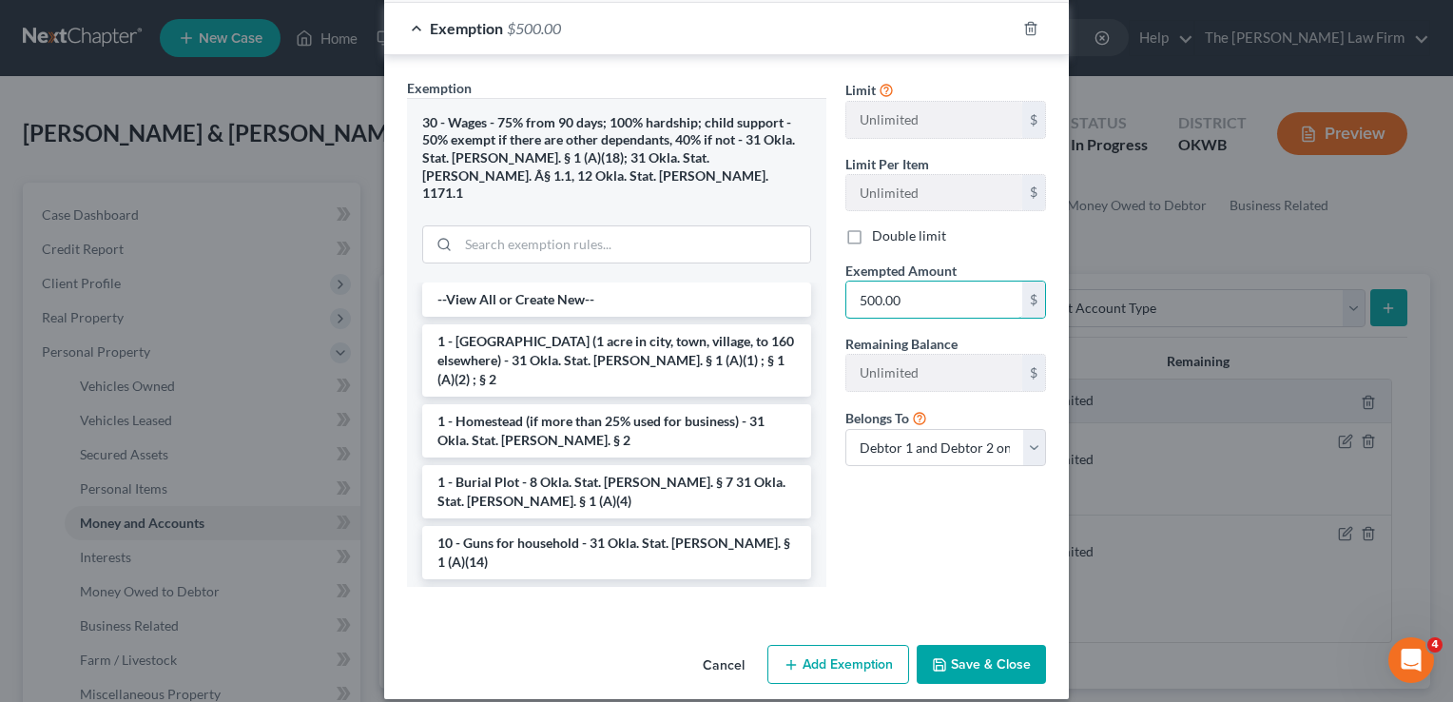
type input "500.00"
click at [975, 646] on button "Save & Close" at bounding box center [981, 665] width 129 height 40
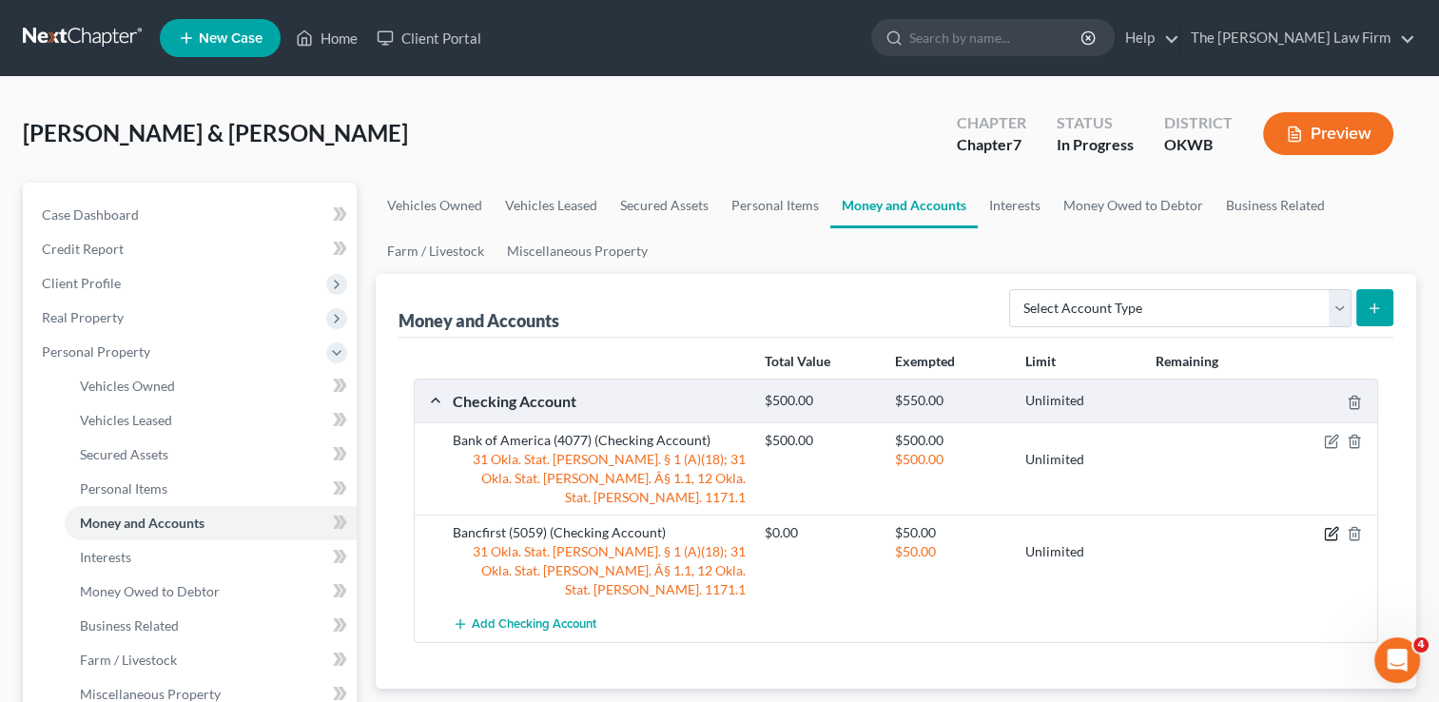
click at [1331, 528] on icon "button" at bounding box center [1332, 532] width 9 height 9
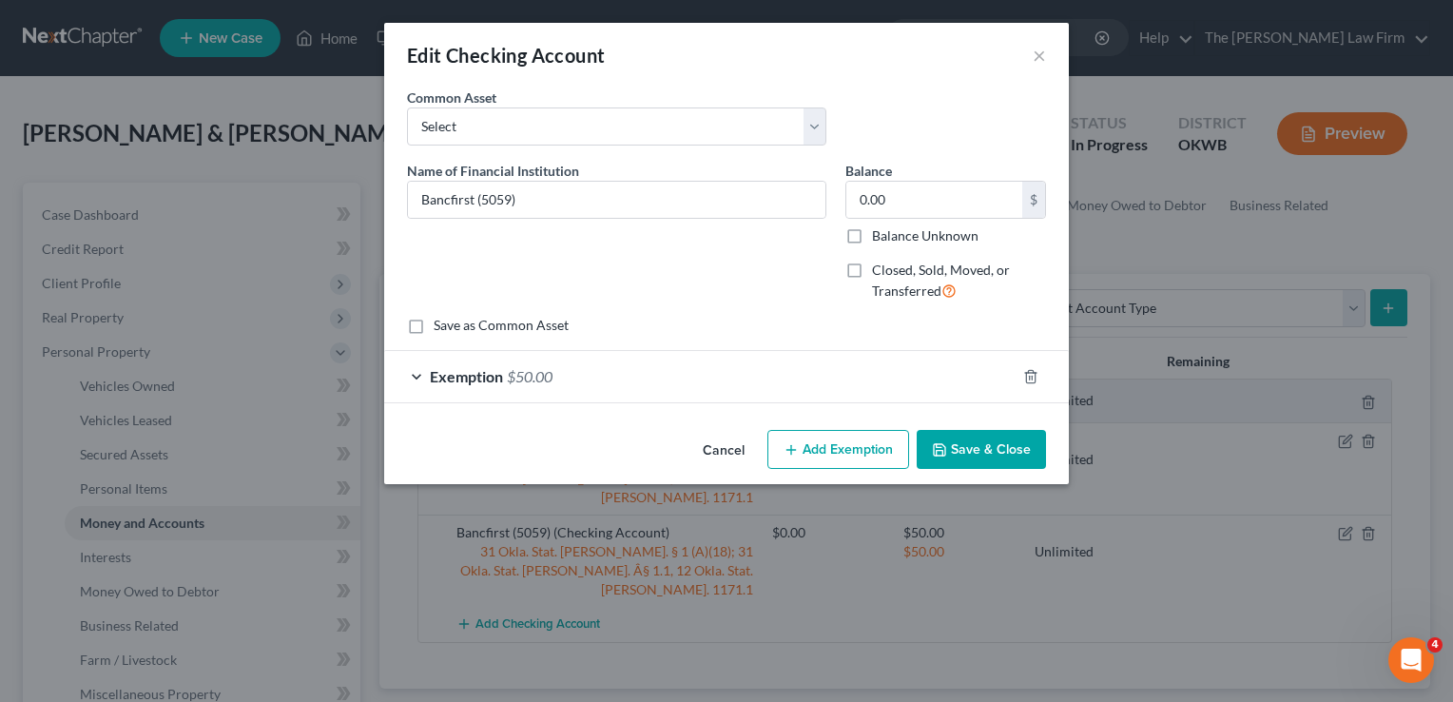
click at [608, 376] on div "Exemption $50.00" at bounding box center [699, 376] width 631 height 50
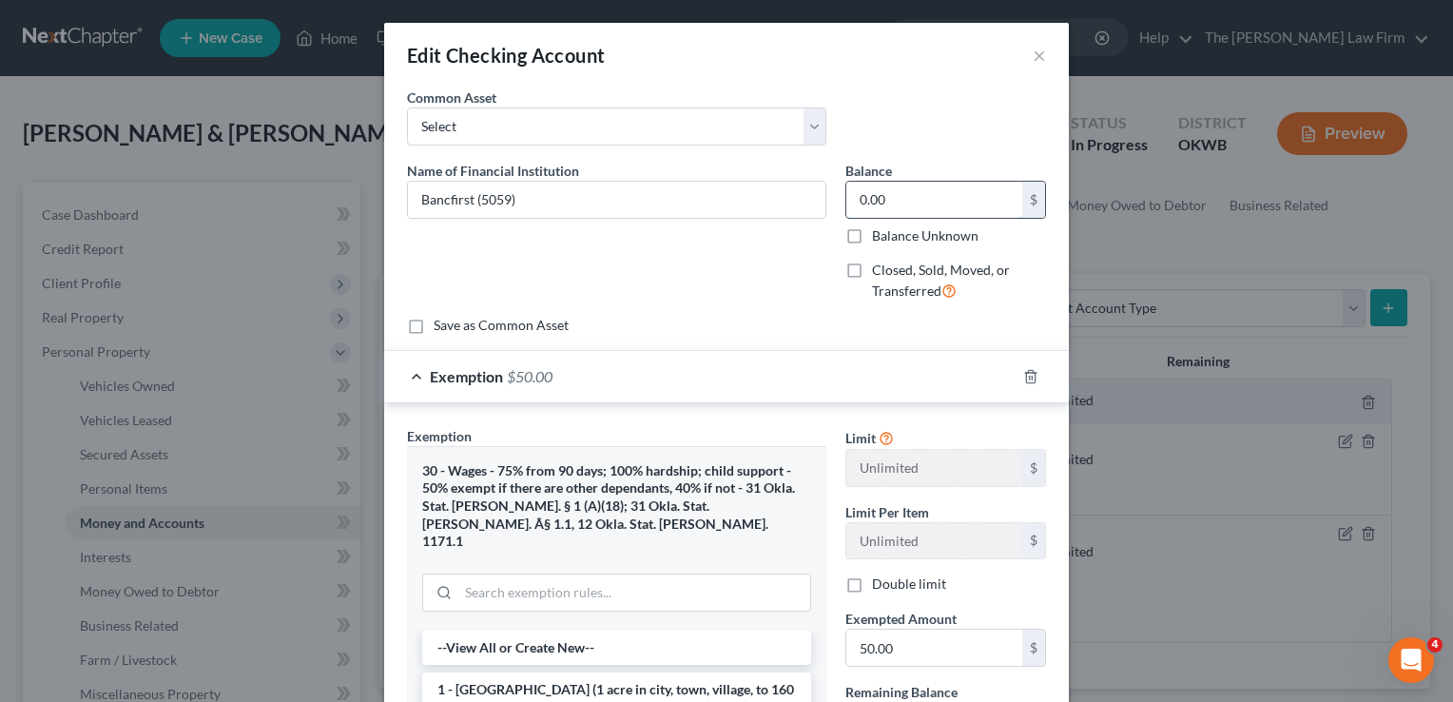
click at [905, 200] on input "0.00" at bounding box center [934, 200] width 176 height 36
type input "3,000.00"
click at [951, 649] on input "50.00" at bounding box center [934, 647] width 176 height 36
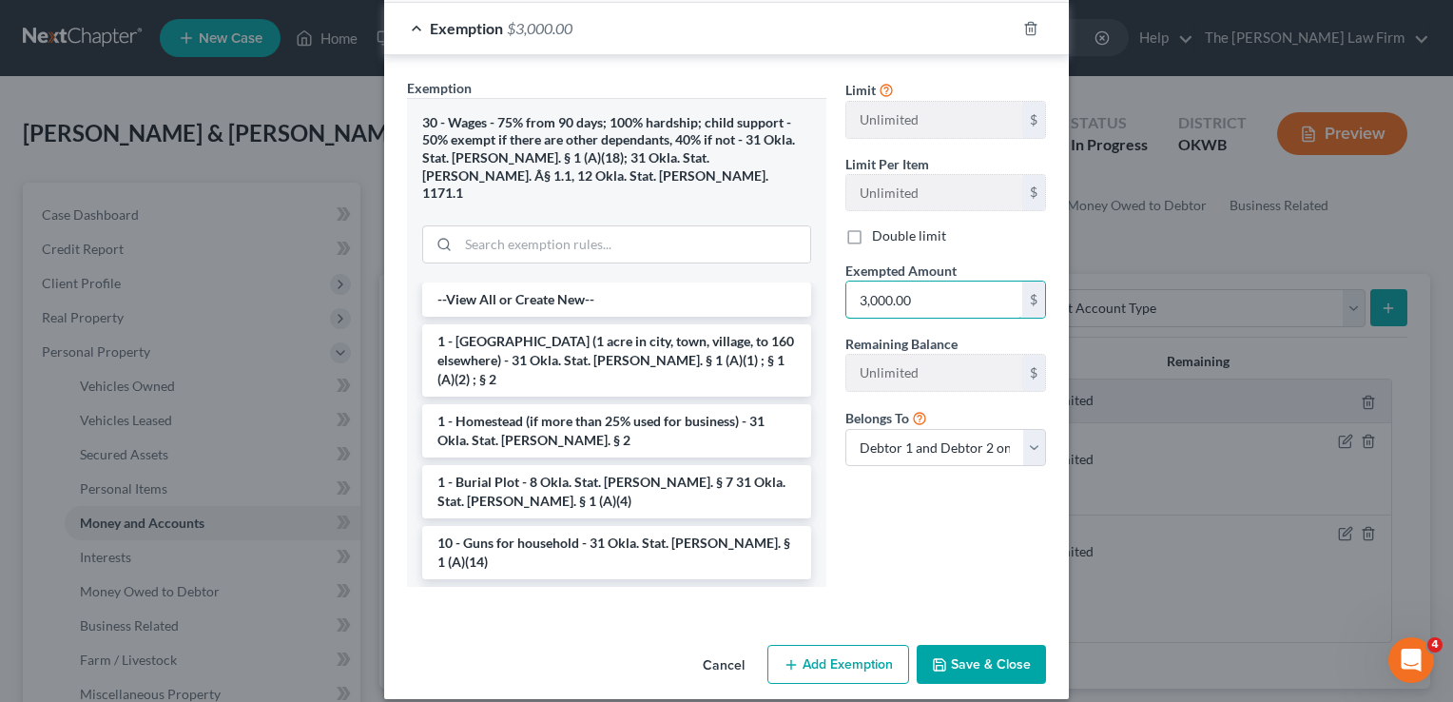
type input "3,000.00"
click at [978, 645] on button "Save & Close" at bounding box center [981, 665] width 129 height 40
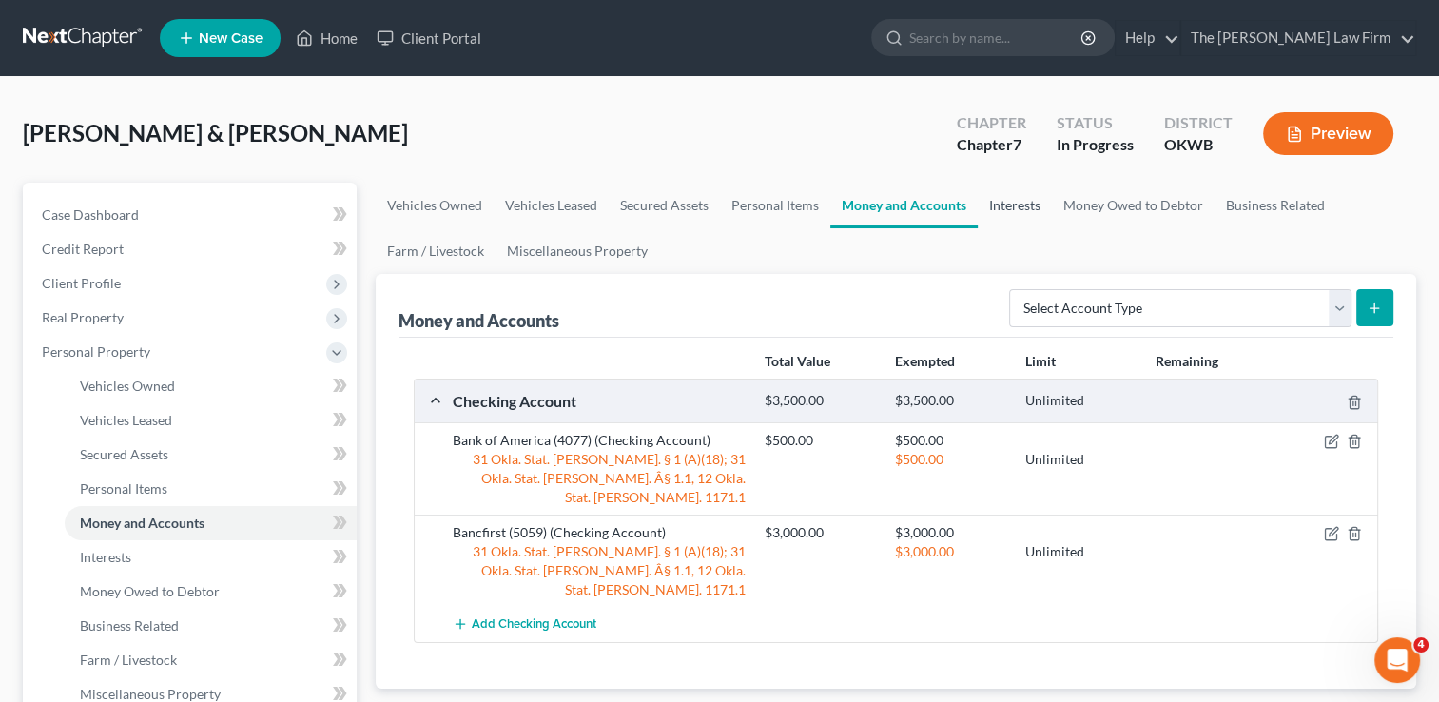
click at [1015, 211] on link "Interests" at bounding box center [1015, 206] width 74 height 46
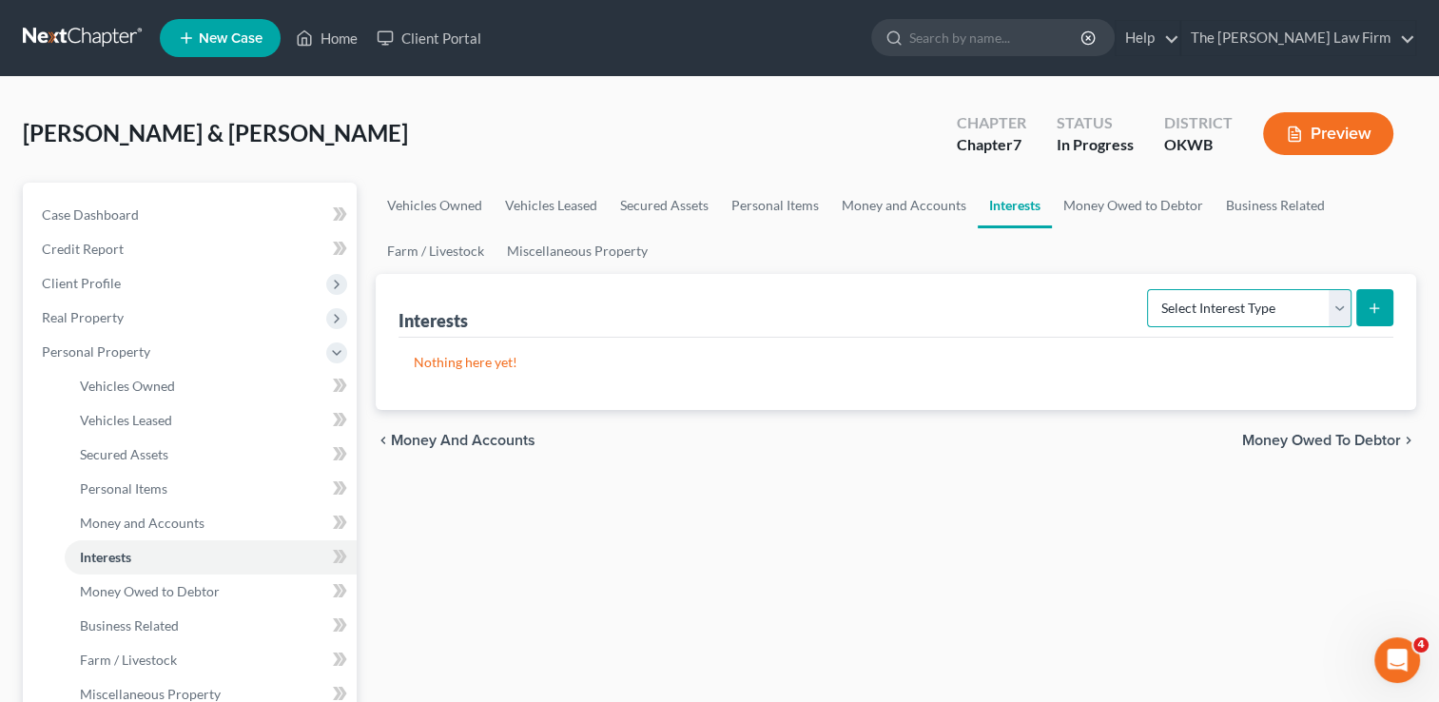
click at [1230, 305] on select "Select Interest Type 401K Annuity Bond Education IRA Government Bond Government…" at bounding box center [1249, 308] width 204 height 38
click at [1132, 203] on link "Money Owed to Debtor" at bounding box center [1133, 206] width 163 height 46
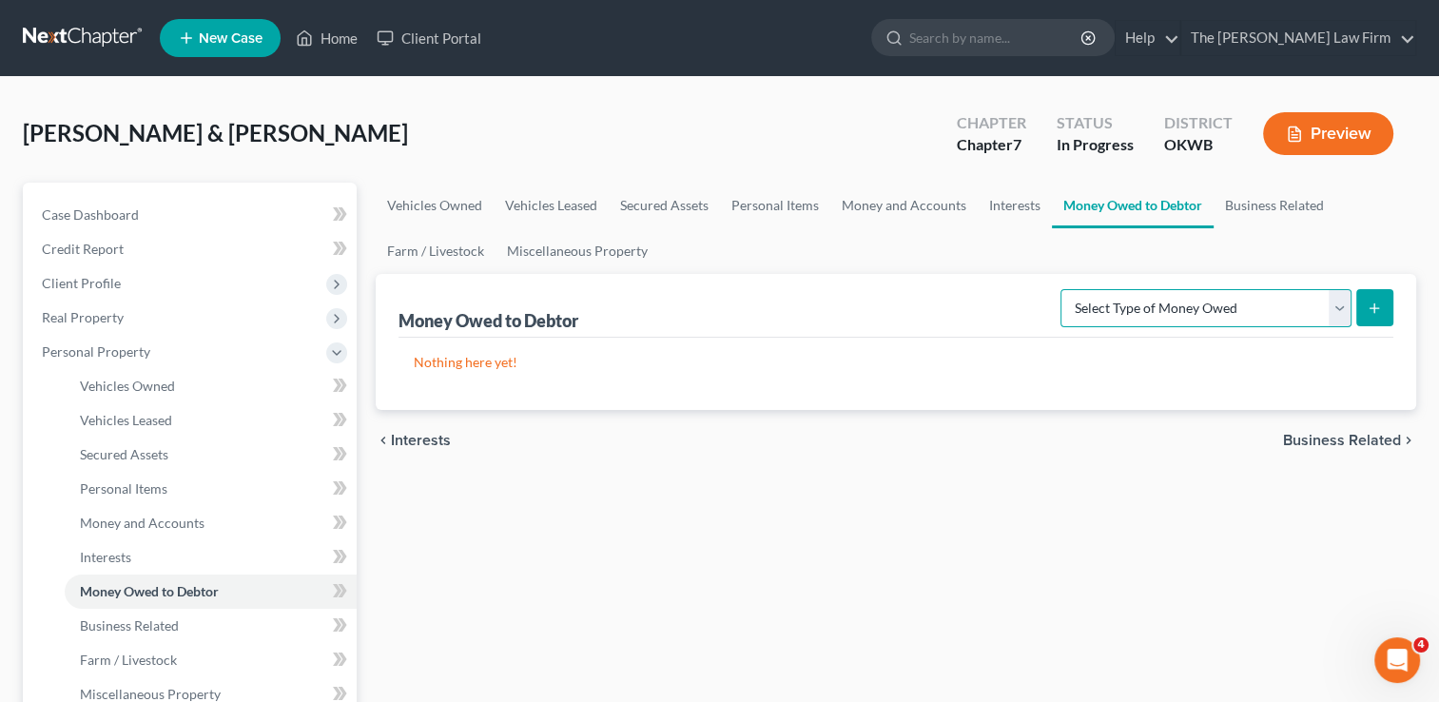
click at [1195, 307] on select "Select Type of Money Owed Accounts Receivable Alimony Child Support Claims Agai…" at bounding box center [1205, 308] width 291 height 38
click at [1295, 204] on link "Business Related" at bounding box center [1274, 206] width 122 height 46
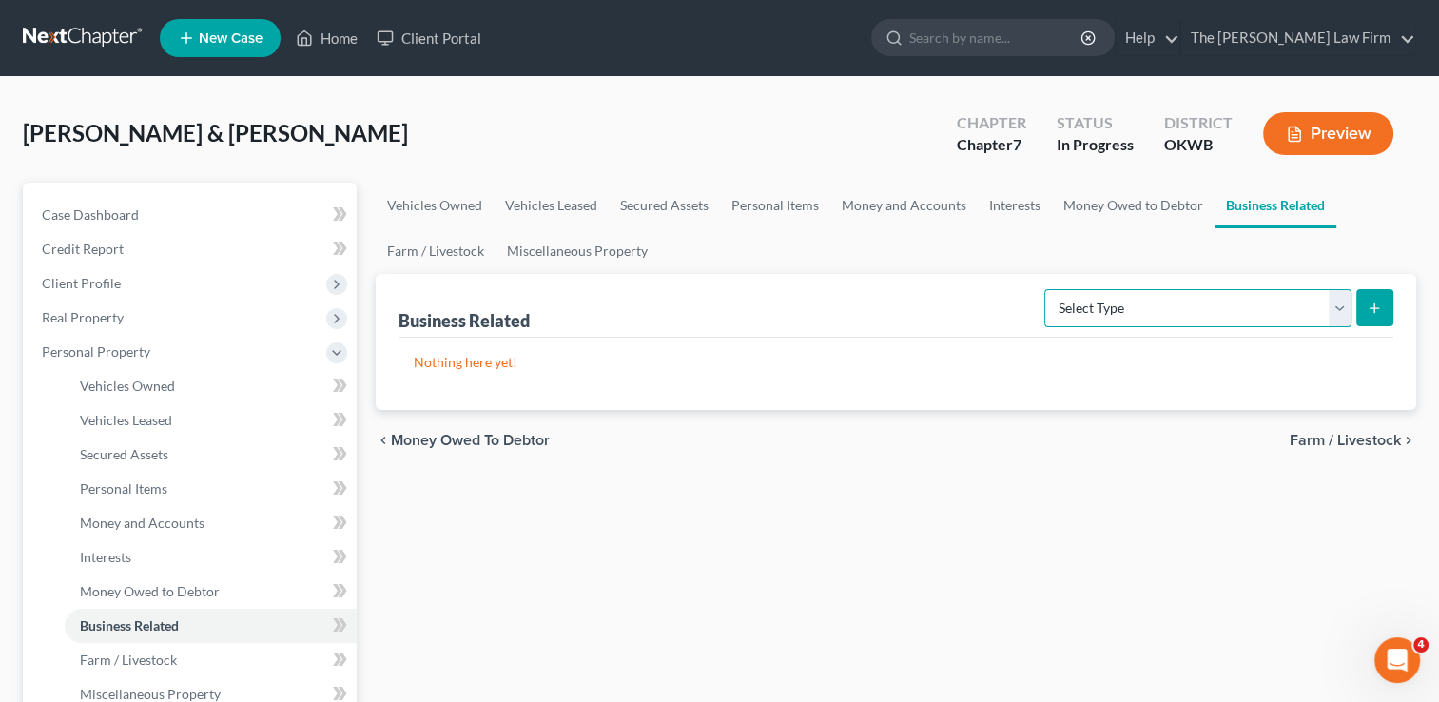
click at [1339, 299] on select "Select Type Customer Lists Franchises Inventory Licenses Machinery Office Equip…" at bounding box center [1197, 308] width 307 height 38
click at [439, 245] on link "Farm / Livestock" at bounding box center [436, 251] width 120 height 46
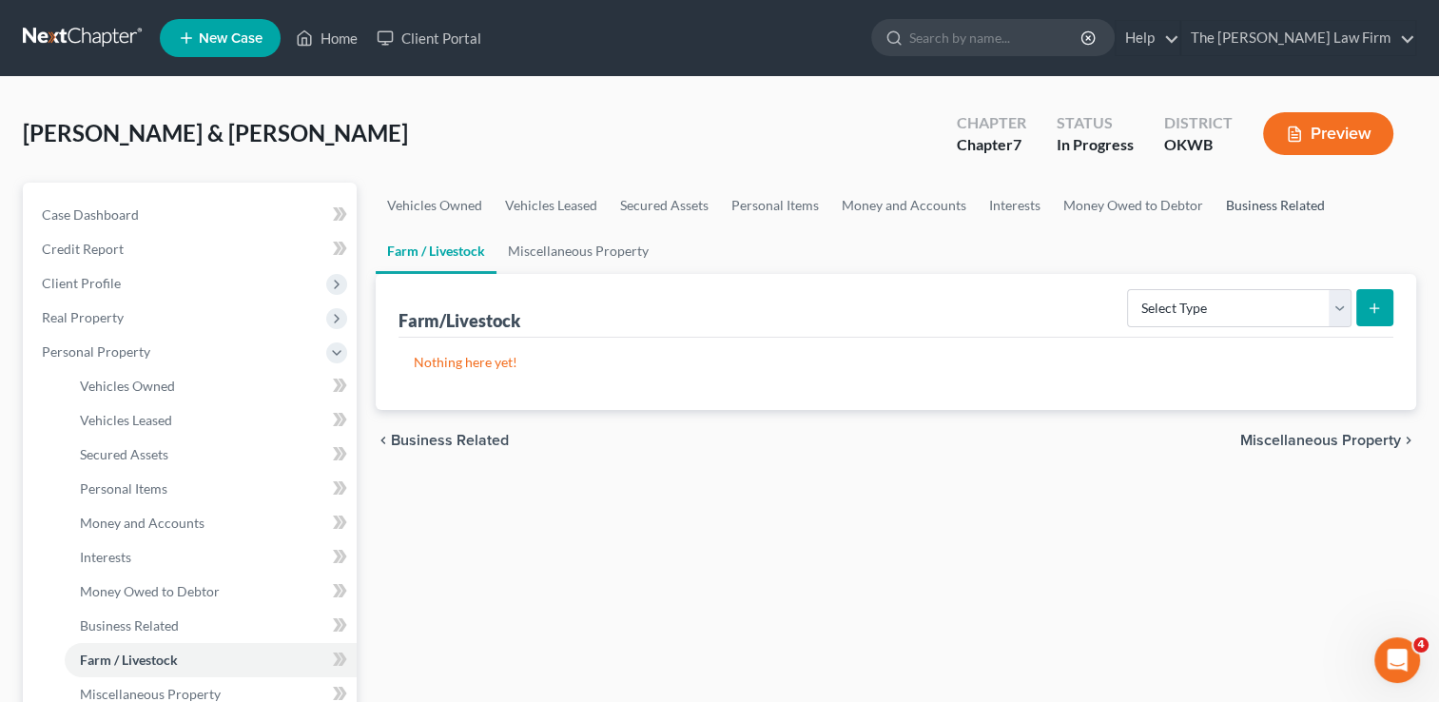
click at [1239, 205] on link "Business Related" at bounding box center [1275, 206] width 122 height 46
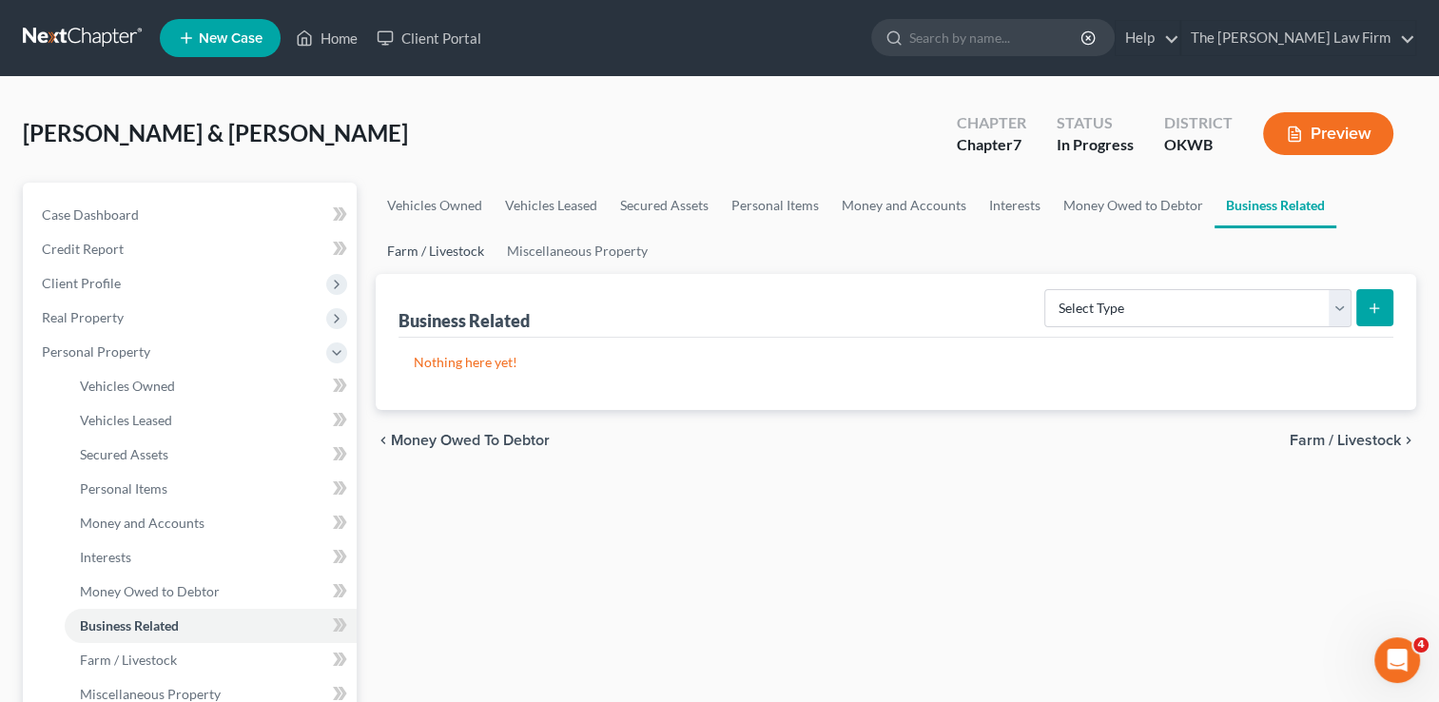
click at [396, 252] on link "Farm / Livestock" at bounding box center [436, 251] width 120 height 46
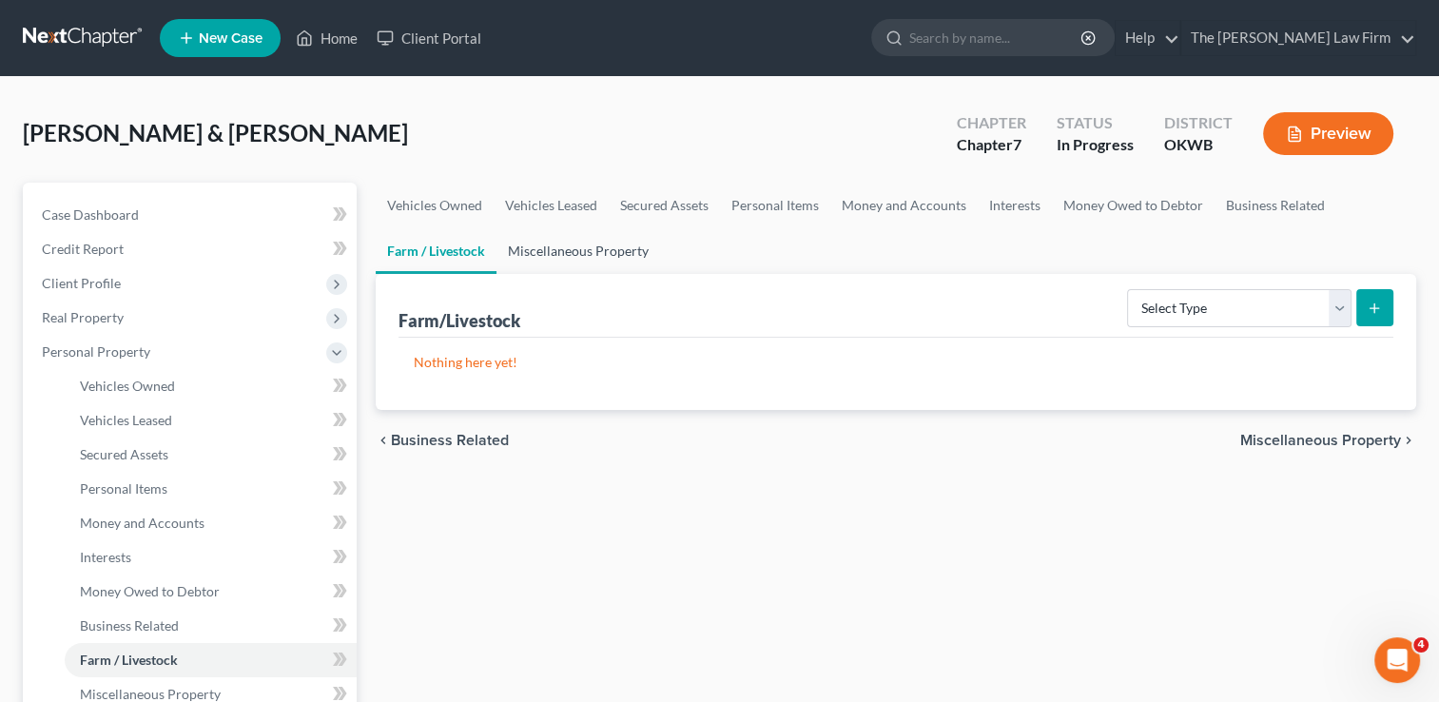
click at [563, 245] on link "Miscellaneous Property" at bounding box center [578, 251] width 164 height 46
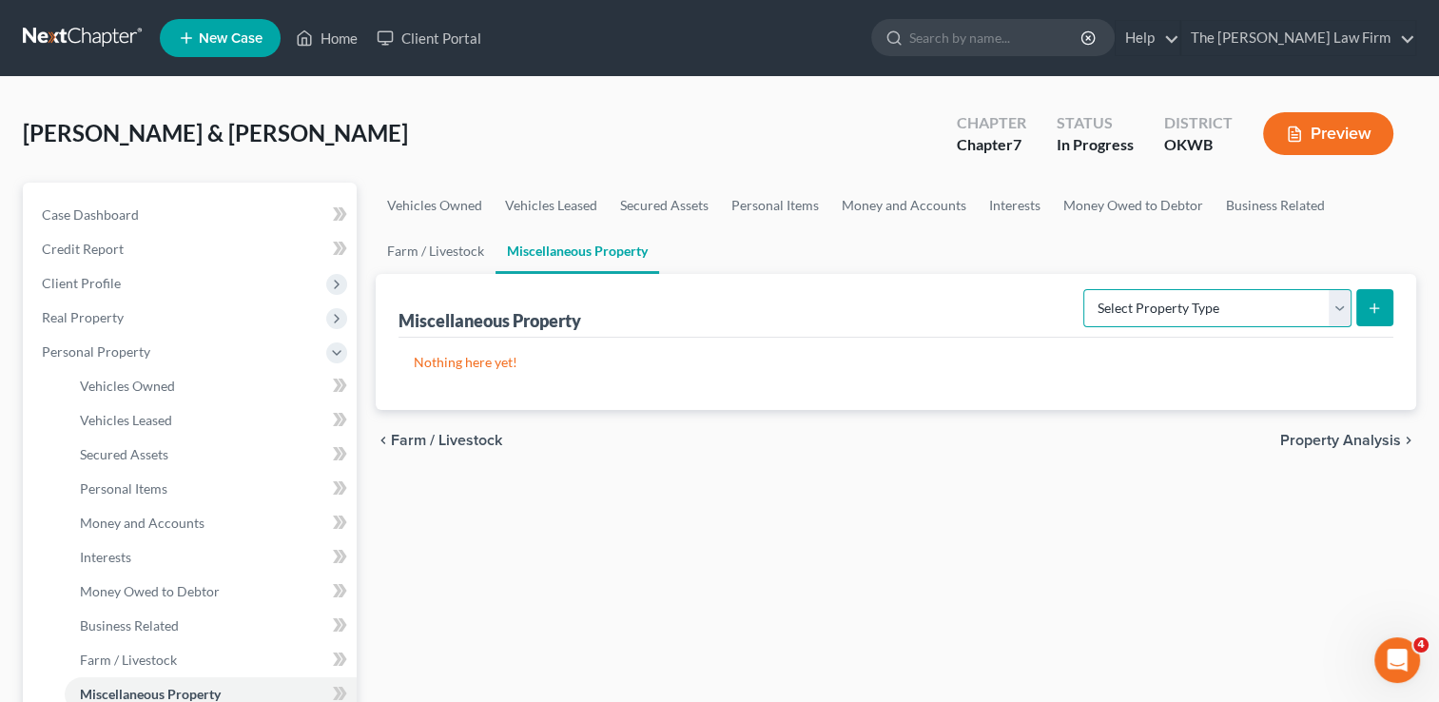
click at [1169, 311] on select "Select Property Type Assigned for Creditor Benefit Within 1 Year Holding for An…" at bounding box center [1217, 308] width 268 height 38
click at [983, 250] on ul "Vehicles Owned Vehicles Leased Secured Assets Personal Items Money and Accounts…" at bounding box center [896, 228] width 1040 height 91
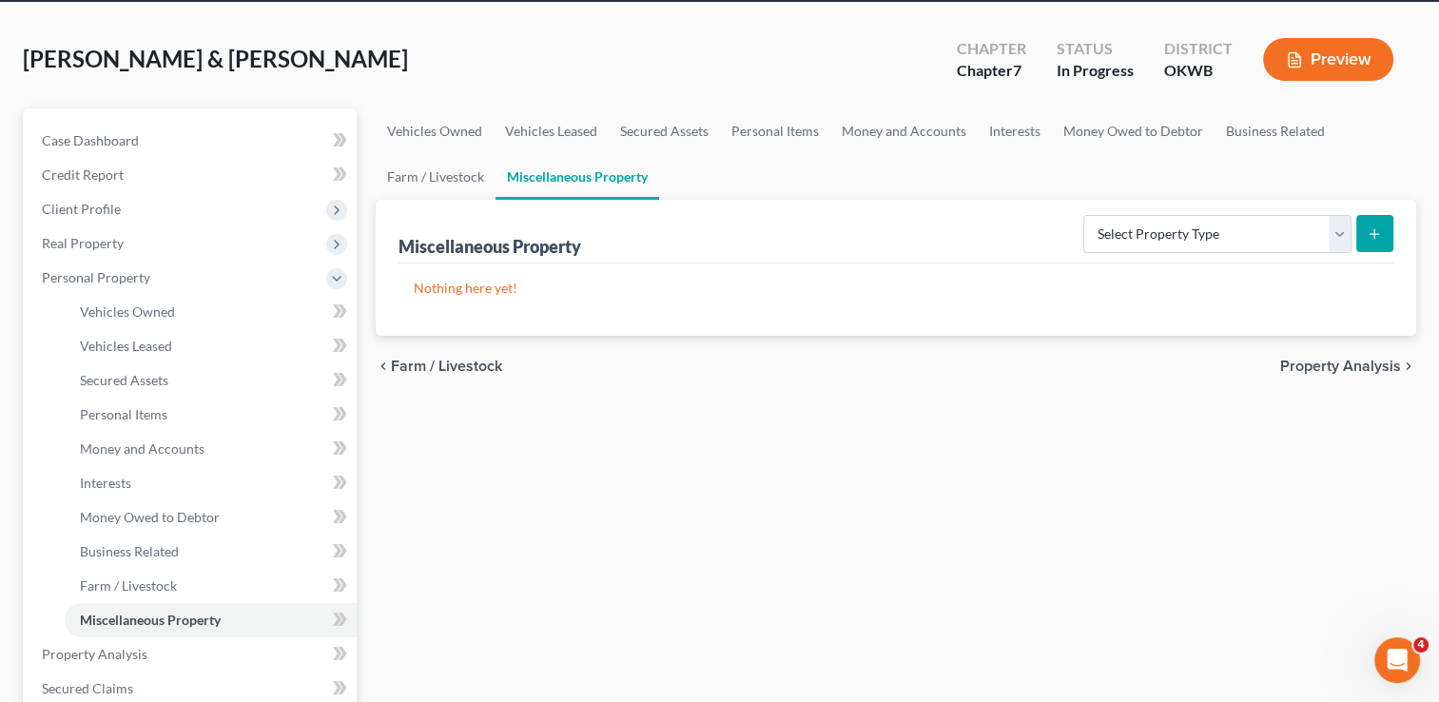
scroll to position [190, 0]
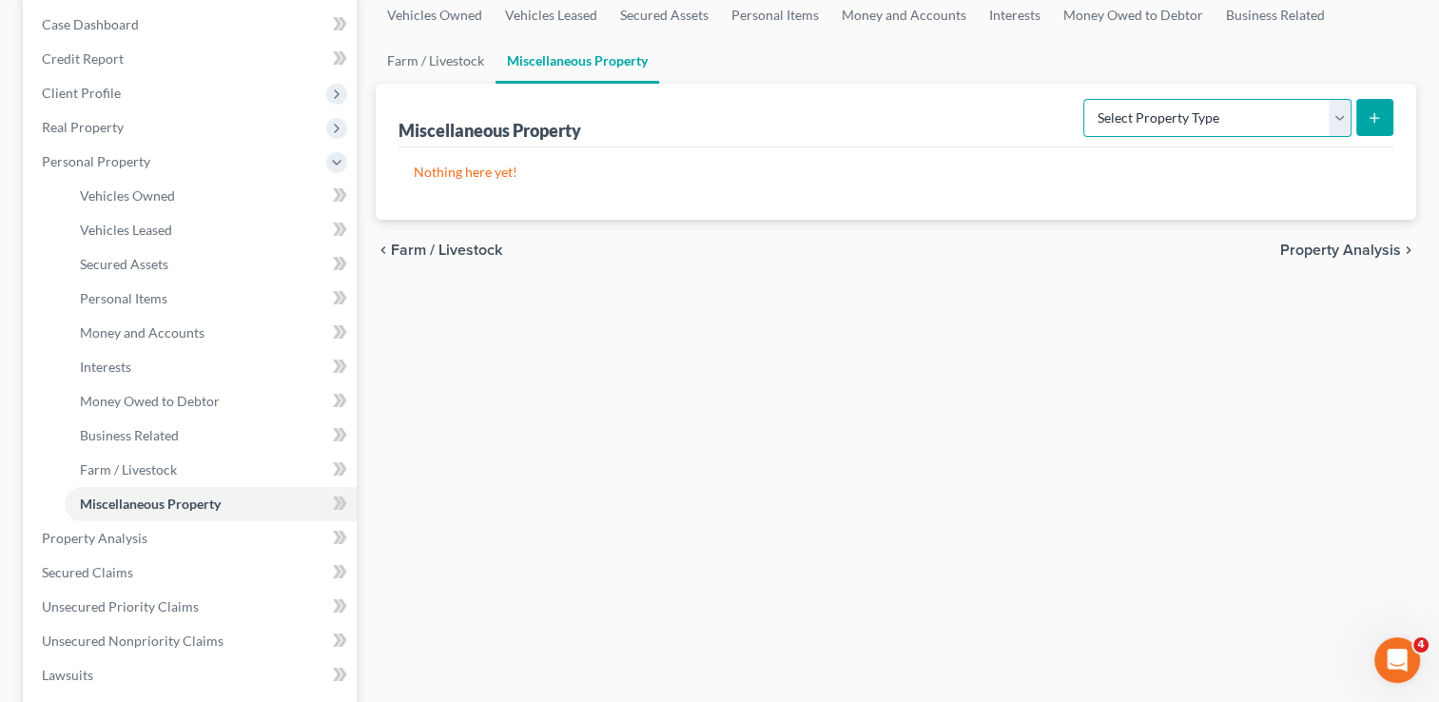
click at [1341, 111] on select "Select Property Type Assigned for Creditor Benefit Within 1 Year Holding for An…" at bounding box center [1217, 118] width 268 height 38
click at [901, 341] on div "Vehicles Owned Vehicles Leased Secured Assets Personal Items Money and Accounts…" at bounding box center [895, 541] width 1059 height 1098
click at [1342, 120] on select "Select Property Type Assigned for Creditor Benefit Within 1 Year Holding for An…" at bounding box center [1217, 118] width 268 height 38
select select "transferred"
click at [1083, 99] on select "Select Property Type Assigned for Creditor Benefit Within 1 Year Holding for An…" at bounding box center [1217, 118] width 268 height 38
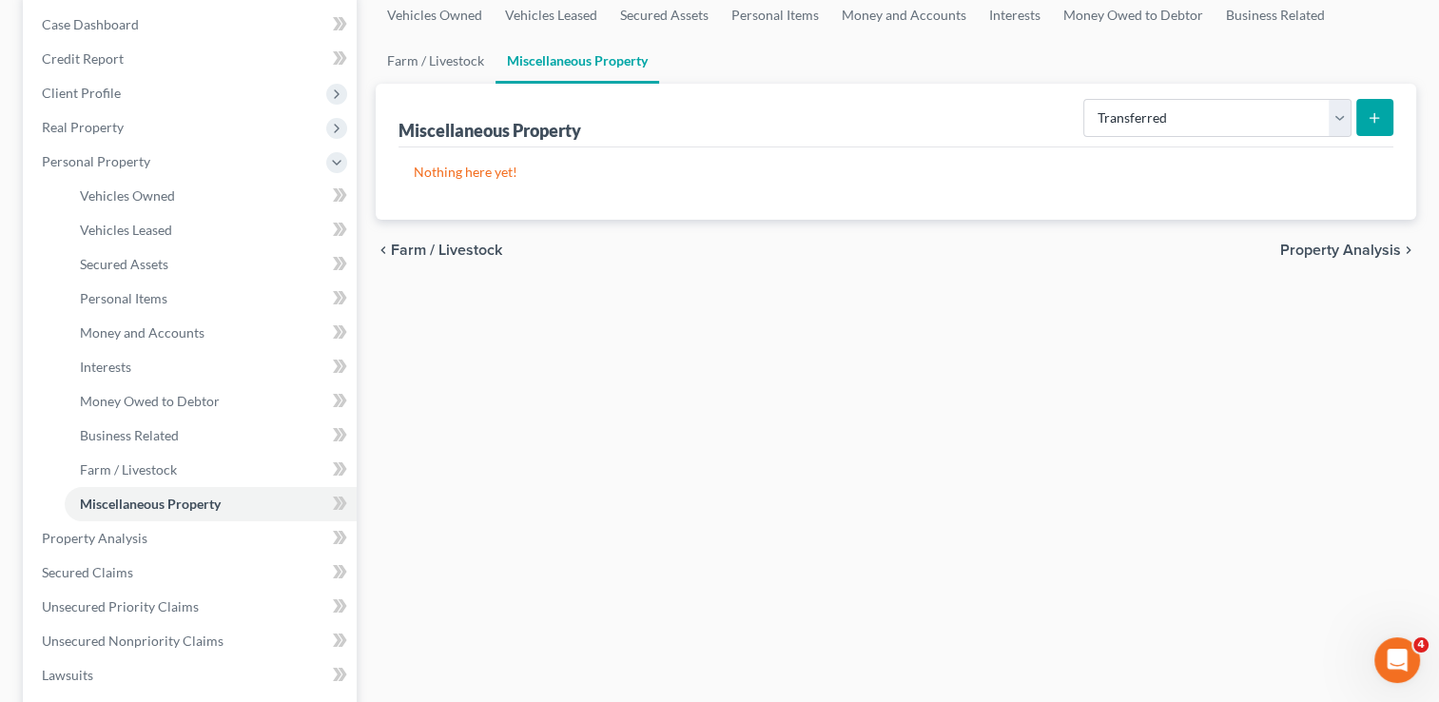
click at [1375, 118] on icon "submit" at bounding box center [1373, 117] width 15 height 15
select select "Ordinary (within 2 years)"
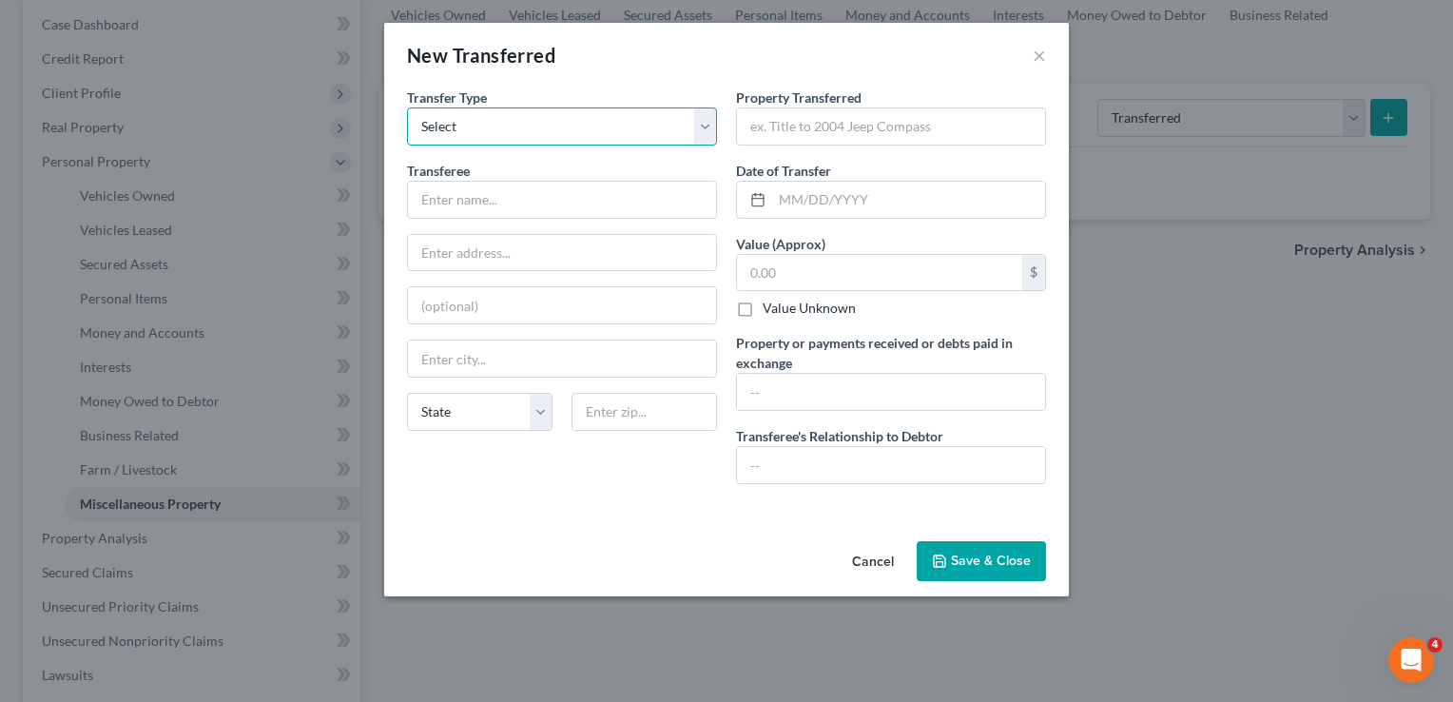
click at [706, 126] on select "Select Ordinary (within 2 years) Within 10 Years" at bounding box center [562, 126] width 310 height 38
click at [407, 107] on select "Select Ordinary (within 2 years) Within 10 Years" at bounding box center [562, 126] width 310 height 38
click at [507, 193] on input "text" at bounding box center [562, 200] width 308 height 36
click at [619, 536] on div "Cancel Save & Close" at bounding box center [726, 564] width 685 height 63
click at [530, 199] on input "text" at bounding box center [562, 200] width 308 height 36
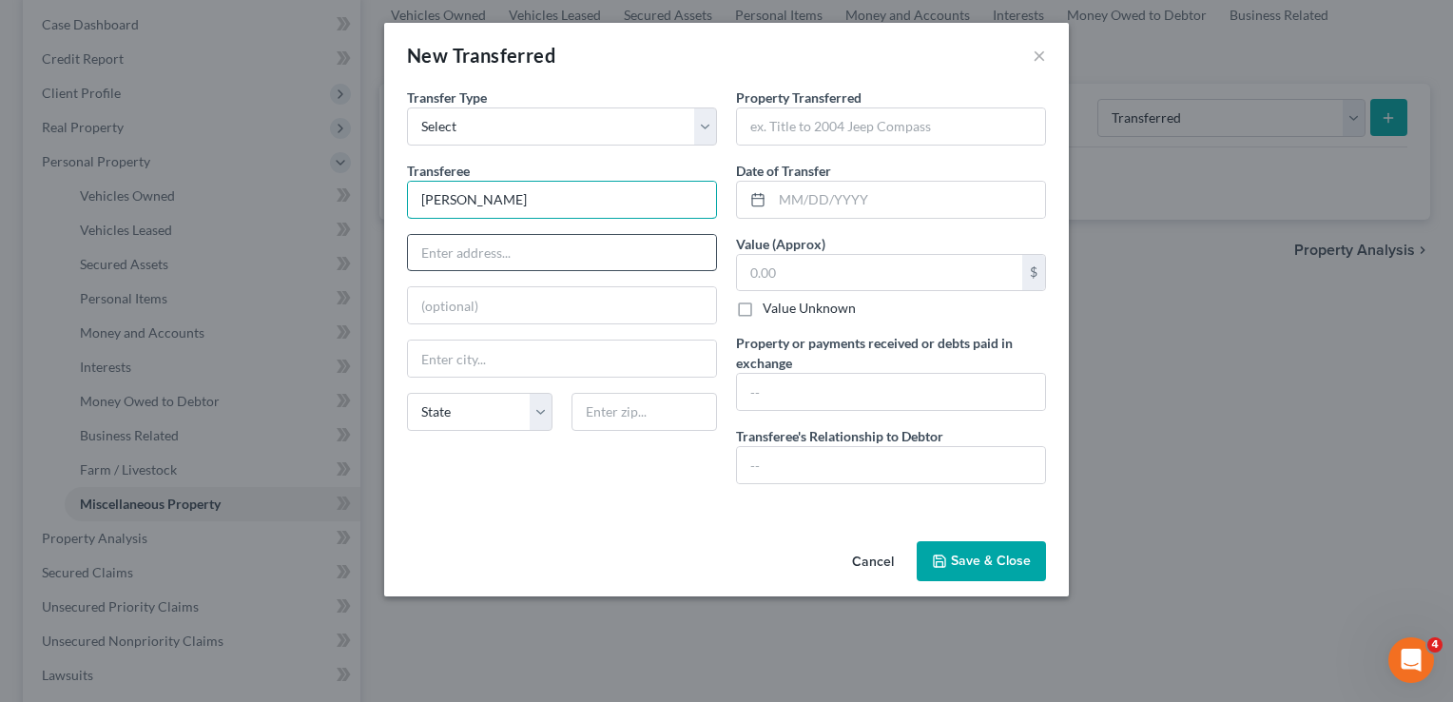
type input "Lindsey Young"
click at [521, 250] on input "text" at bounding box center [562, 253] width 308 height 36
type input "823 S. Price Ave"
click at [861, 123] on input "text" at bounding box center [891, 126] width 308 height 36
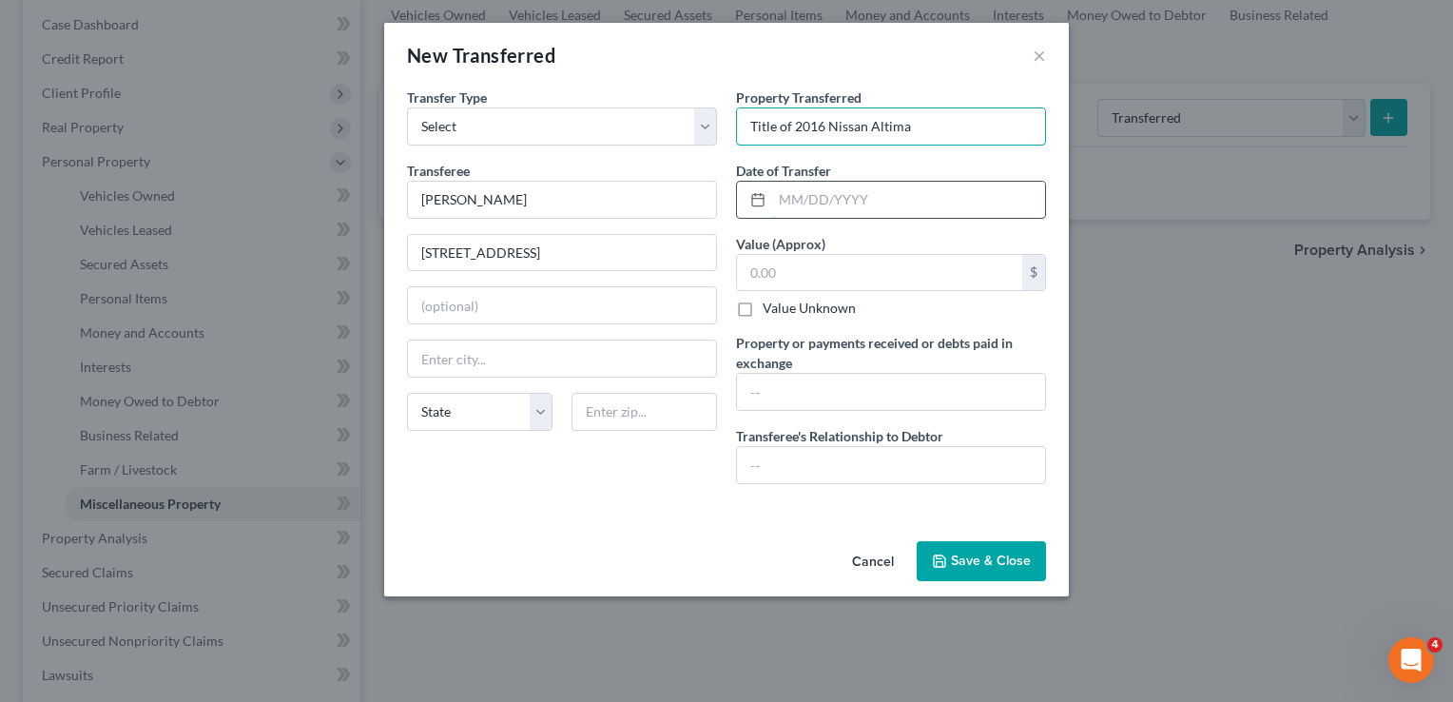
type input "Title of 2016 Nissan Altima"
click at [891, 194] on input "text" at bounding box center [908, 200] width 273 height 36
type input "06/01/2025"
click at [812, 270] on input "text" at bounding box center [879, 273] width 285 height 36
click at [795, 272] on input "text" at bounding box center [879, 273] width 285 height 36
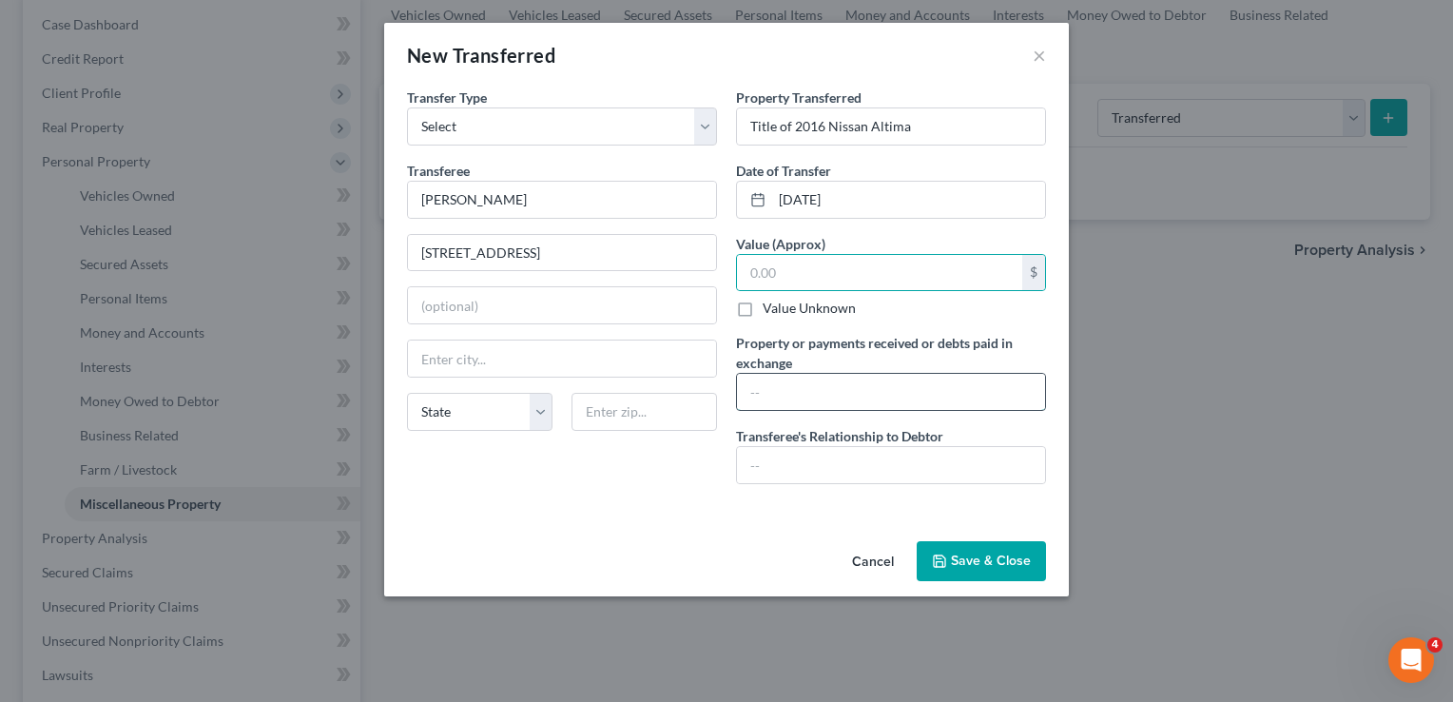
click at [788, 394] on input "text" at bounding box center [891, 392] width 308 height 36
type input "4000"
click at [814, 455] on input "text" at bounding box center [891, 465] width 308 height 36
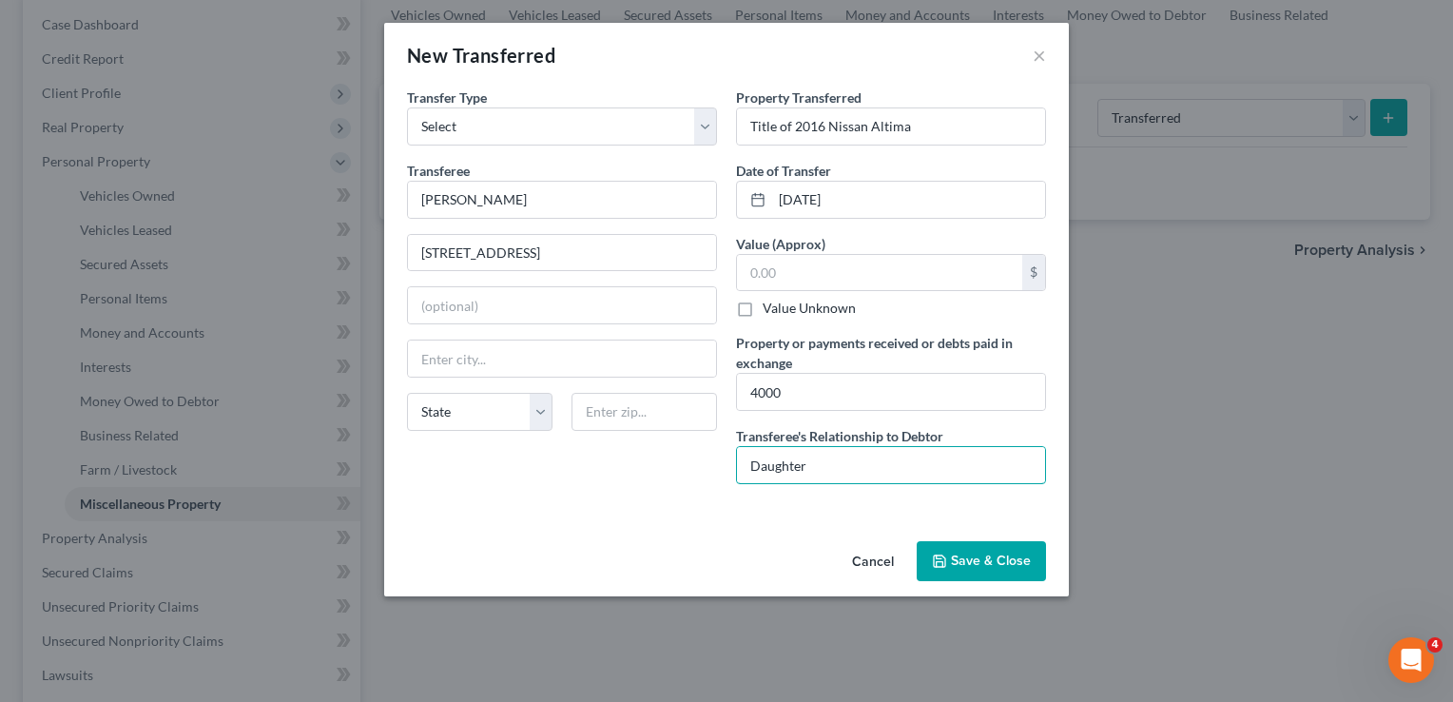
type input "Daughter"
click at [763, 304] on label "Value Unknown" at bounding box center [809, 308] width 93 height 19
click at [770, 304] on input "Value Unknown" at bounding box center [776, 305] width 12 height 12
checkbox input "true"
type input "0.00"
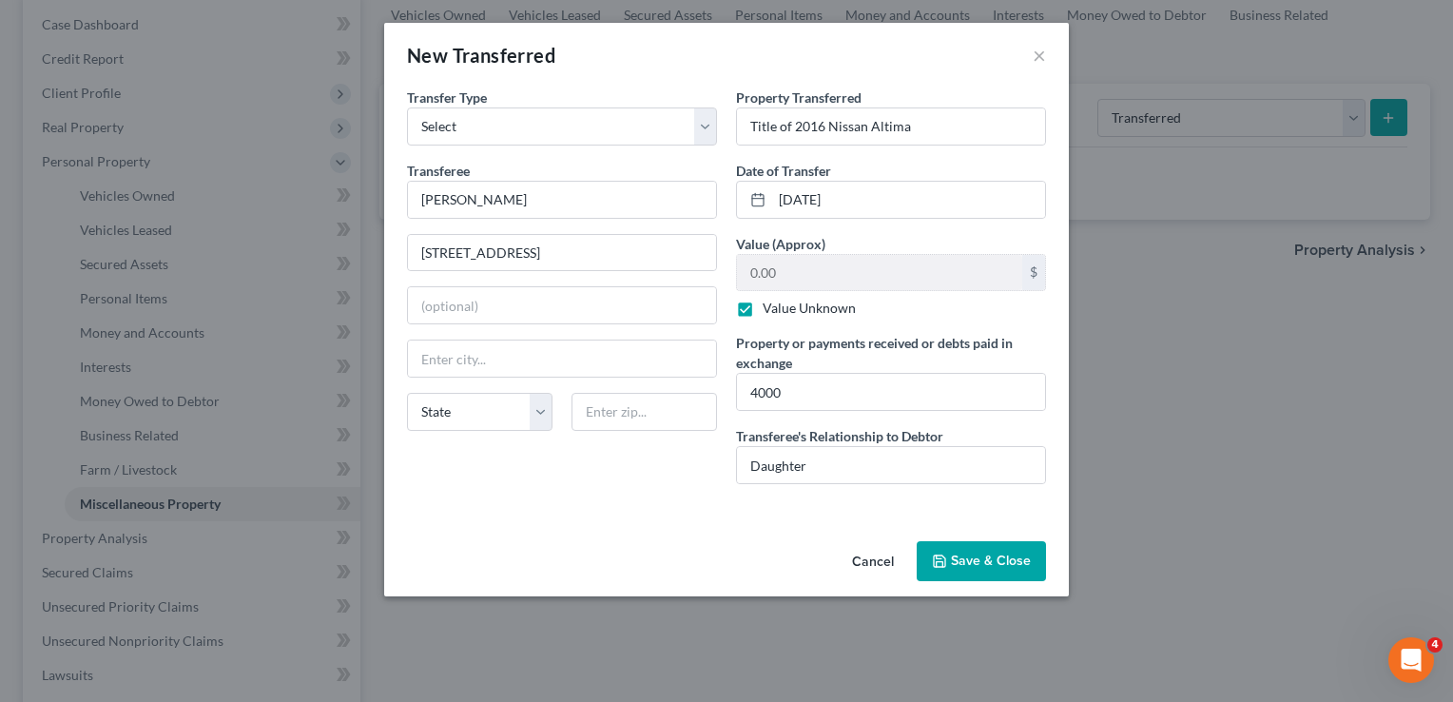
click at [989, 555] on button "Save & Close" at bounding box center [981, 561] width 129 height 40
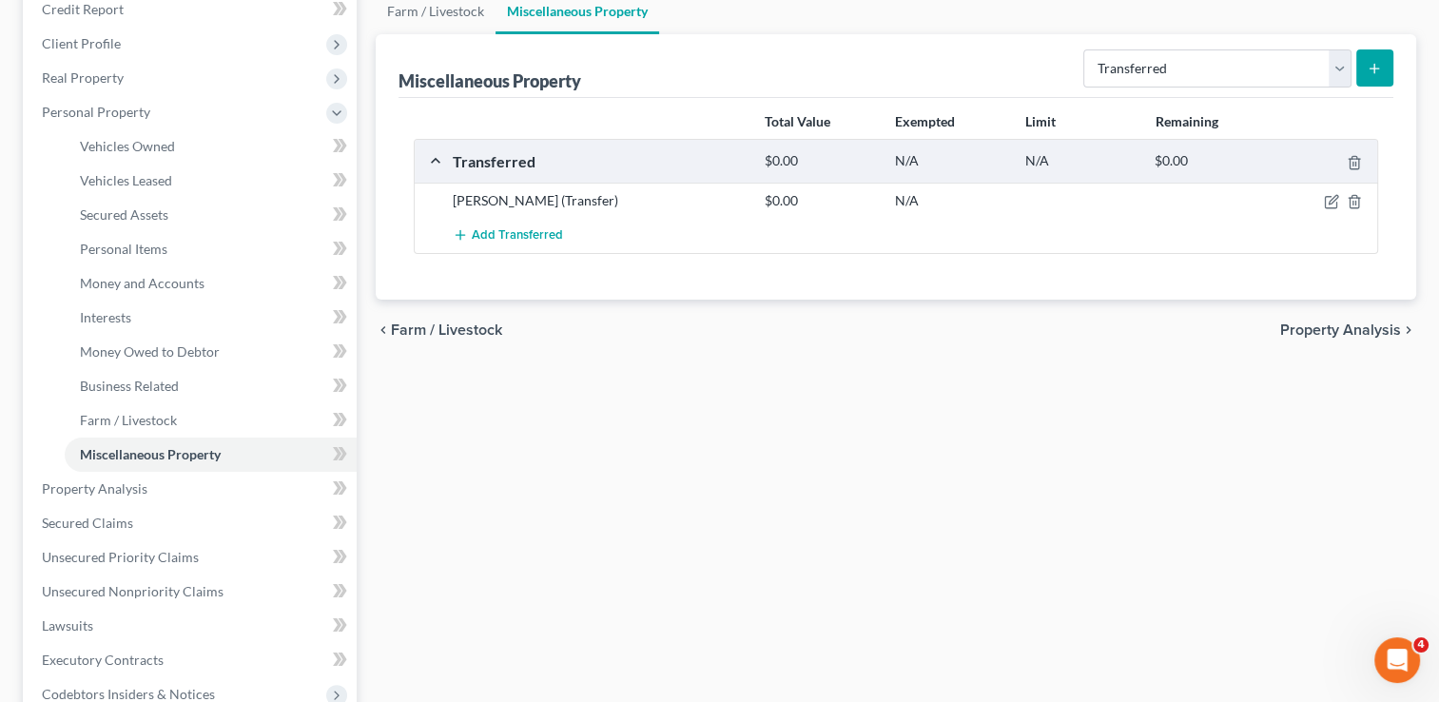
scroll to position [285, 0]
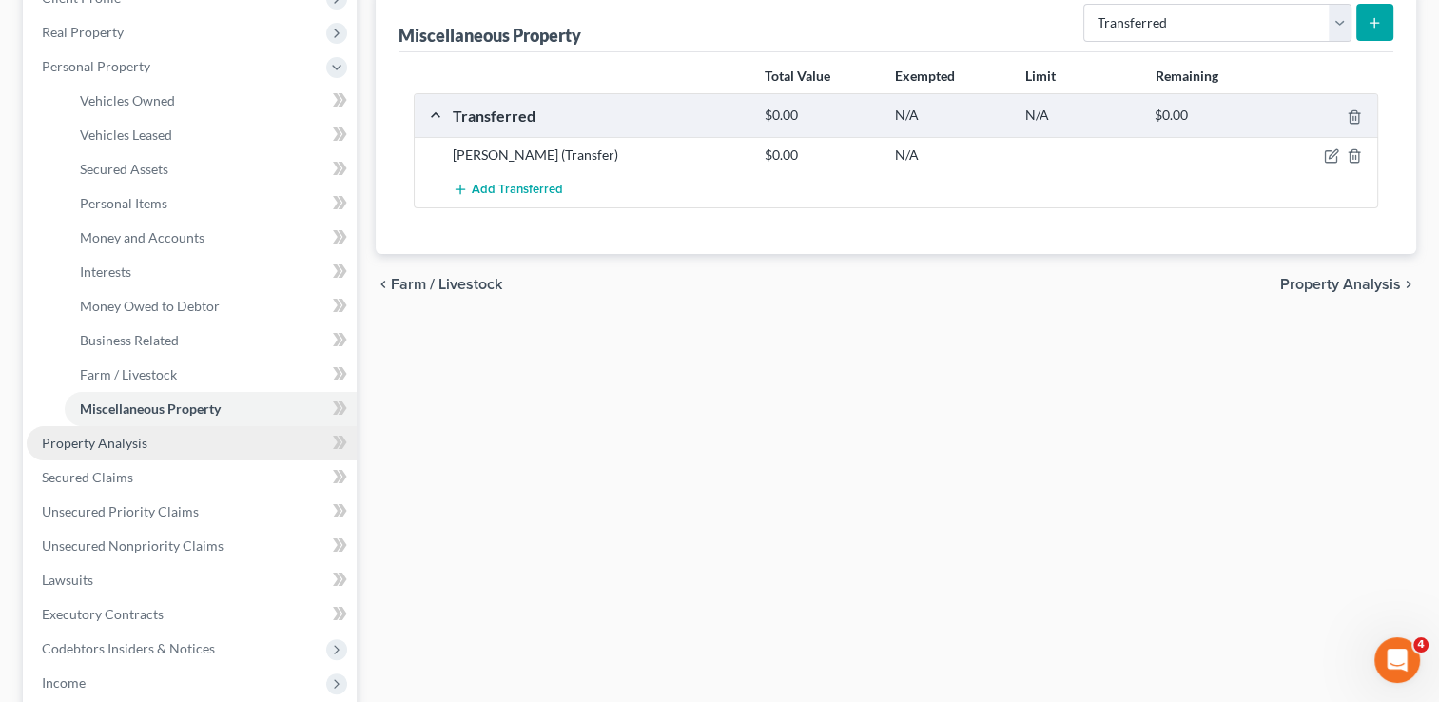
click at [117, 436] on span "Property Analysis" at bounding box center [95, 443] width 106 height 16
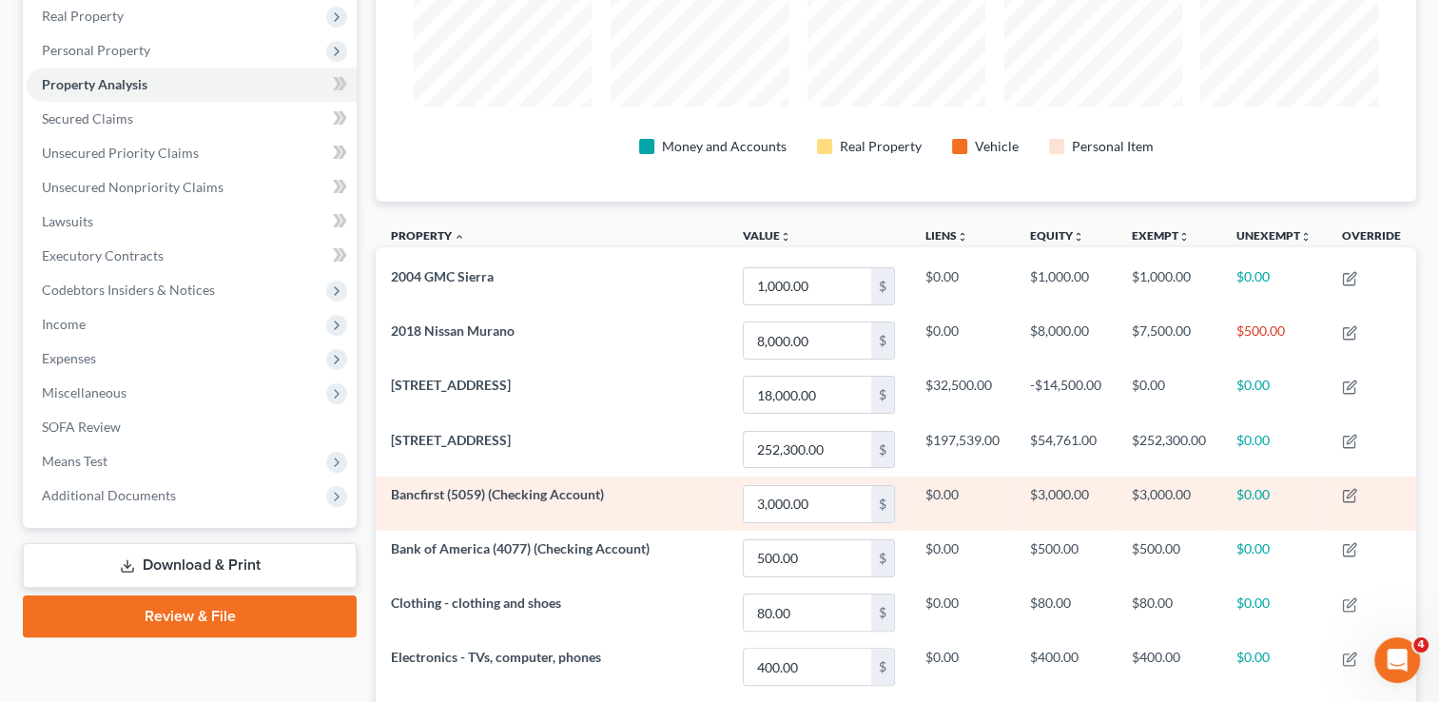
scroll to position [380, 0]
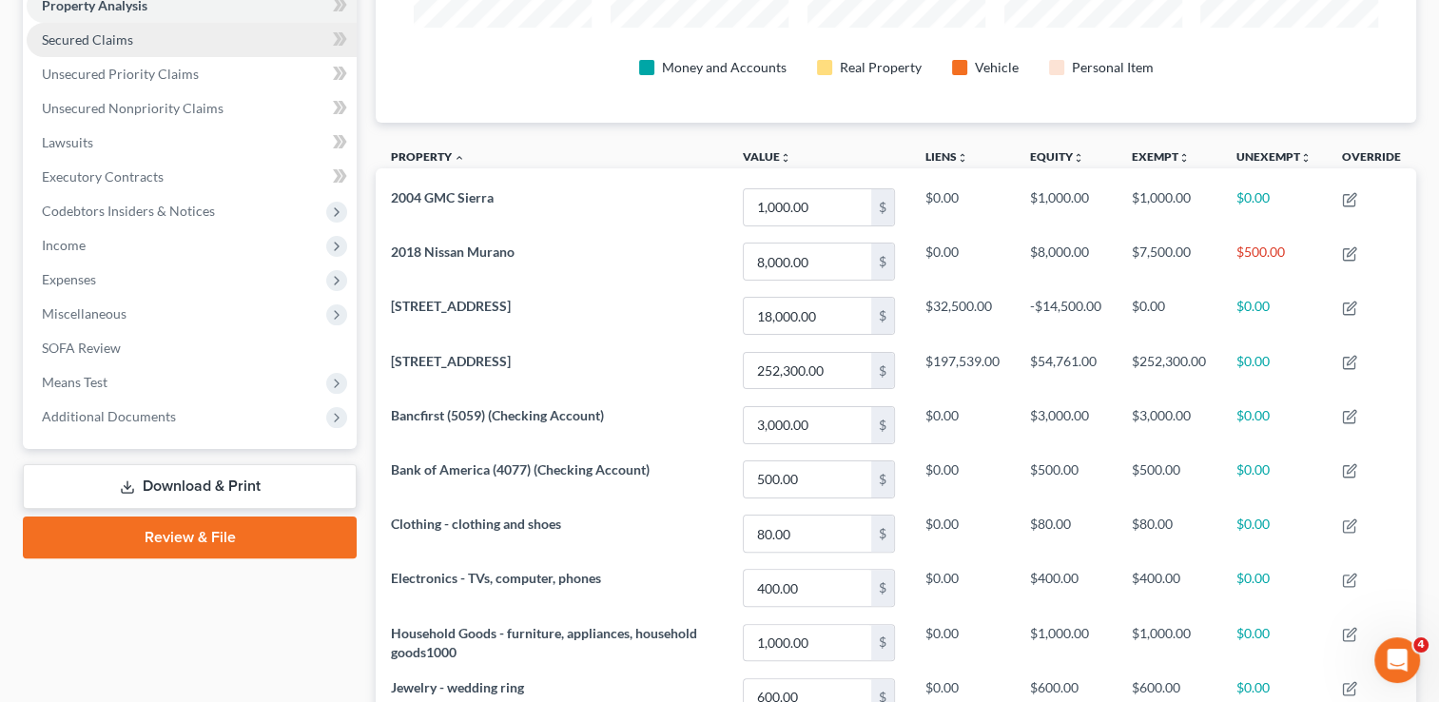
click at [118, 41] on span "Secured Claims" at bounding box center [87, 39] width 91 height 16
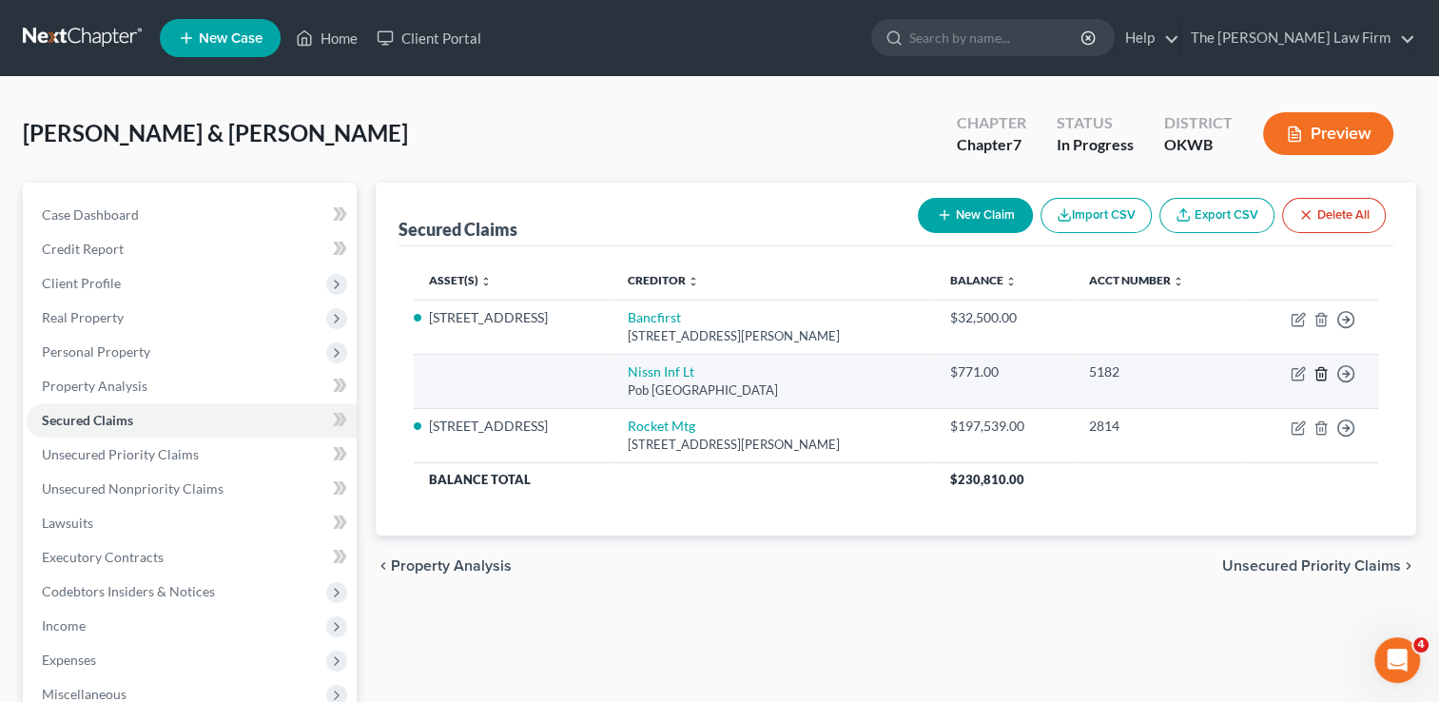
click at [1322, 373] on line "button" at bounding box center [1322, 375] width 0 height 4
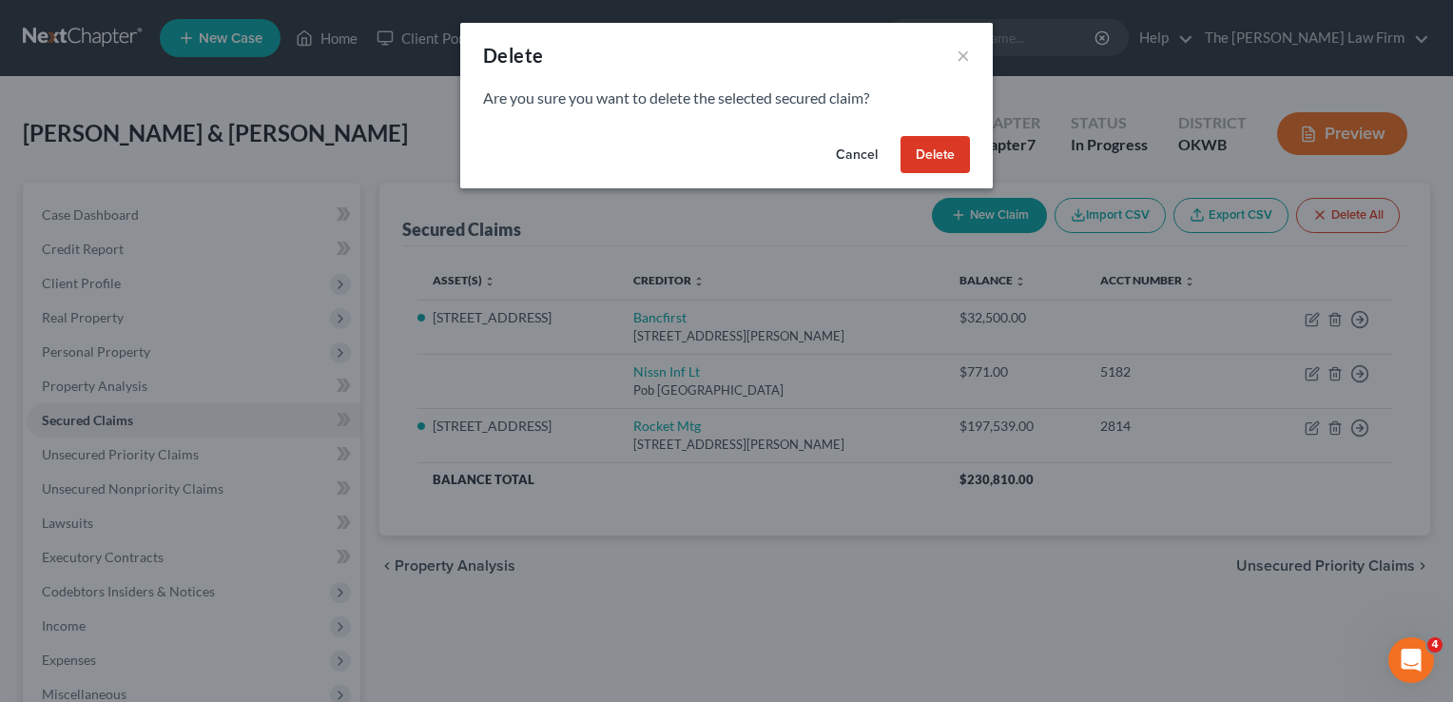
click at [931, 152] on button "Delete" at bounding box center [935, 155] width 69 height 38
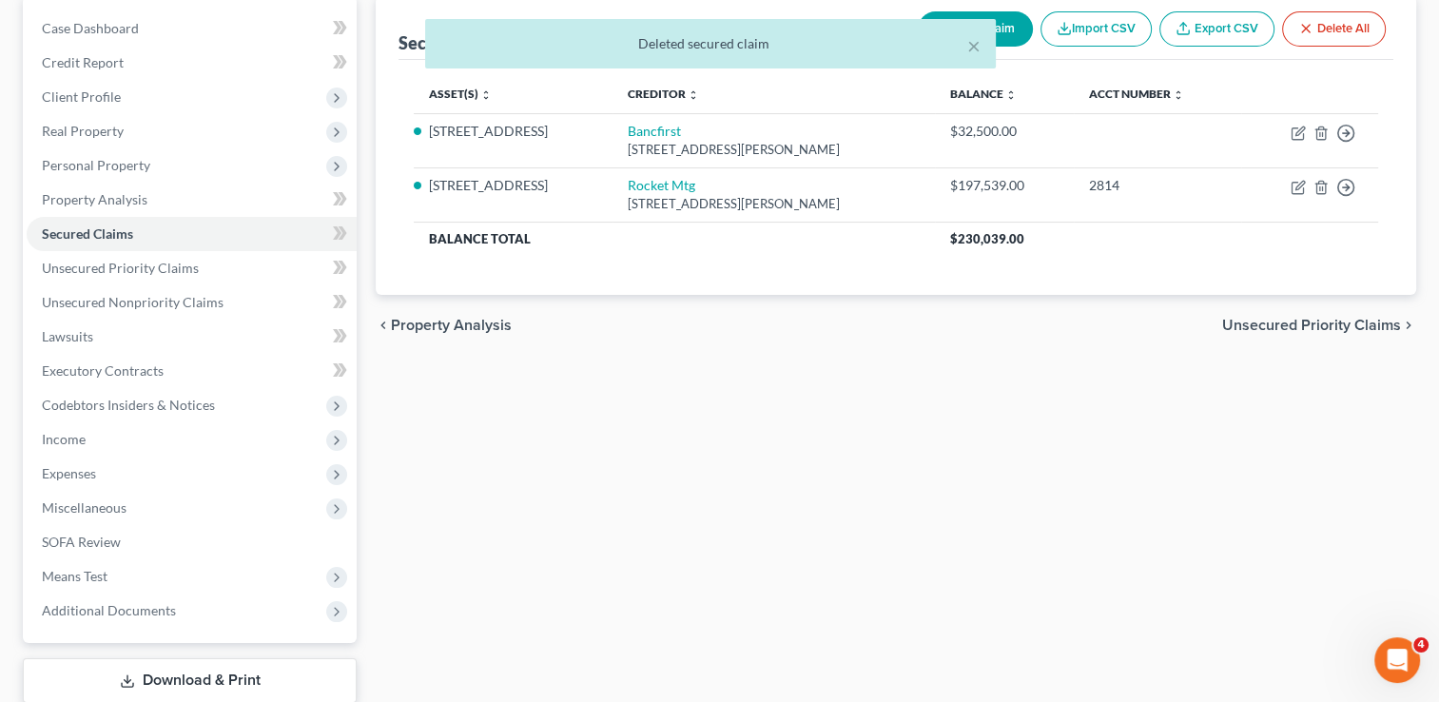
scroll to position [190, 0]
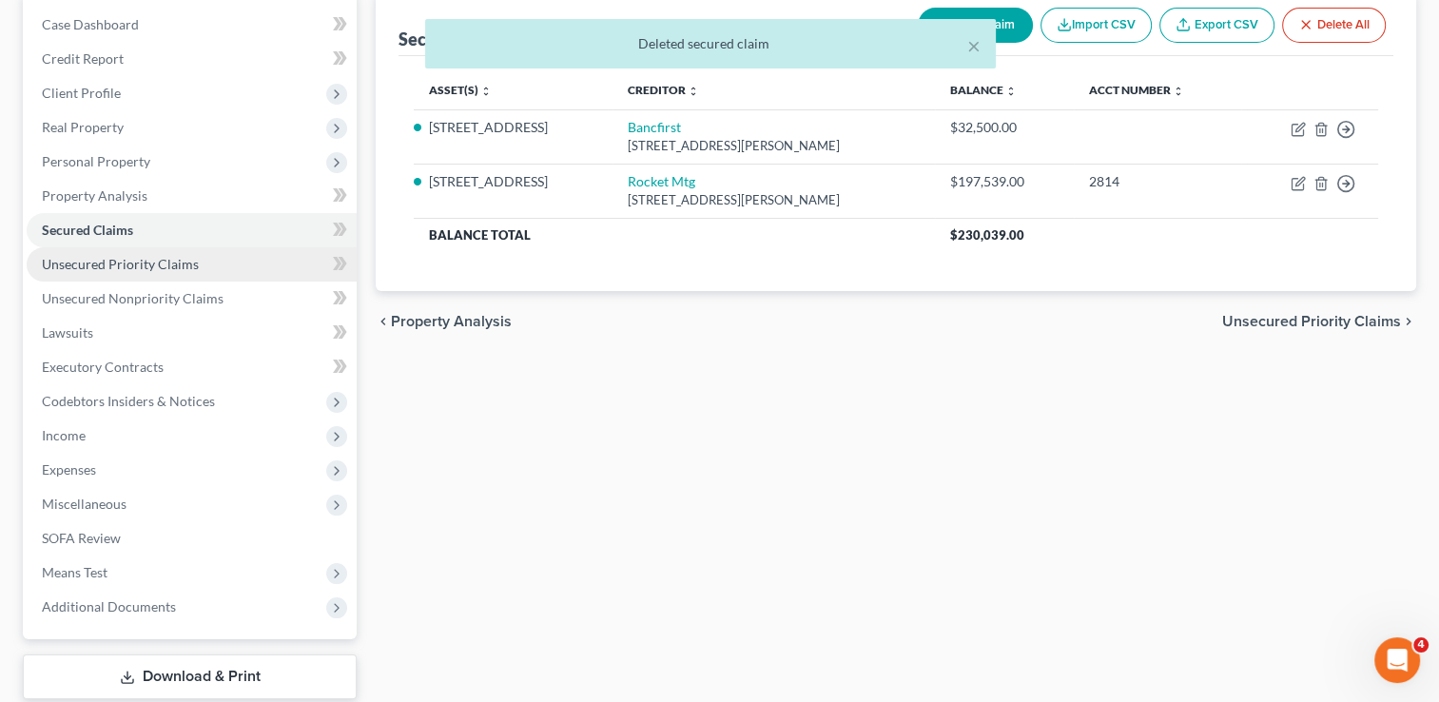
click at [163, 260] on span "Unsecured Priority Claims" at bounding box center [120, 264] width 157 height 16
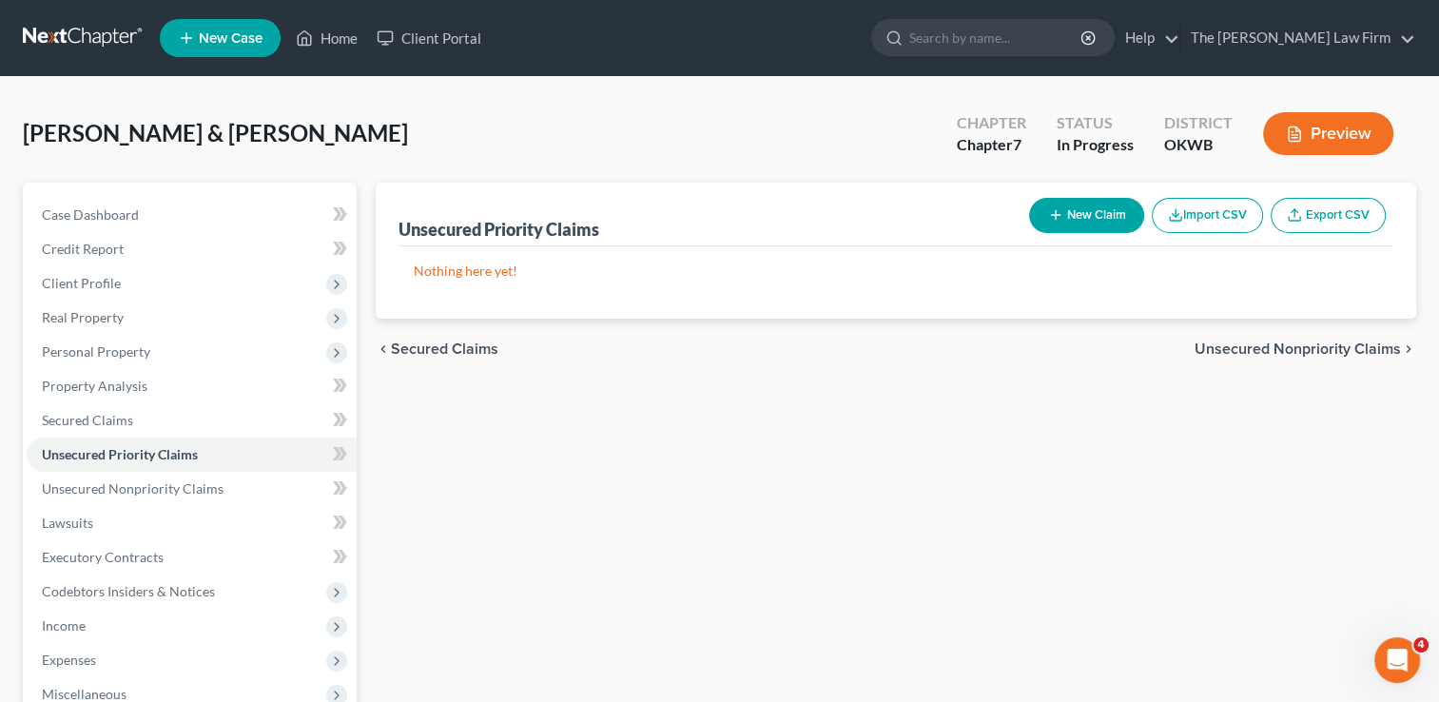
click at [1080, 204] on button "New Claim" at bounding box center [1086, 215] width 115 height 35
select select "2"
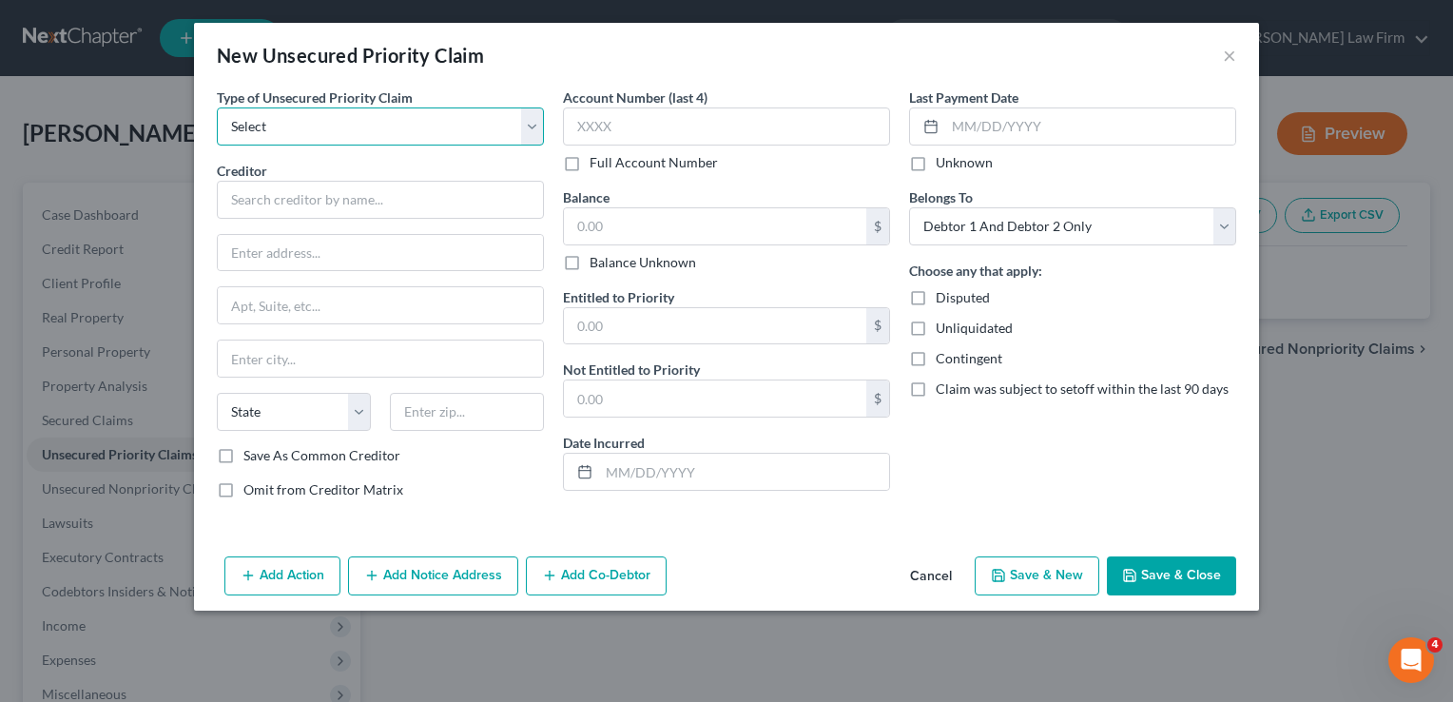
click at [397, 132] on select "Select Taxes & Other Government Units Domestic Support Obligations Extensions o…" at bounding box center [380, 126] width 327 height 38
select select "0"
click at [217, 107] on select "Select Taxes & Other Government Units Domestic Support Obligations Extensions o…" at bounding box center [380, 126] width 327 height 38
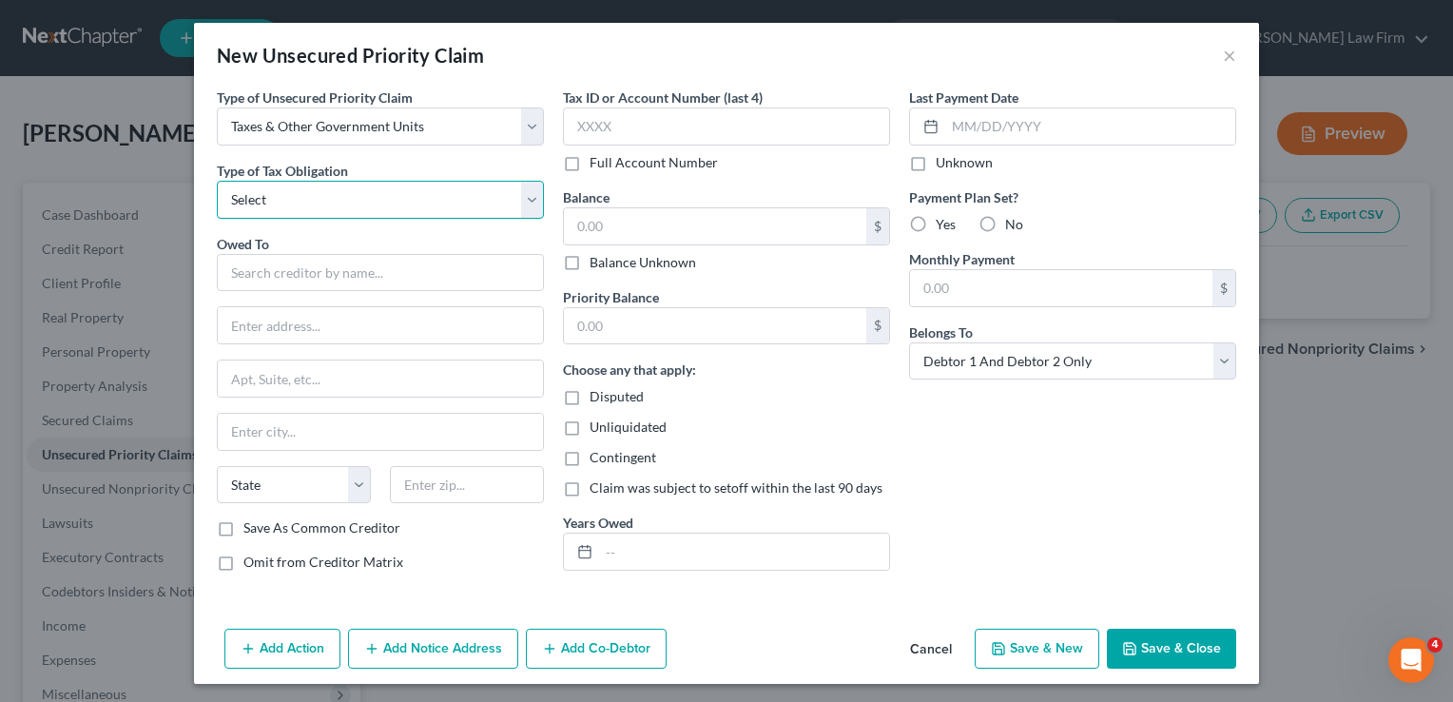
drag, startPoint x: 328, startPoint y: 196, endPoint x: 330, endPoint y: 218, distance: 22.0
click at [328, 196] on select "Select Federal City State Franchise Tax Board Other" at bounding box center [380, 200] width 327 height 38
click at [217, 181] on select "Select Federal City State Franchise Tax Board Other" at bounding box center [380, 200] width 327 height 38
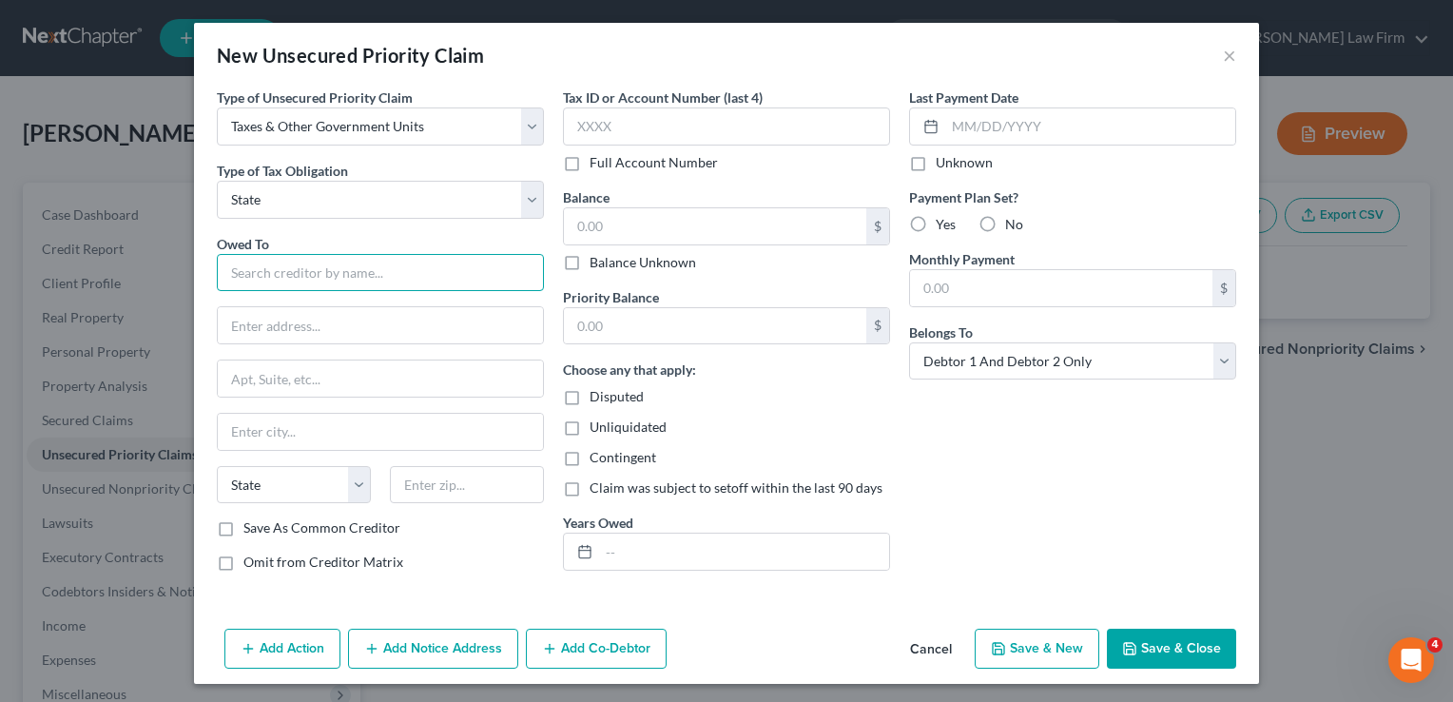
click at [304, 268] on input "text" at bounding box center [380, 273] width 327 height 38
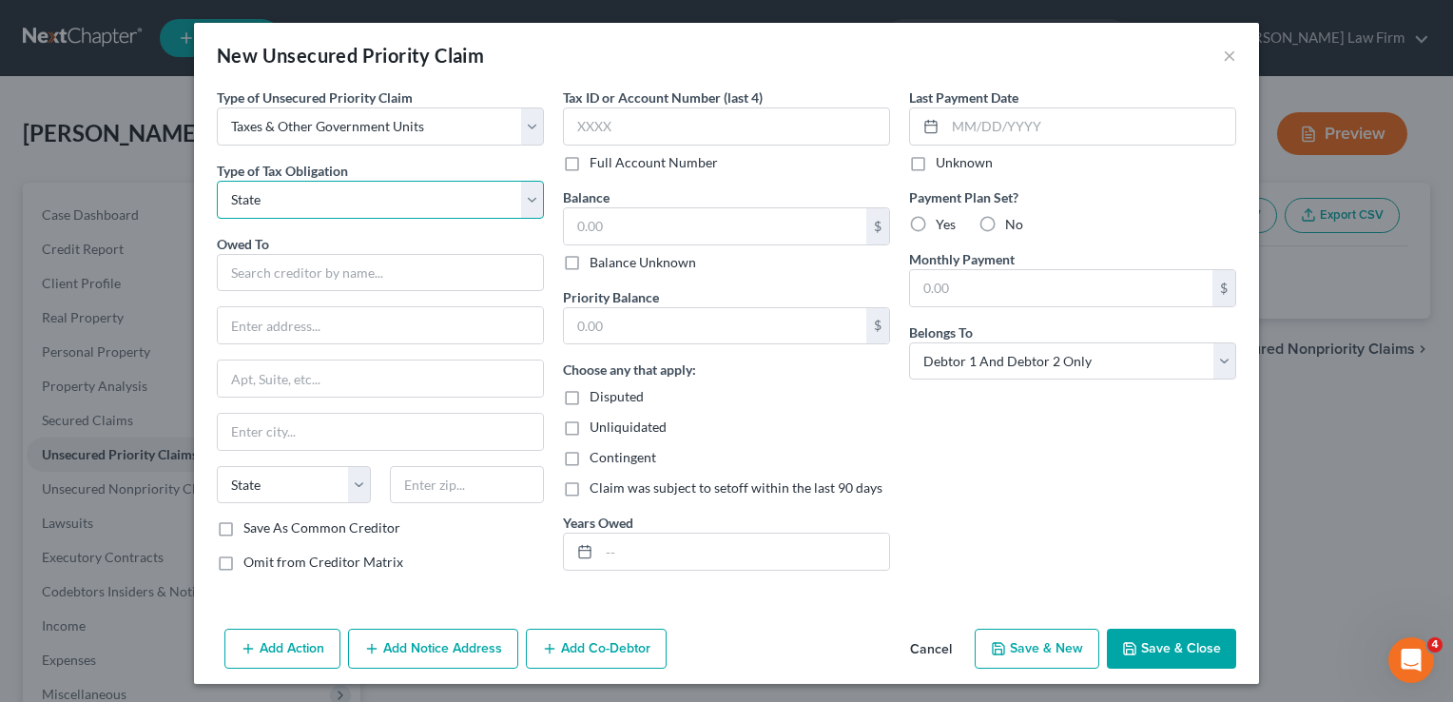
click at [296, 201] on select "Select Federal City State Franchise Tax Board Other" at bounding box center [380, 200] width 327 height 38
select select "0"
click at [217, 181] on select "Select Federal City State Franchise Tax Board Other" at bounding box center [380, 200] width 327 height 38
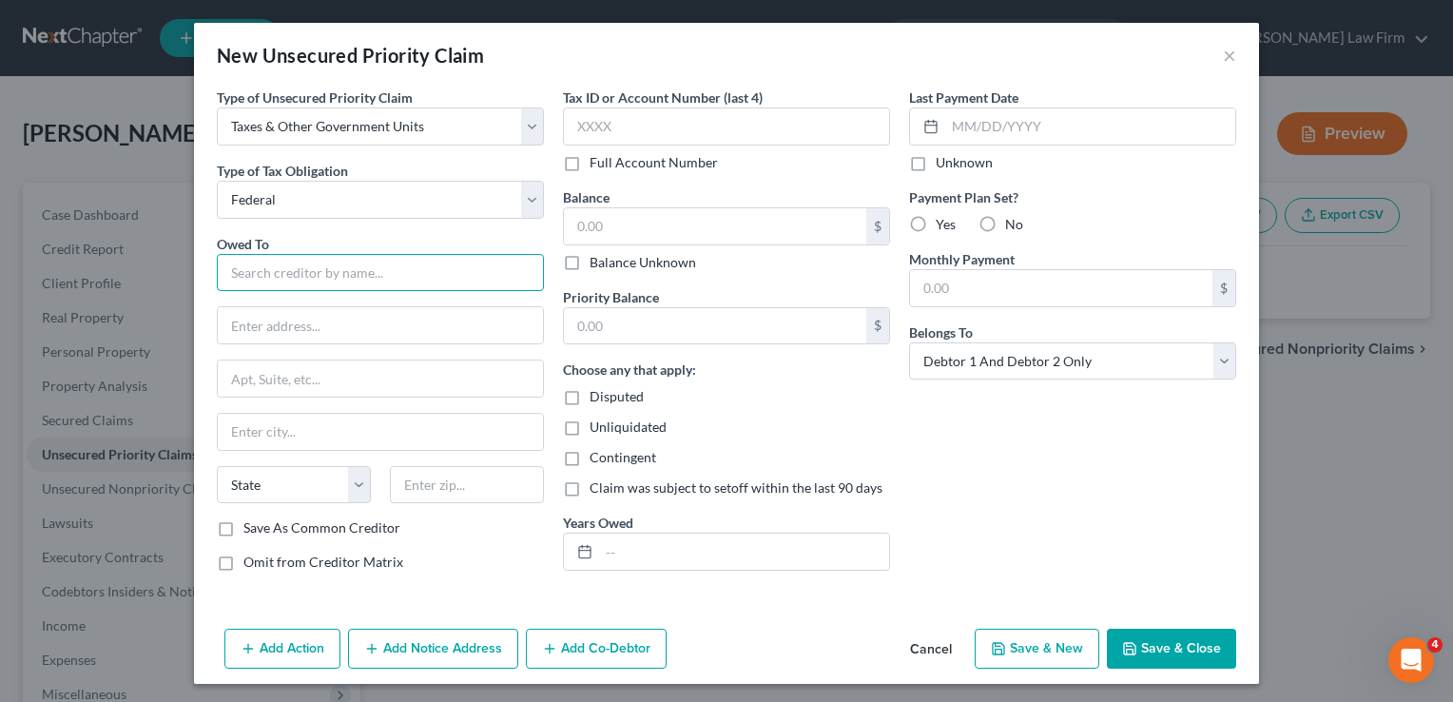
click at [281, 272] on input "text" at bounding box center [380, 273] width 327 height 38
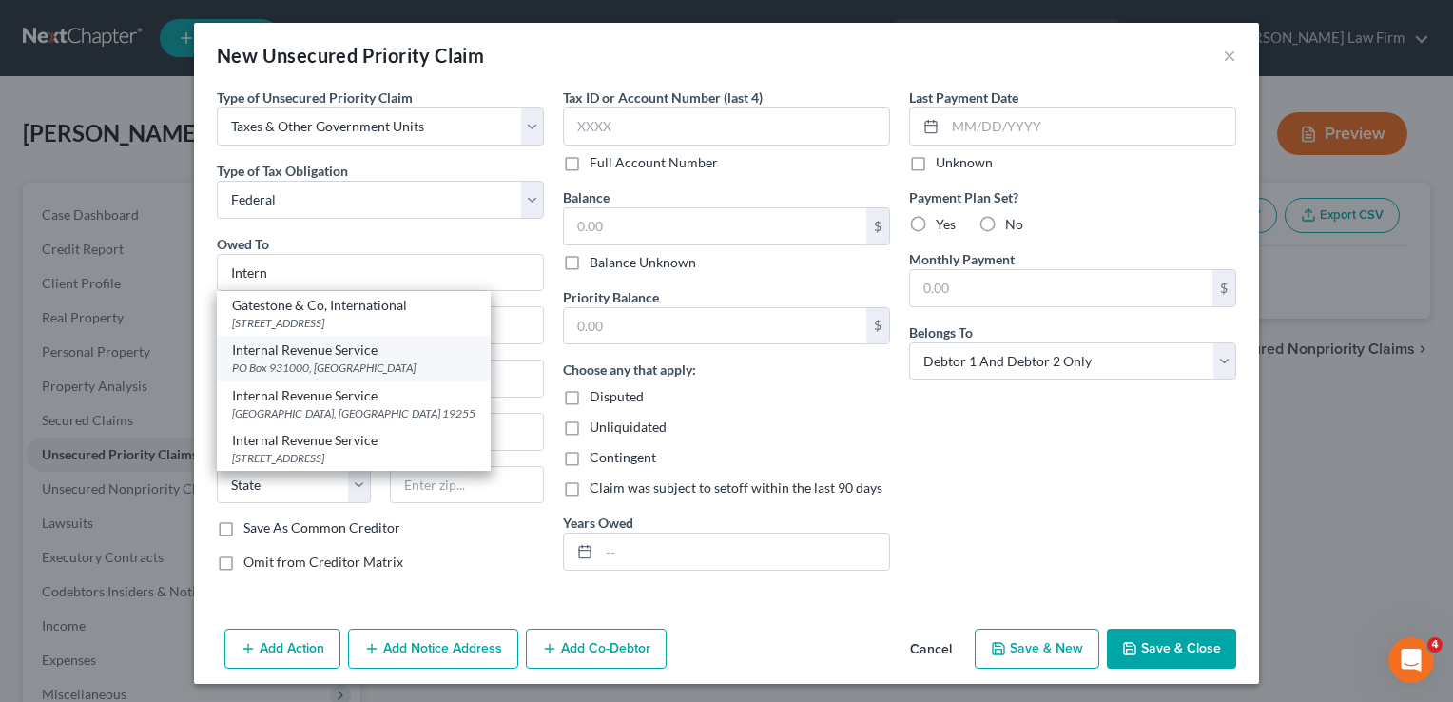
click at [283, 359] on div "PO Box 931000, Louisville, KY 40293" at bounding box center [353, 367] width 243 height 16
type input "Internal Revenue Service"
type input "PO Box 931000"
type input "Louisville"
select select "18"
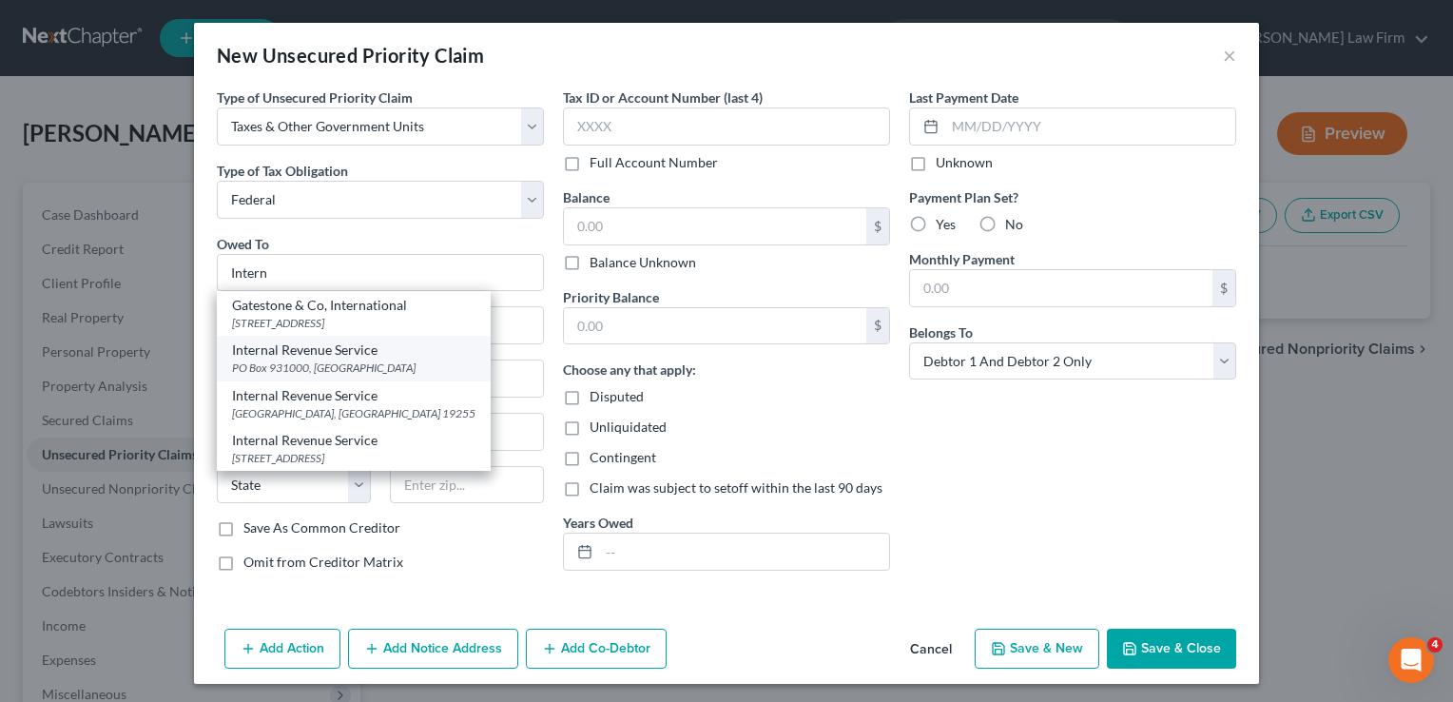
type input "40293"
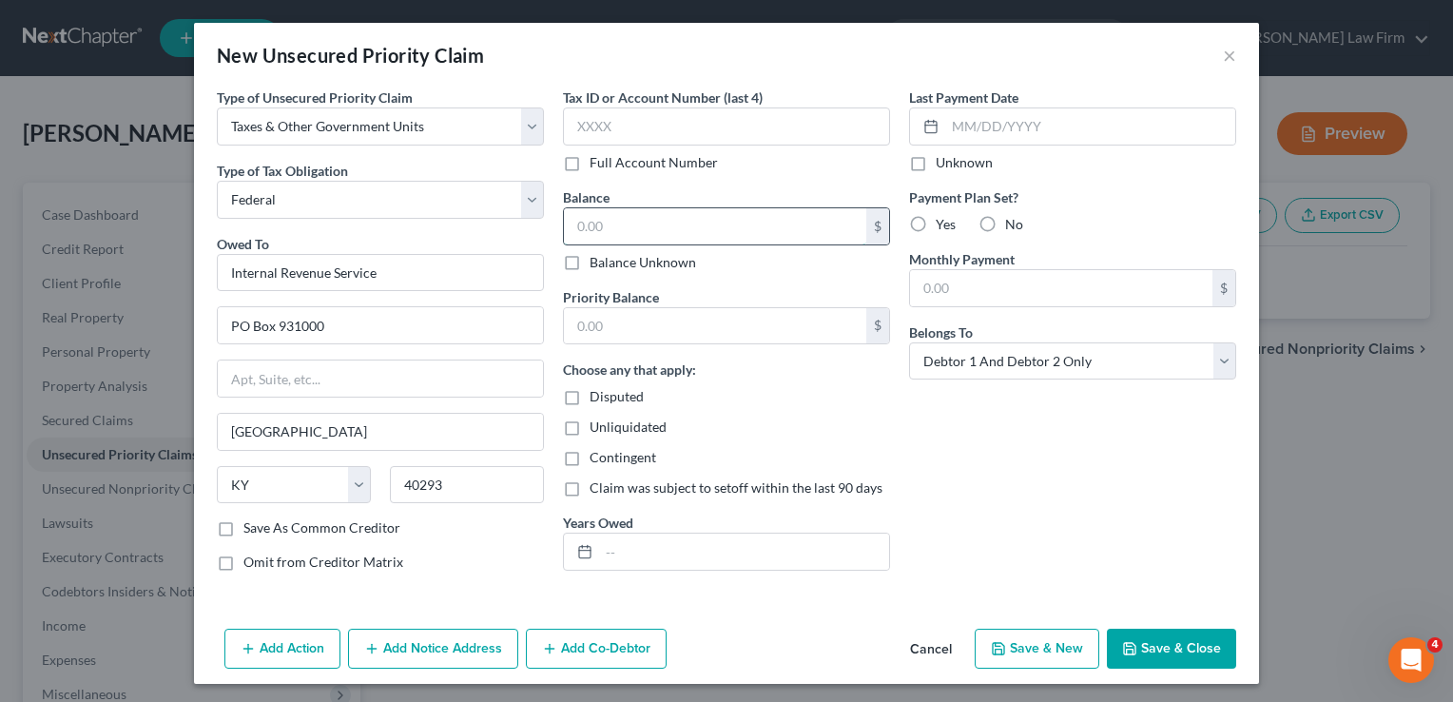
click at [627, 228] on input "text" at bounding box center [715, 226] width 302 height 36
type input "5,000"
click at [638, 323] on input "text" at bounding box center [715, 326] width 302 height 36
type input "5"
drag, startPoint x: 634, startPoint y: 545, endPoint x: 787, endPoint y: 540, distance: 153.2
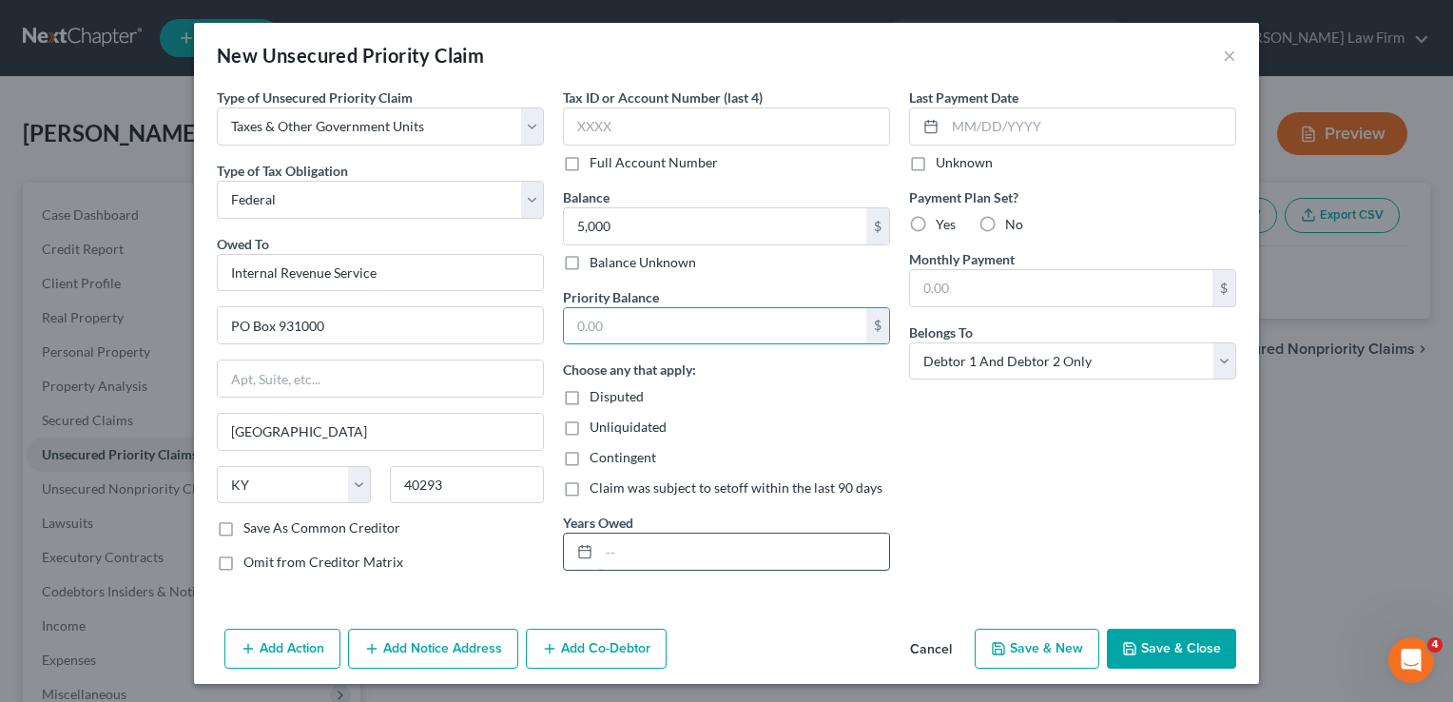
click at [634, 545] on input "text" at bounding box center [744, 551] width 290 height 36
type input "2018. 2019"
click at [1092, 436] on div "Last Payment Date Unknown Payment Plan Set? Yes No Monthly Payment $ Belongs To…" at bounding box center [1073, 336] width 346 height 499
click at [1155, 638] on button "Save & Close" at bounding box center [1171, 649] width 129 height 40
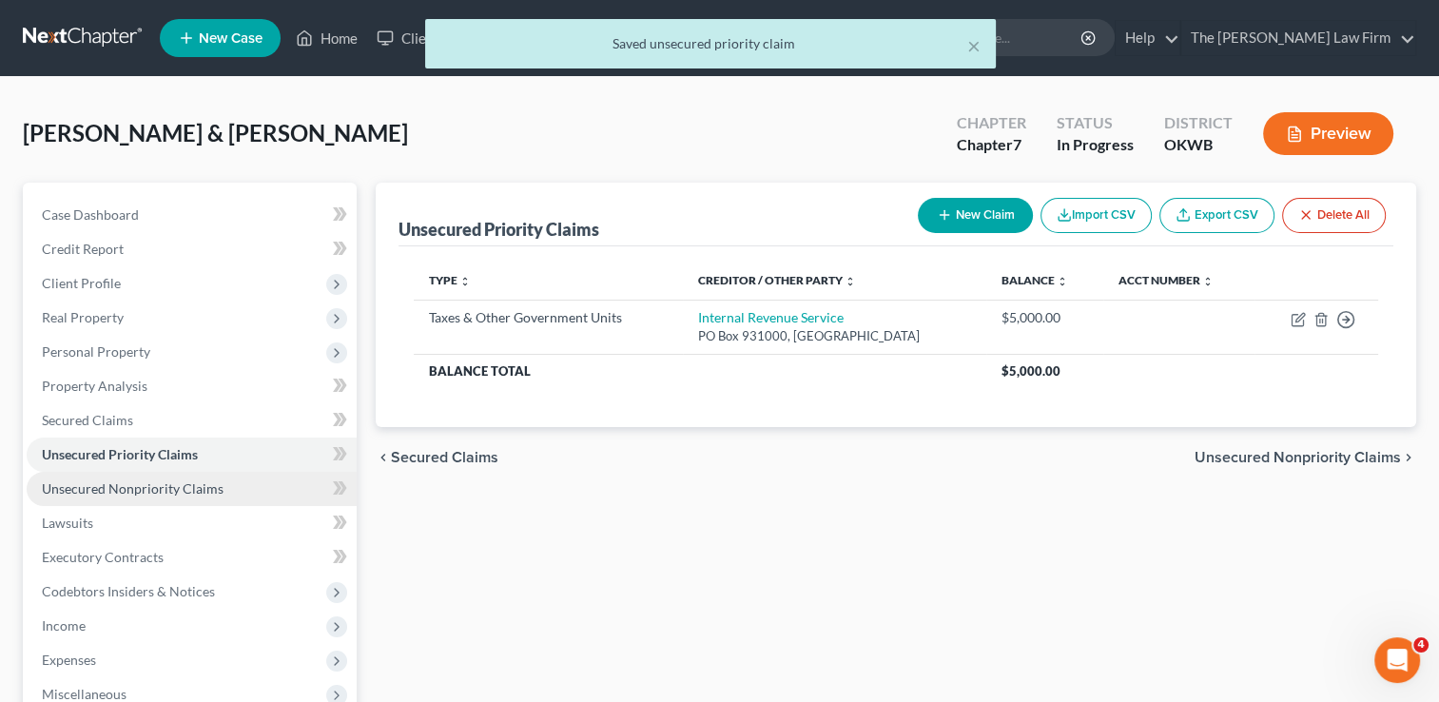
click at [222, 483] on link "Unsecured Nonpriority Claims" at bounding box center [192, 489] width 330 height 34
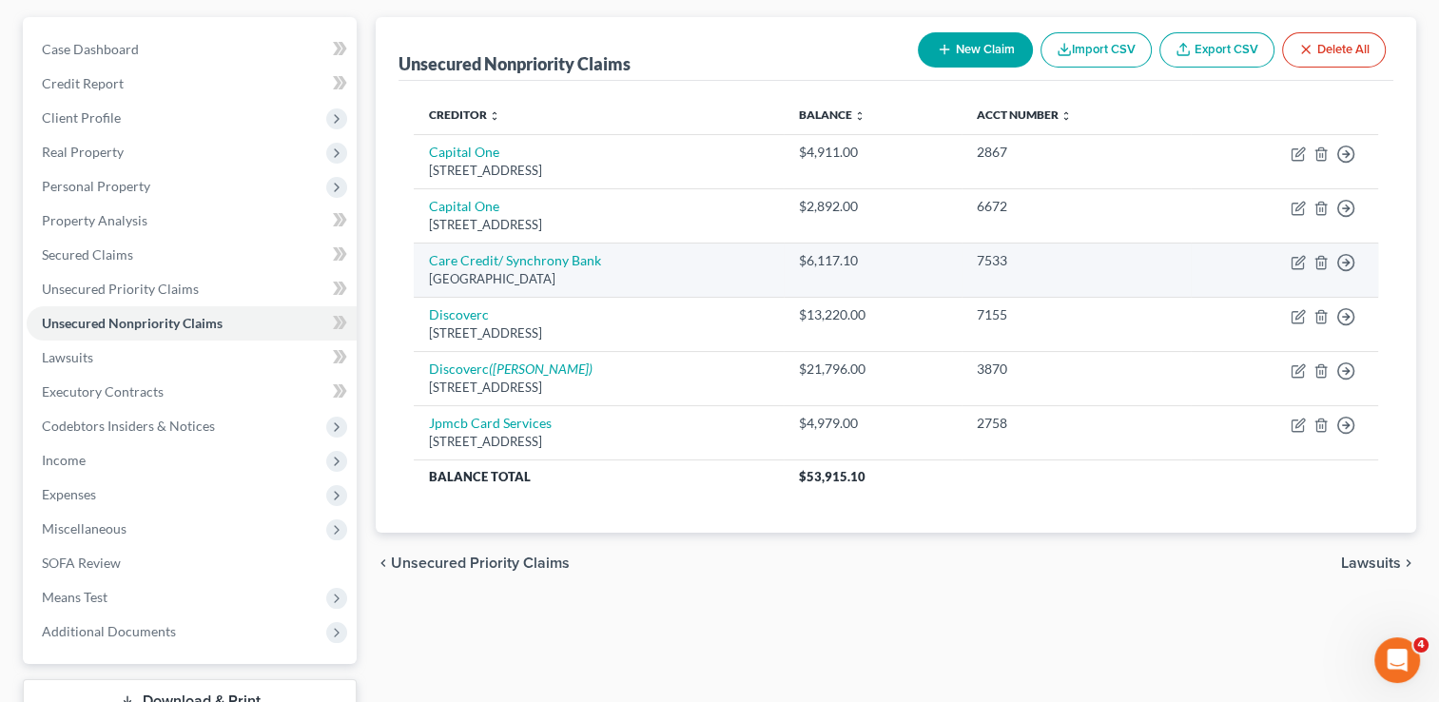
scroll to position [190, 0]
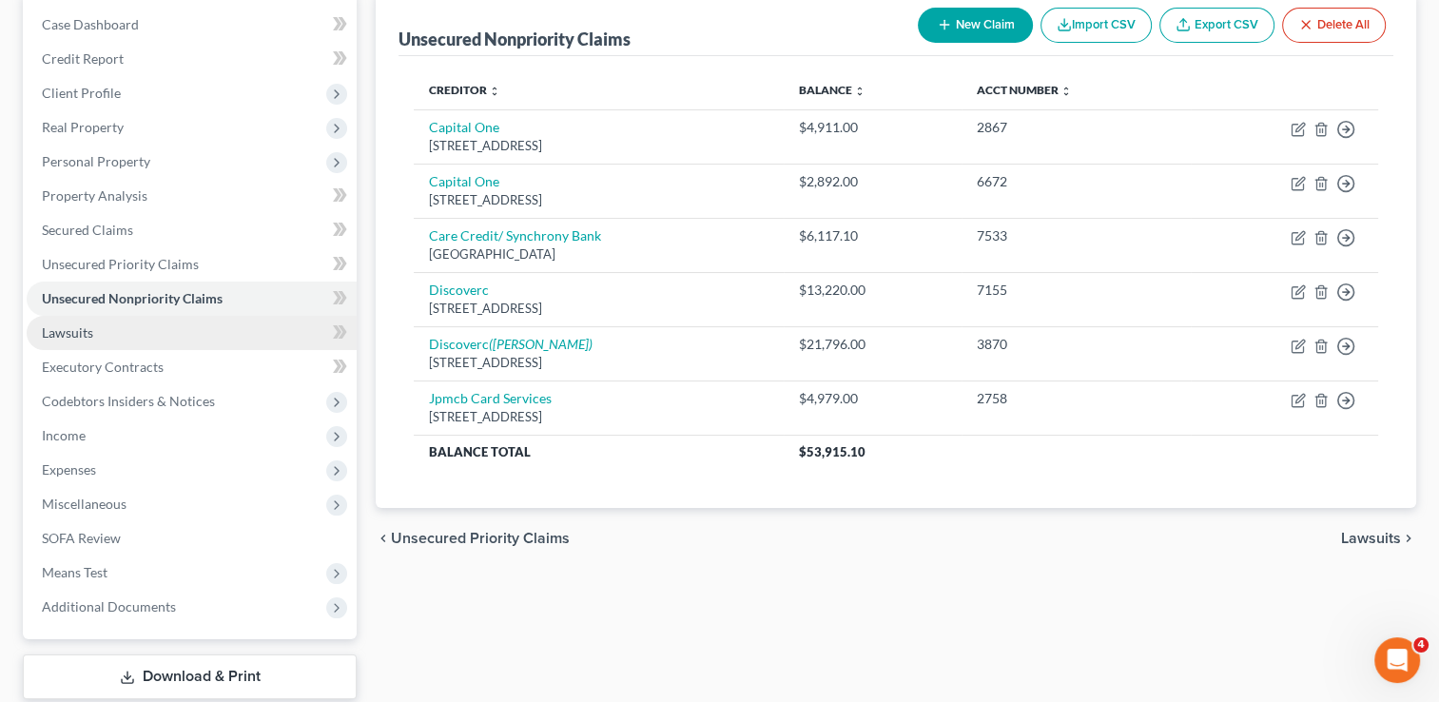
click at [114, 333] on link "Lawsuits" at bounding box center [192, 333] width 330 height 34
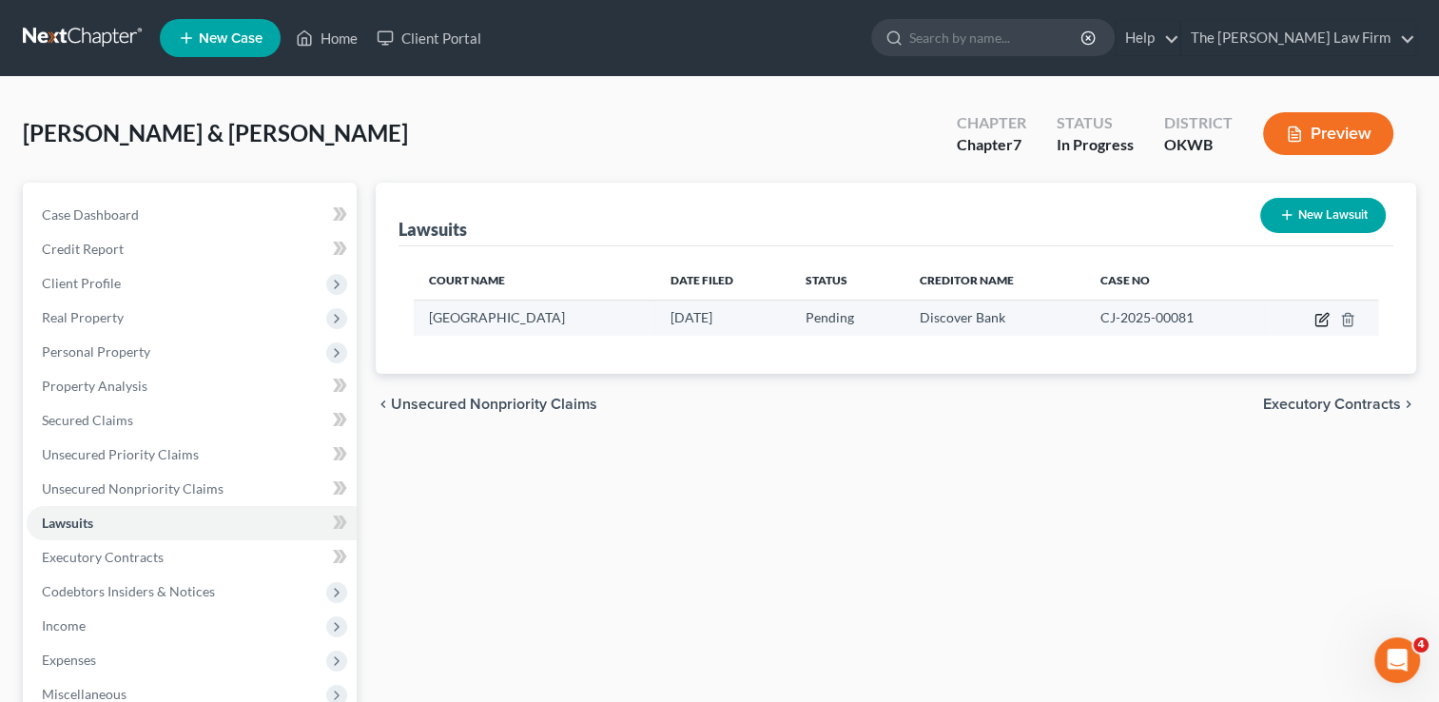
click at [1316, 322] on icon "button" at bounding box center [1321, 319] width 15 height 15
select select "37"
select select "0"
select select "4"
select select "7"
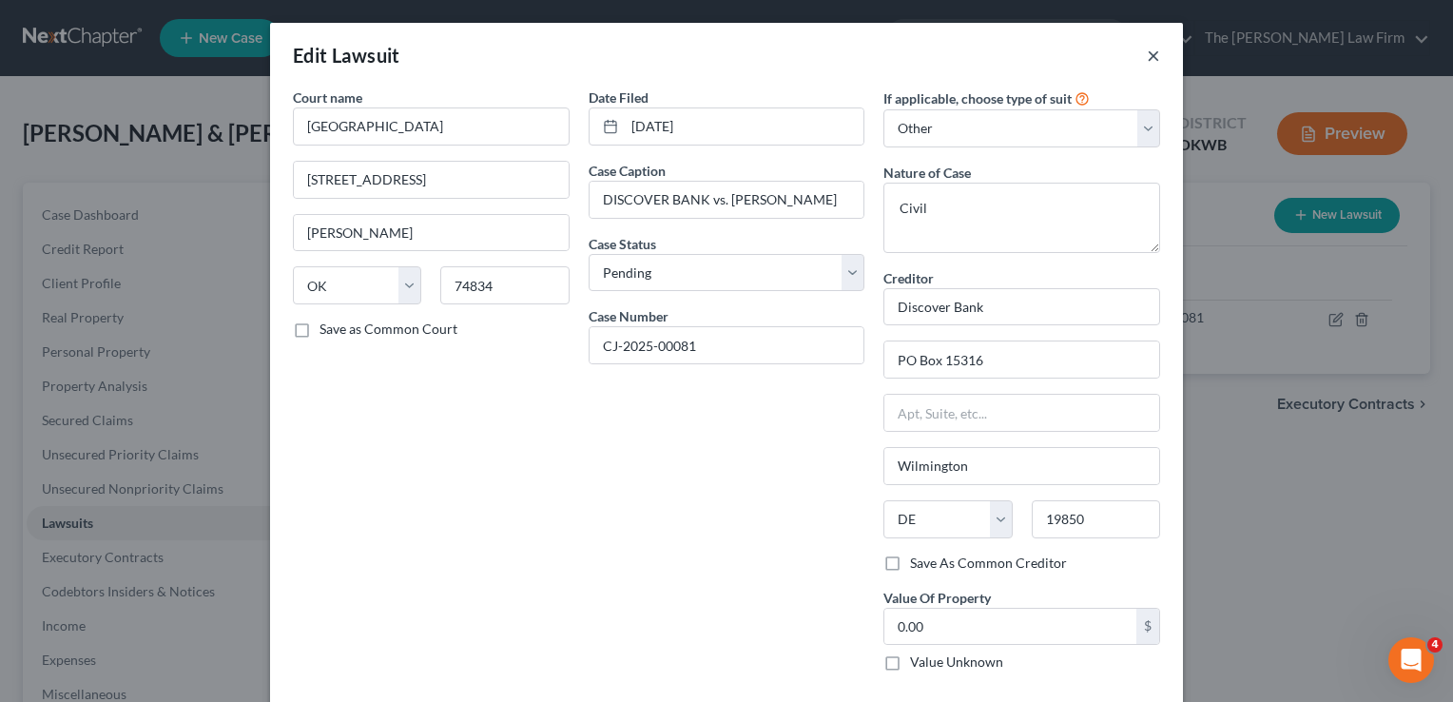
click at [1152, 56] on button "×" at bounding box center [1153, 55] width 13 height 23
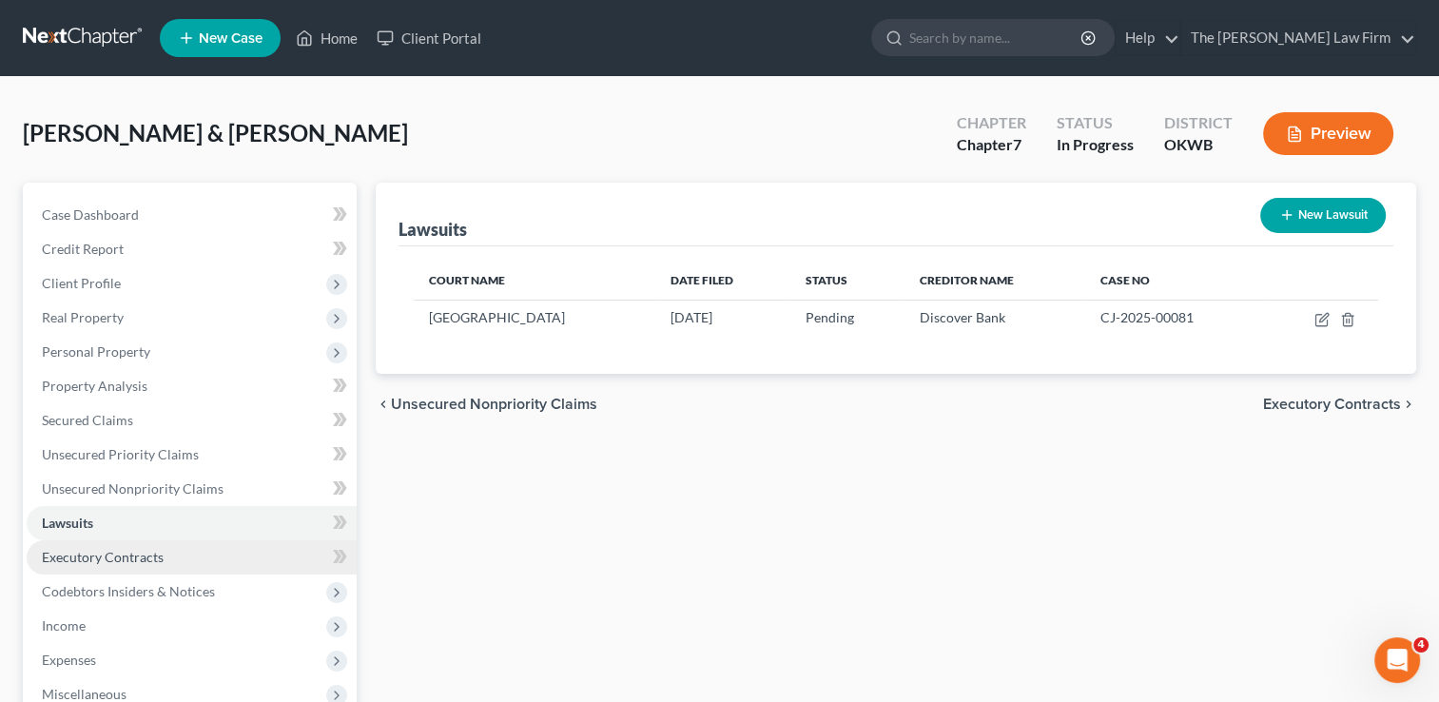
click at [145, 554] on span "Executory Contracts" at bounding box center [103, 557] width 122 height 16
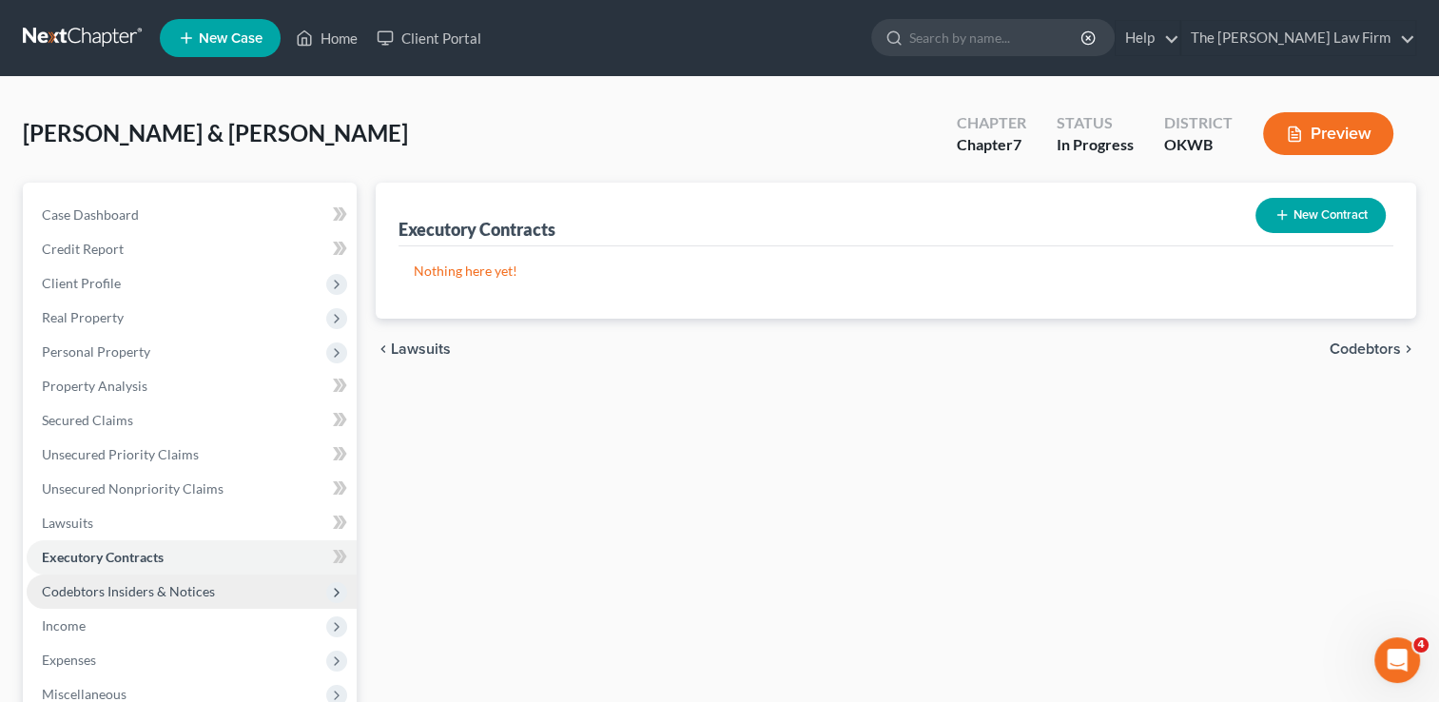
click at [182, 588] on span "Codebtors Insiders & Notices" at bounding box center [128, 591] width 173 height 16
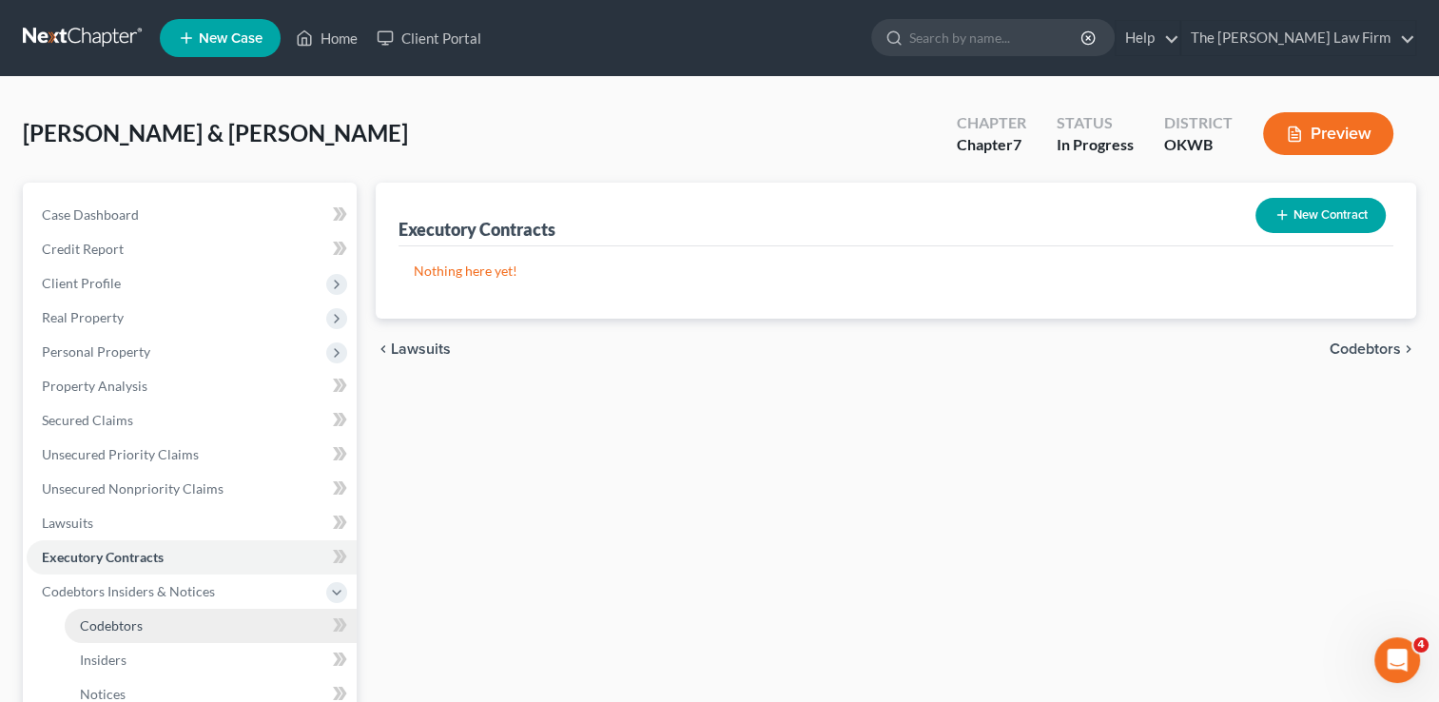
click at [122, 620] on span "Codebtors" at bounding box center [111, 625] width 63 height 16
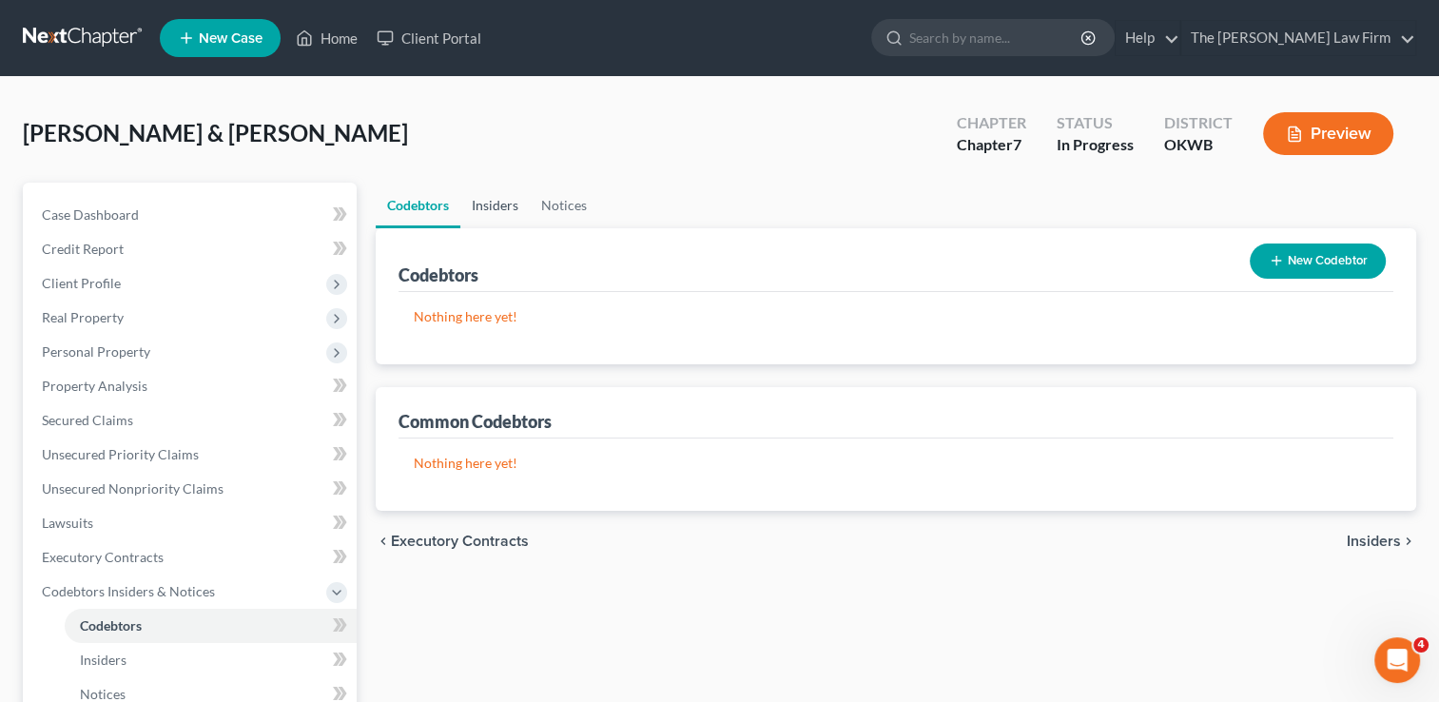
click at [492, 203] on link "Insiders" at bounding box center [494, 206] width 69 height 46
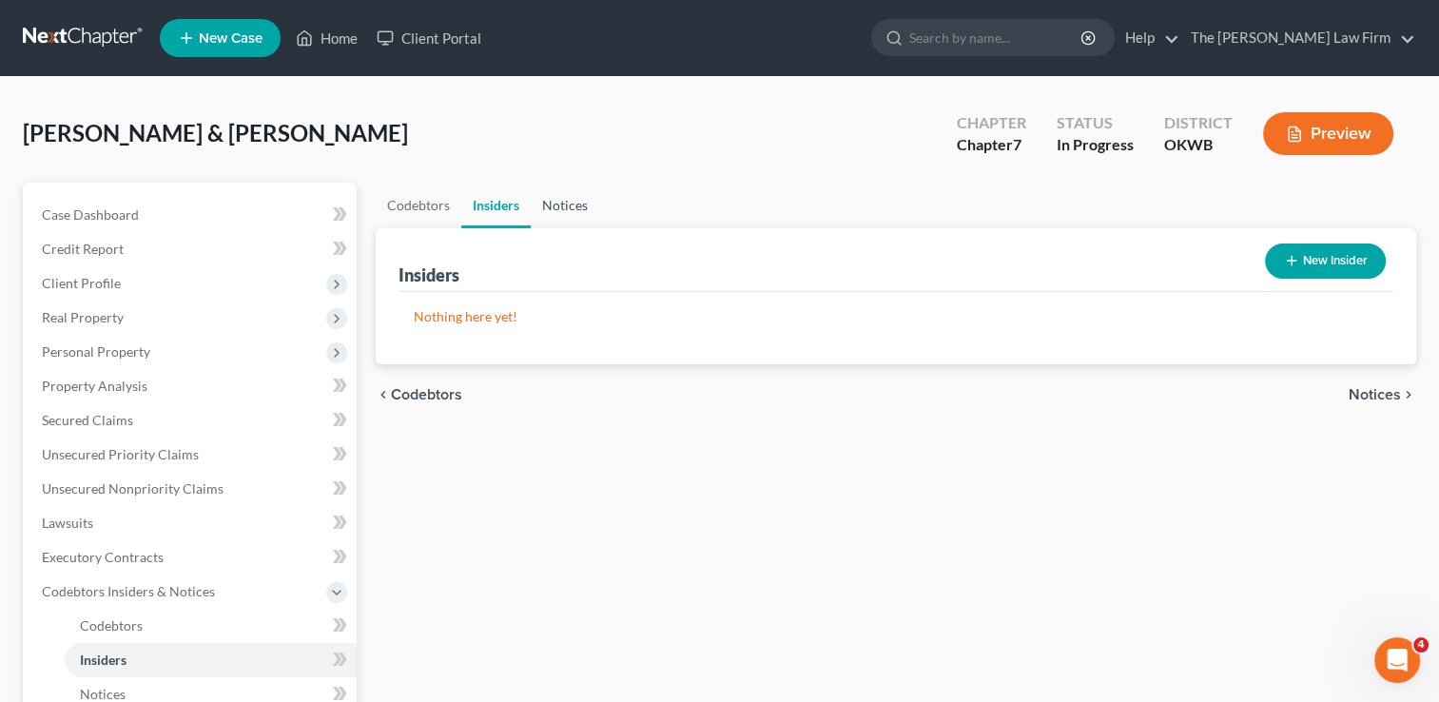
click at [563, 200] on link "Notices" at bounding box center [565, 206] width 68 height 46
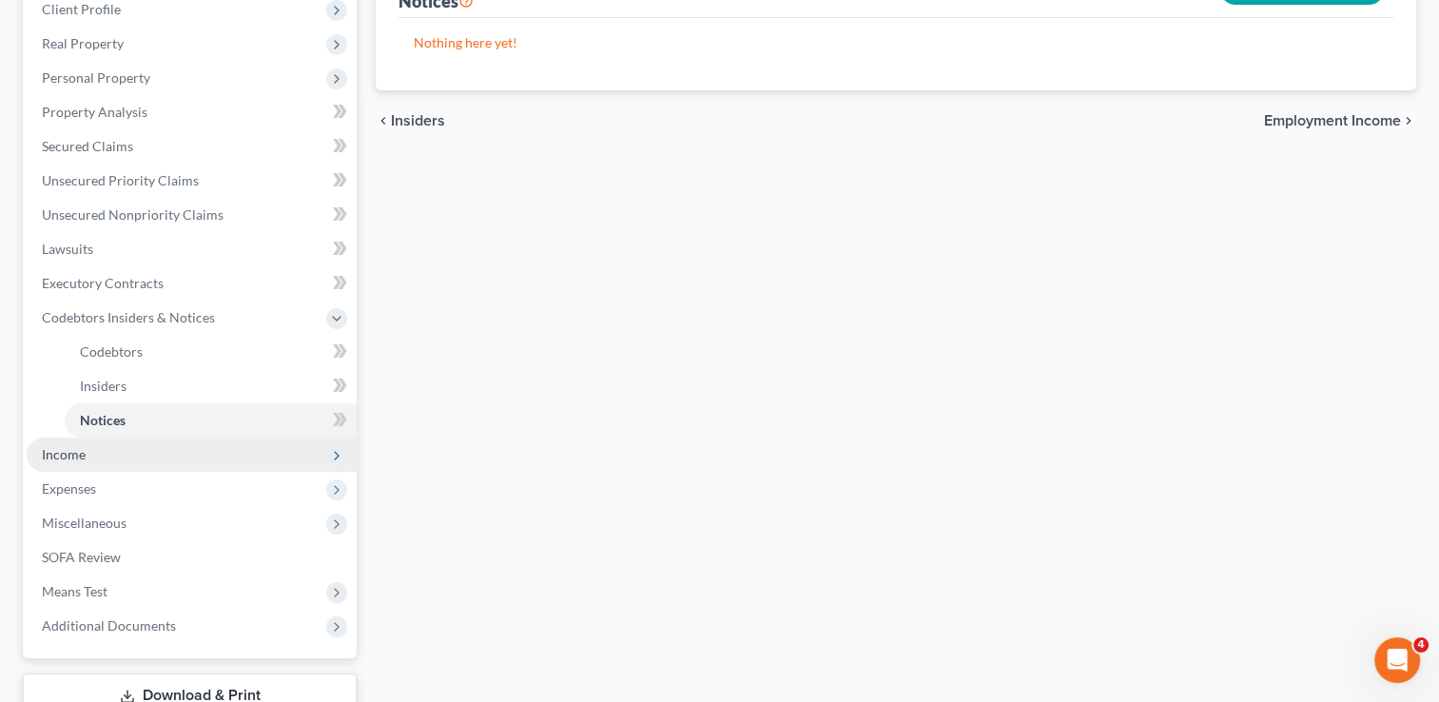
scroll to position [285, 0]
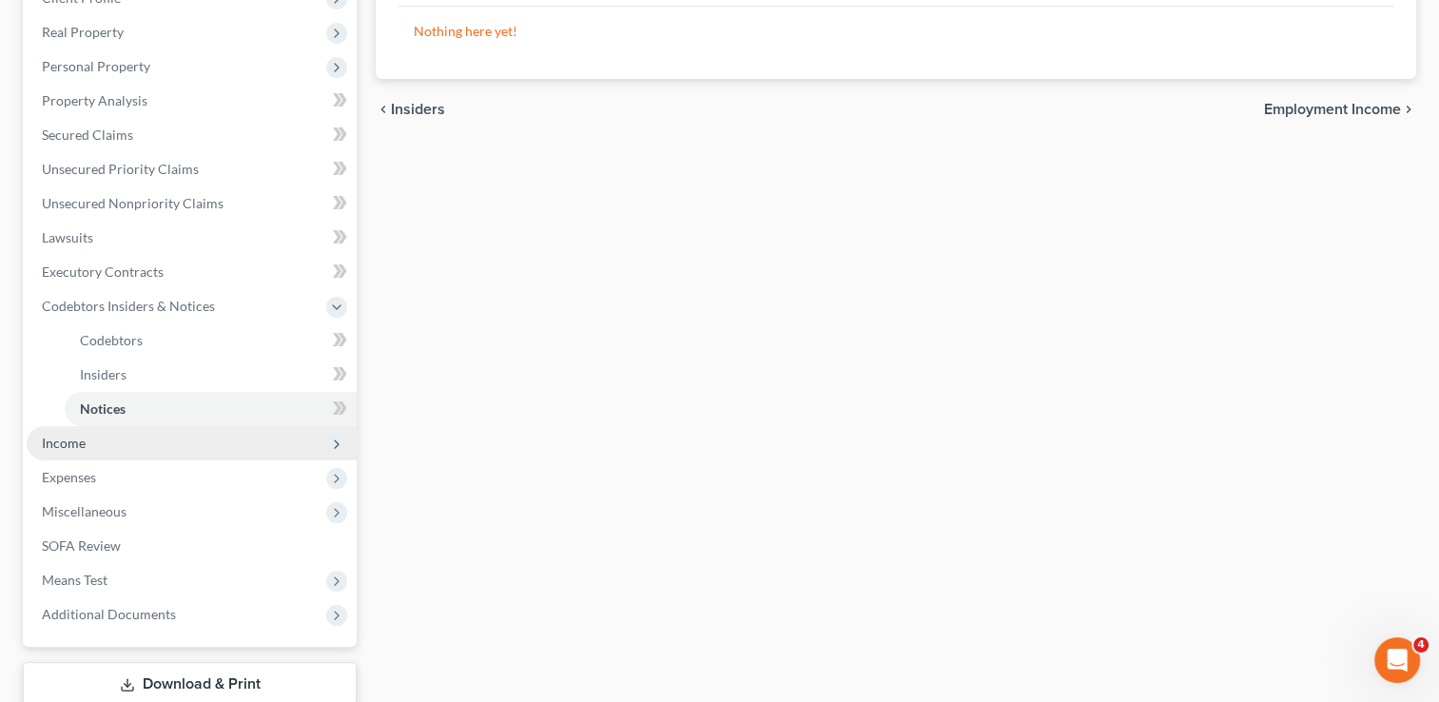
click at [98, 445] on span "Income" at bounding box center [192, 443] width 330 height 34
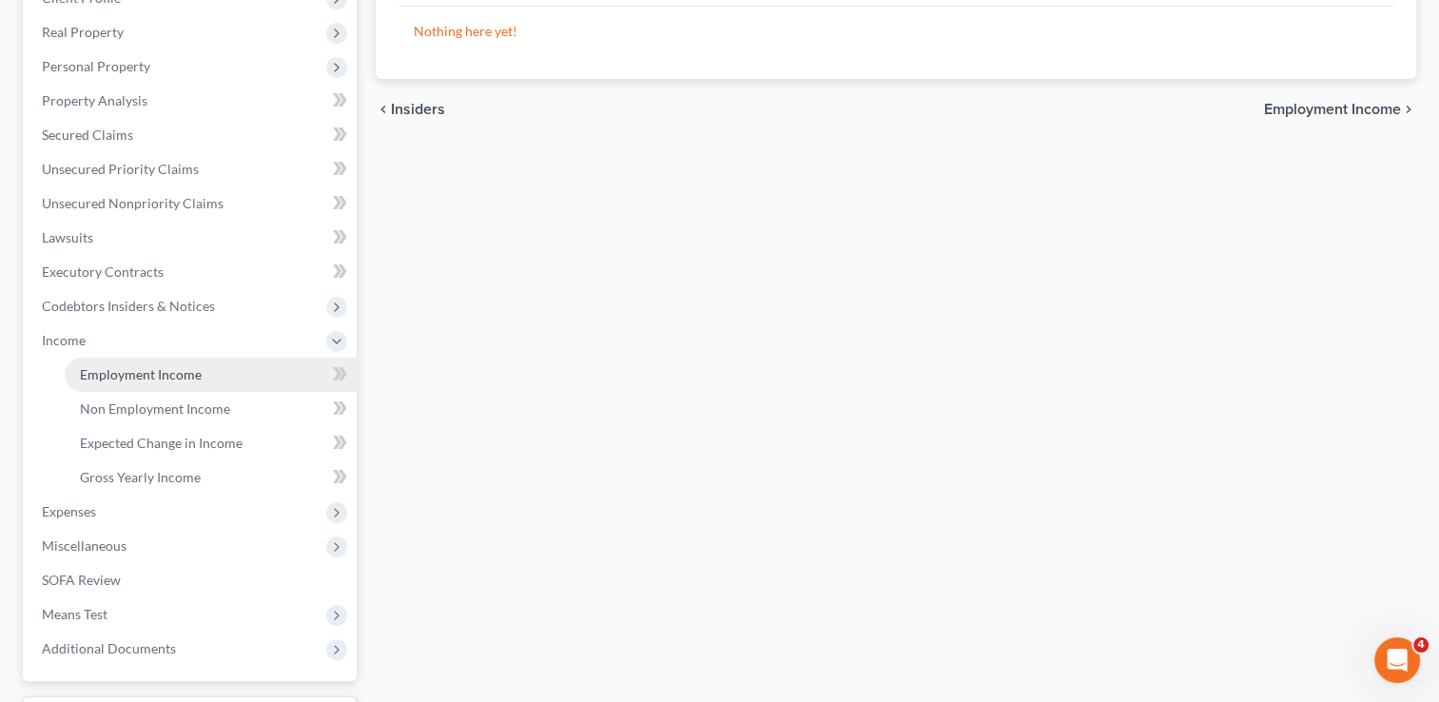
click at [146, 372] on span "Employment Income" at bounding box center [141, 374] width 122 height 16
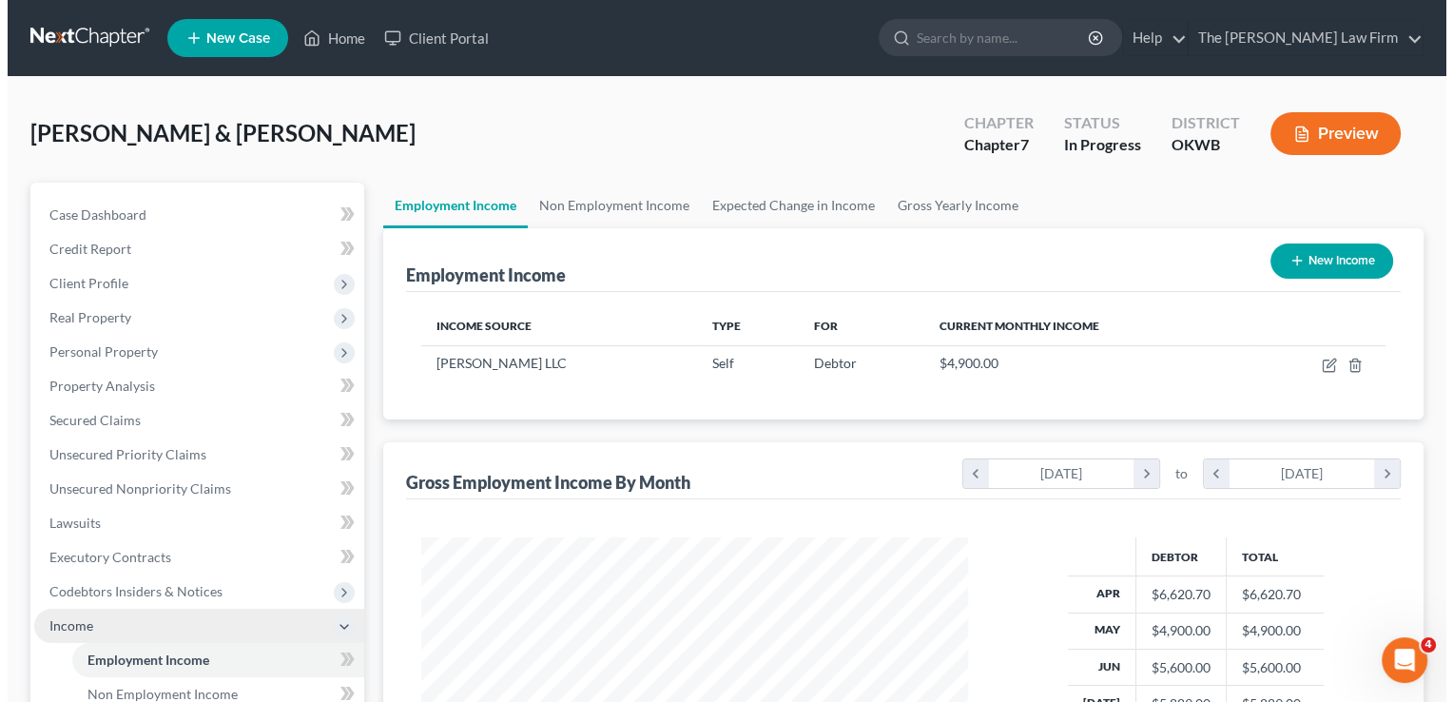
scroll to position [339, 585]
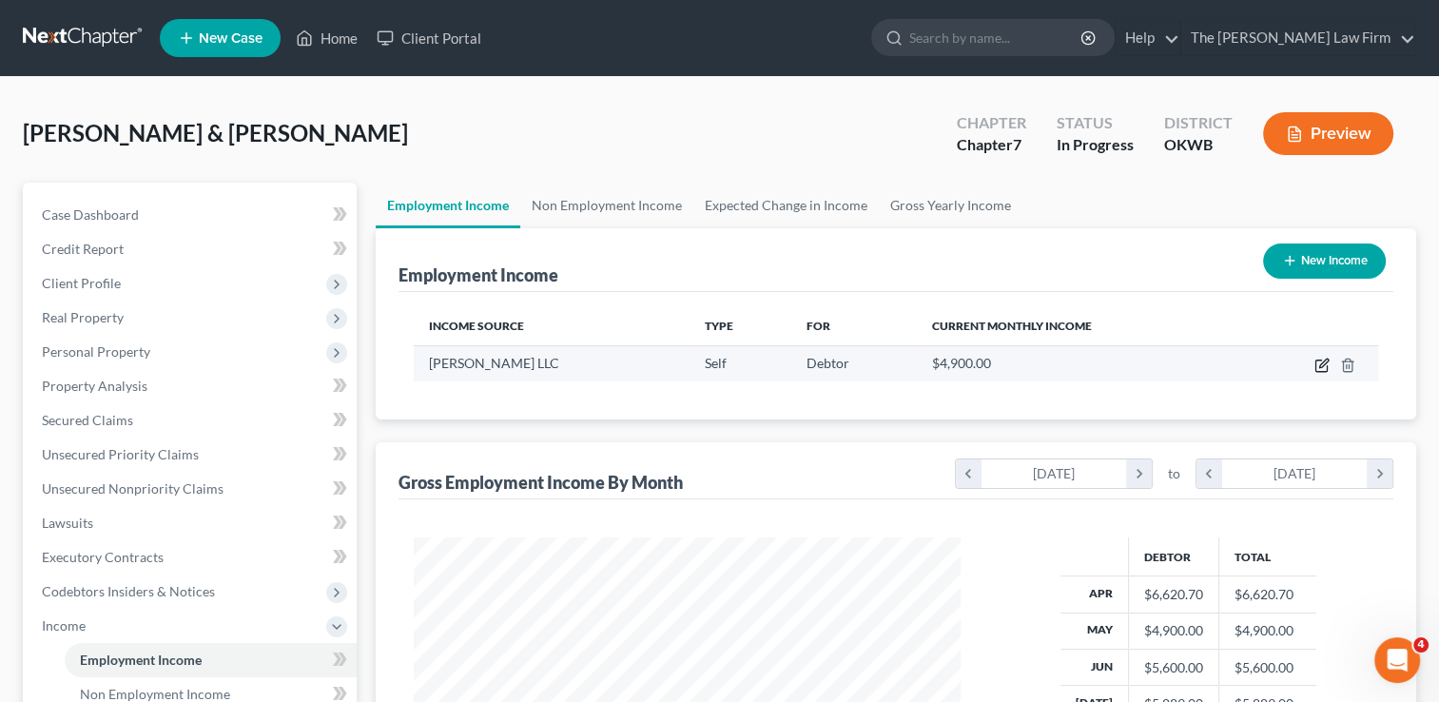
click at [1320, 365] on icon "button" at bounding box center [1321, 365] width 15 height 15
select select "1"
select select "37"
select select "0"
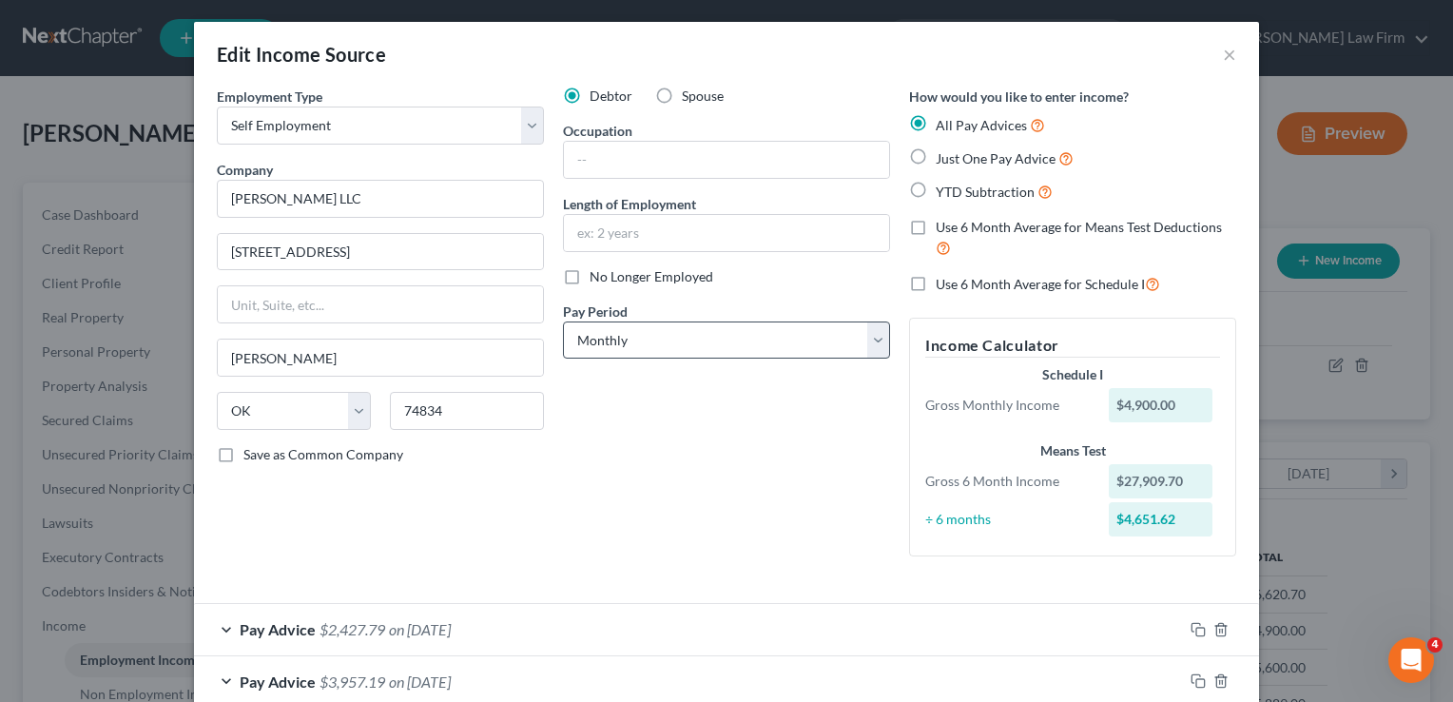
scroll to position [0, 0]
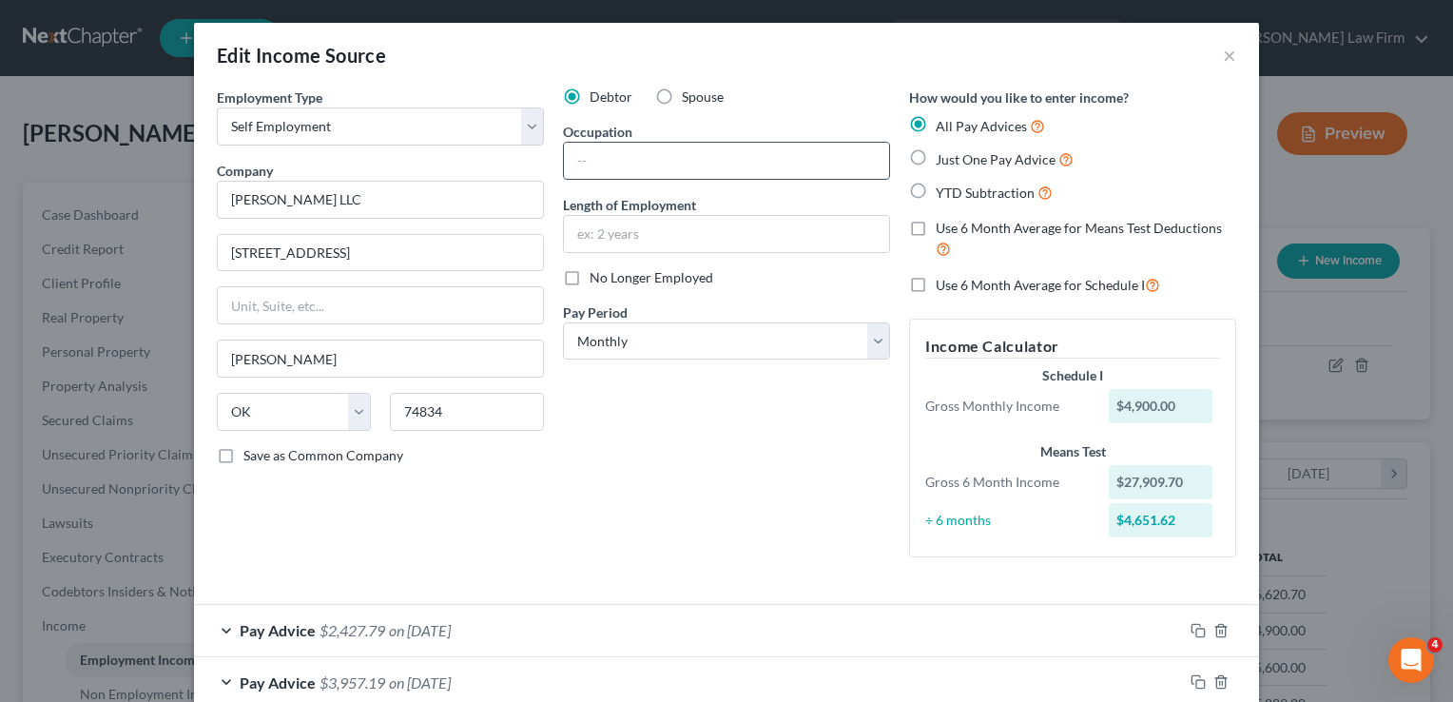
drag, startPoint x: 626, startPoint y: 154, endPoint x: 665, endPoint y: 146, distance: 39.7
click at [626, 154] on input "text" at bounding box center [726, 161] width 325 height 36
type input "Self"
click at [639, 241] on input "text" at bounding box center [726, 234] width 325 height 36
type input "8 Years"
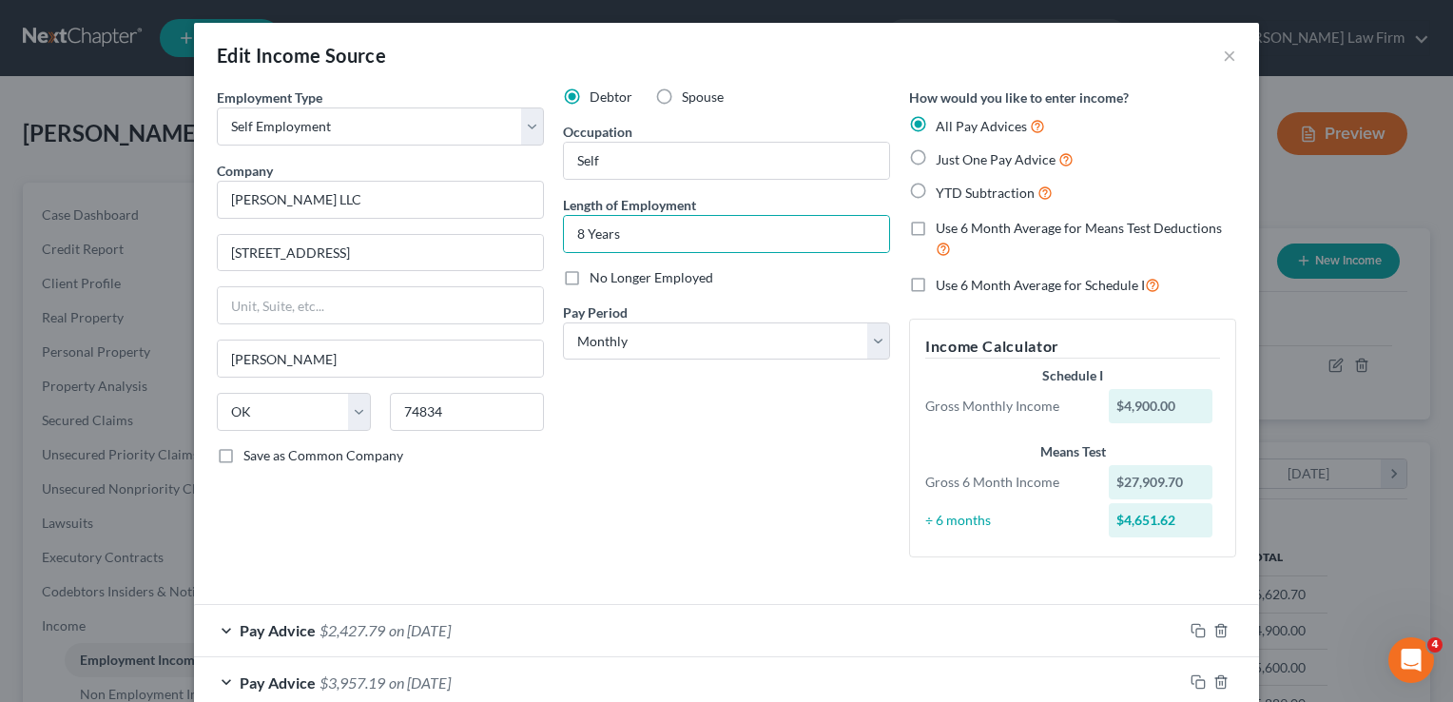
drag, startPoint x: 664, startPoint y: 467, endPoint x: 677, endPoint y: 458, distance: 15.8
click at [664, 466] on div "Debtor Spouse Occupation Self Length of Employment 8 Years No Longer Employed P…" at bounding box center [726, 329] width 346 height 485
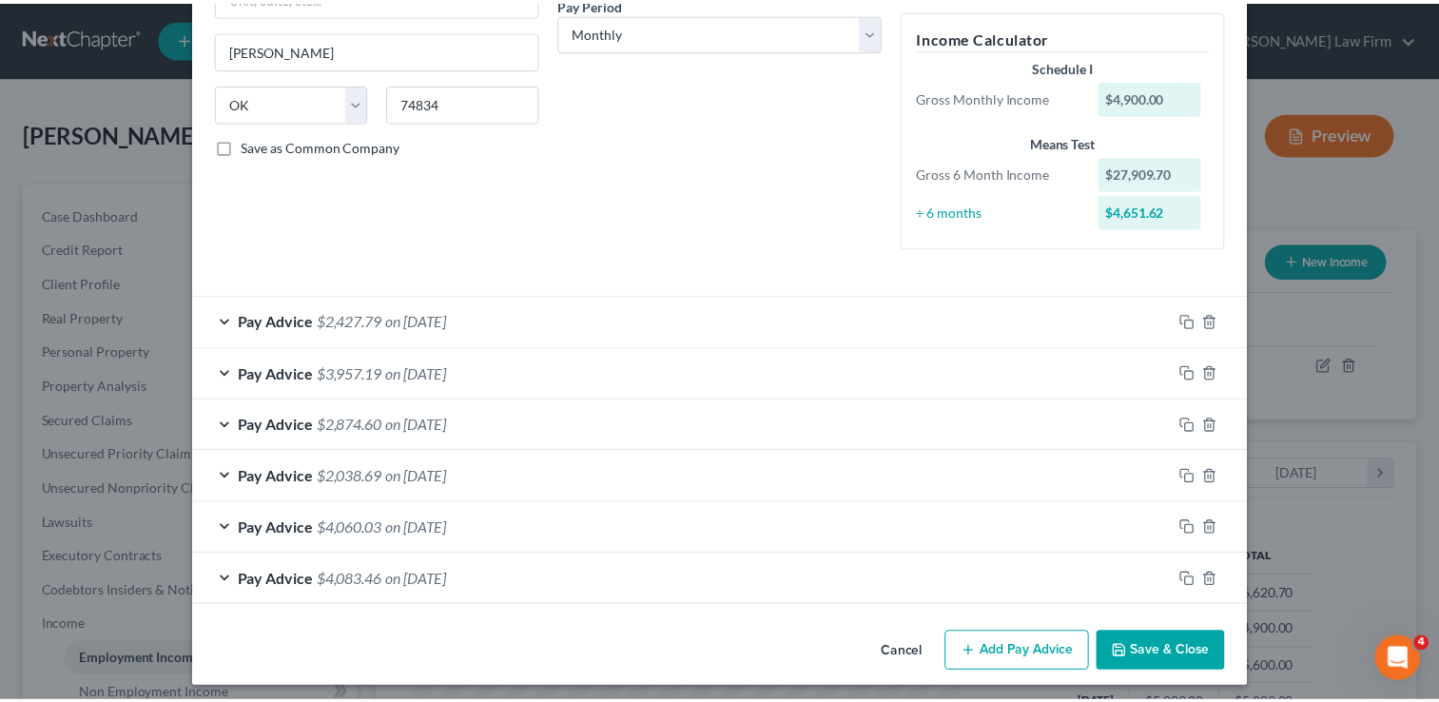
scroll to position [315, 0]
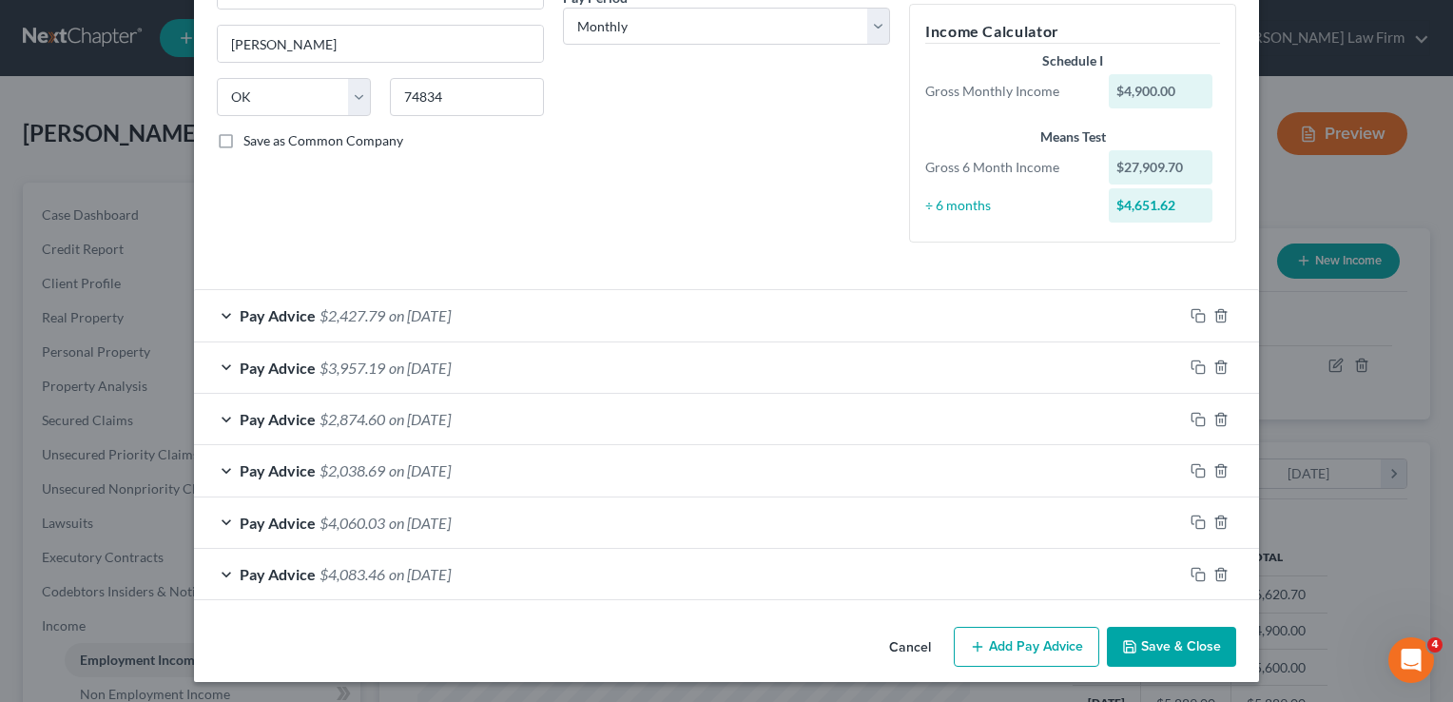
click at [1164, 637] on button "Save & Close" at bounding box center [1171, 647] width 129 height 40
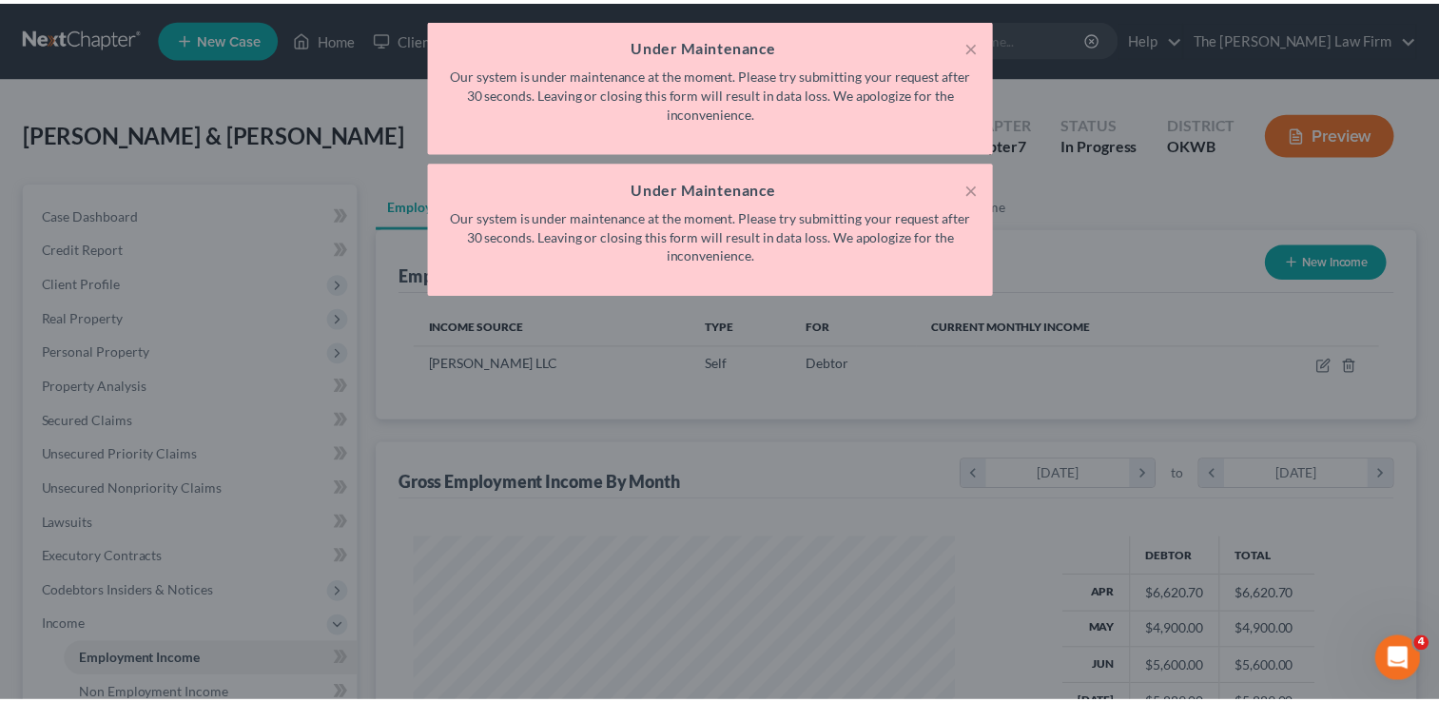
scroll to position [950563, 950318]
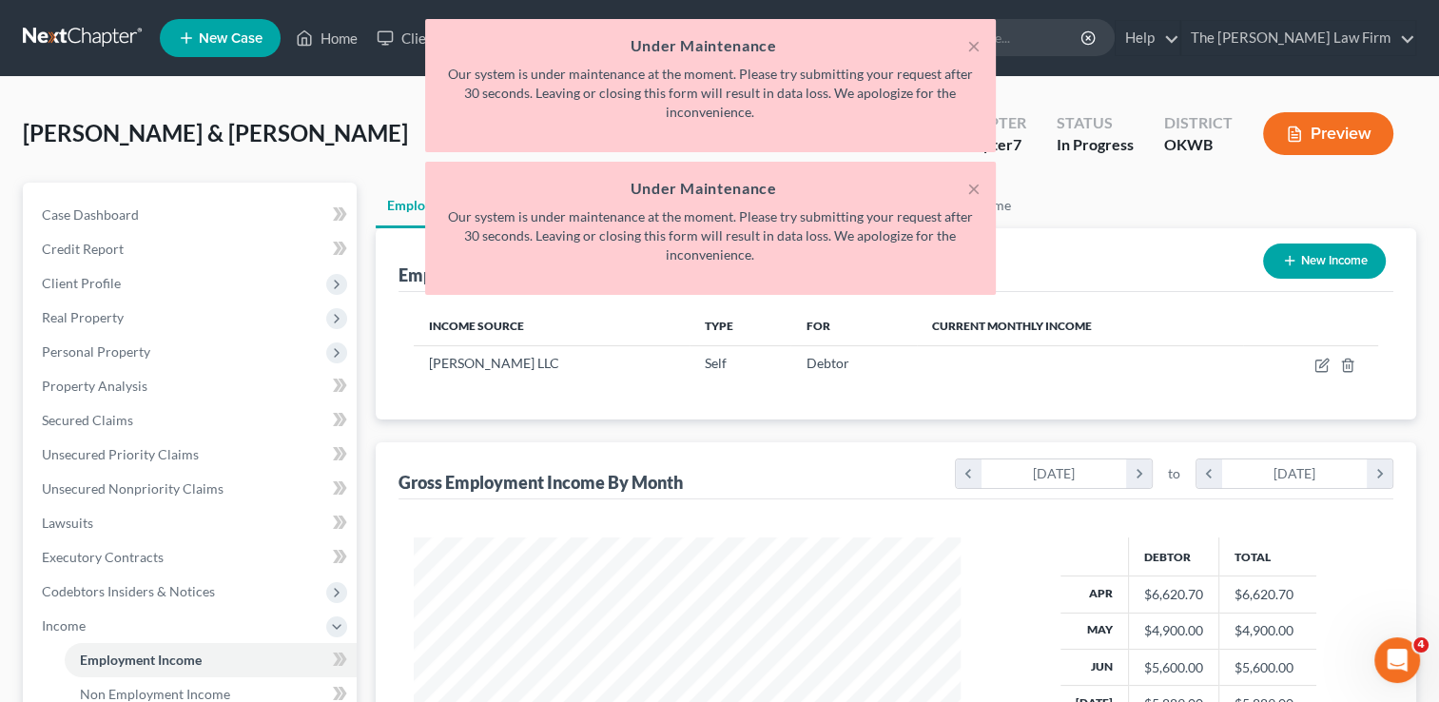
click at [373, 134] on div "× Under Maintenance Our system is under maintenance at the moment. Please try s…" at bounding box center [709, 161] width 1439 height 285
click at [975, 185] on button "×" at bounding box center [973, 188] width 13 height 23
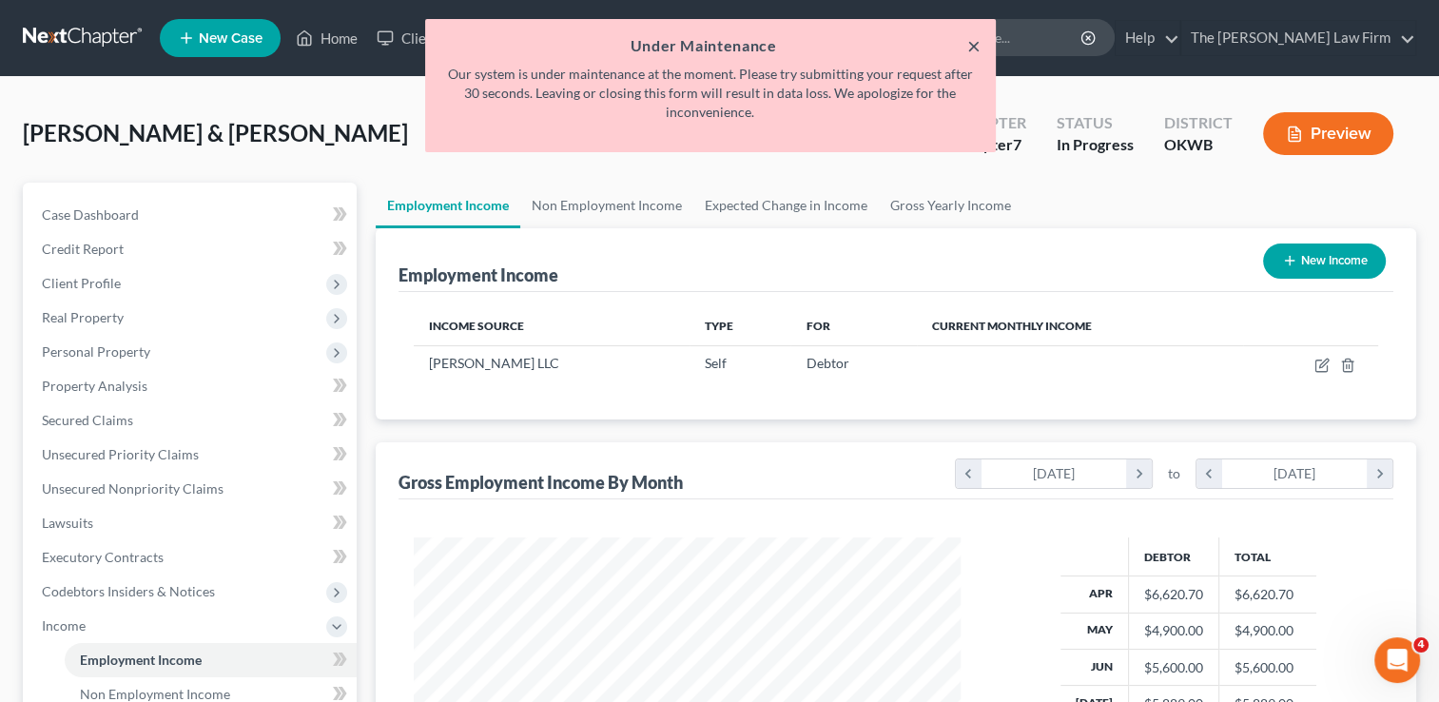
click at [972, 45] on button "×" at bounding box center [973, 45] width 13 height 23
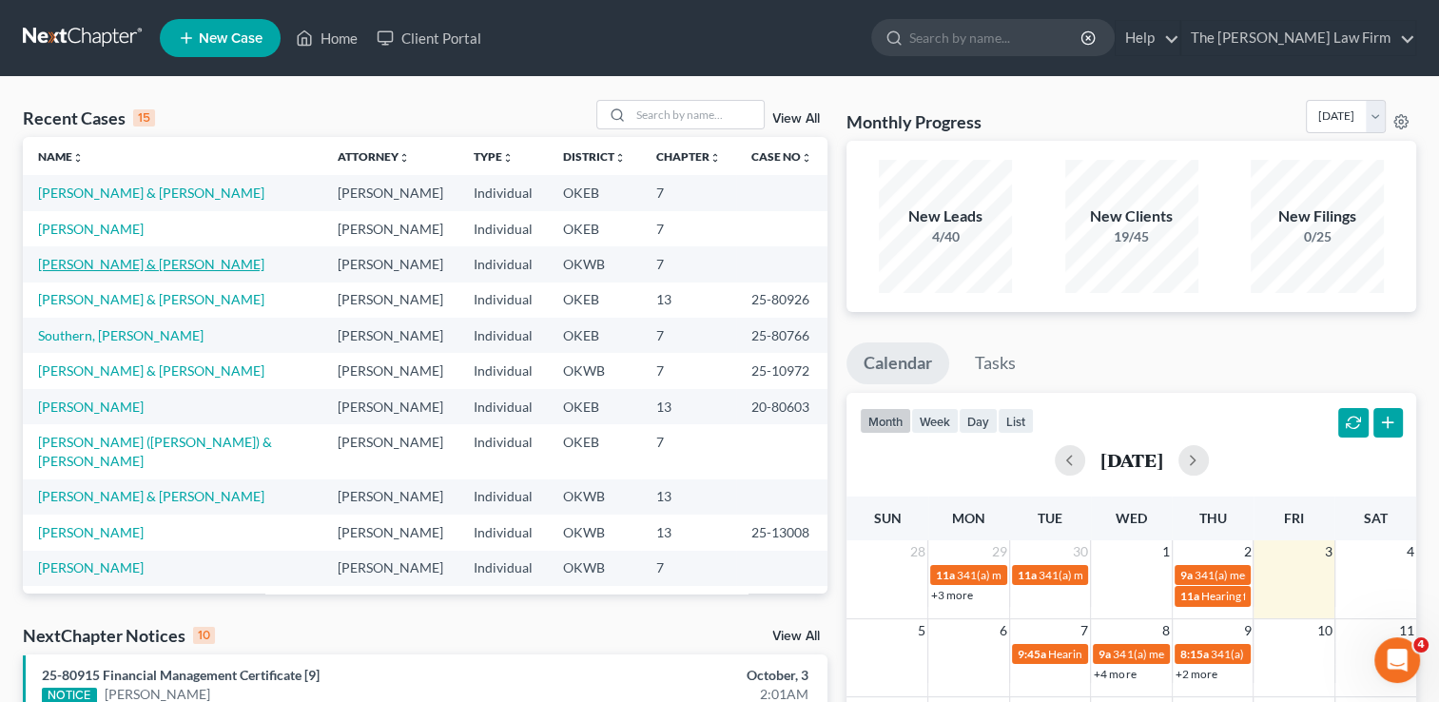
click at [114, 261] on link "[PERSON_NAME] & [PERSON_NAME]" at bounding box center [151, 264] width 226 height 16
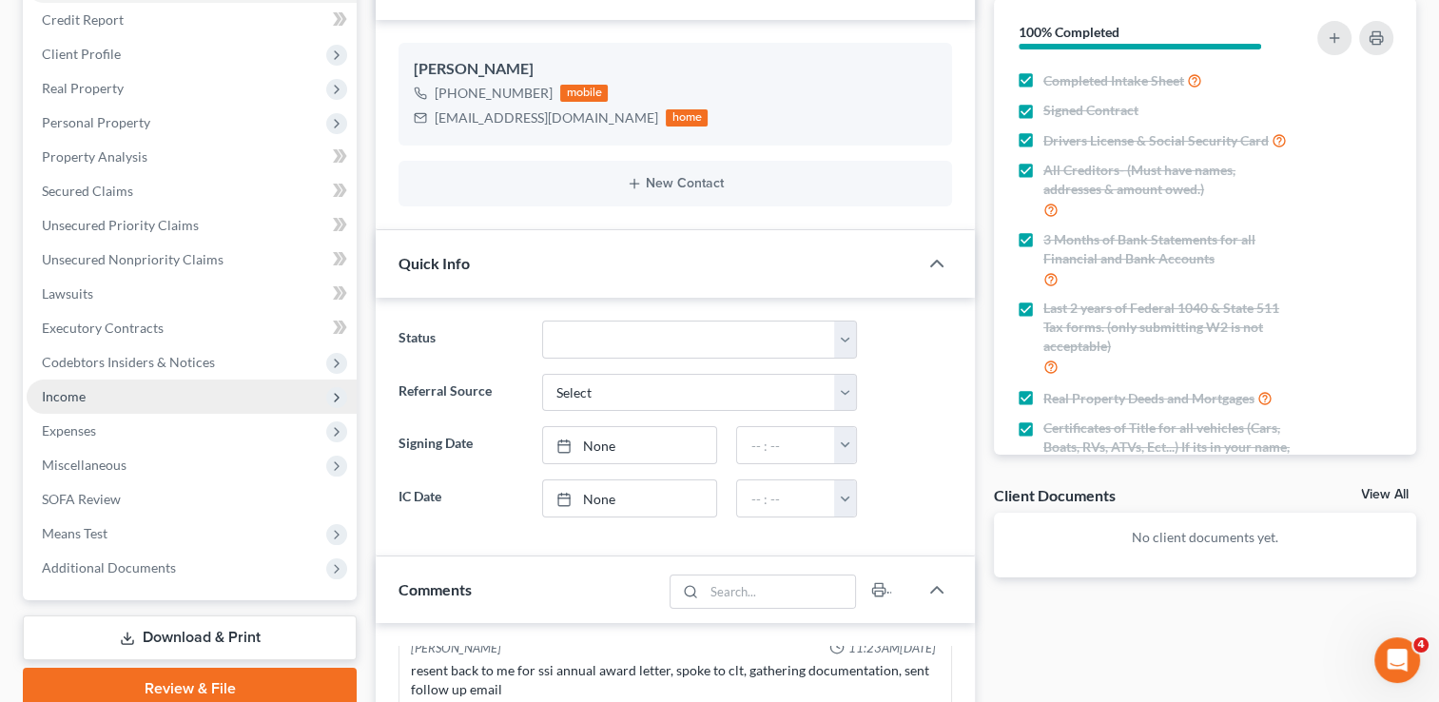
scroll to position [190, 0]
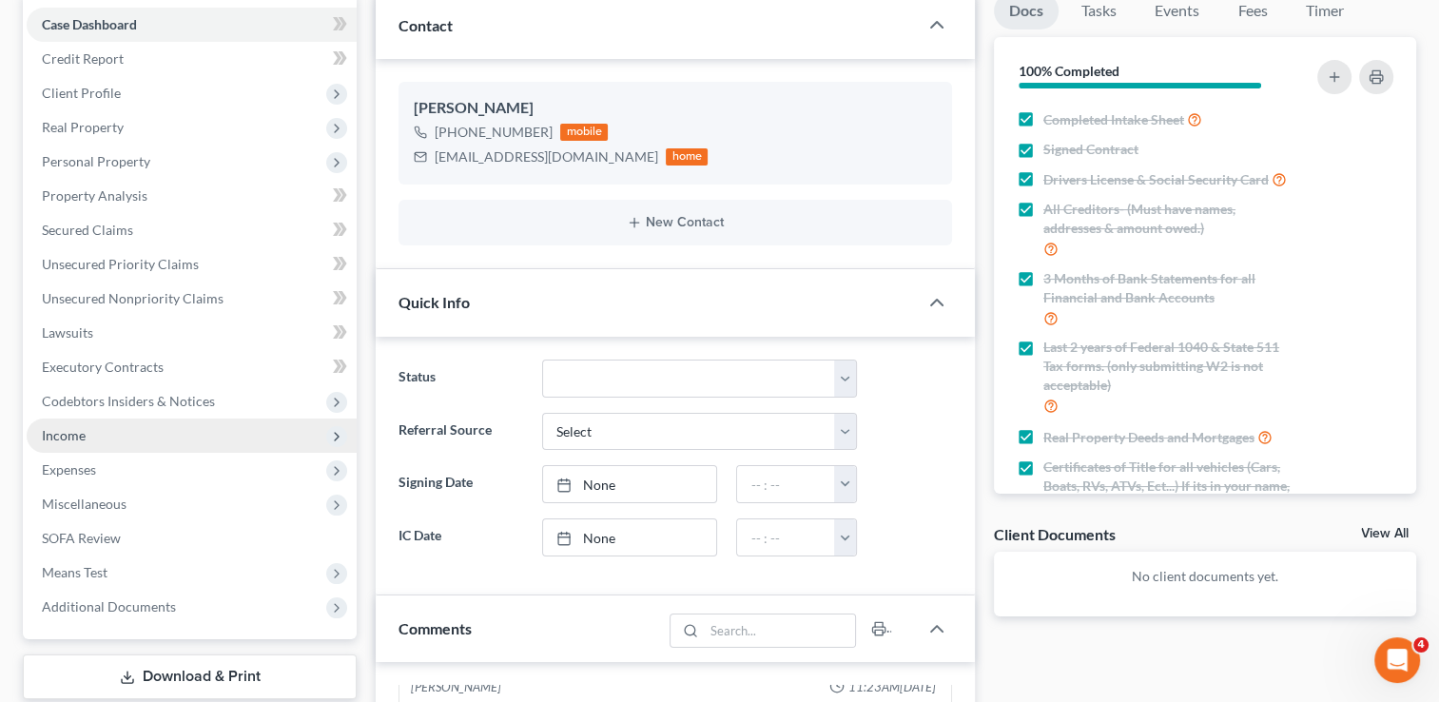
click at [60, 433] on span "Income" at bounding box center [64, 435] width 44 height 16
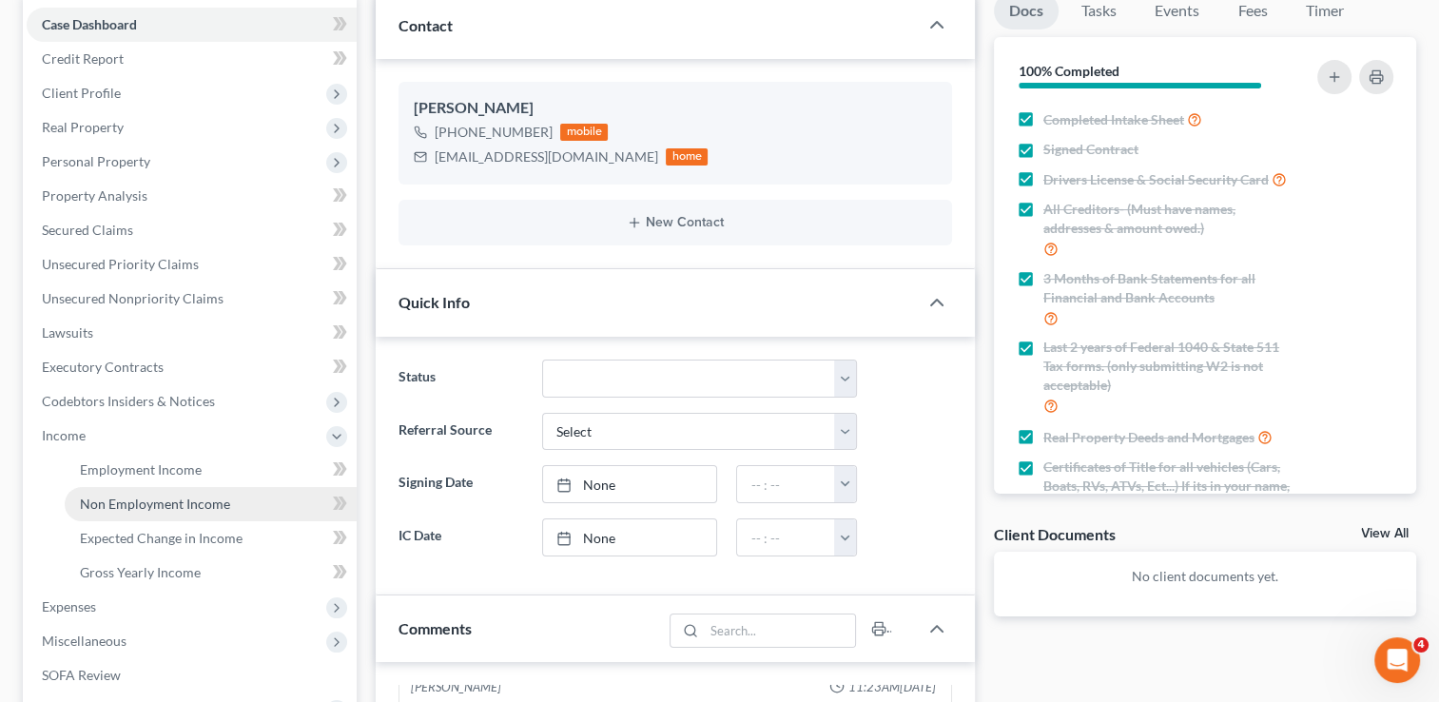
click at [153, 501] on span "Non Employment Income" at bounding box center [155, 503] width 150 height 16
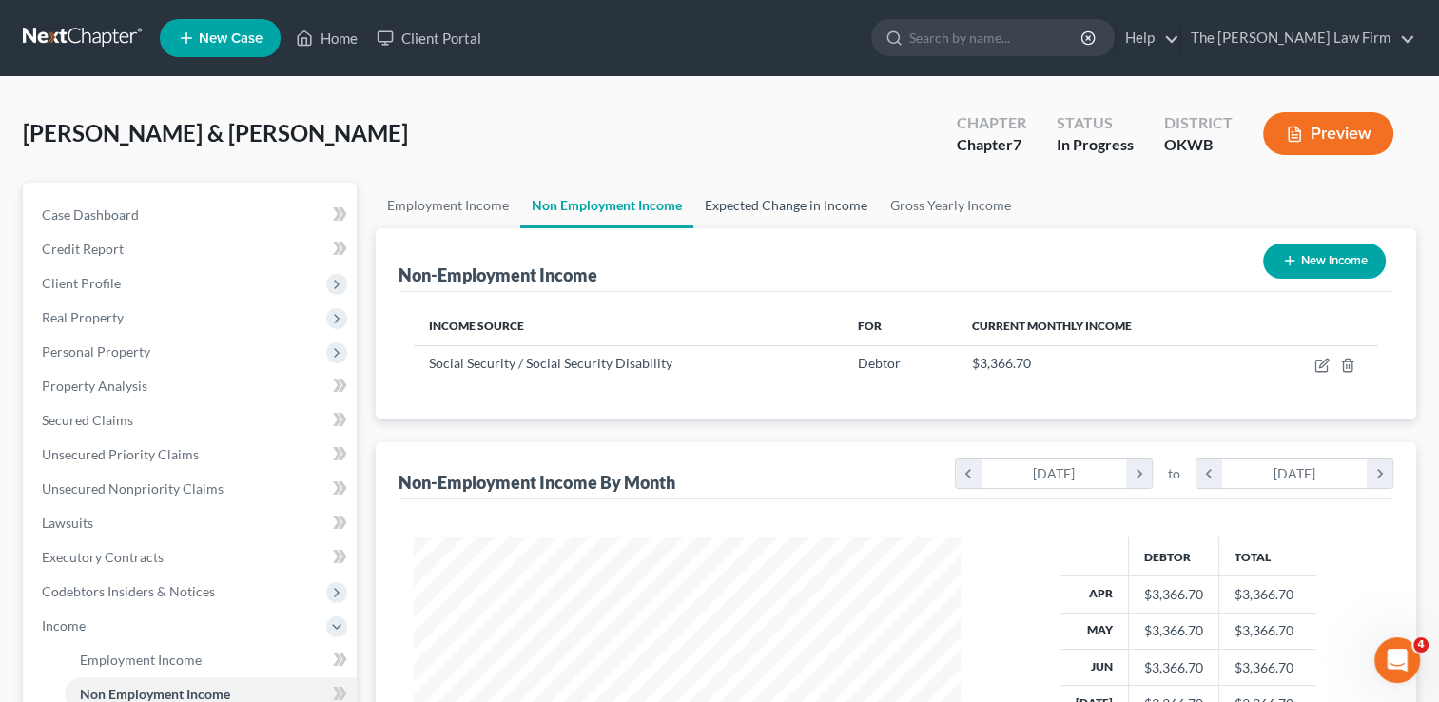
scroll to position [339, 585]
click at [797, 208] on link "Expected Change in Income" at bounding box center [785, 206] width 185 height 46
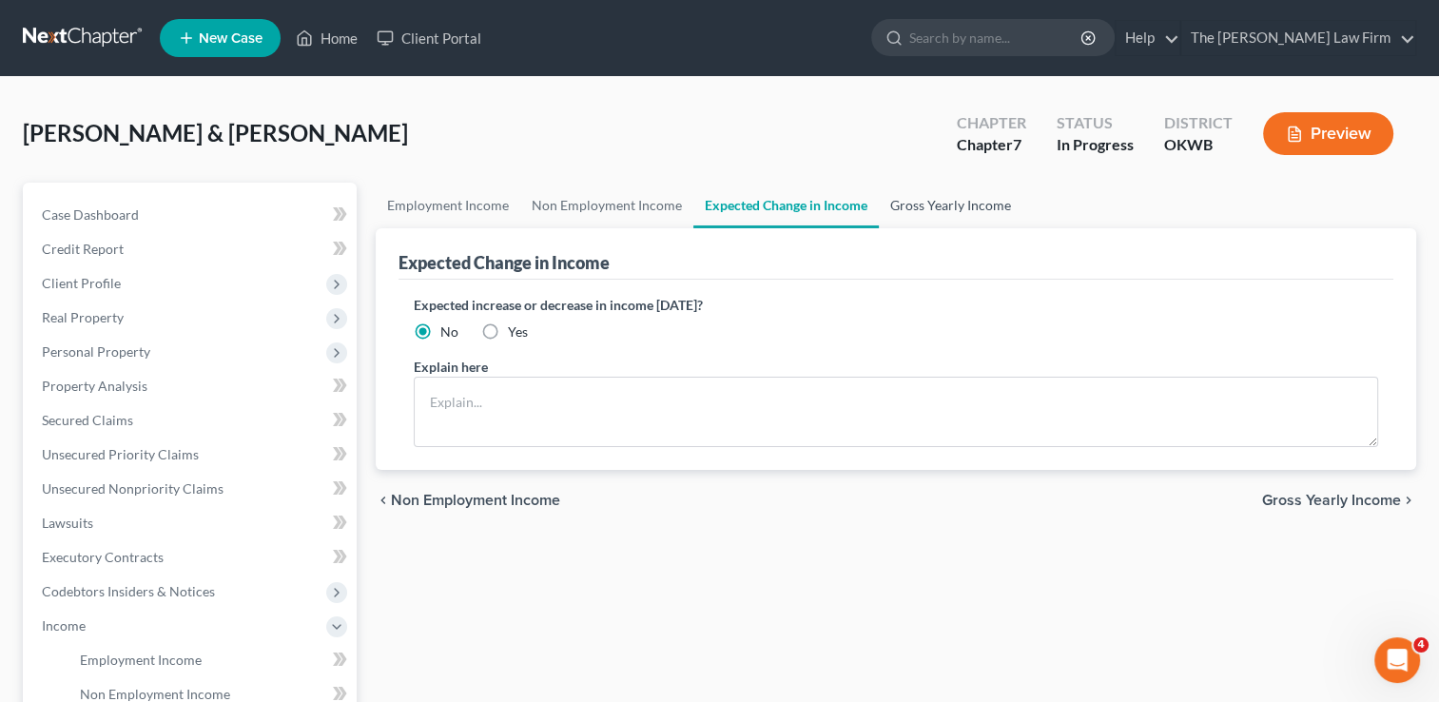
click at [931, 203] on link "Gross Yearly Income" at bounding box center [951, 206] width 144 height 46
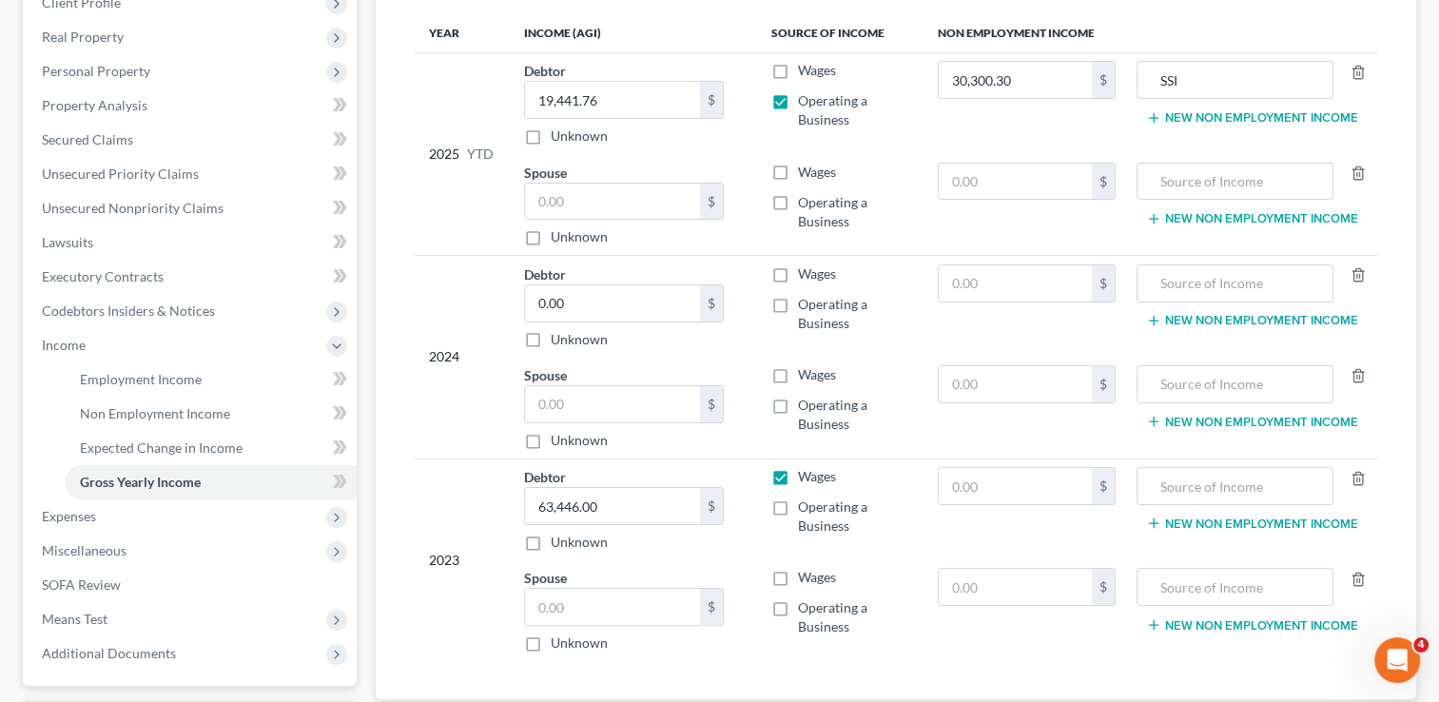
scroll to position [285, 0]
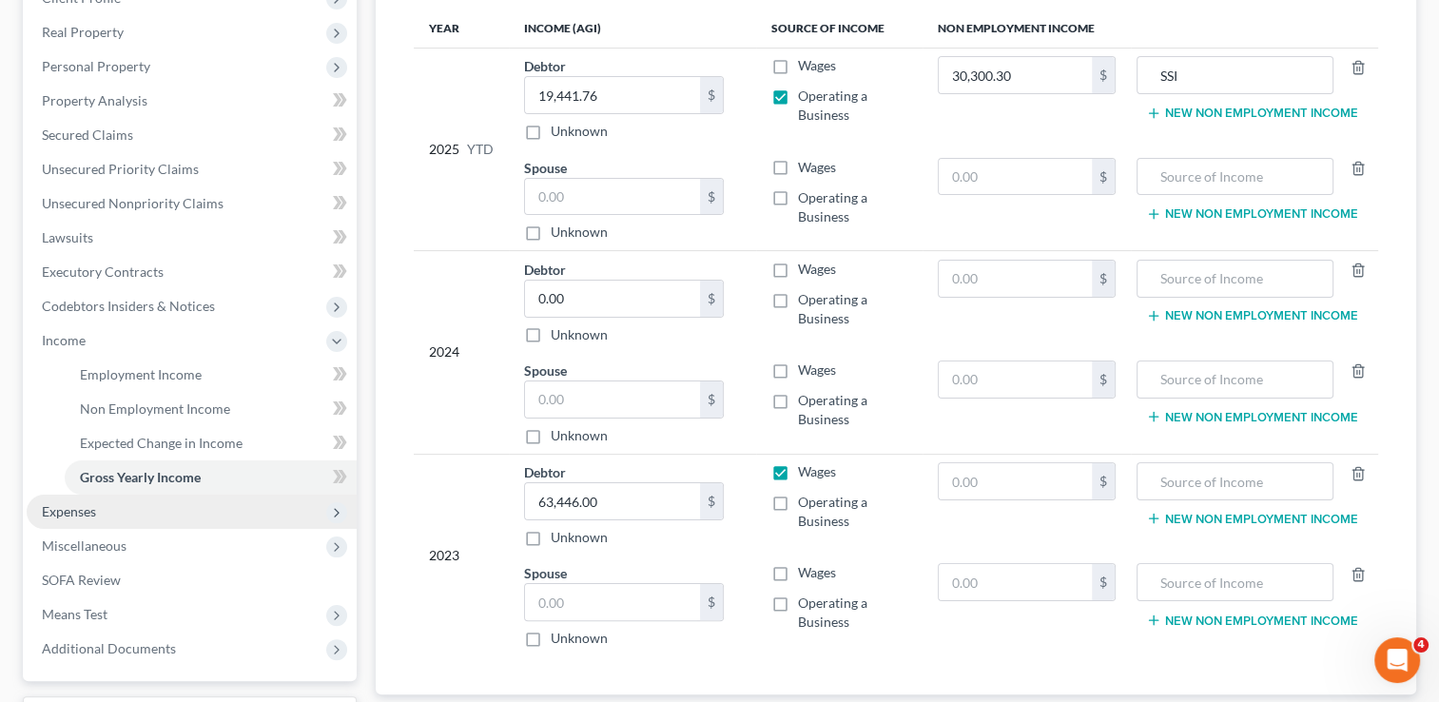
click at [81, 508] on span "Expenses" at bounding box center [69, 511] width 54 height 16
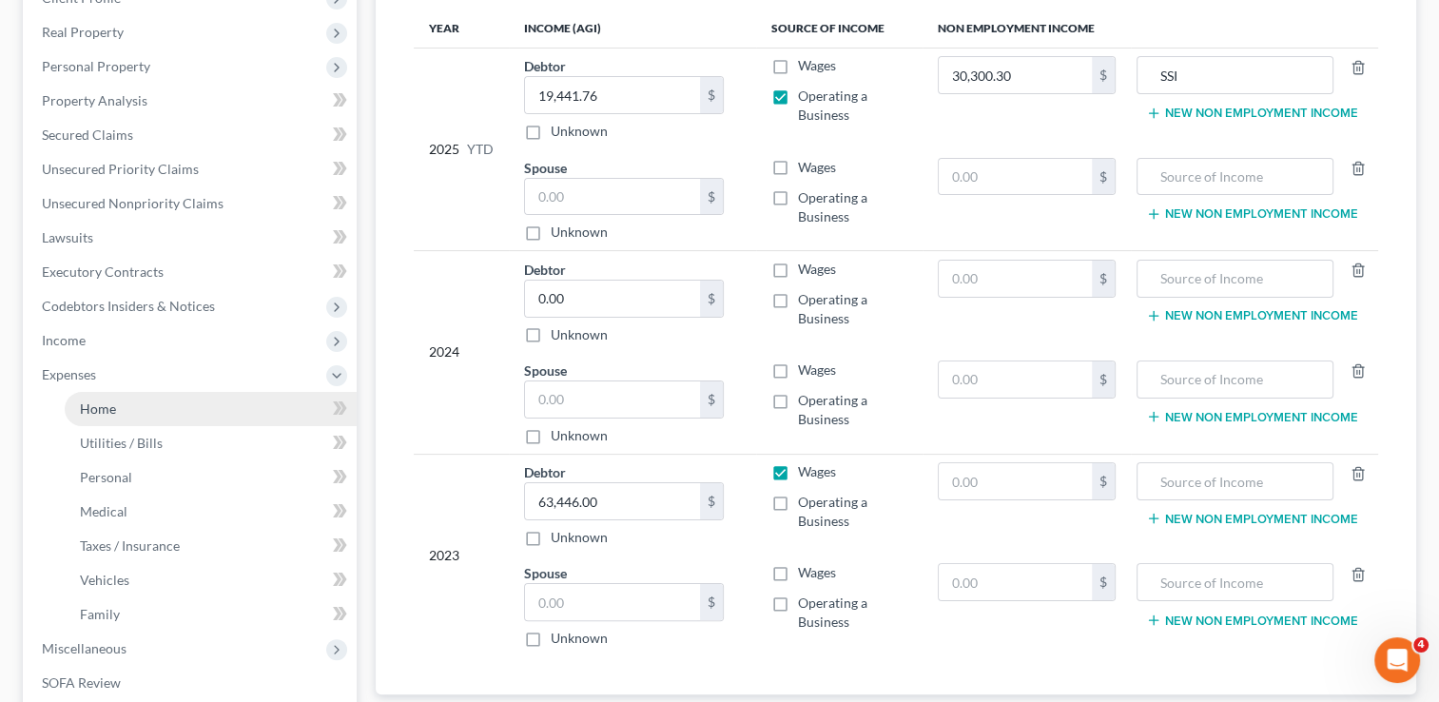
click at [124, 406] on link "Home" at bounding box center [211, 409] width 292 height 34
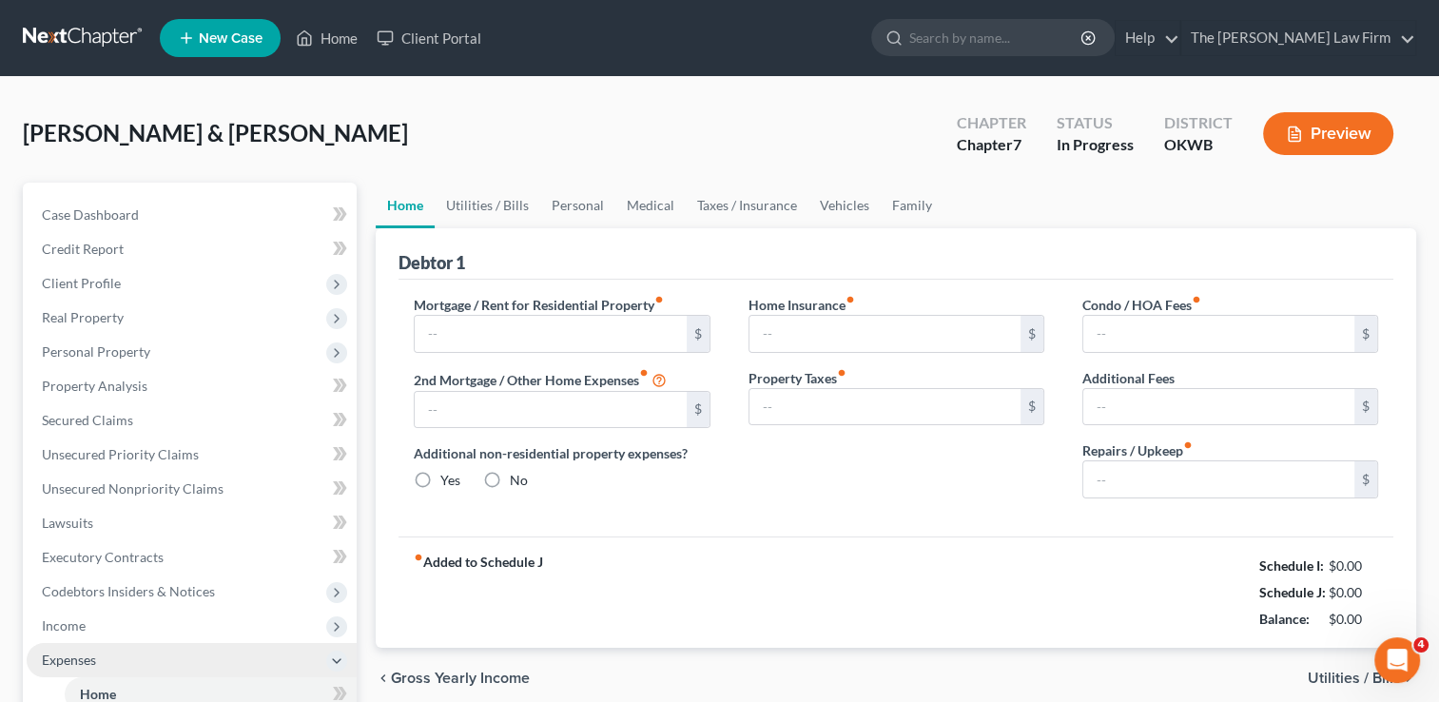
type input "0.00"
radio input "true"
type input "0.00"
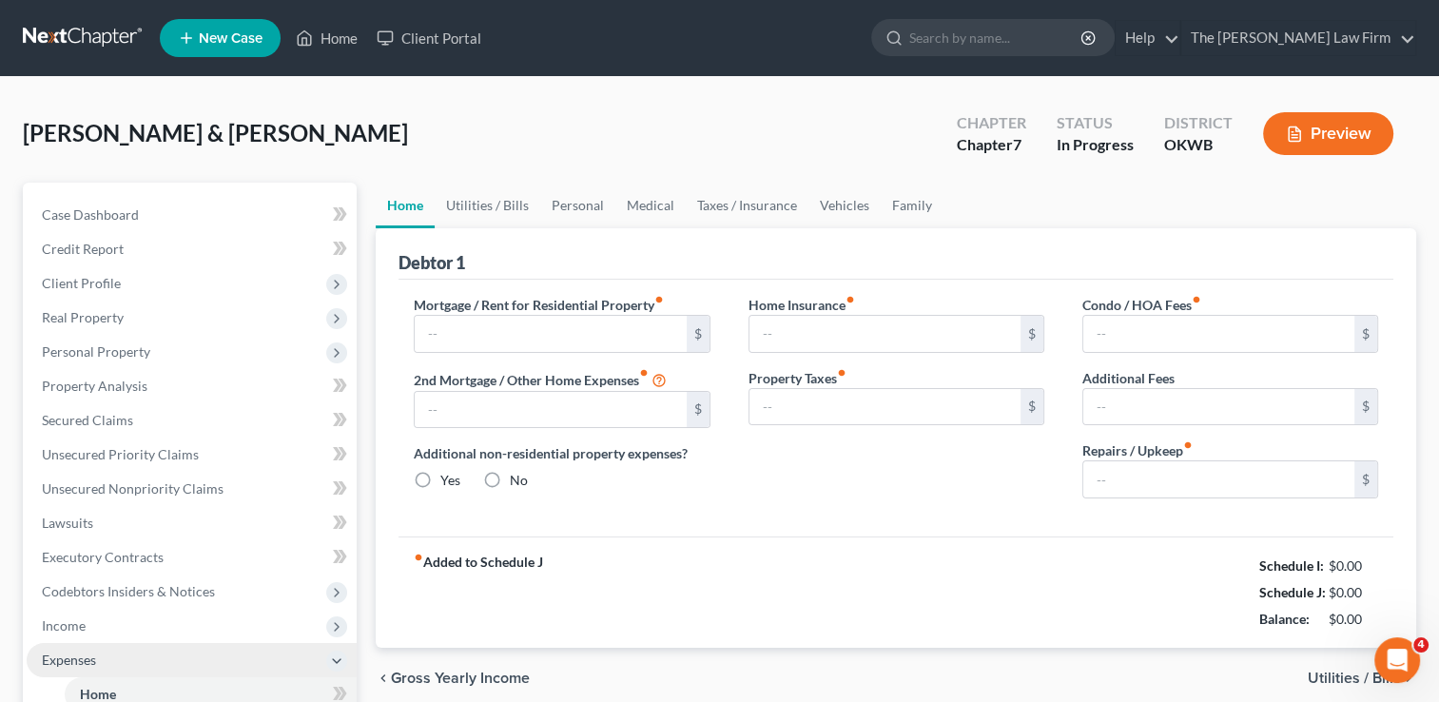
type input "0.00"
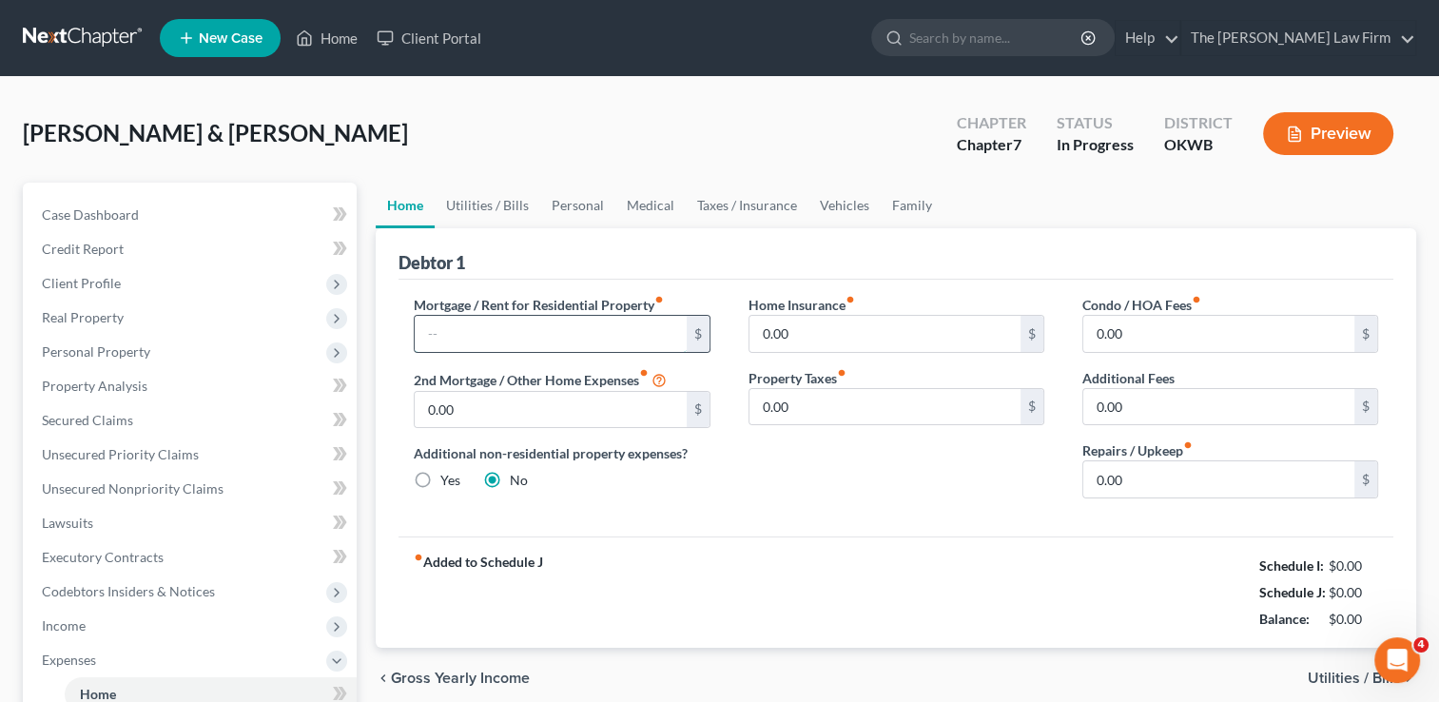
click at [441, 333] on input "text" at bounding box center [550, 334] width 271 height 36
type input "1,790"
click at [1156, 466] on input "0.00" at bounding box center [1218, 479] width 271 height 36
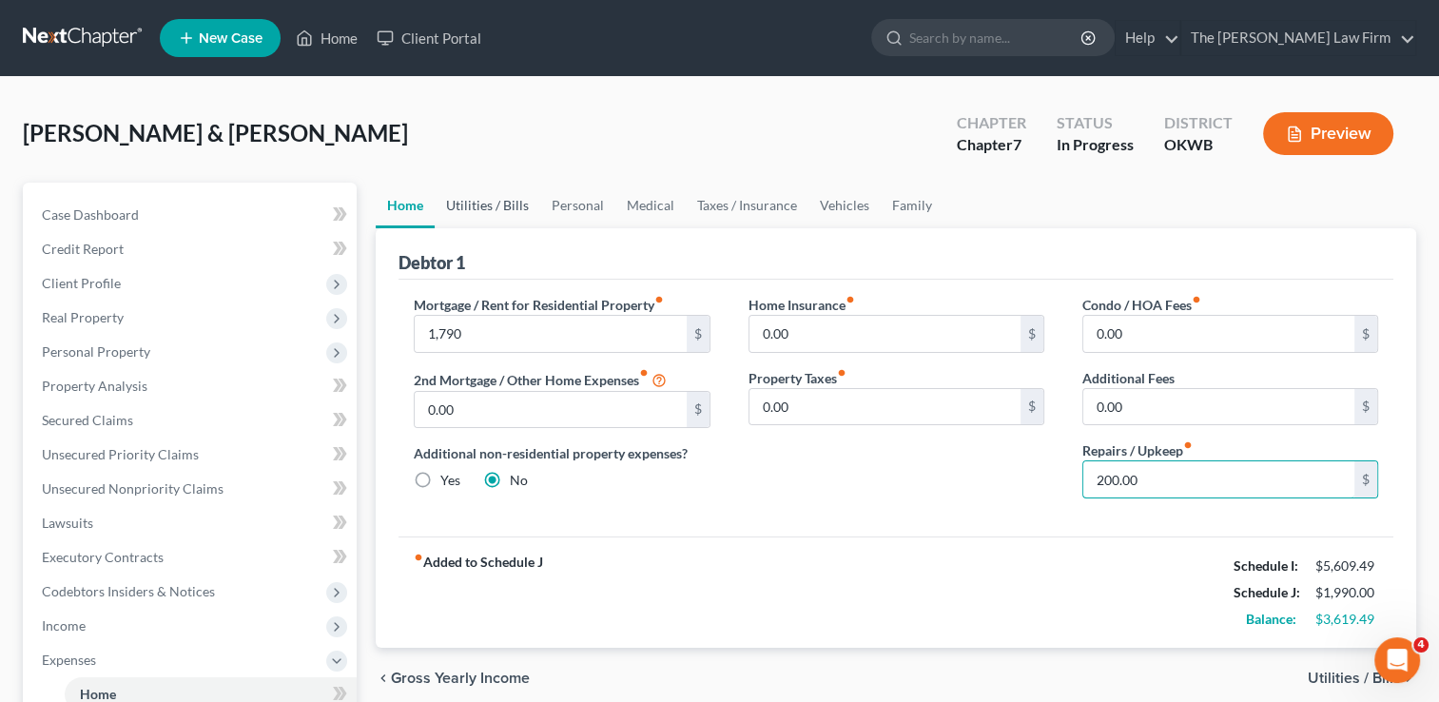
type input "200.00"
click at [484, 202] on link "Utilities / Bills" at bounding box center [488, 206] width 106 height 46
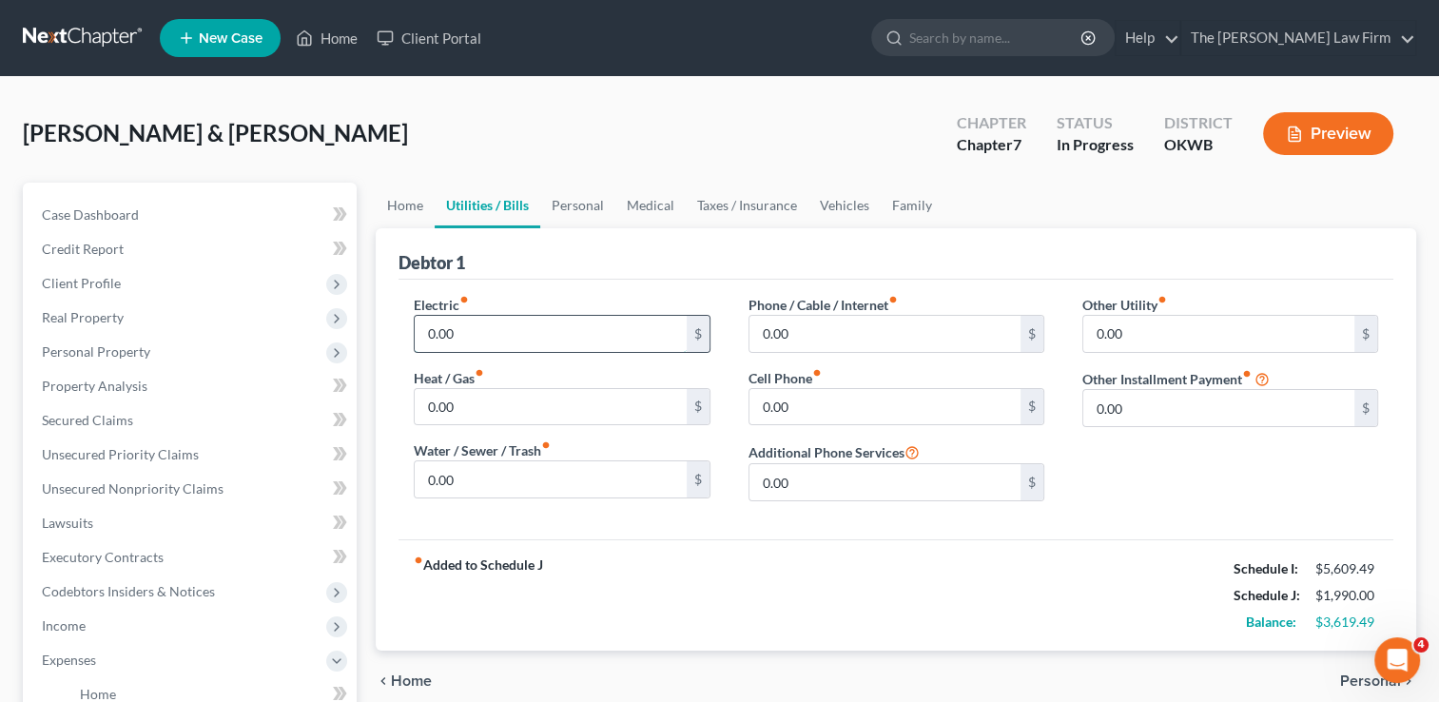
click at [468, 333] on input "0.00" at bounding box center [550, 334] width 271 height 36
type input "600.00"
click at [488, 404] on input "0.00" at bounding box center [550, 407] width 271 height 36
click at [480, 481] on input "0.00" at bounding box center [550, 479] width 271 height 36
type input "100.00"
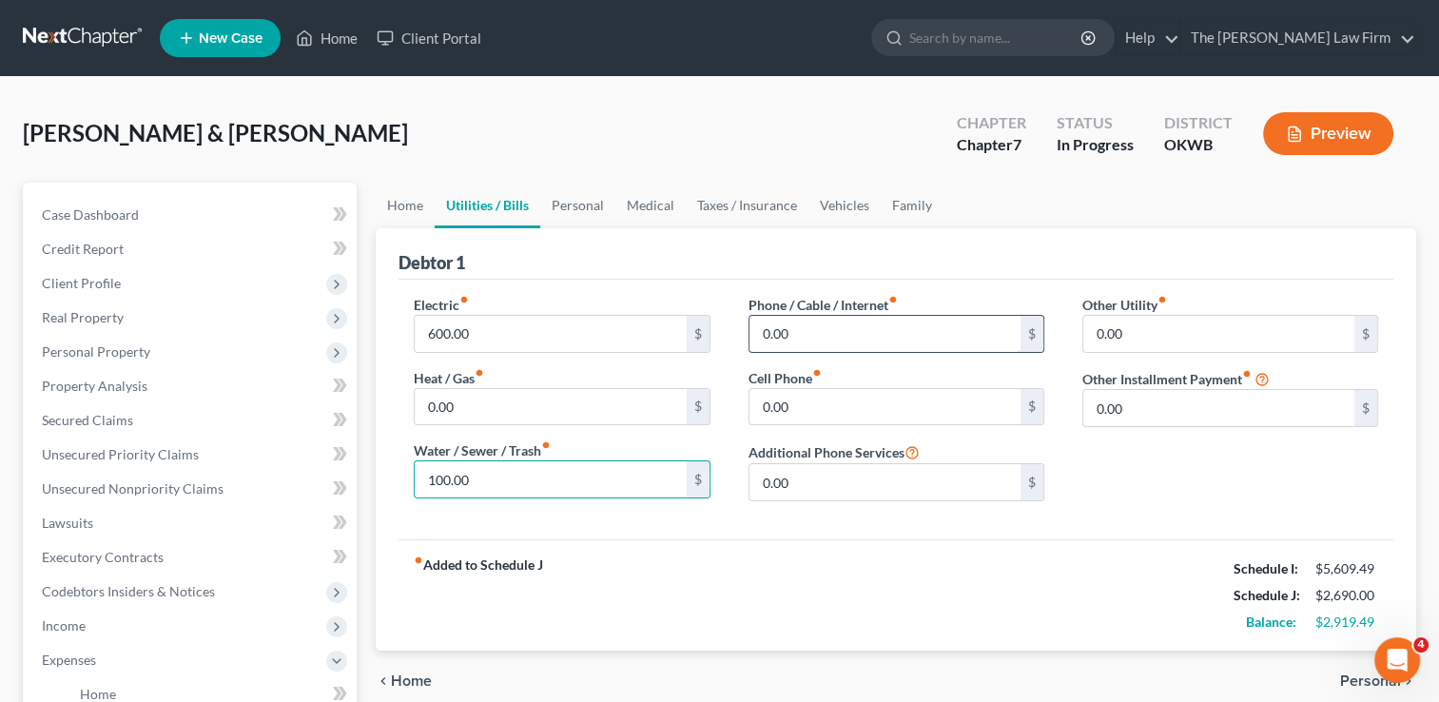
click at [837, 326] on input "0.00" at bounding box center [884, 334] width 271 height 36
type input "200.00"
click at [842, 394] on input "0.00" at bounding box center [884, 407] width 271 height 36
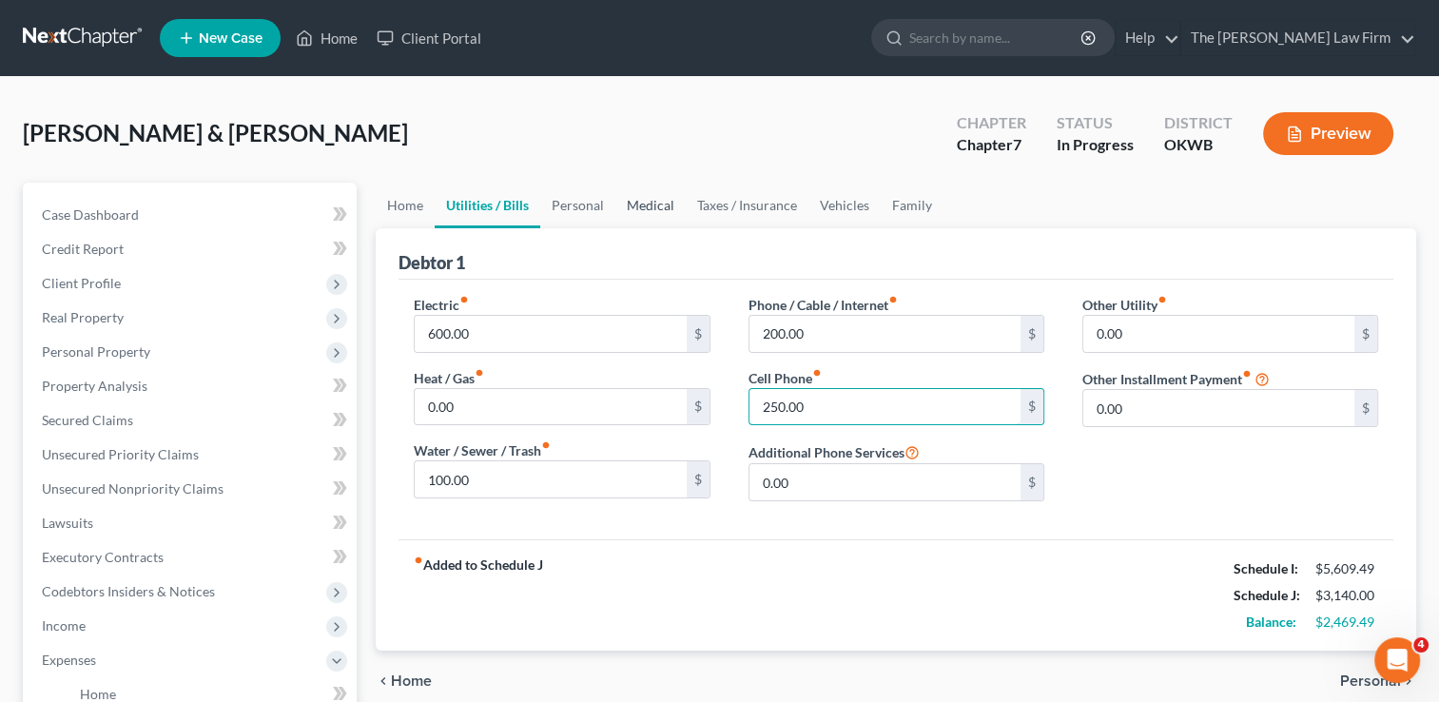
type input "250.00"
click at [654, 201] on link "Medical" at bounding box center [650, 206] width 70 height 46
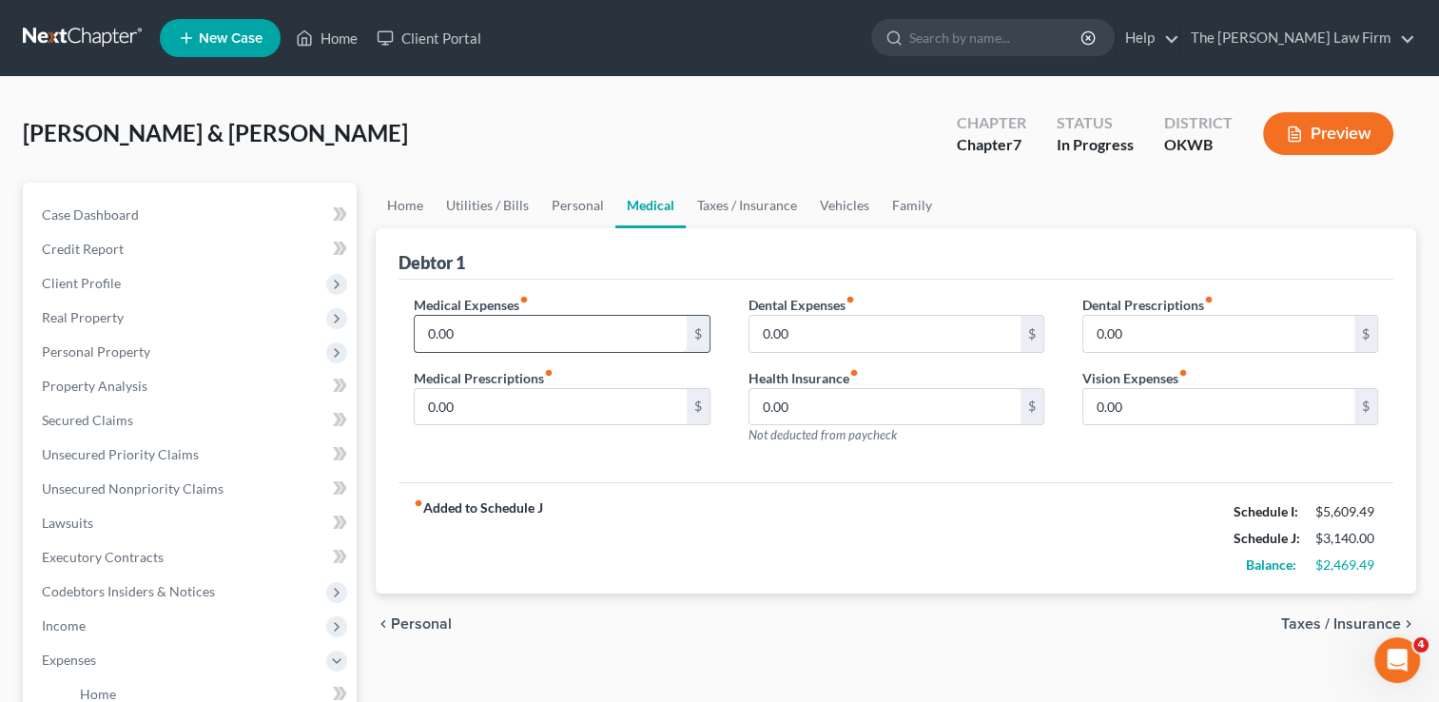
click at [475, 329] on input "0.00" at bounding box center [550, 334] width 271 height 36
type input "25.00"
click at [732, 485] on div "fiber_manual_record Added to Schedule J Schedule I: $5,609.49 Schedule J: $3,16…" at bounding box center [895, 537] width 995 height 111
click at [752, 206] on link "Taxes / Insurance" at bounding box center [747, 206] width 123 height 46
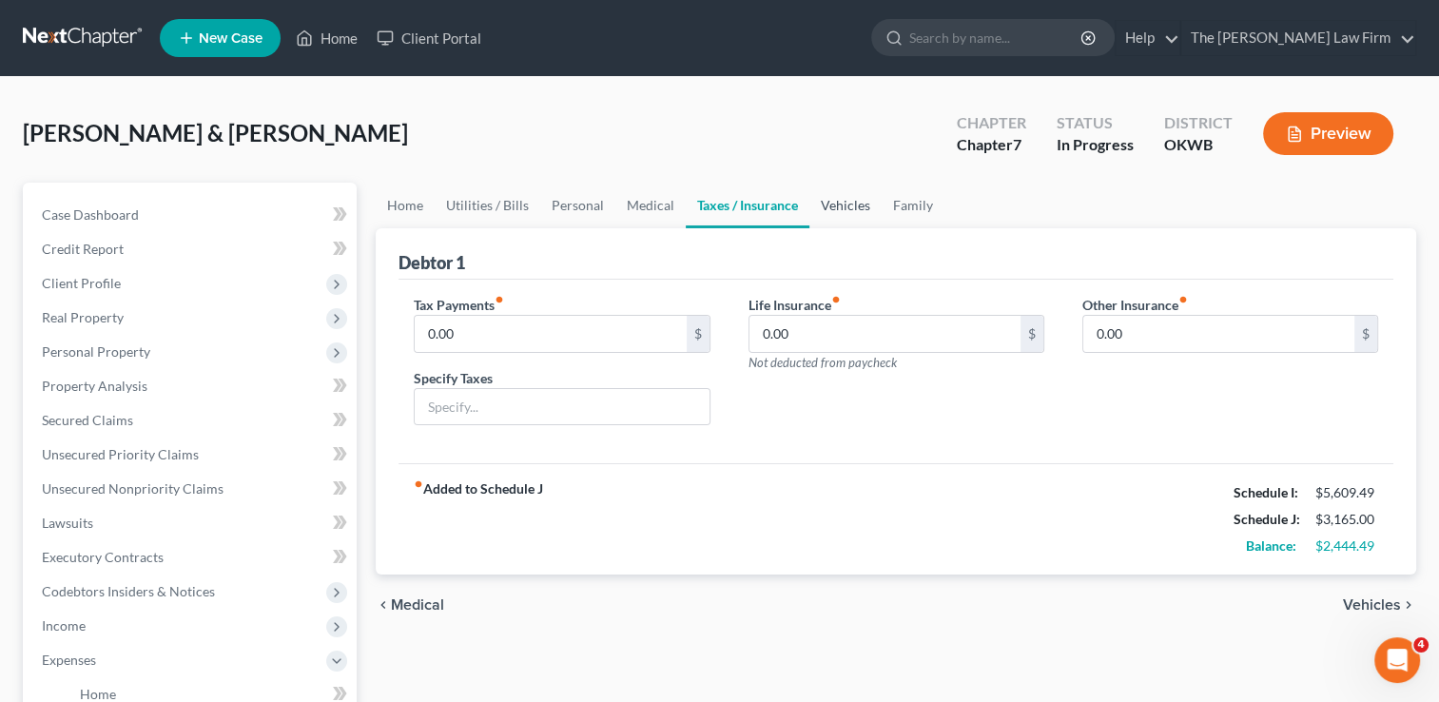
click at [835, 205] on link "Vehicles" at bounding box center [845, 206] width 72 height 46
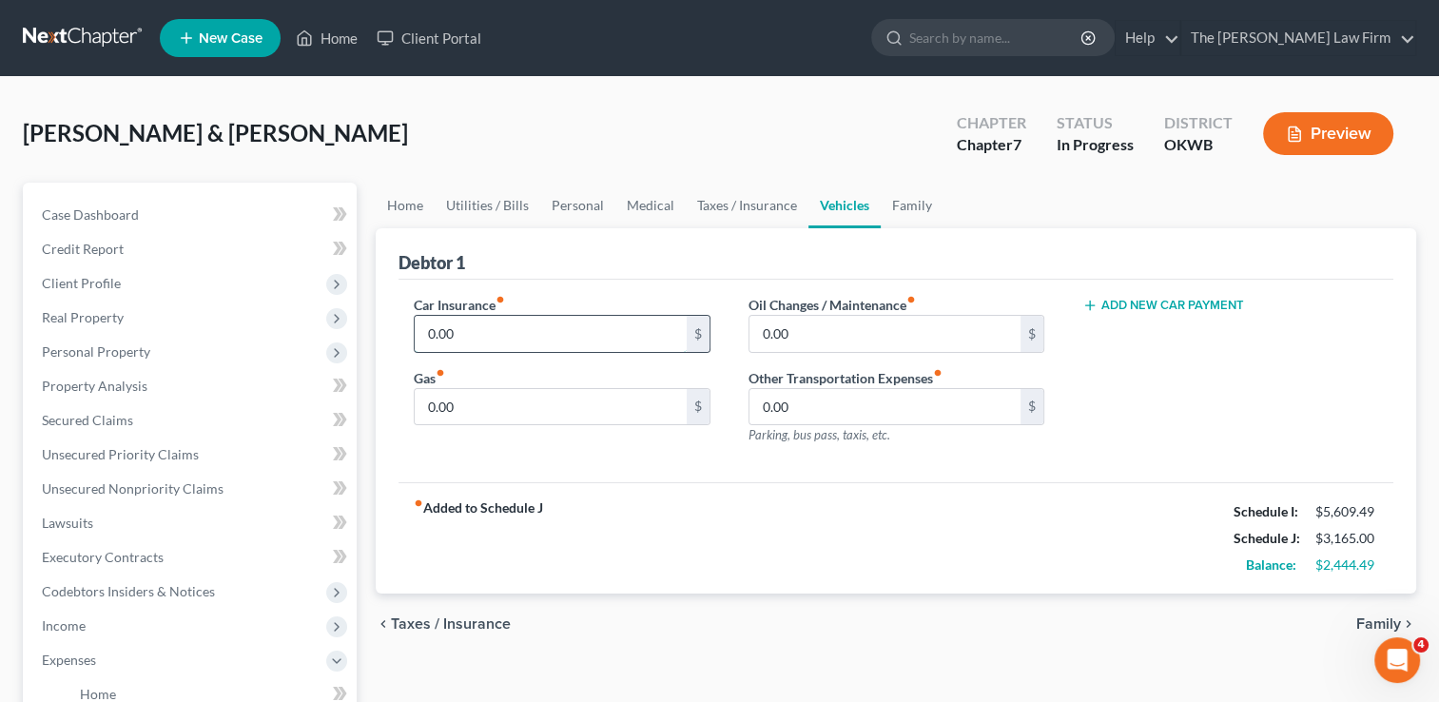
click at [481, 333] on input "0.00" at bounding box center [550, 334] width 271 height 36
click at [483, 405] on input "0.00" at bounding box center [550, 407] width 271 height 36
click at [510, 452] on div "Car Insurance fiber_manual_record 0.00 $ Gas fiber_manual_record 0.00 $" at bounding box center [562, 377] width 334 height 165
click at [476, 401] on input "0.00" at bounding box center [550, 407] width 271 height 36
click at [483, 411] on input "0.00" at bounding box center [550, 407] width 271 height 36
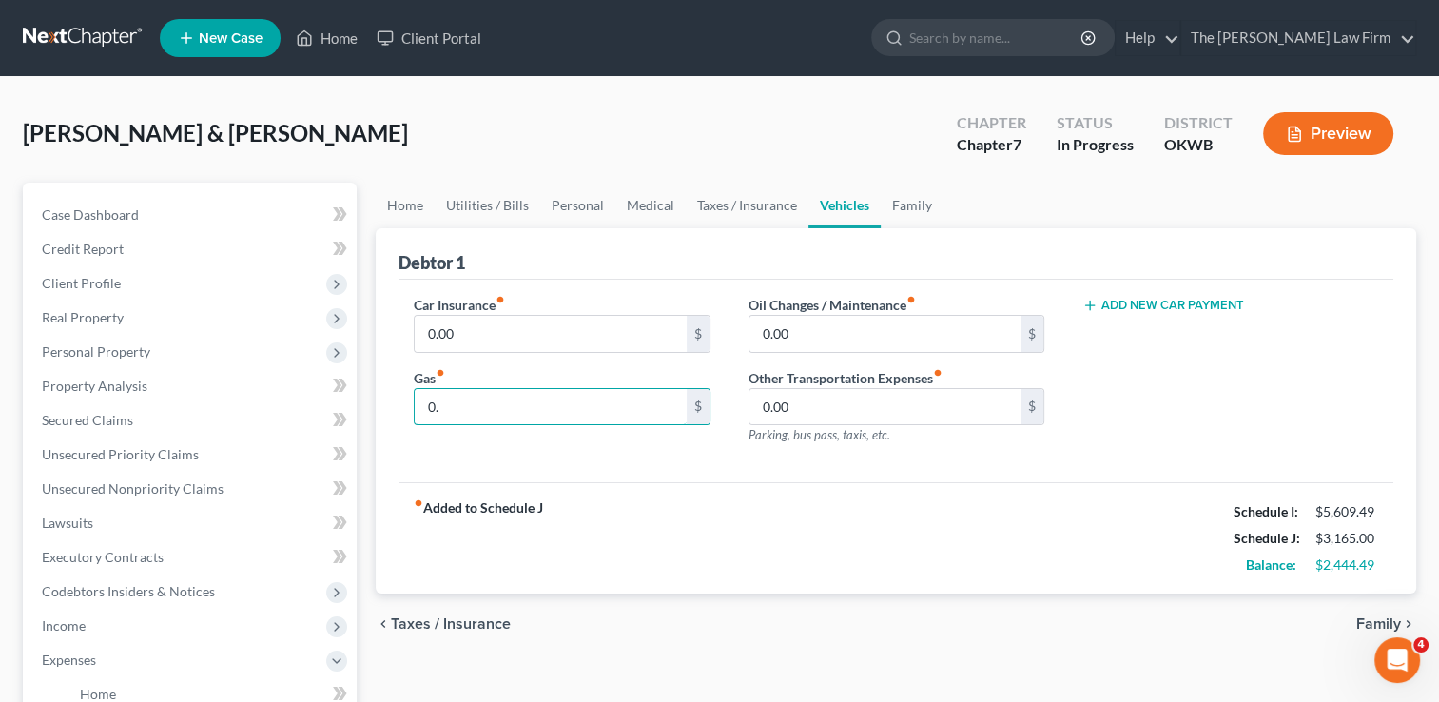
type input "0"
type input "100.00"
click at [649, 436] on div "Car Insurance fiber_manual_record 0.00 $ Gas fiber_manual_record 100.00 $" at bounding box center [562, 377] width 334 height 165
click at [906, 207] on link "Family" at bounding box center [912, 206] width 63 height 46
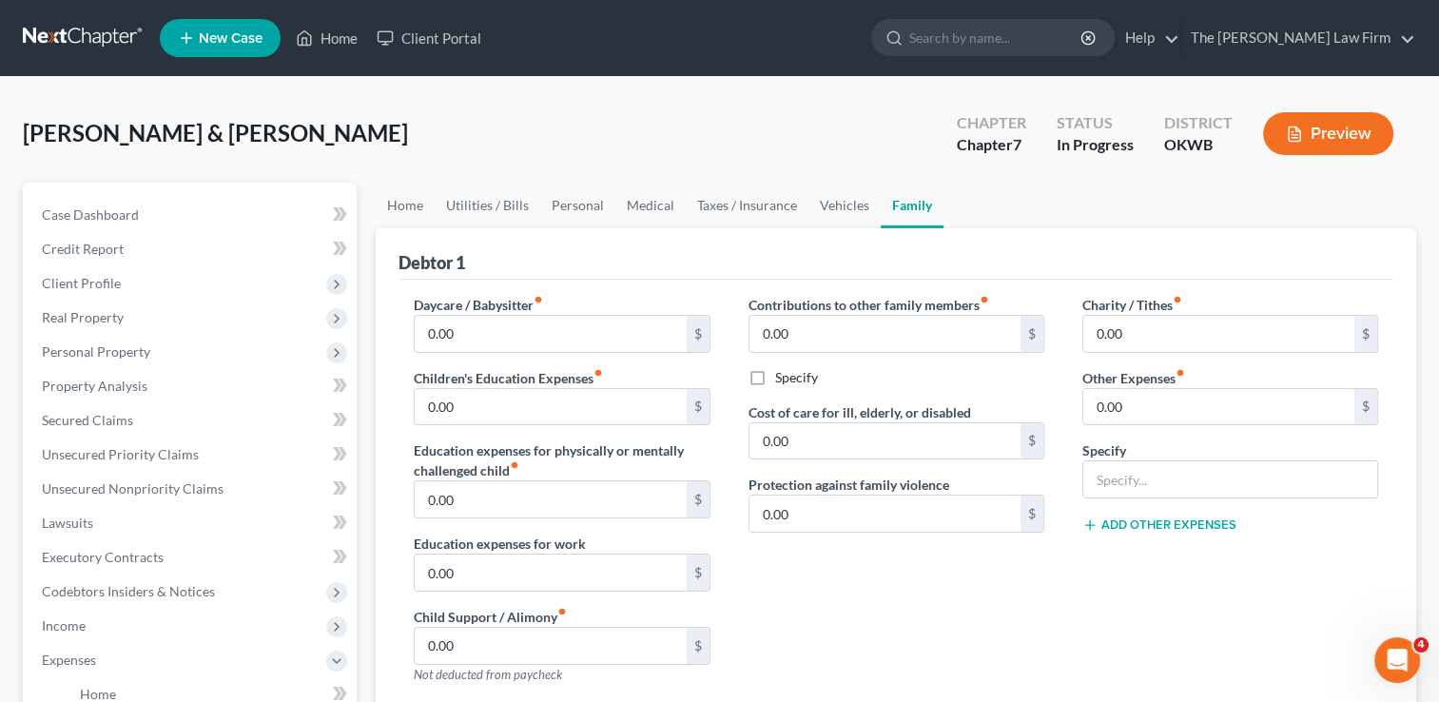
click at [810, 585] on div "Contributions to other family members fiber_manual_record 0.00 $ Specify Cost o…" at bounding box center [896, 497] width 334 height 404
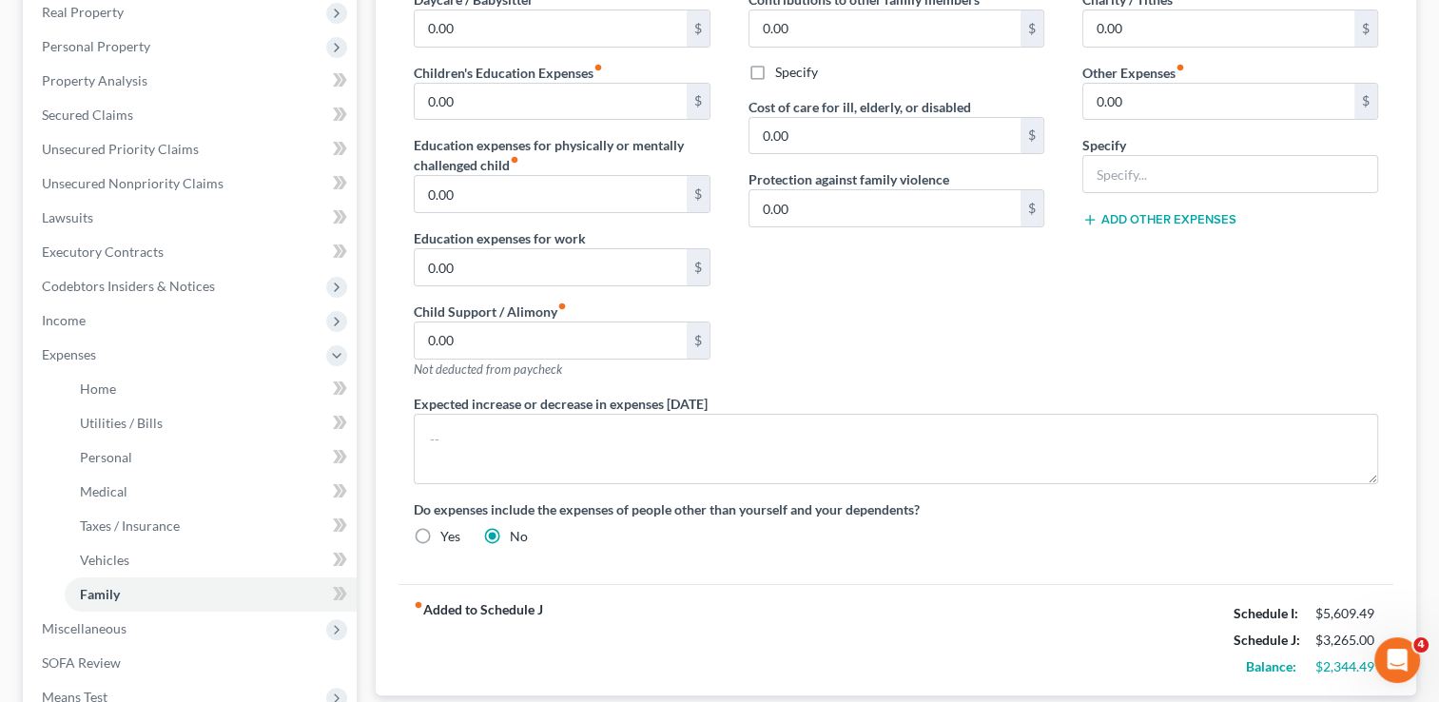
scroll to position [190, 0]
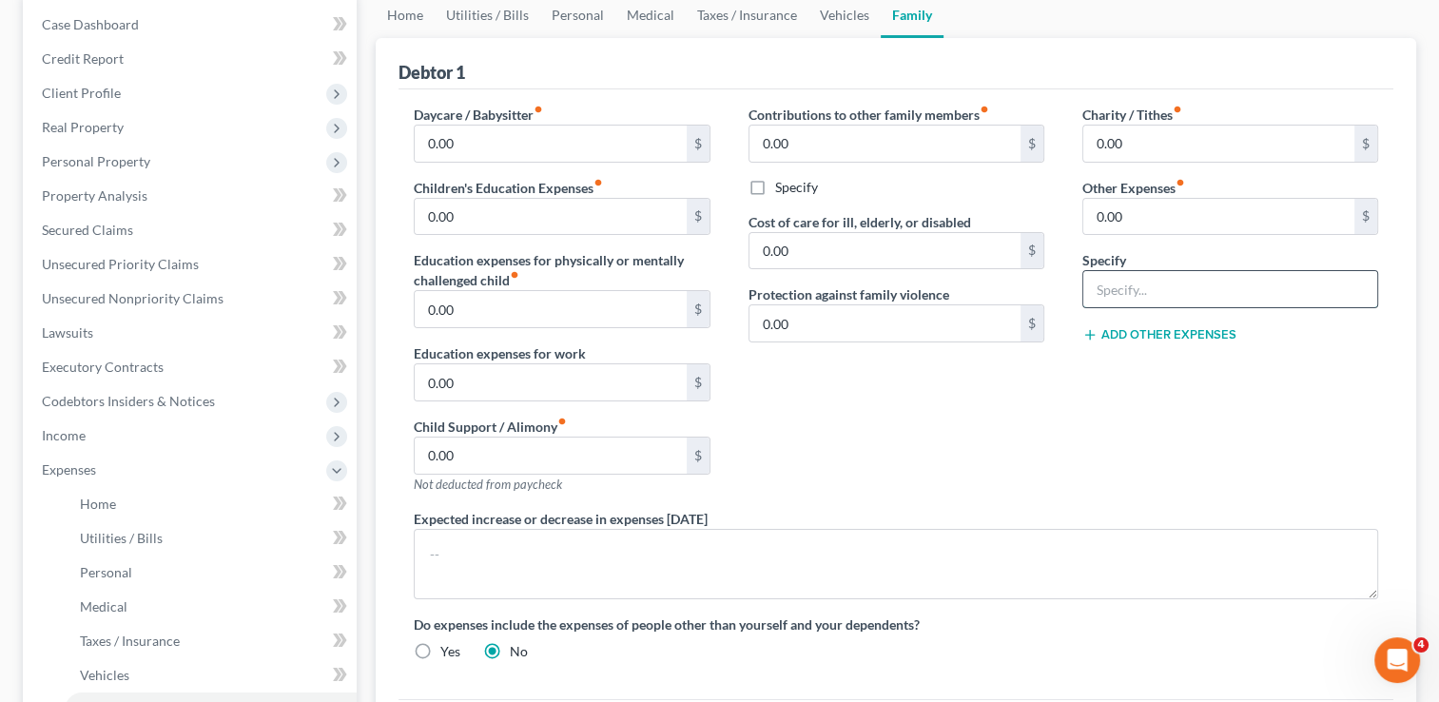
click at [1164, 281] on input "text" at bounding box center [1230, 289] width 294 height 36
type input "Animal Expenses & Supplies"
click at [1176, 330] on button "Add Other Expenses" at bounding box center [1159, 334] width 154 height 15
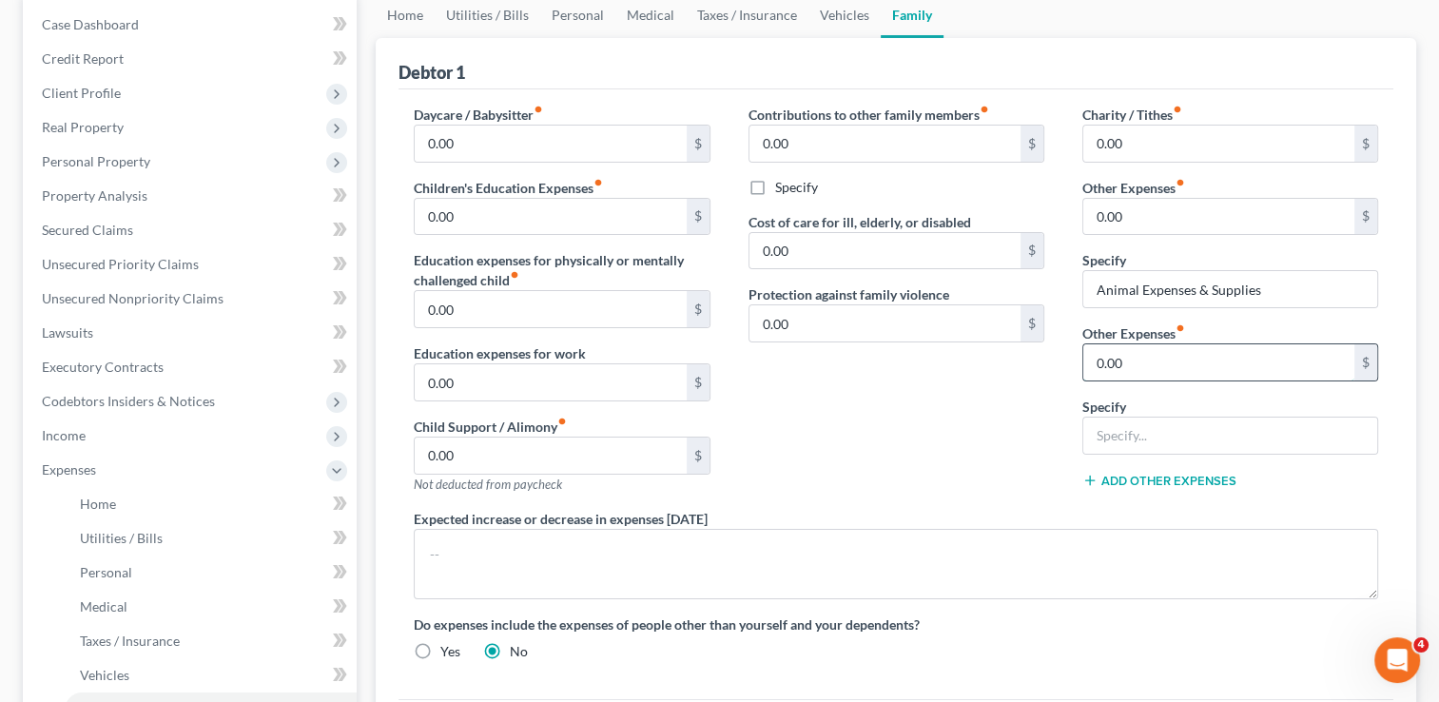
click at [1161, 357] on input "0.00" at bounding box center [1218, 362] width 271 height 36
type input "150.00"
click at [1141, 432] on input "text" at bounding box center [1230, 435] width 294 height 36
click at [1011, 387] on div "Contributions to other family members fiber_manual_record 0.00 $ Specify Cost o…" at bounding box center [896, 307] width 334 height 404
click at [1172, 359] on input "150.00" at bounding box center [1218, 362] width 271 height 36
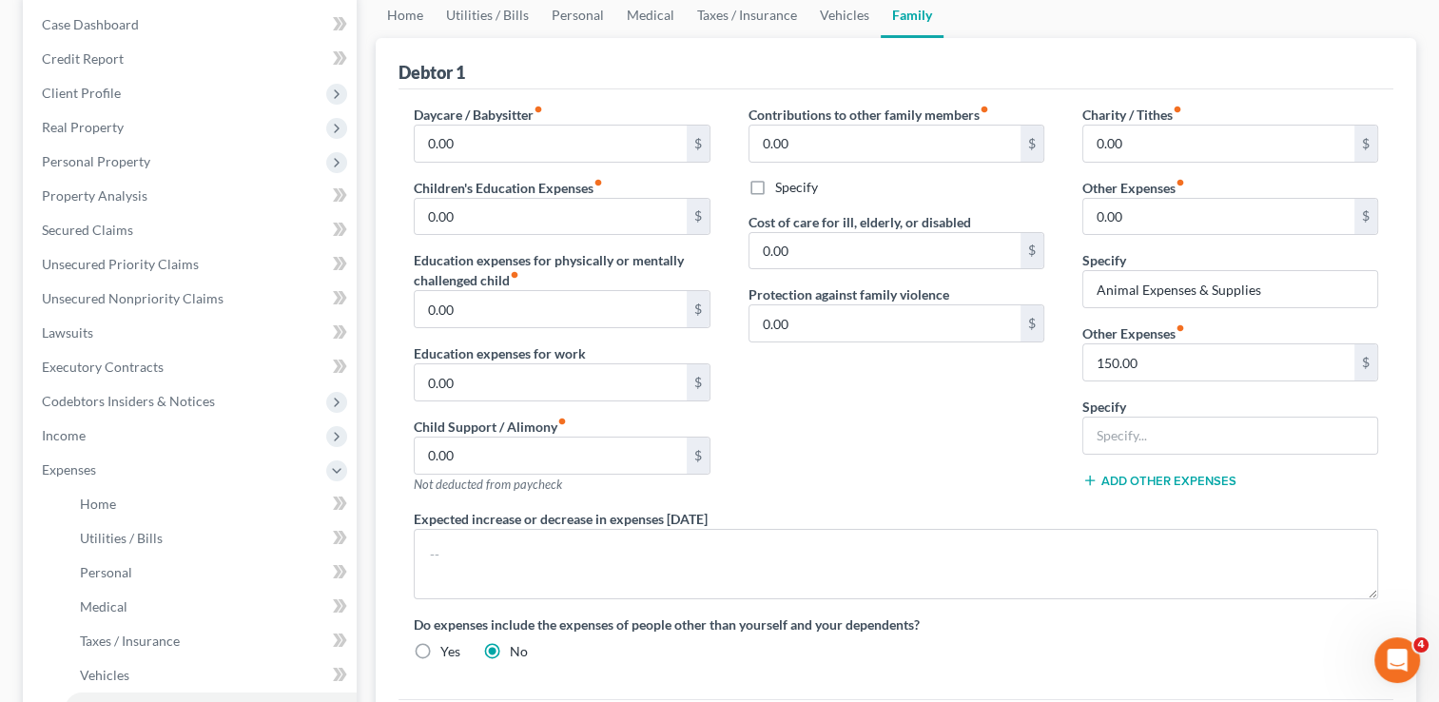
click at [1010, 397] on div "Contributions to other family members fiber_manual_record 0.00 $ Specify Cost o…" at bounding box center [896, 307] width 334 height 404
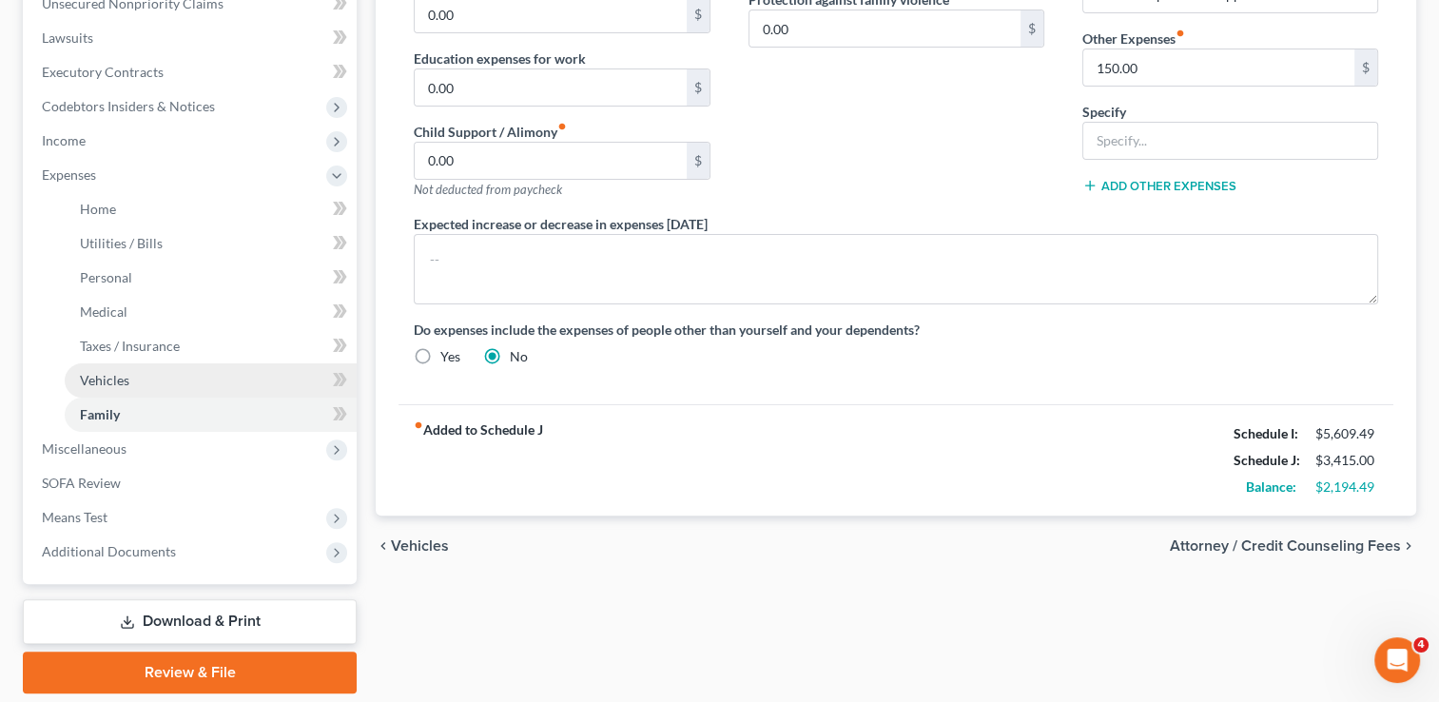
scroll to position [452, 0]
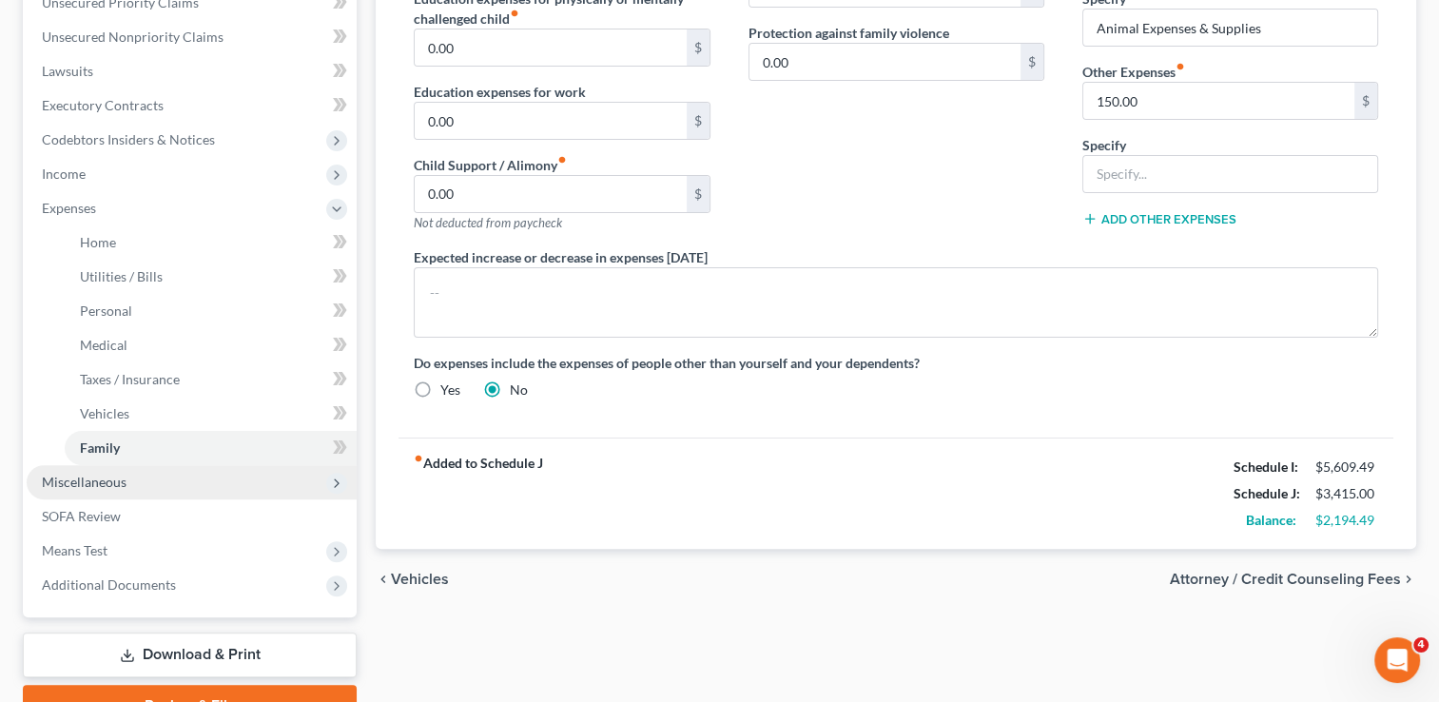
click at [140, 477] on span "Miscellaneous" at bounding box center [192, 482] width 330 height 34
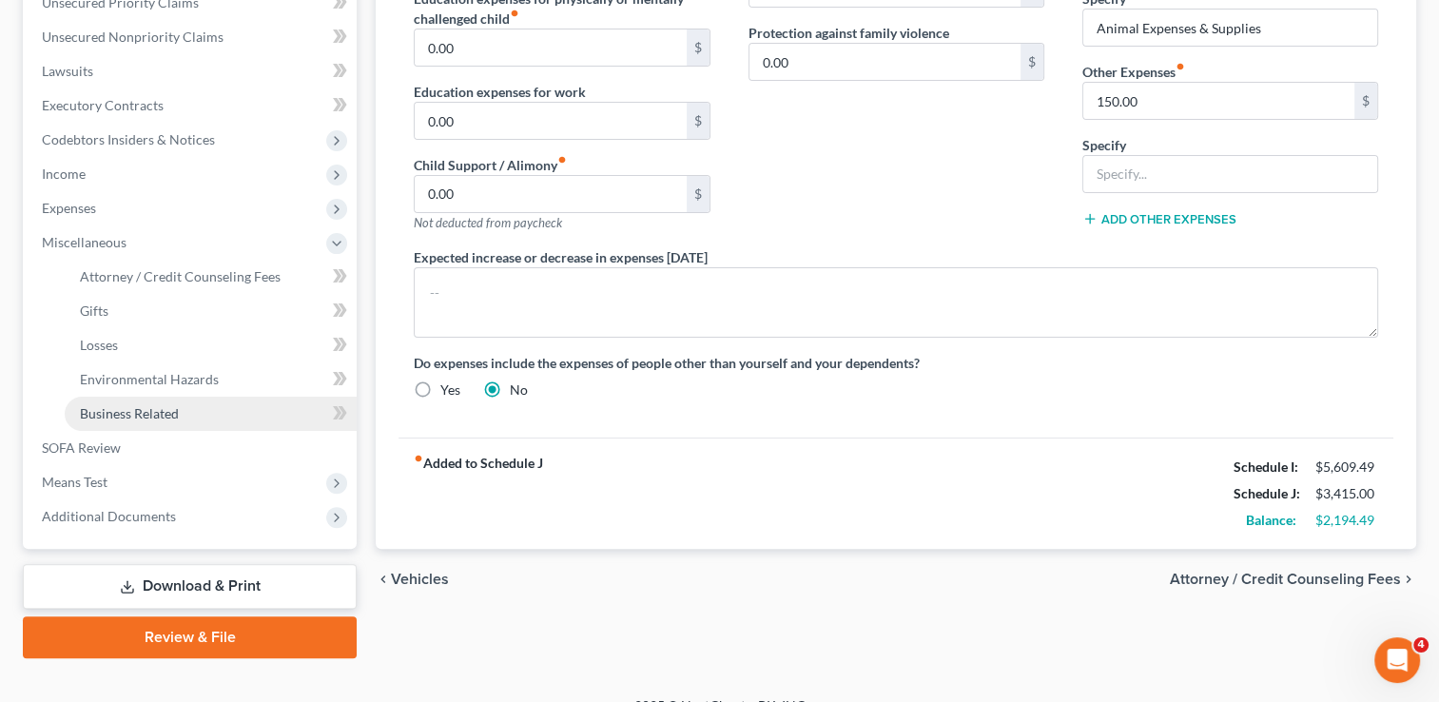
click at [140, 411] on span "Business Related" at bounding box center [129, 413] width 99 height 16
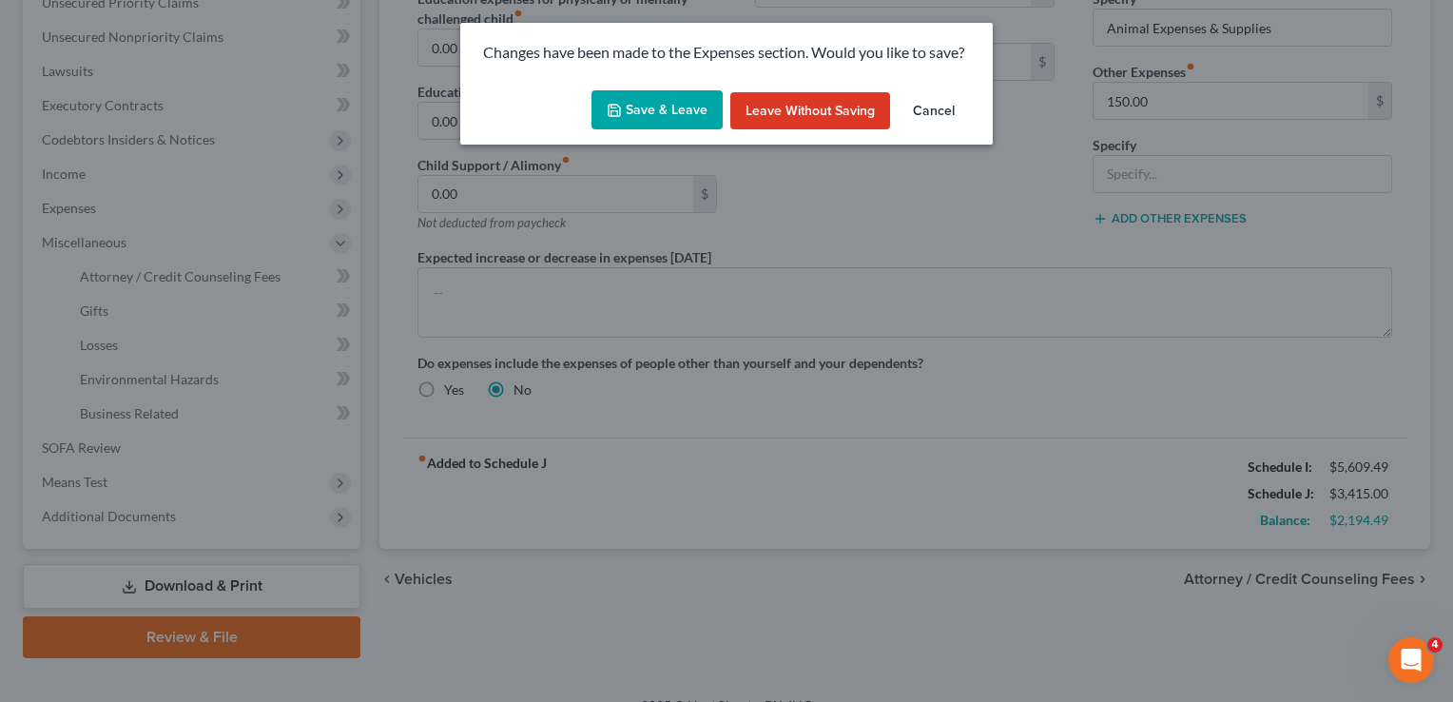
click at [643, 106] on button "Save & Leave" at bounding box center [656, 110] width 131 height 40
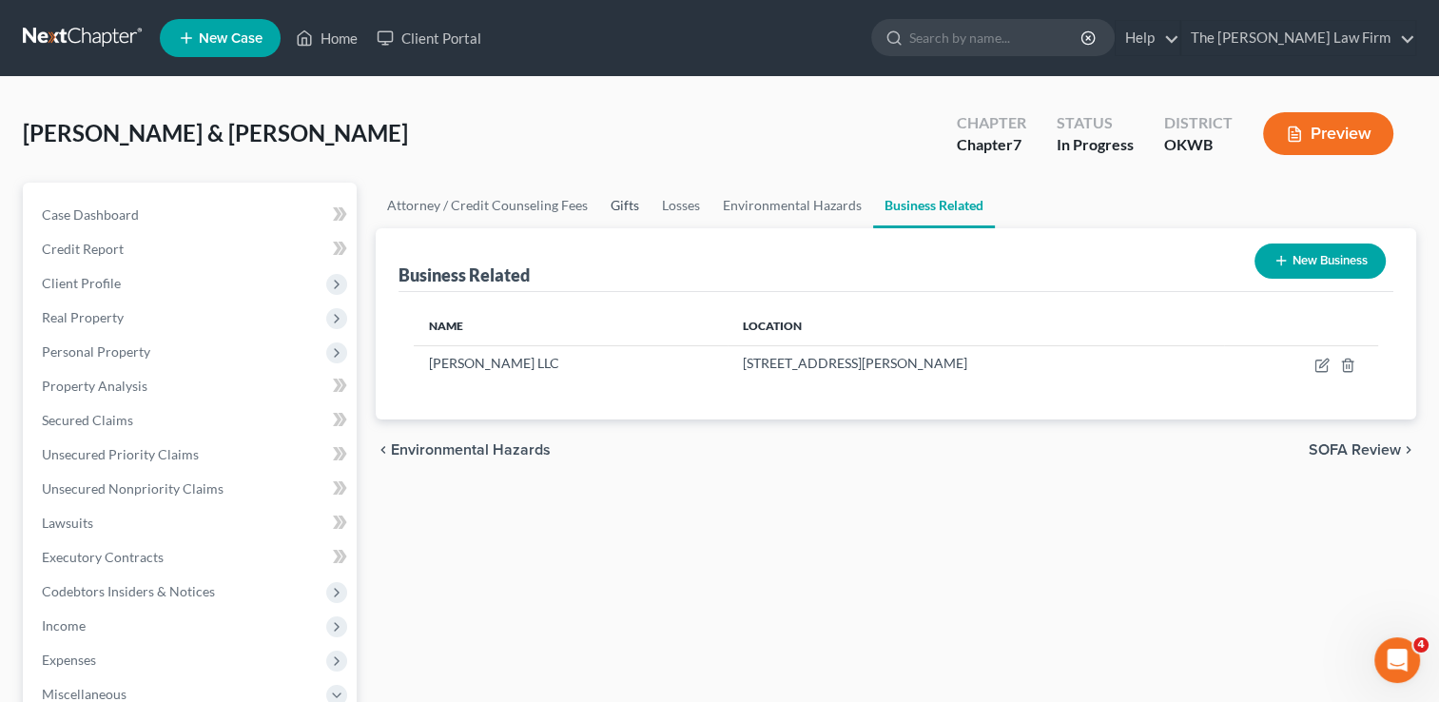
click at [625, 203] on link "Gifts" at bounding box center [624, 206] width 51 height 46
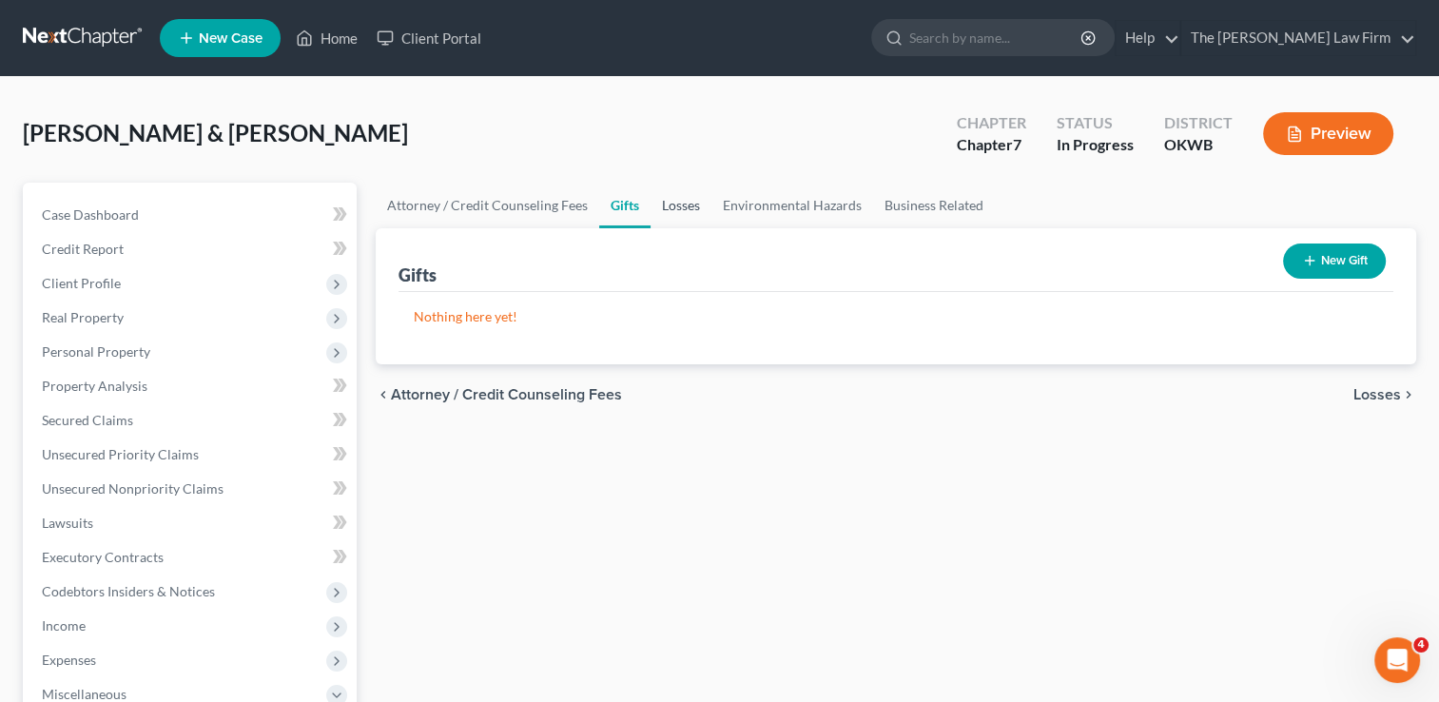
click at [678, 206] on link "Losses" at bounding box center [680, 206] width 61 height 46
click at [783, 204] on link "Environmental Hazards" at bounding box center [792, 206] width 162 height 46
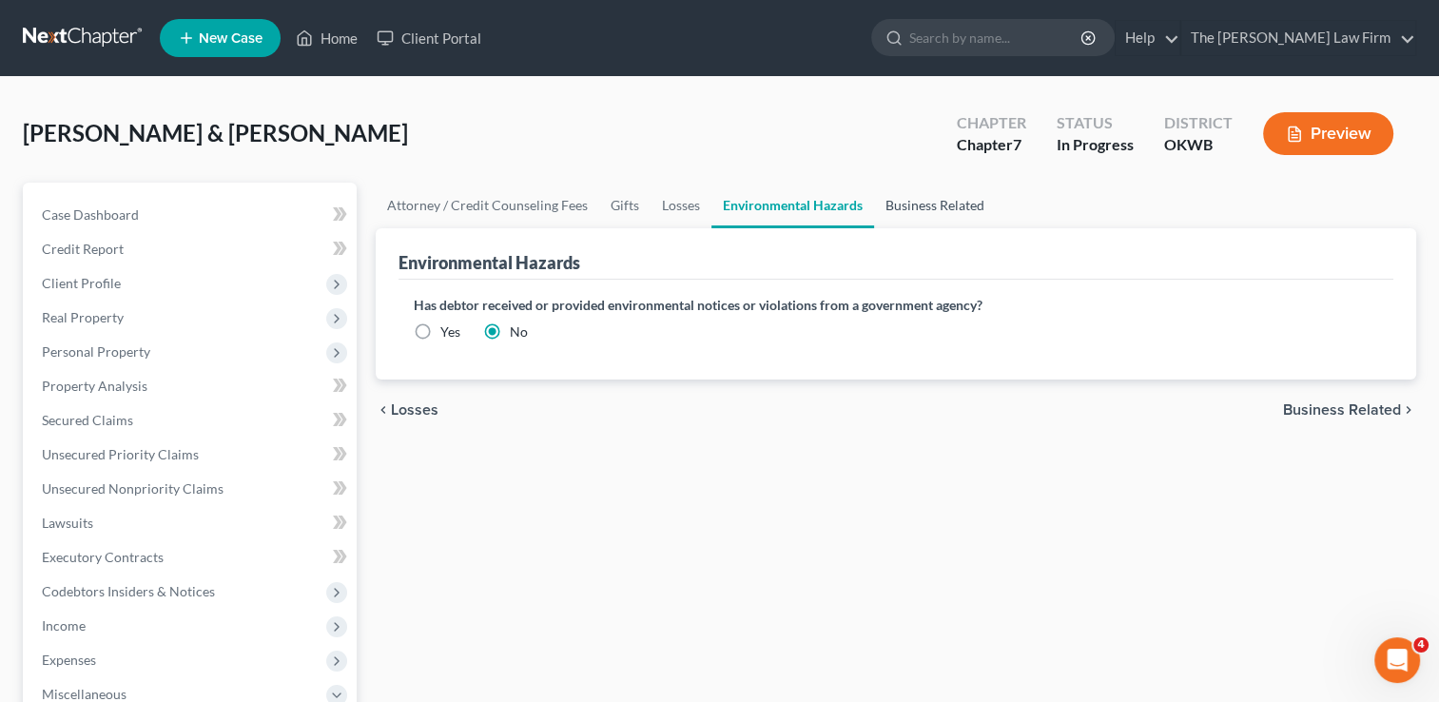
click at [951, 198] on link "Business Related" at bounding box center [935, 206] width 122 height 46
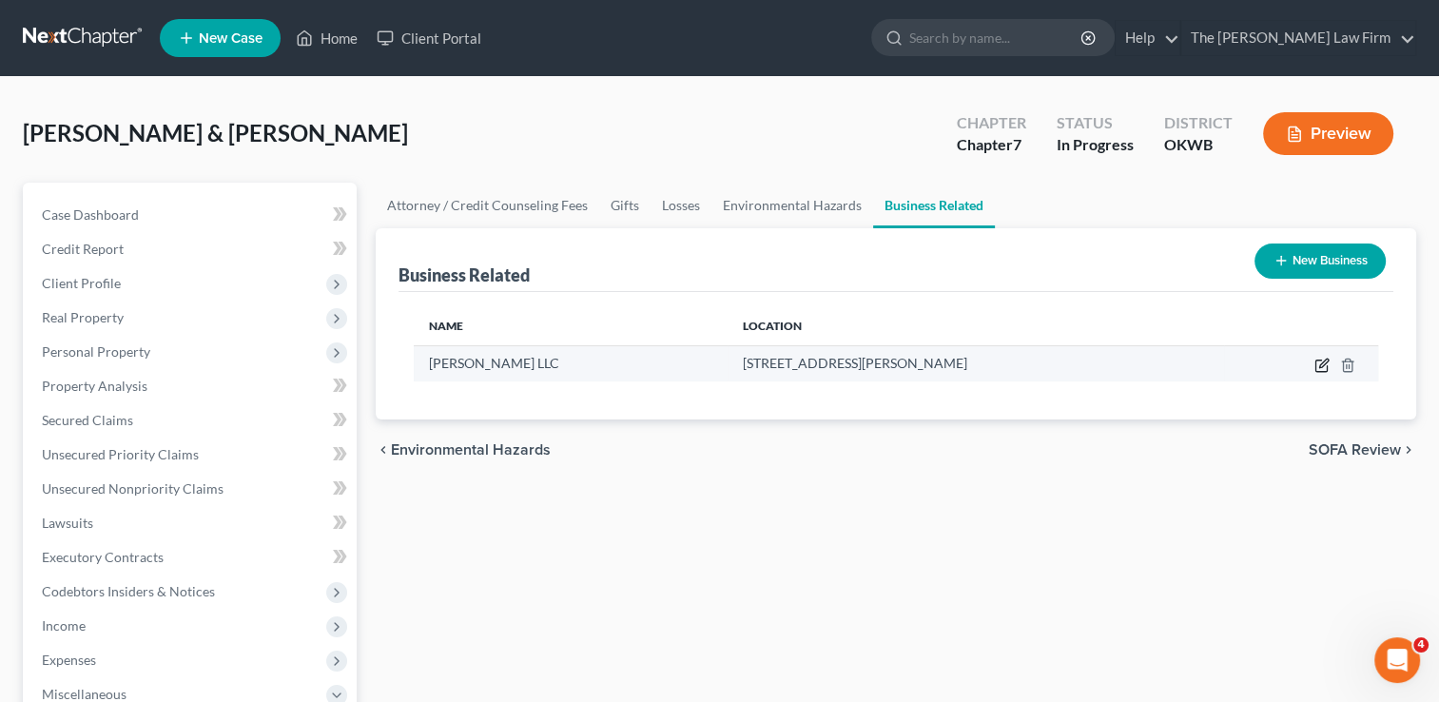
click at [1319, 363] on icon "button" at bounding box center [1321, 365] width 15 height 15
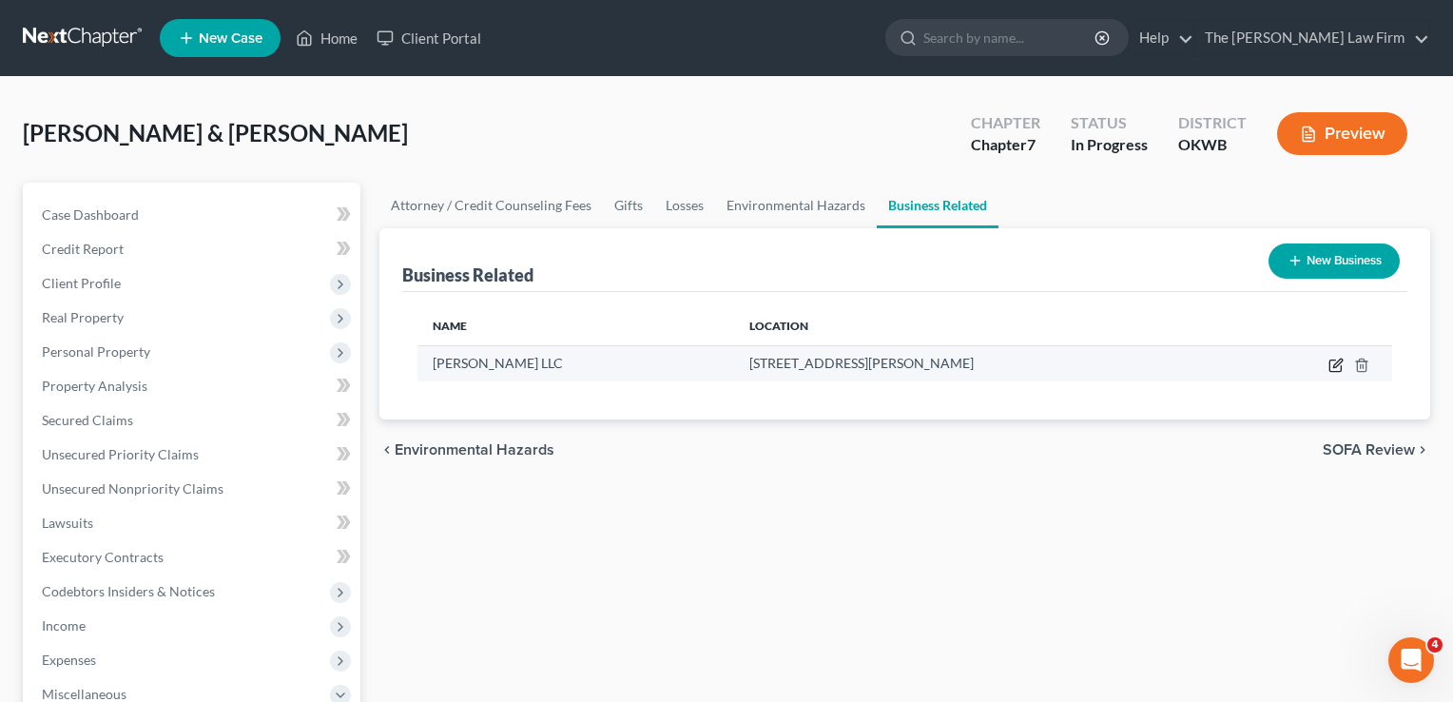
select select "sole_proprietor"
select select "37"
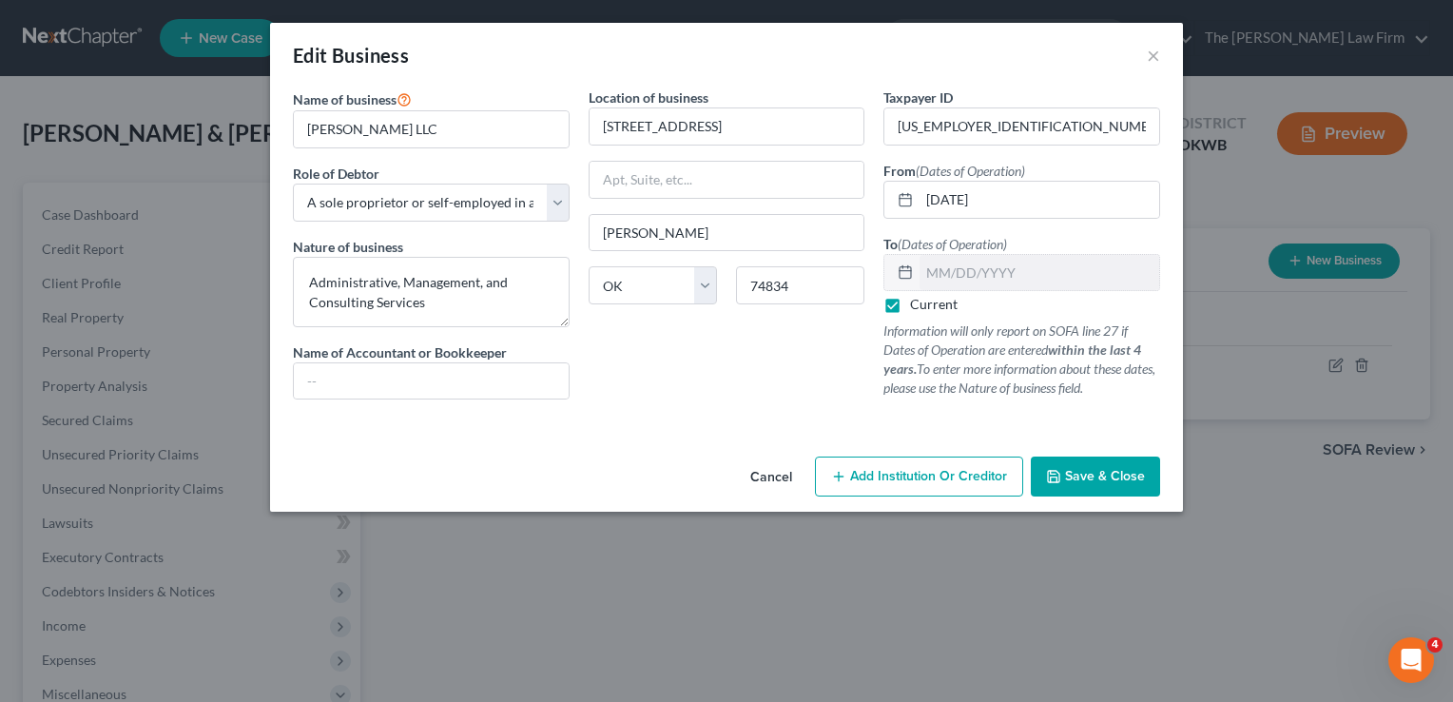
click at [1075, 475] on span "Save & Close" at bounding box center [1105, 476] width 80 height 16
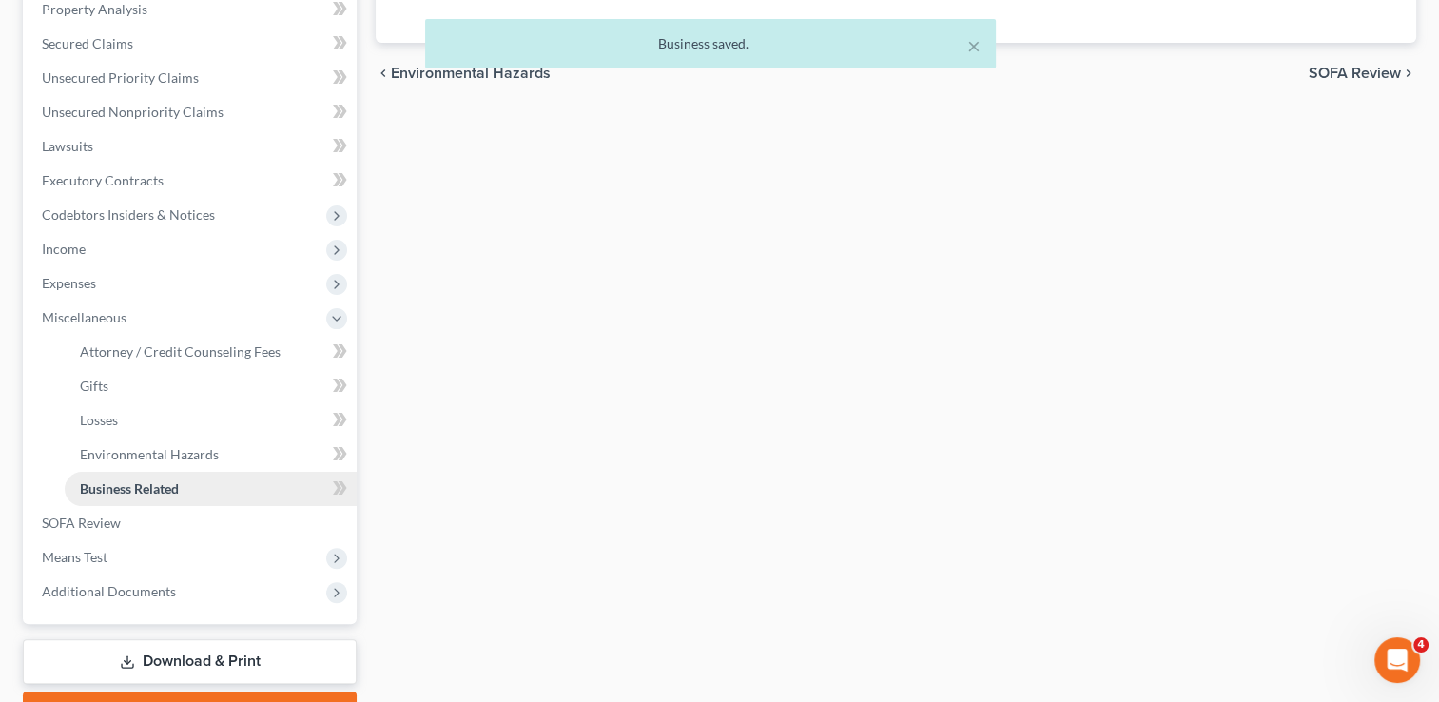
scroll to position [380, 0]
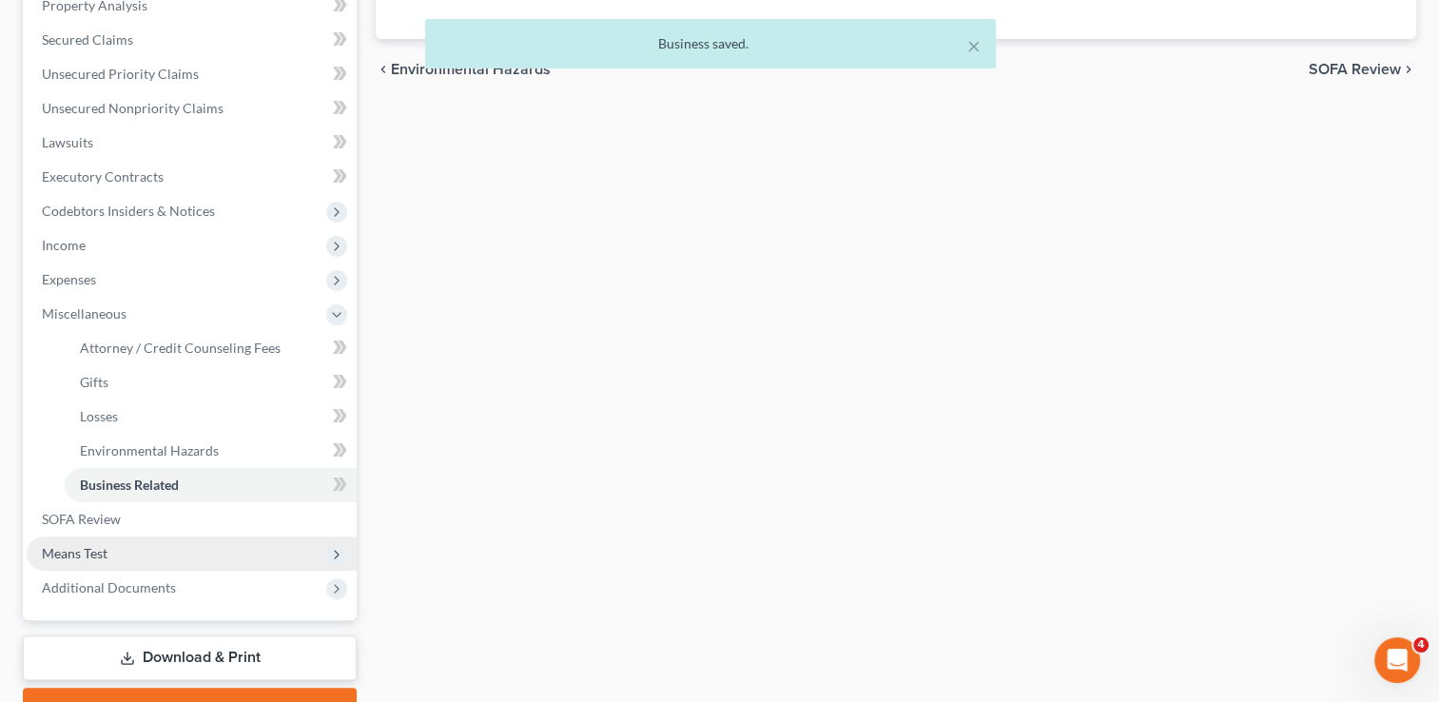
click at [81, 553] on span "Means Test" at bounding box center [75, 553] width 66 height 16
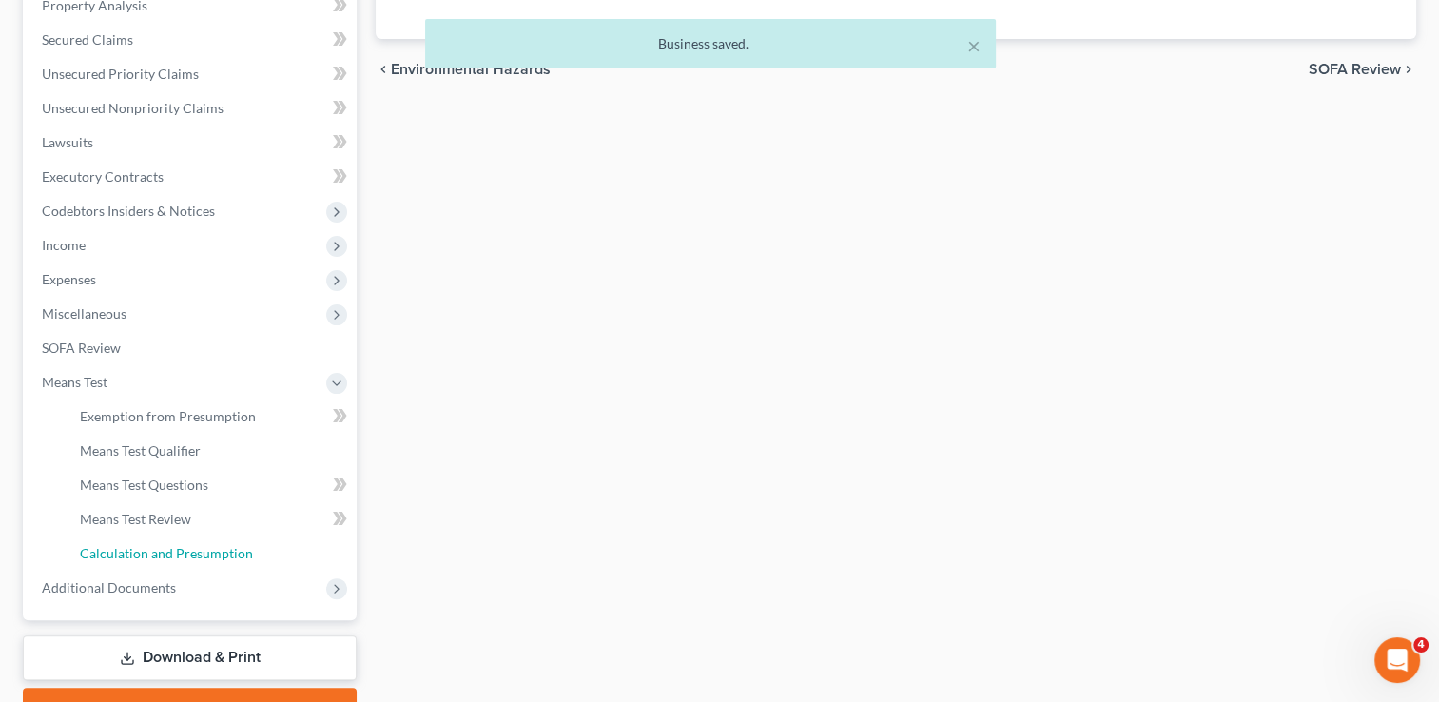
click at [181, 548] on span "Calculation and Presumption" at bounding box center [166, 553] width 173 height 16
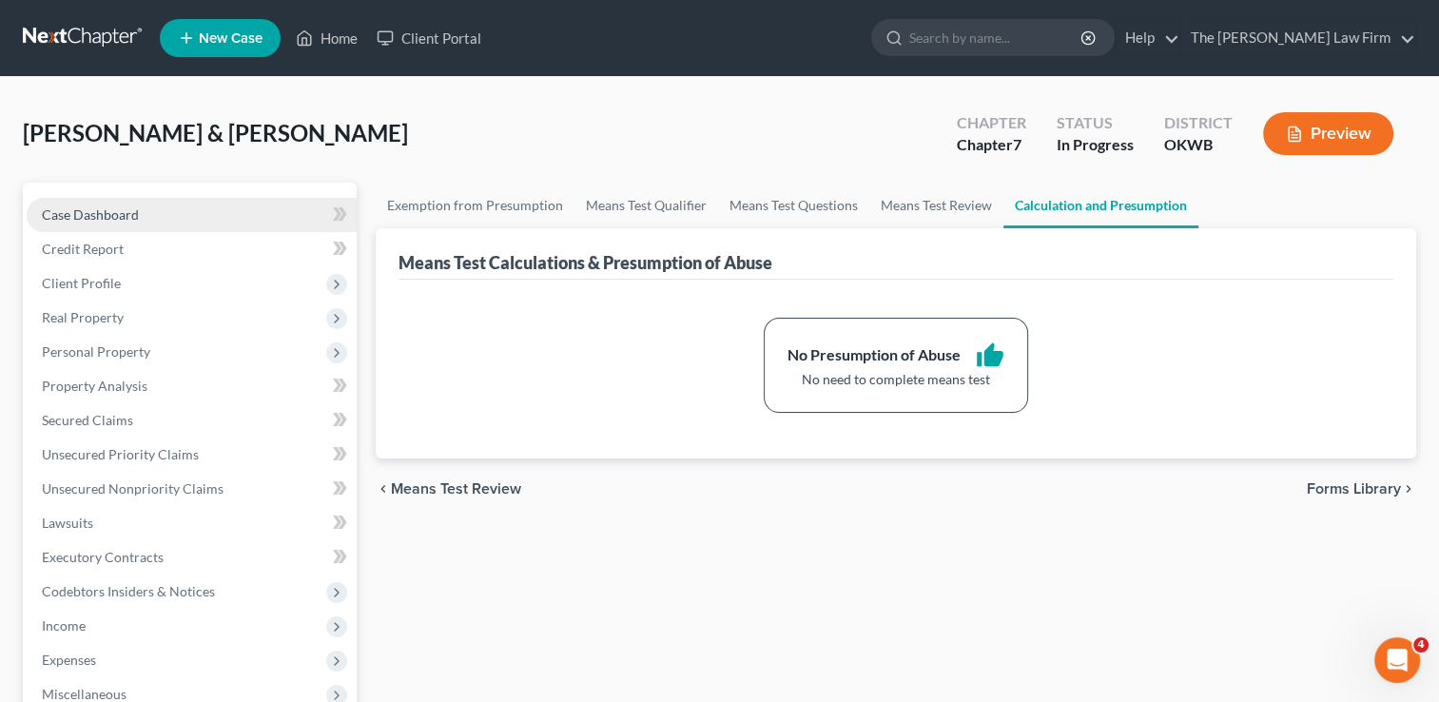
click at [128, 216] on span "Case Dashboard" at bounding box center [90, 214] width 97 height 16
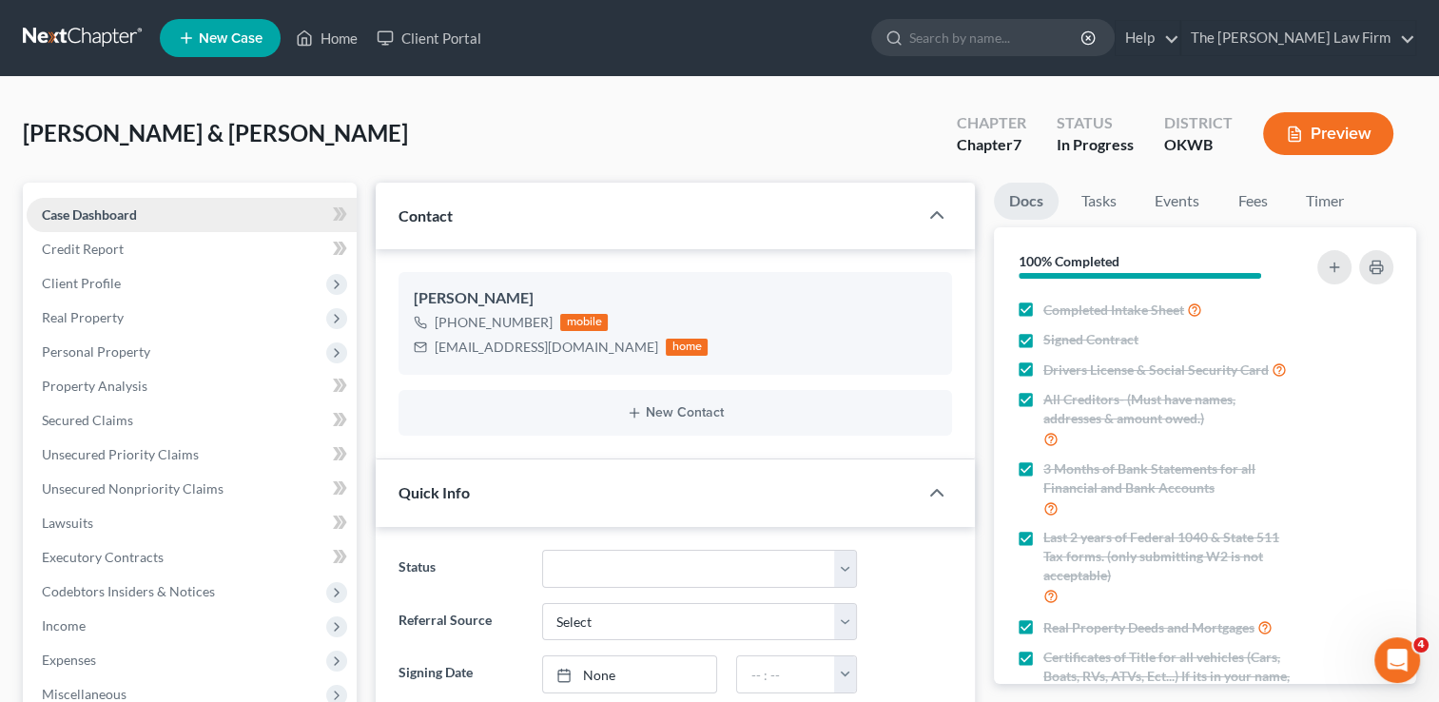
scroll to position [1095, 0]
drag, startPoint x: 435, startPoint y: 347, endPoint x: 605, endPoint y: 354, distance: 170.3
click at [605, 354] on div "[EMAIL_ADDRESS][DOMAIN_NAME]" at bounding box center [546, 347] width 223 height 19
drag, startPoint x: 590, startPoint y: 353, endPoint x: 526, endPoint y: 344, distance: 64.3
copy div "[EMAIL_ADDRESS][DOMAIN_NAME]"
